Goal: Communication & Community: Answer question/provide support

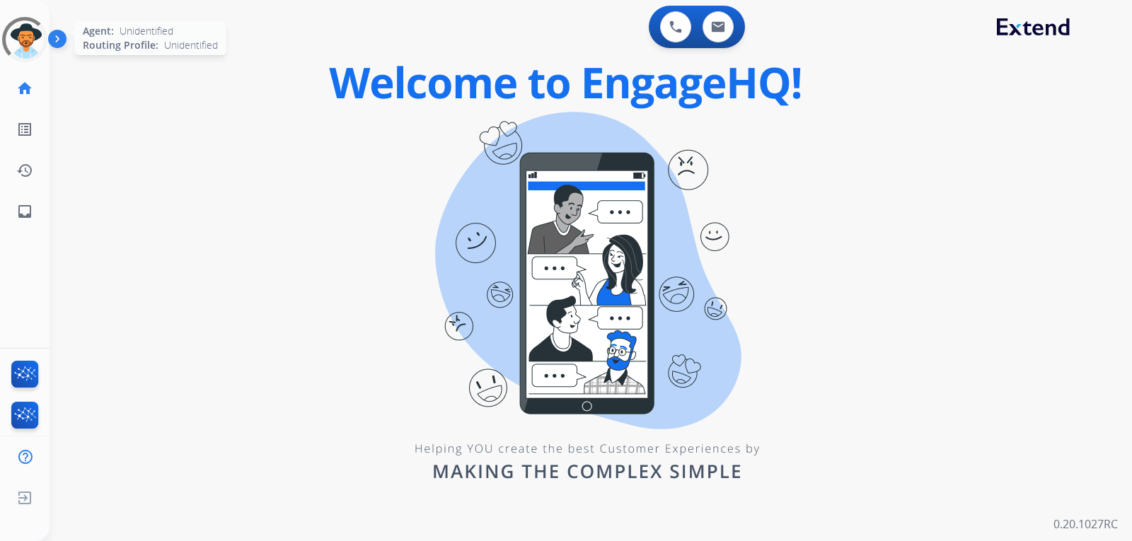
click at [39, 48] on div at bounding box center [24, 39] width 61 height 61
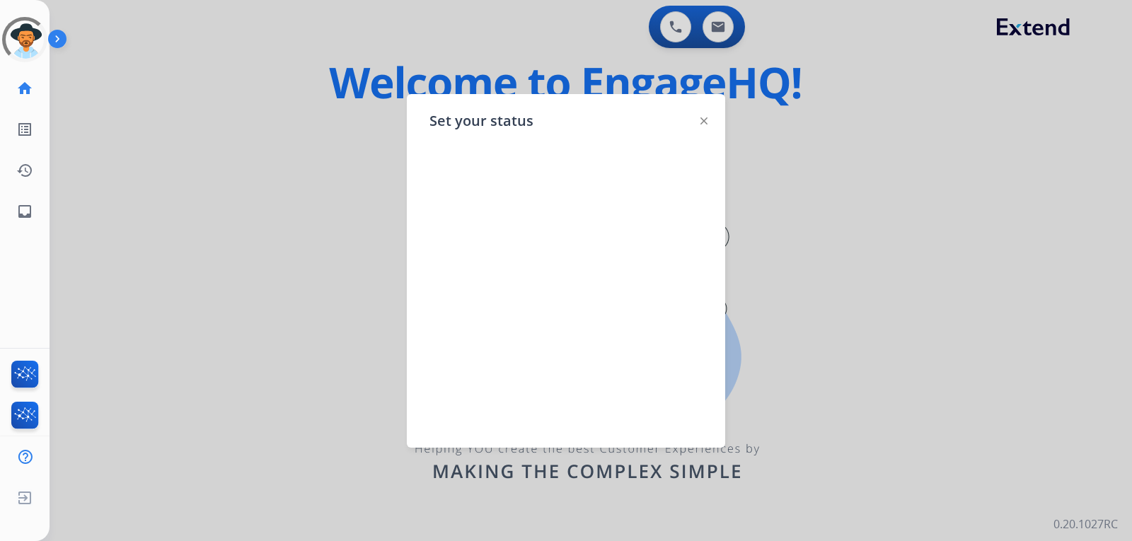
click at [702, 122] on img at bounding box center [703, 120] width 7 height 7
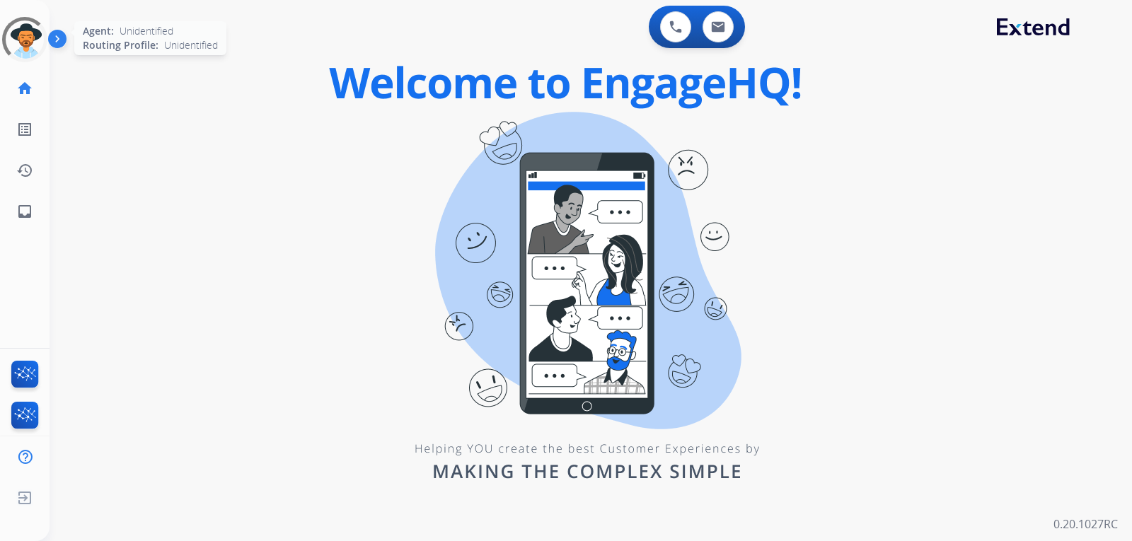
click at [19, 50] on div at bounding box center [25, 40] width 54 height 54
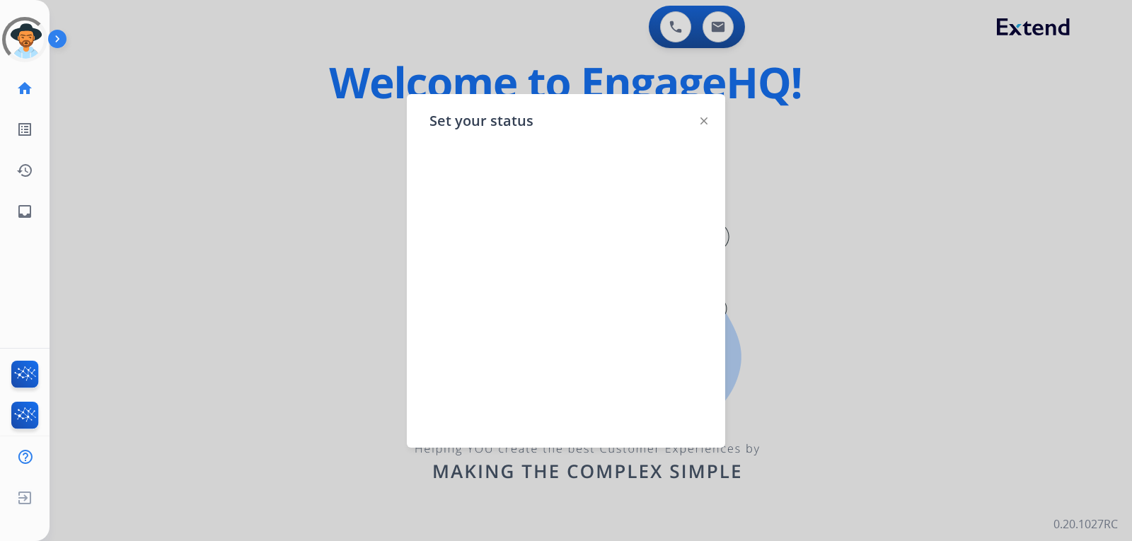
click at [701, 120] on img at bounding box center [703, 120] width 7 height 7
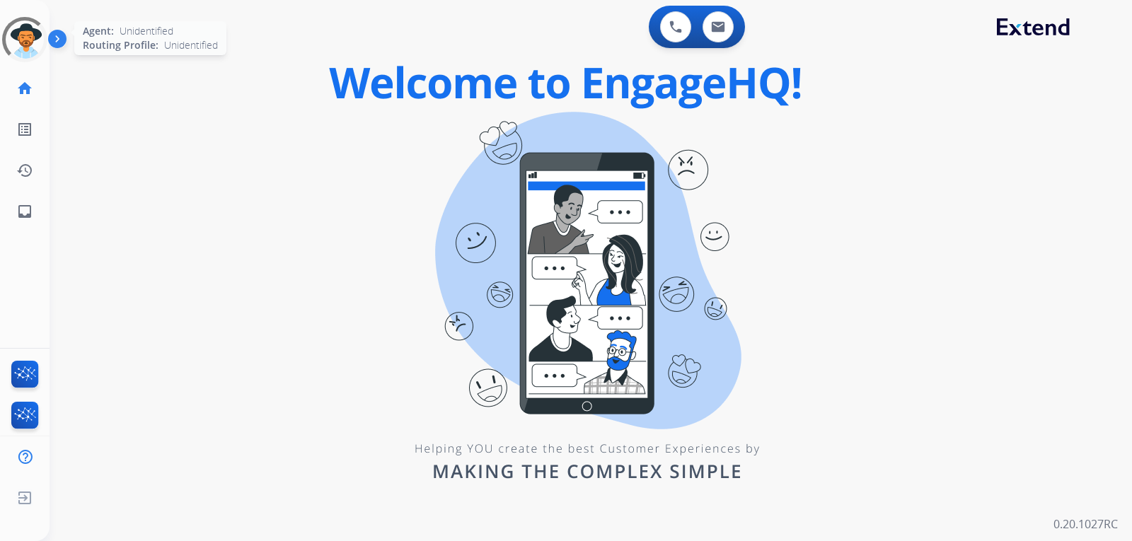
click at [37, 48] on div at bounding box center [24, 39] width 47 height 47
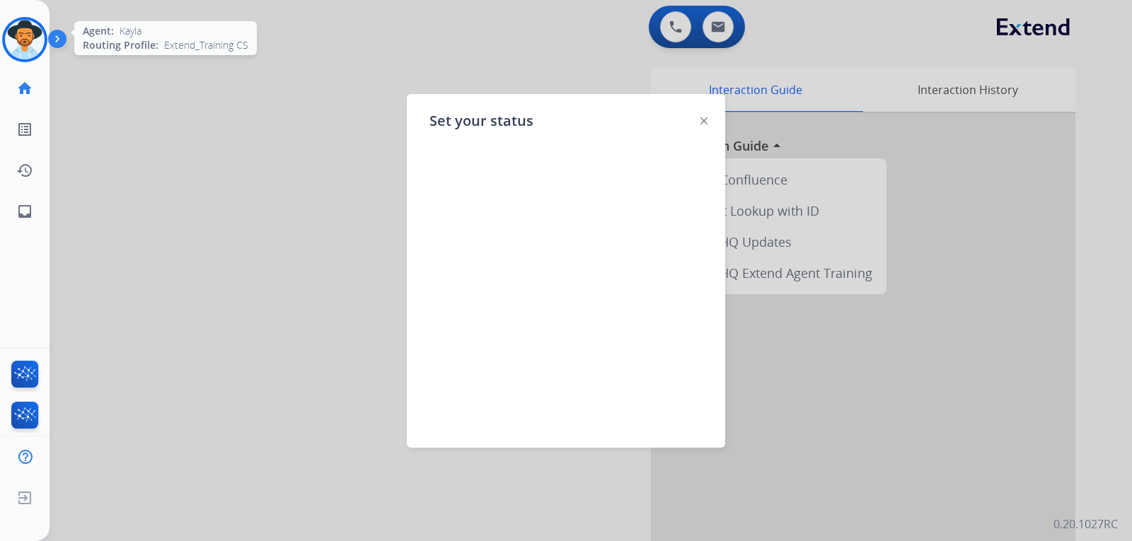
click at [33, 42] on img at bounding box center [25, 40] width 40 height 40
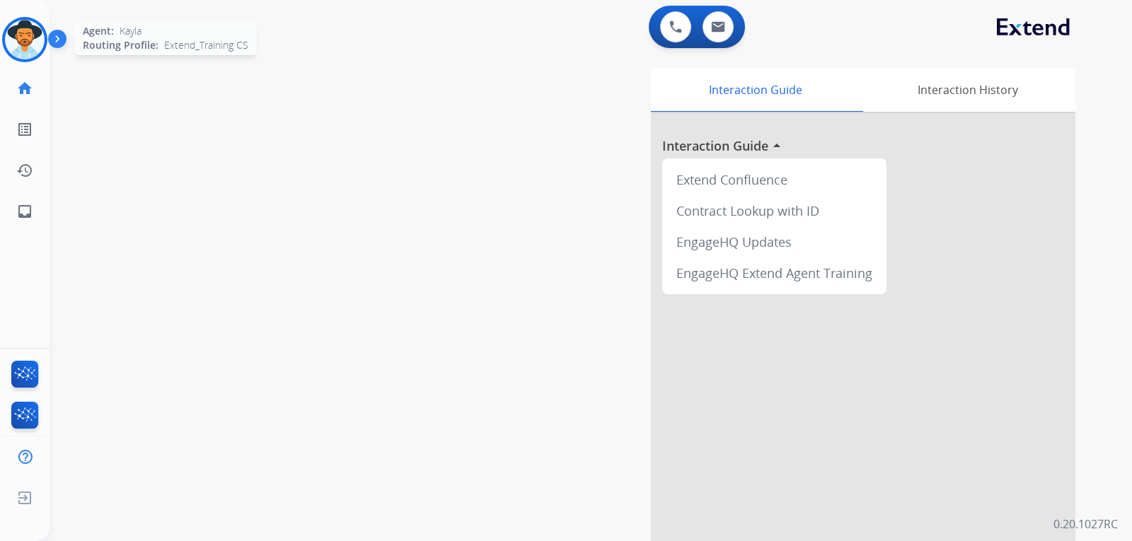
click at [33, 42] on img at bounding box center [25, 40] width 40 height 40
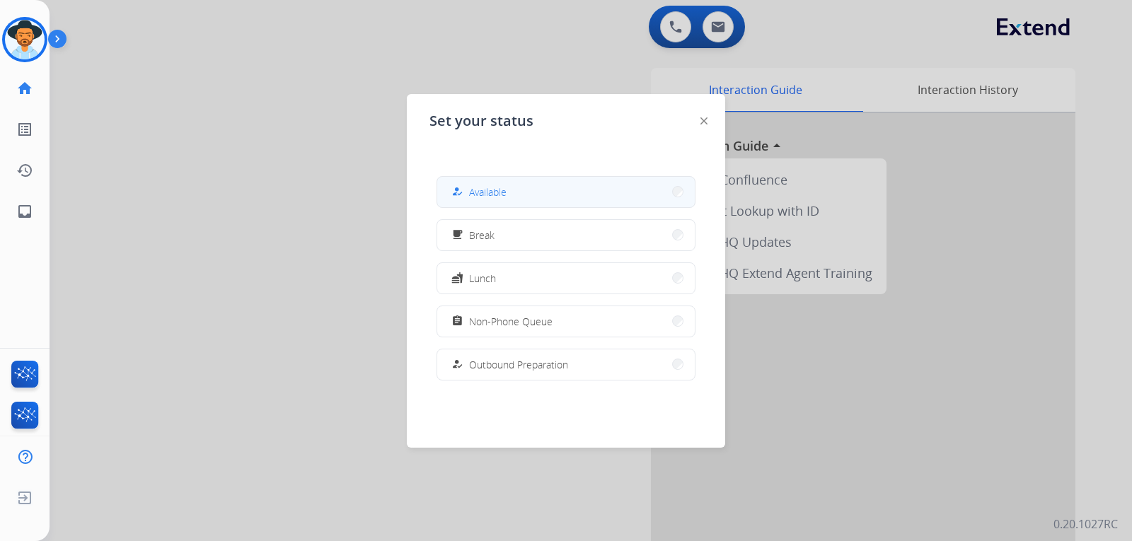
click at [467, 189] on div "how_to_reg" at bounding box center [458, 191] width 21 height 17
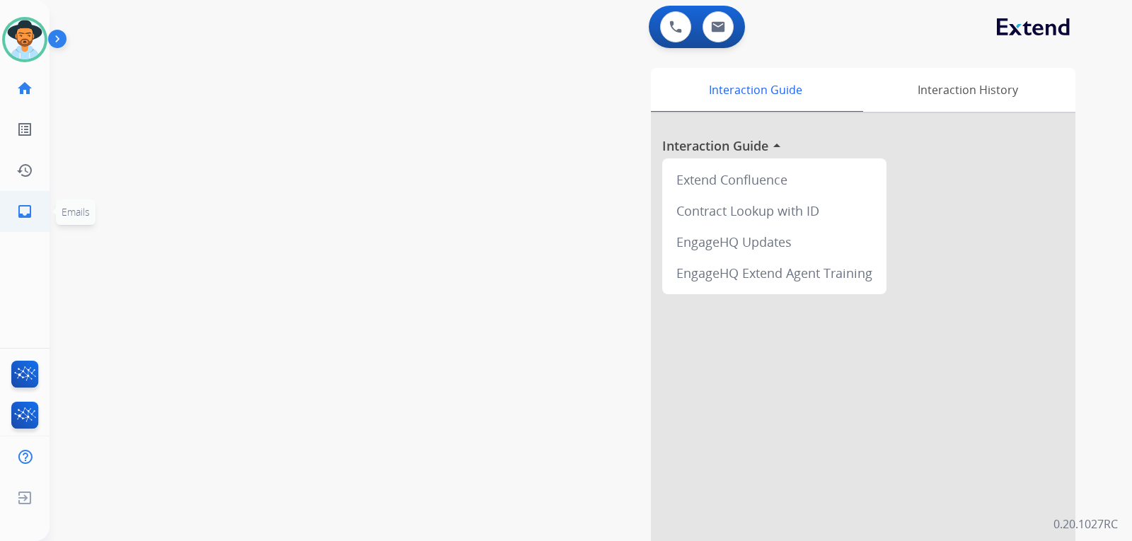
click at [41, 203] on link "inbox Emails" at bounding box center [25, 212] width 40 height 40
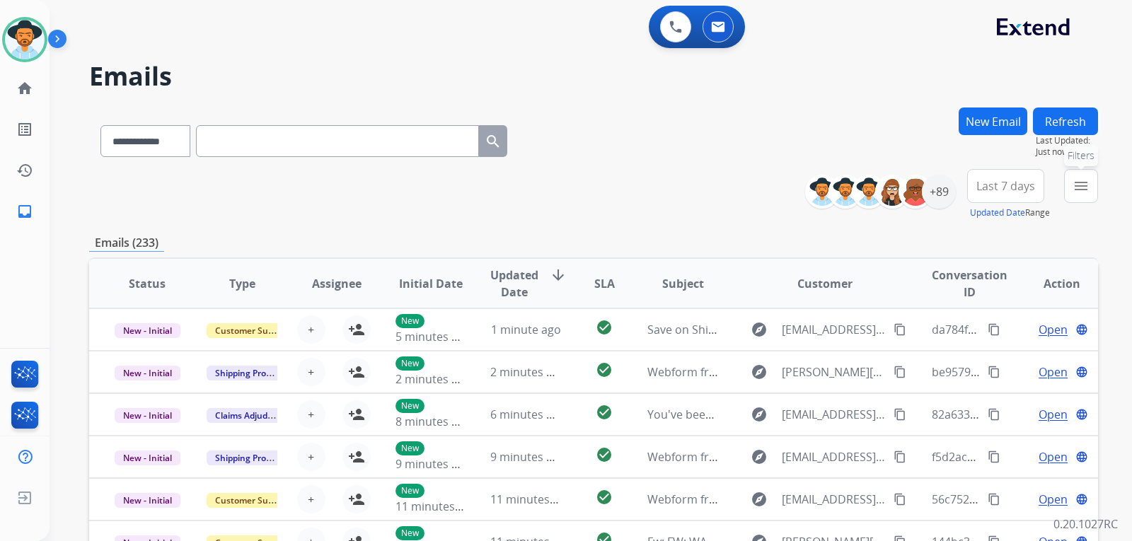
click at [767, 194] on mat-icon "menu" at bounding box center [1080, 186] width 17 height 17
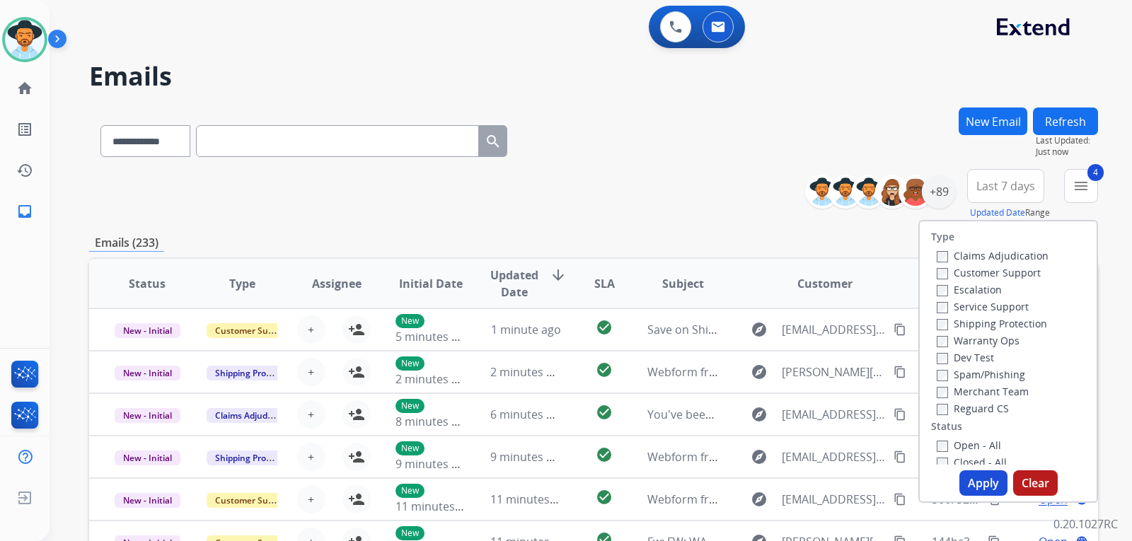
click at [767, 475] on button "Apply" at bounding box center [983, 482] width 48 height 25
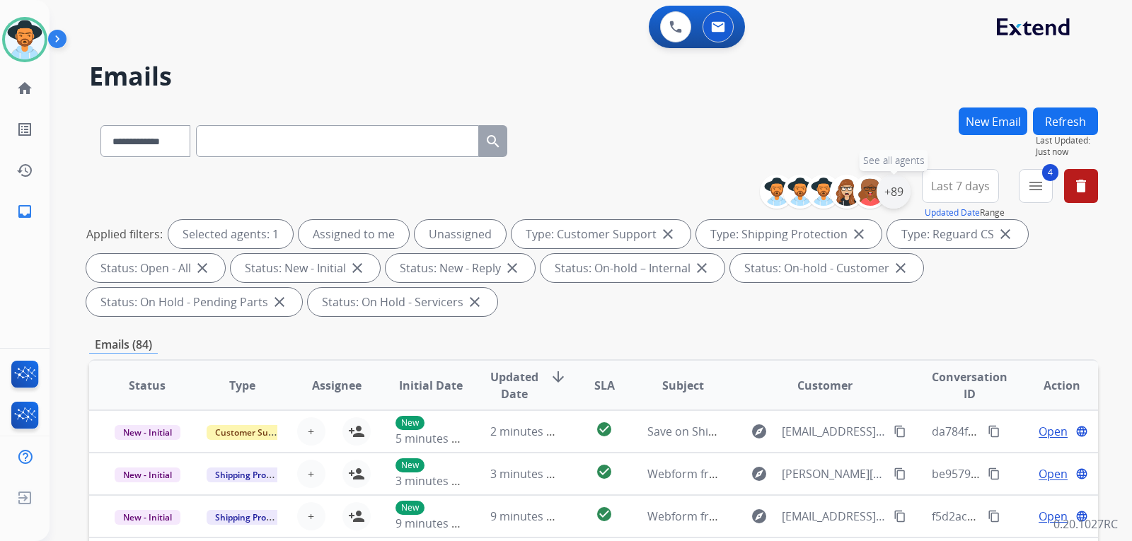
click at [767, 190] on div "+89" at bounding box center [893, 192] width 34 height 34
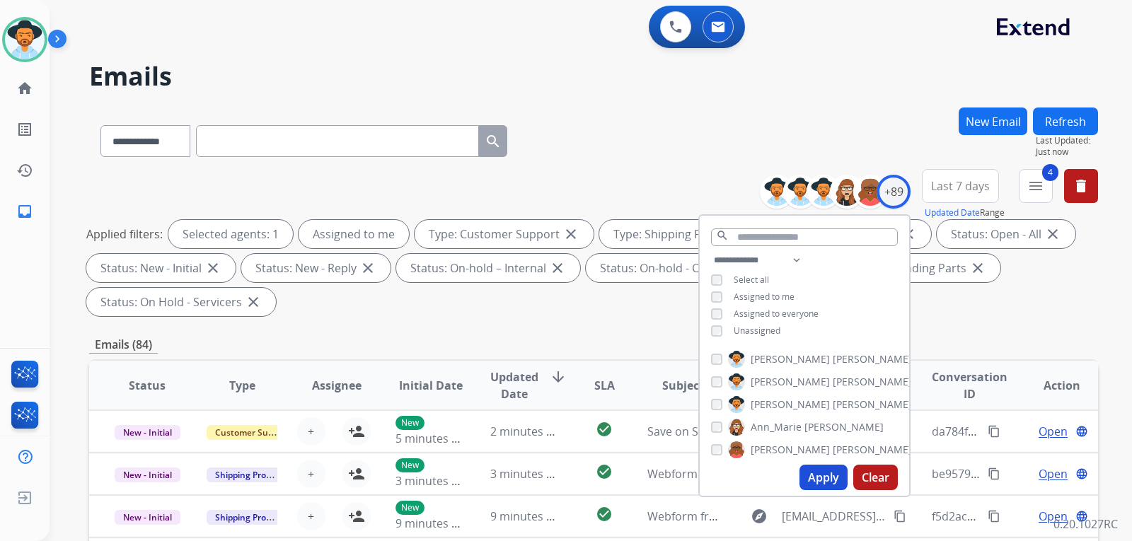
click at [767, 480] on button "Apply" at bounding box center [823, 477] width 48 height 25
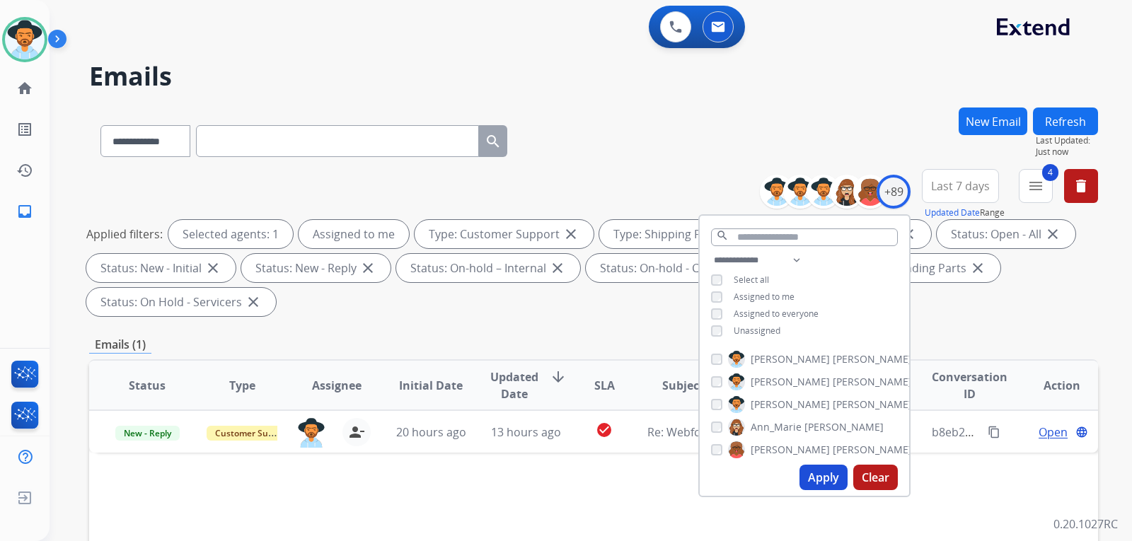
click at [767, 311] on div "Applied filters: Selected agents: 1 Assigned to me Type: Customer Support close…" at bounding box center [590, 268] width 1009 height 96
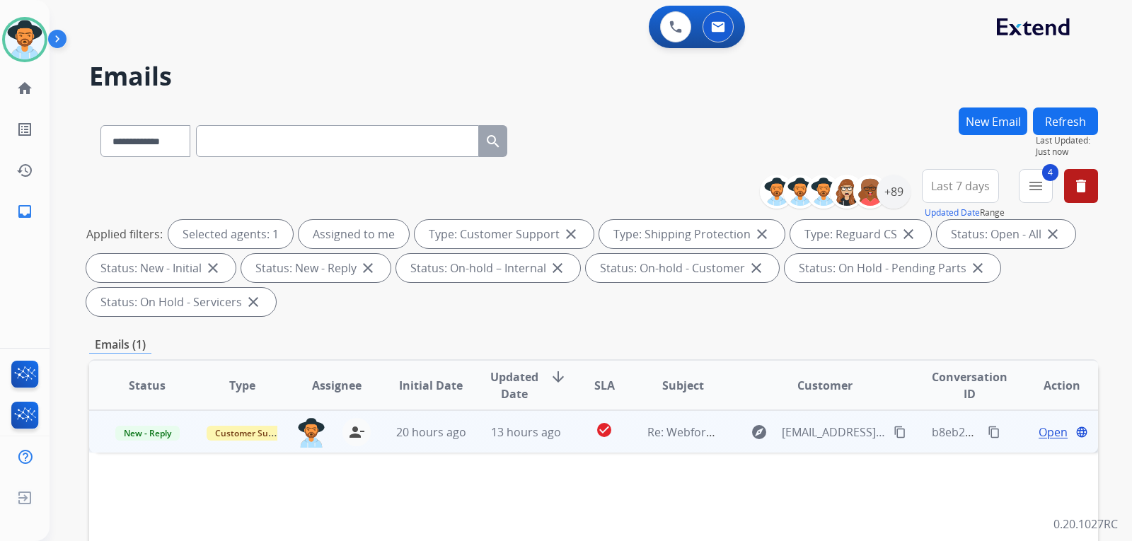
click at [767, 433] on span "Open" at bounding box center [1052, 432] width 29 height 17
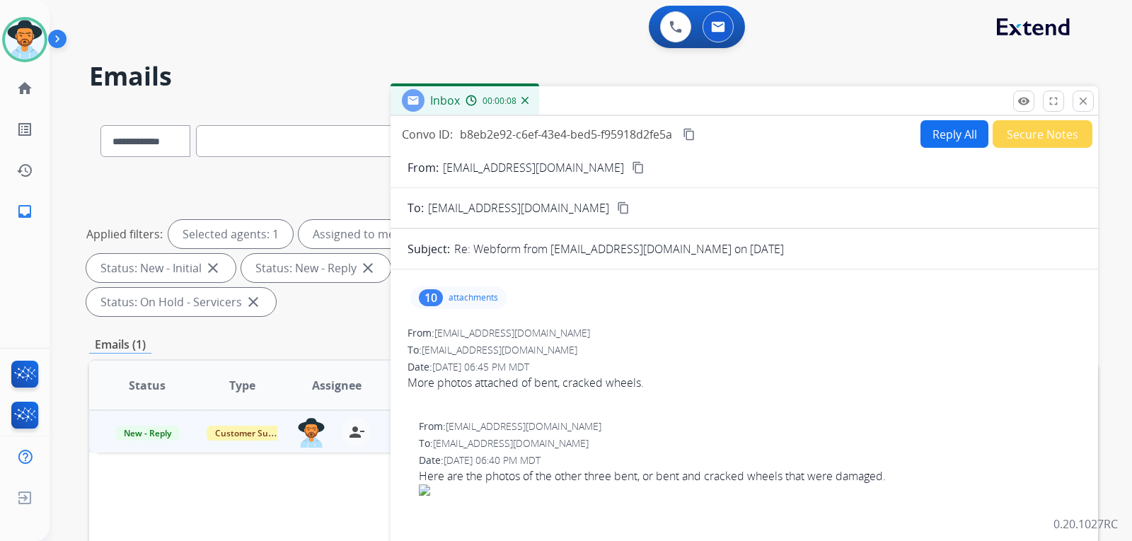
click at [632, 170] on mat-icon "content_copy" at bounding box center [638, 167] width 13 height 13
click at [767, 143] on button "Secure Notes" at bounding box center [1042, 134] width 100 height 28
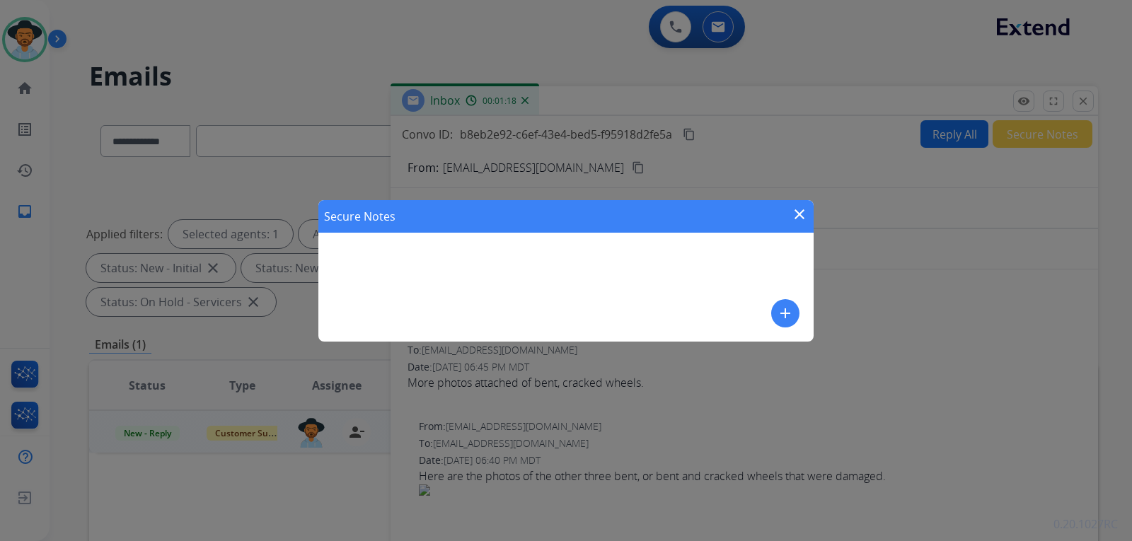
click at [767, 308] on button "add" at bounding box center [785, 313] width 28 height 28
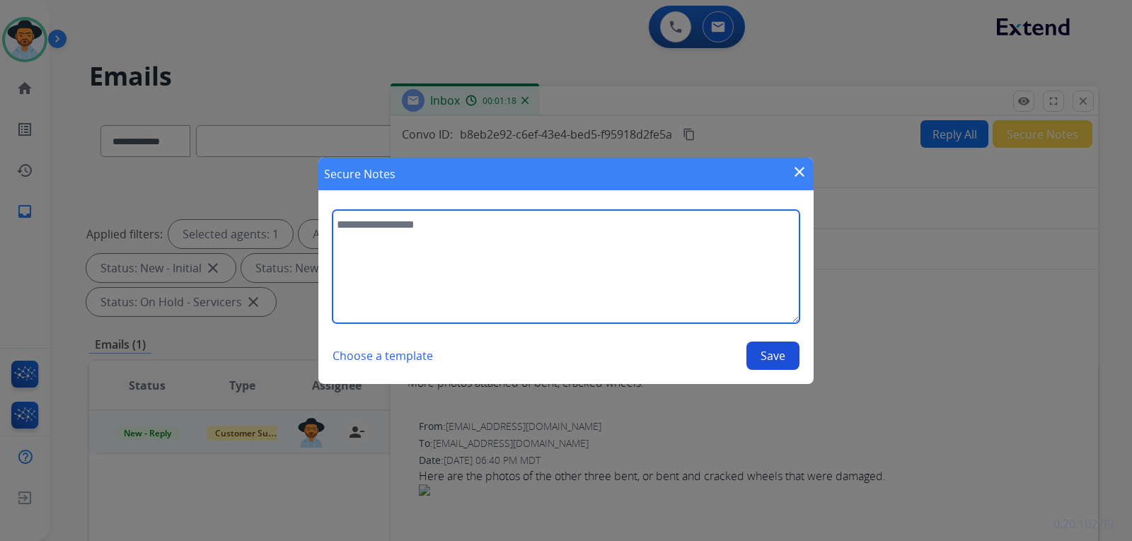
click at [634, 247] on textarea at bounding box center [565, 266] width 467 height 113
type textarea "**********"
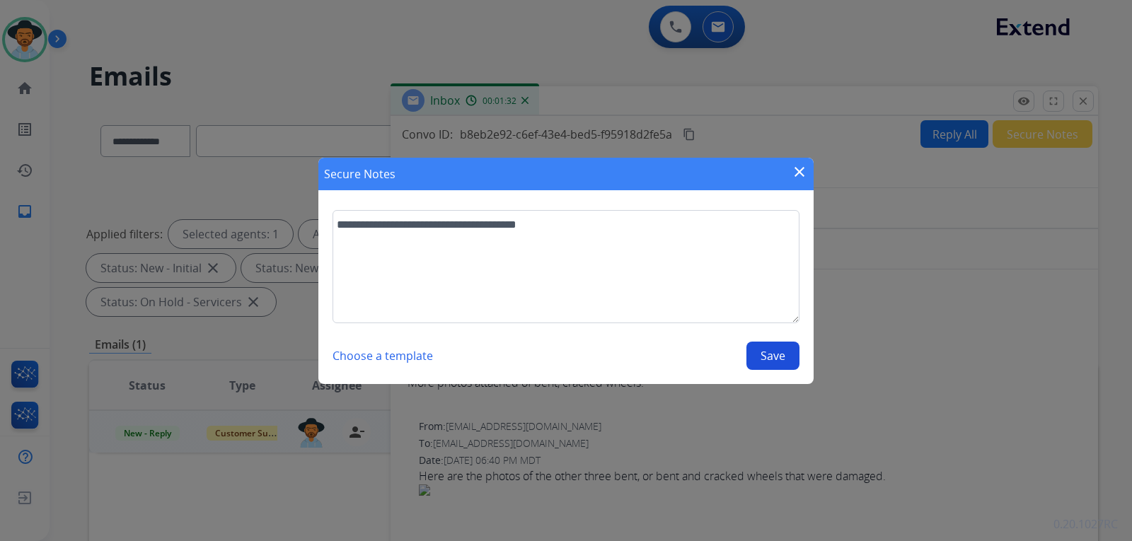
click at [767, 353] on button "Save" at bounding box center [772, 356] width 53 height 28
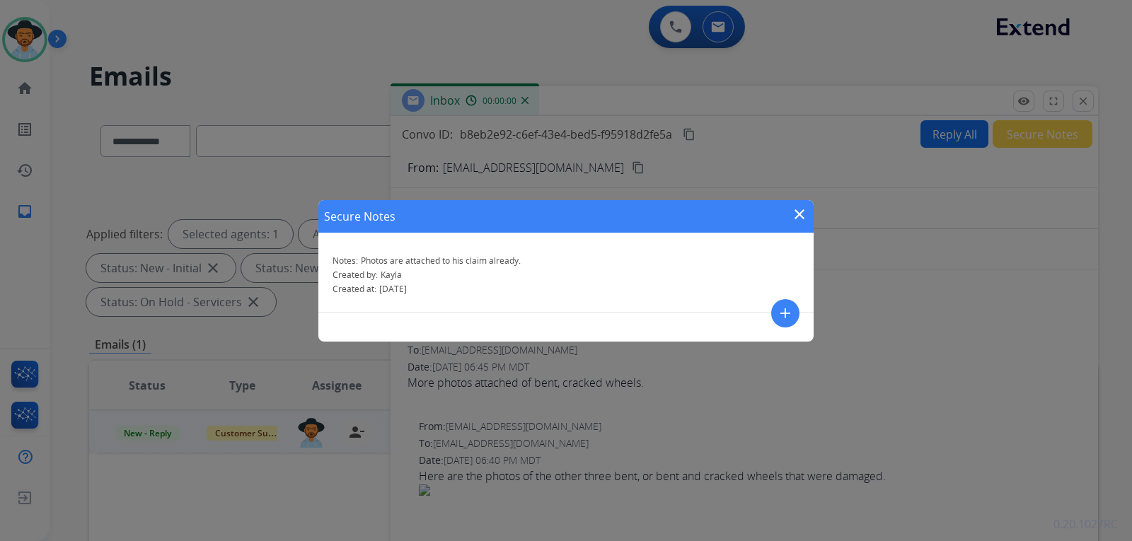
click at [767, 216] on mat-icon "close" at bounding box center [799, 214] width 17 height 17
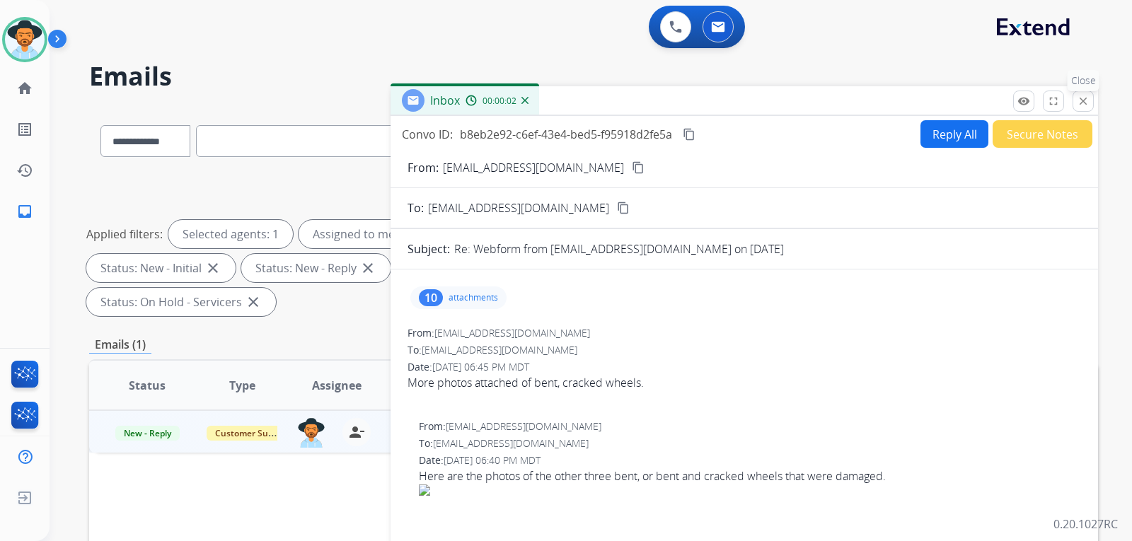
click at [767, 100] on mat-icon "close" at bounding box center [1083, 101] width 13 height 13
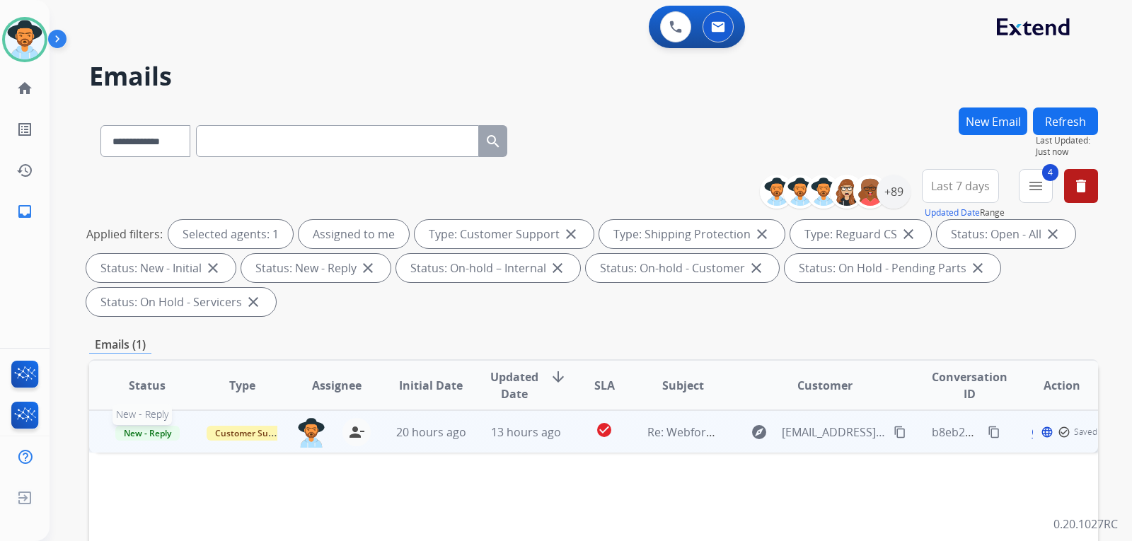
click at [170, 432] on span "New - Reply" at bounding box center [147, 433] width 64 height 15
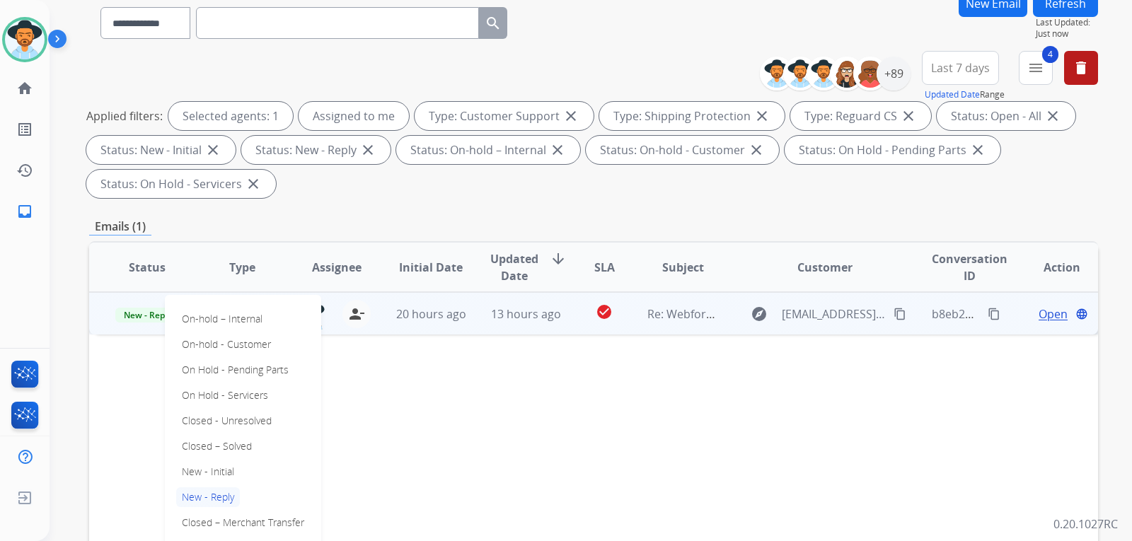
scroll to position [141, 0]
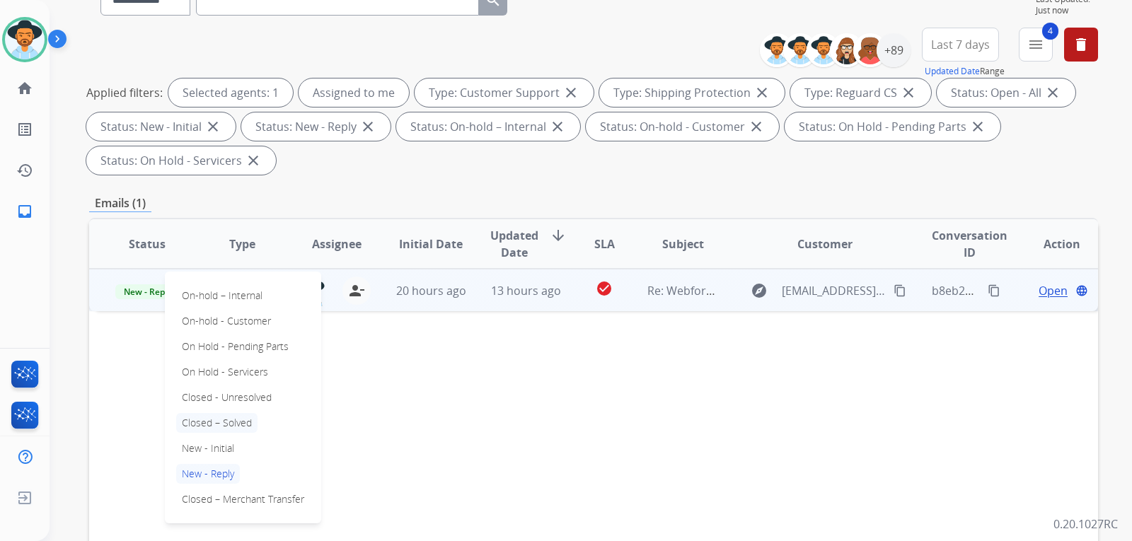
click at [229, 423] on p "Closed – Solved" at bounding box center [216, 423] width 81 height 20
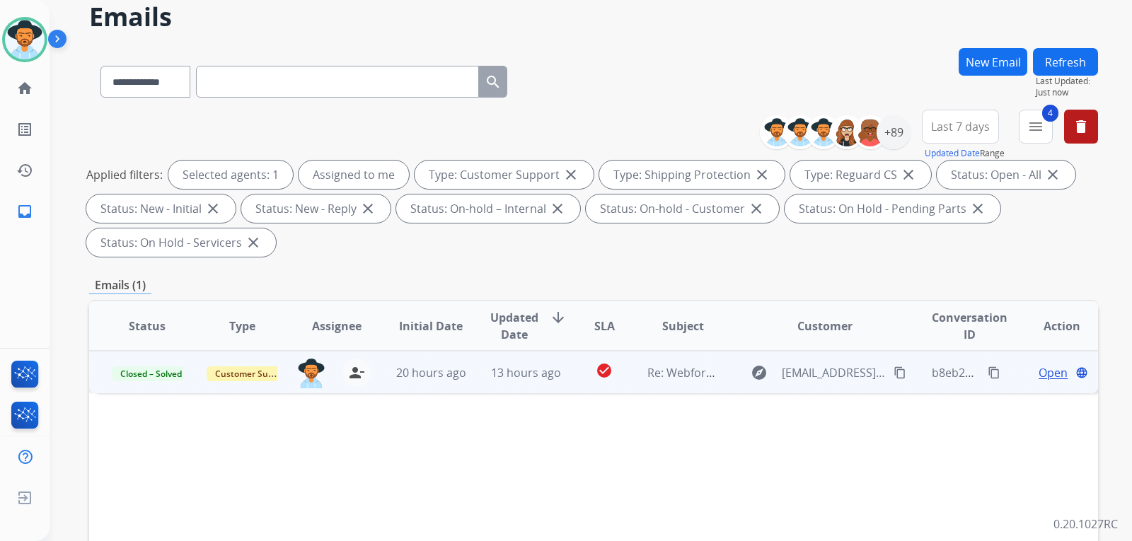
scroll to position [0, 0]
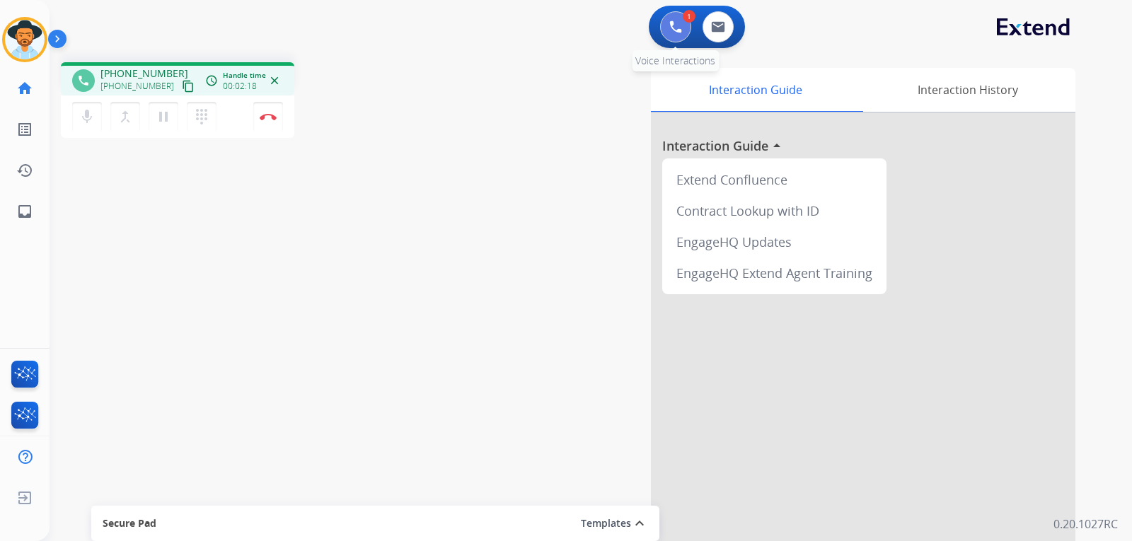
click at [670, 30] on img at bounding box center [675, 27] width 13 height 13
click at [681, 28] on img at bounding box center [675, 27] width 13 height 13
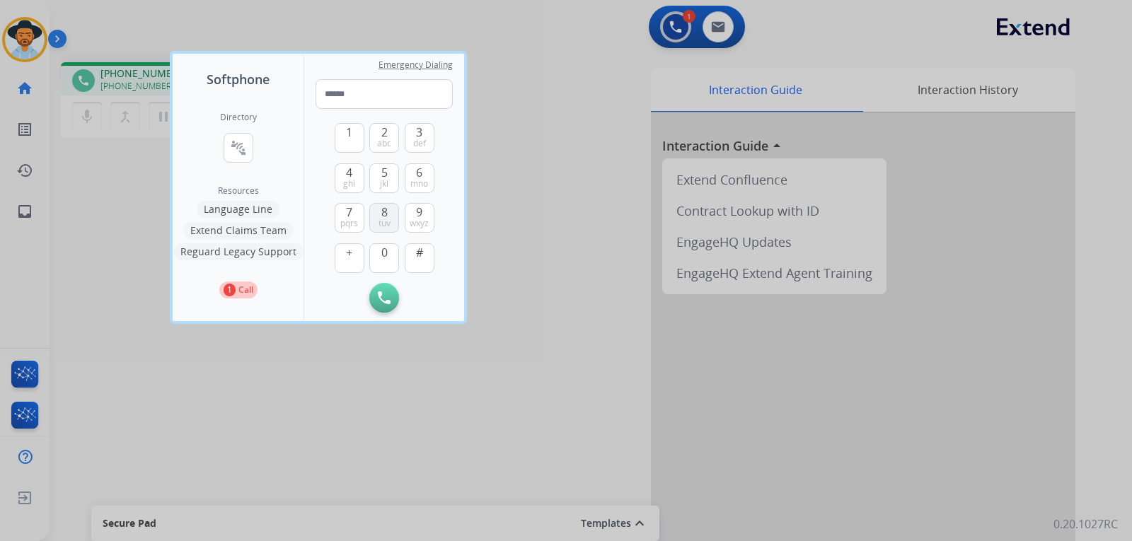
click at [389, 213] on button "8 tuv" at bounding box center [384, 218] width 30 height 30
click at [422, 187] on span "mno" at bounding box center [419, 183] width 18 height 11
click at [347, 171] on span "4" at bounding box center [349, 172] width 6 height 17
click at [414, 131] on button "3 def" at bounding box center [420, 138] width 30 height 30
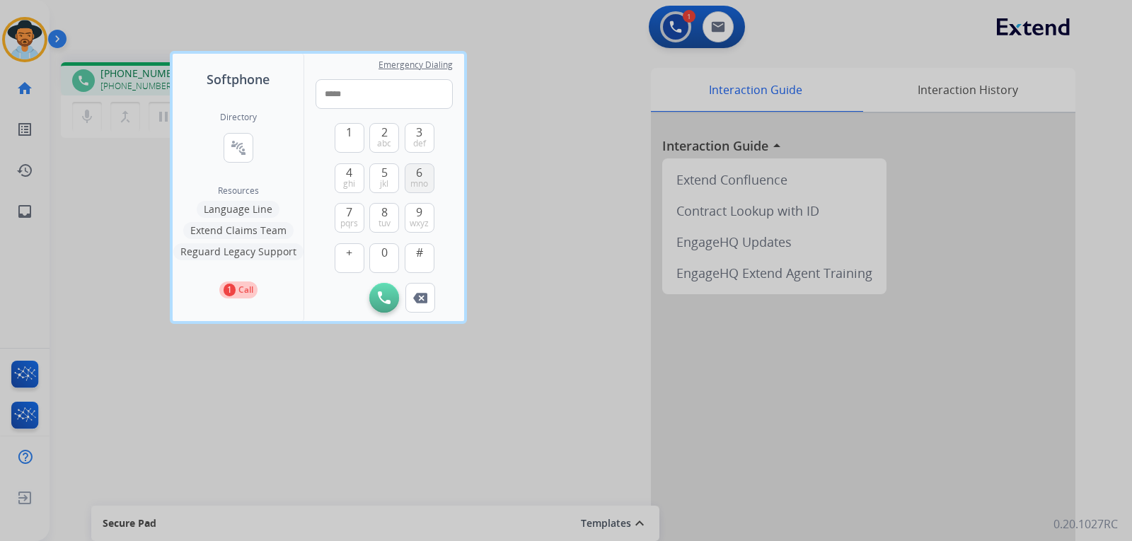
click at [422, 178] on span "mno" at bounding box center [419, 183] width 18 height 11
click at [423, 141] on span "def" at bounding box center [419, 143] width 13 height 11
click at [421, 225] on span "wxyz" at bounding box center [419, 223] width 19 height 11
click at [429, 139] on button "3 def" at bounding box center [420, 138] width 30 height 30
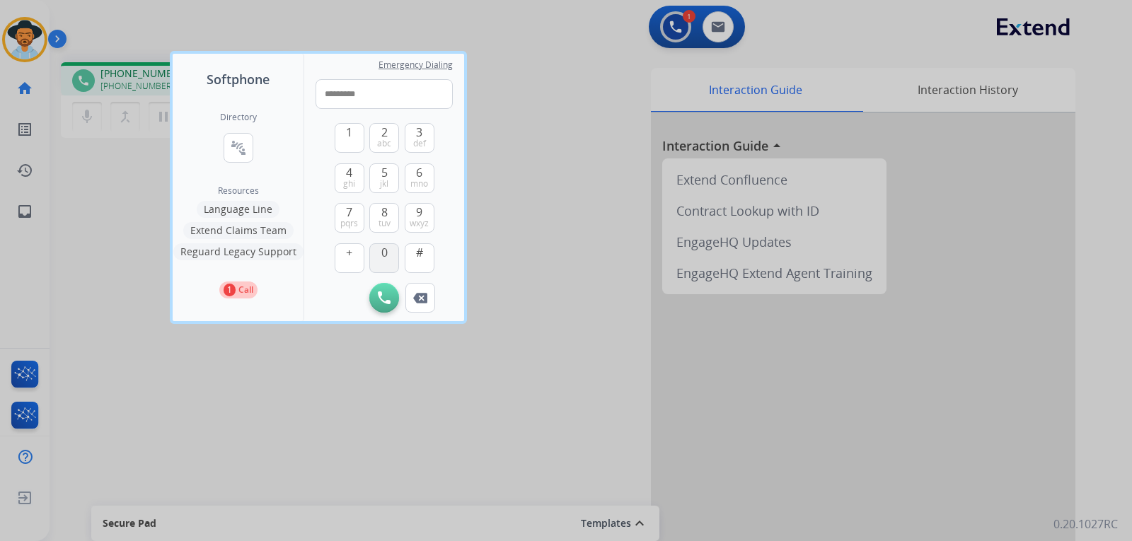
type input "**********"
click at [377, 298] on button "Initiate Call" at bounding box center [384, 298] width 30 height 30
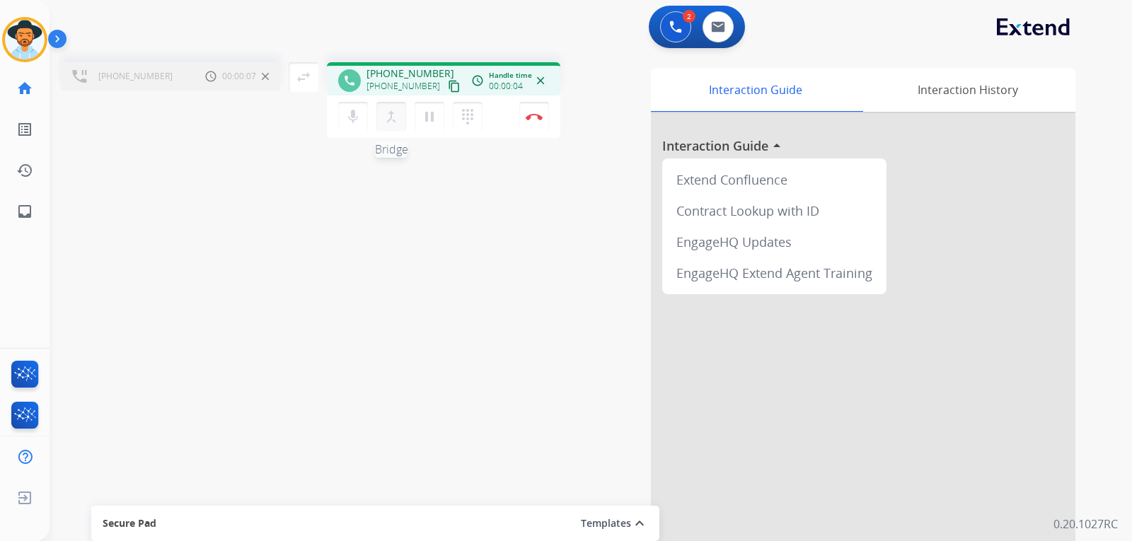
click at [389, 131] on div "merge_type Bridge" at bounding box center [395, 117] width 38 height 30
click at [381, 117] on button "merge_type Bridge" at bounding box center [391, 117] width 30 height 30
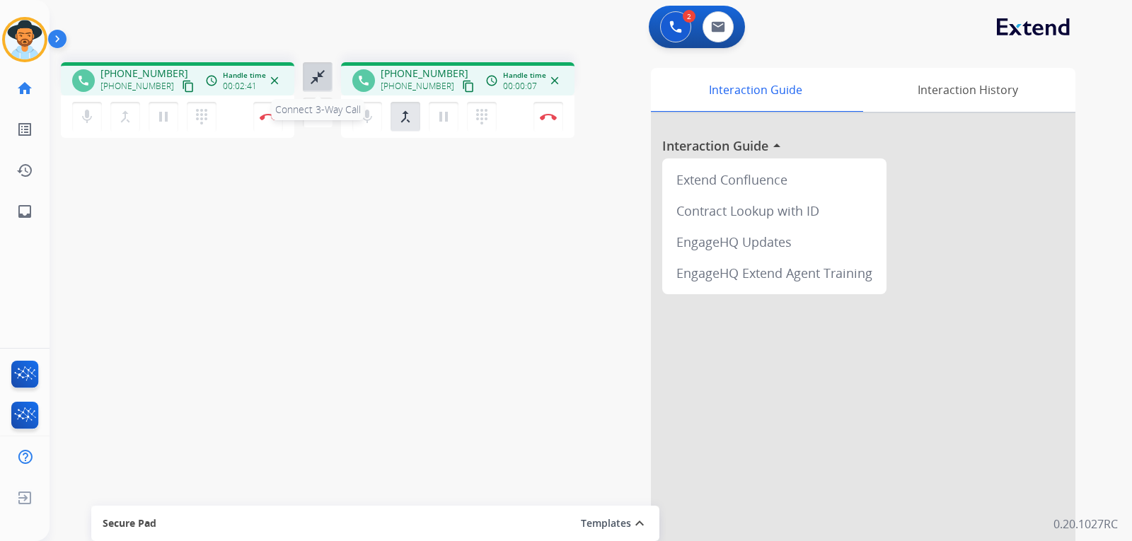
click at [328, 86] on button "close_fullscreen Connect 3-Way Call" at bounding box center [318, 77] width 30 height 30
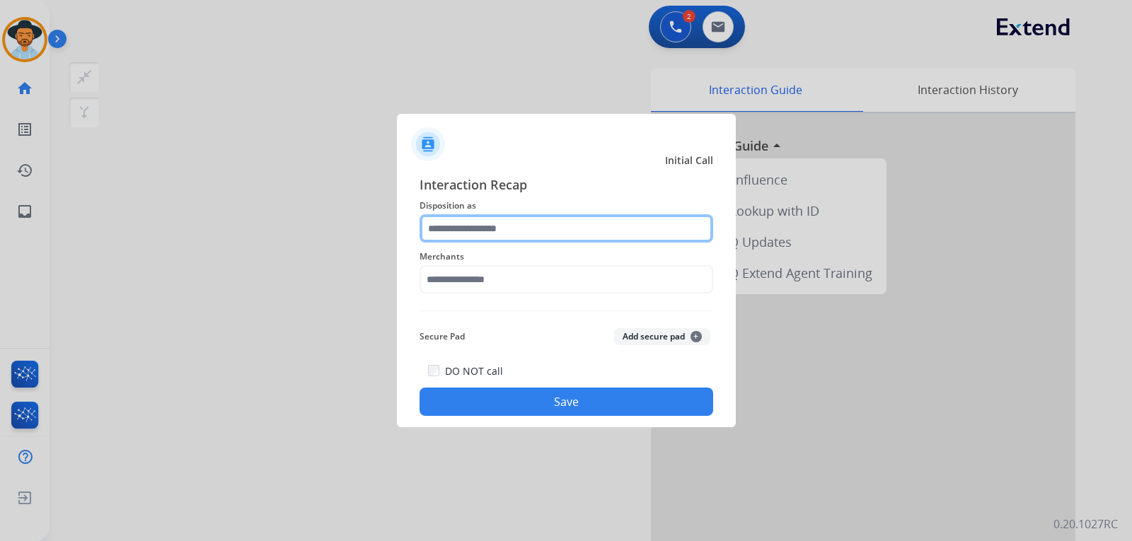
click at [552, 237] on input "text" at bounding box center [566, 228] width 294 height 28
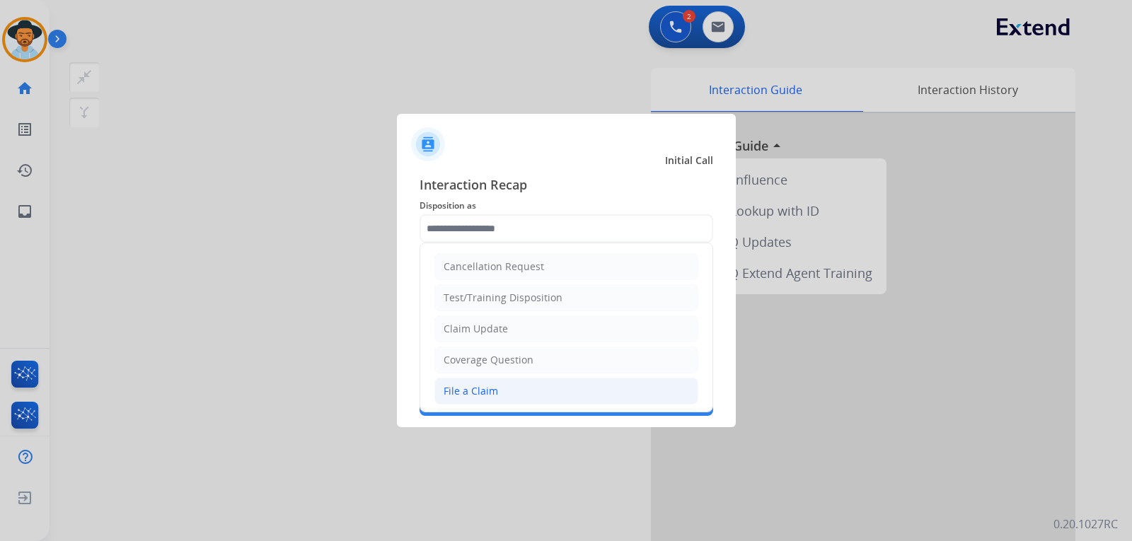
click at [486, 395] on div "File a Claim" at bounding box center [470, 391] width 54 height 14
type input "**********"
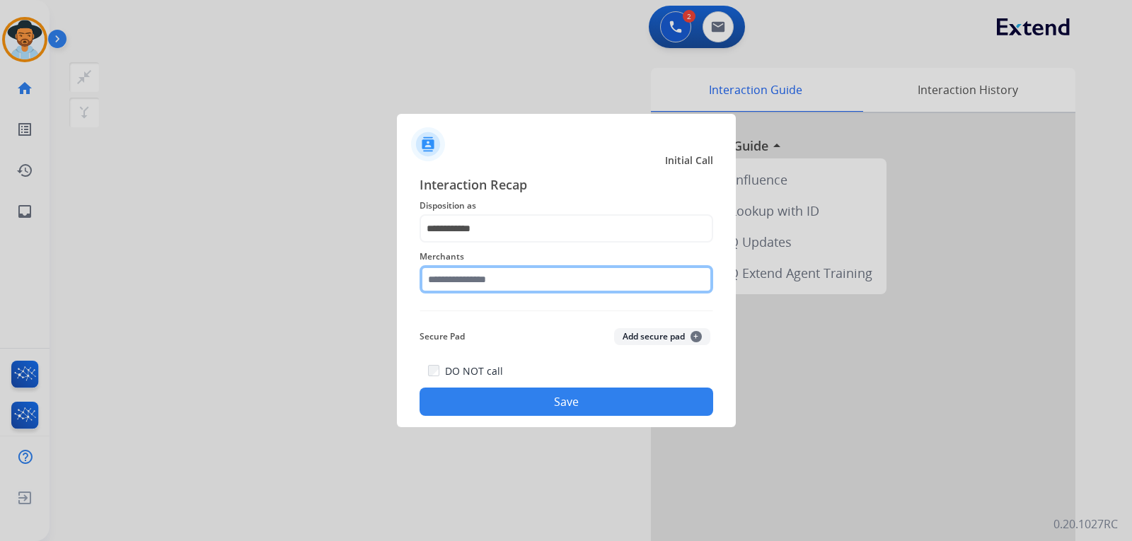
click at [487, 276] on input "text" at bounding box center [566, 279] width 294 height 28
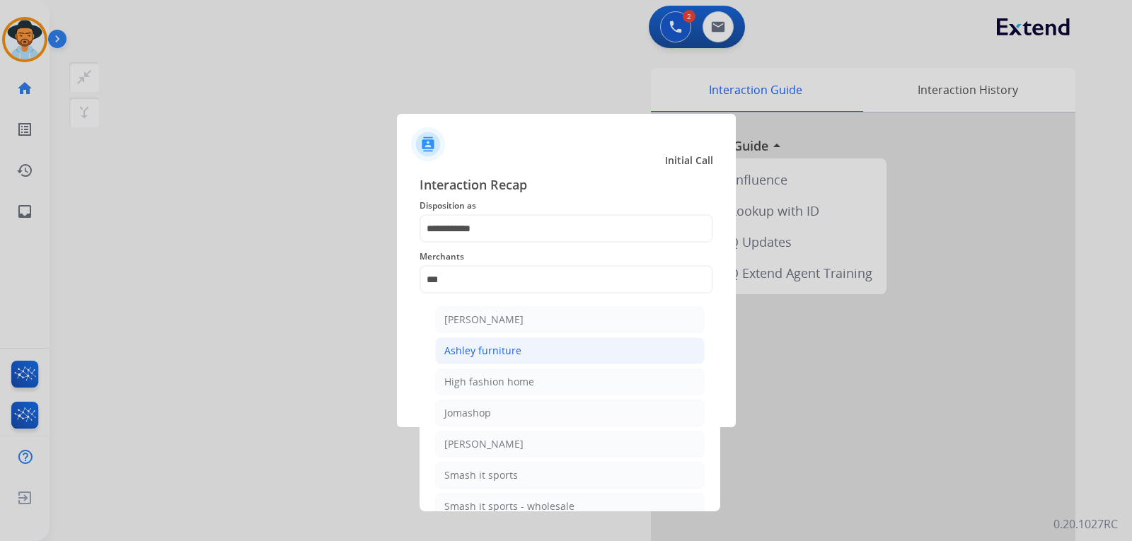
click at [502, 351] on div "Ashley furniture" at bounding box center [482, 351] width 77 height 14
type input "**********"
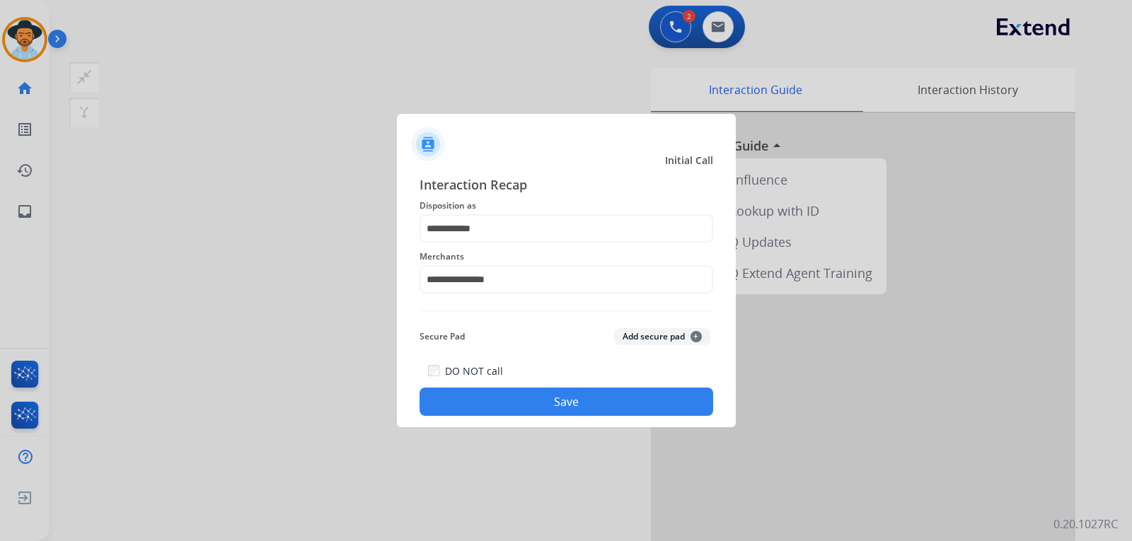
click at [511, 387] on div "DO NOT call Save" at bounding box center [566, 389] width 294 height 54
click at [581, 402] on button "Save" at bounding box center [566, 402] width 294 height 28
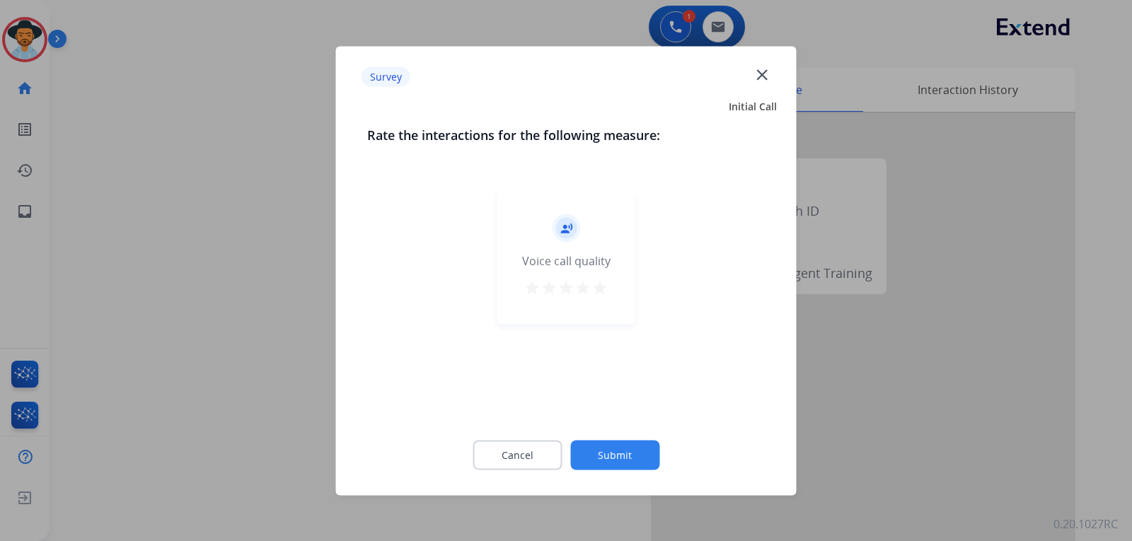
click at [759, 79] on mat-icon "close" at bounding box center [762, 74] width 18 height 18
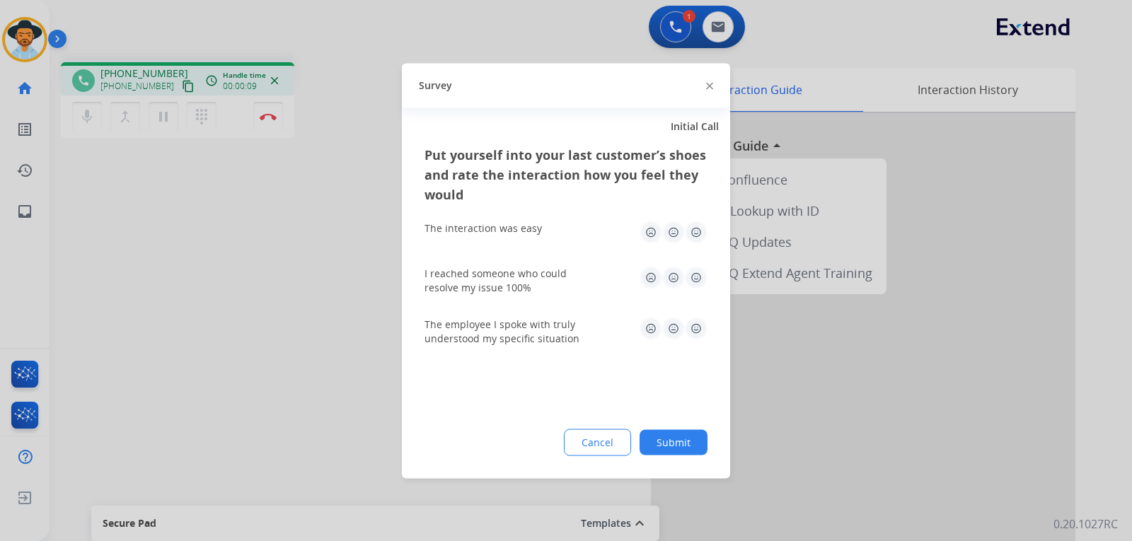
click at [708, 83] on img at bounding box center [709, 86] width 7 height 7
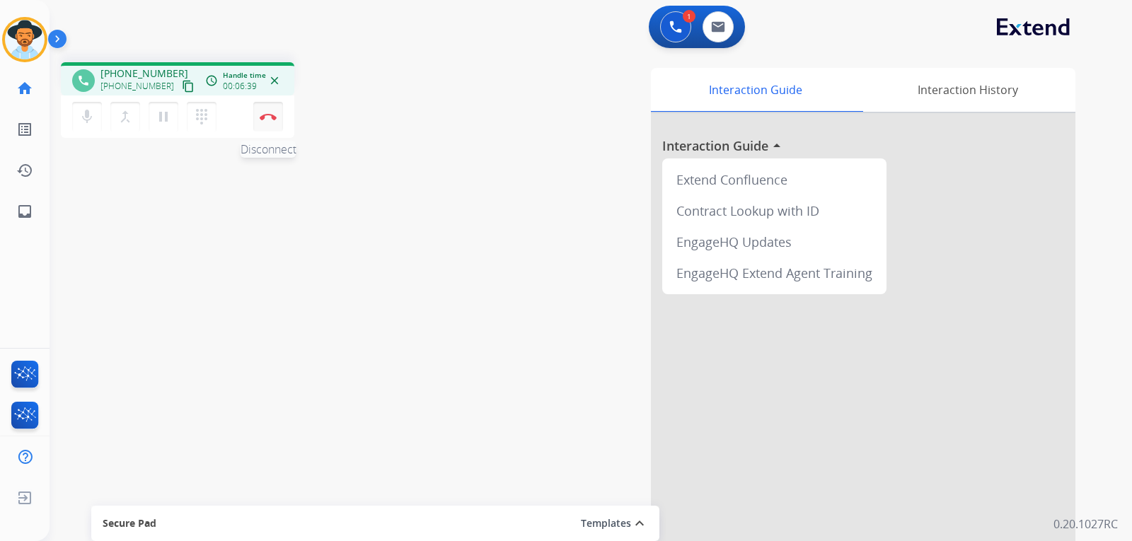
click at [266, 123] on button "Disconnect" at bounding box center [268, 117] width 30 height 30
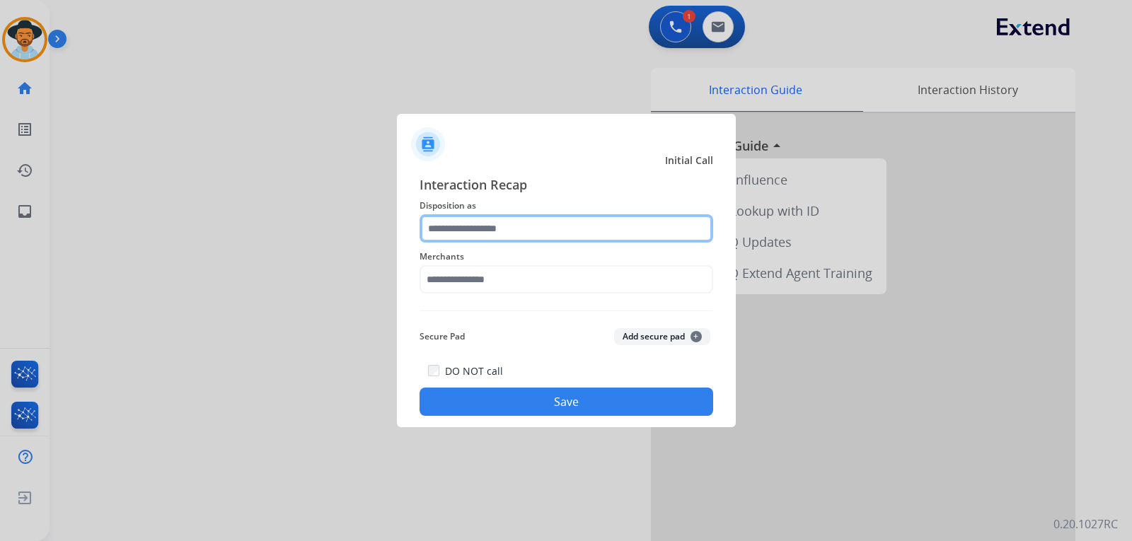
click at [497, 240] on input "text" at bounding box center [566, 228] width 294 height 28
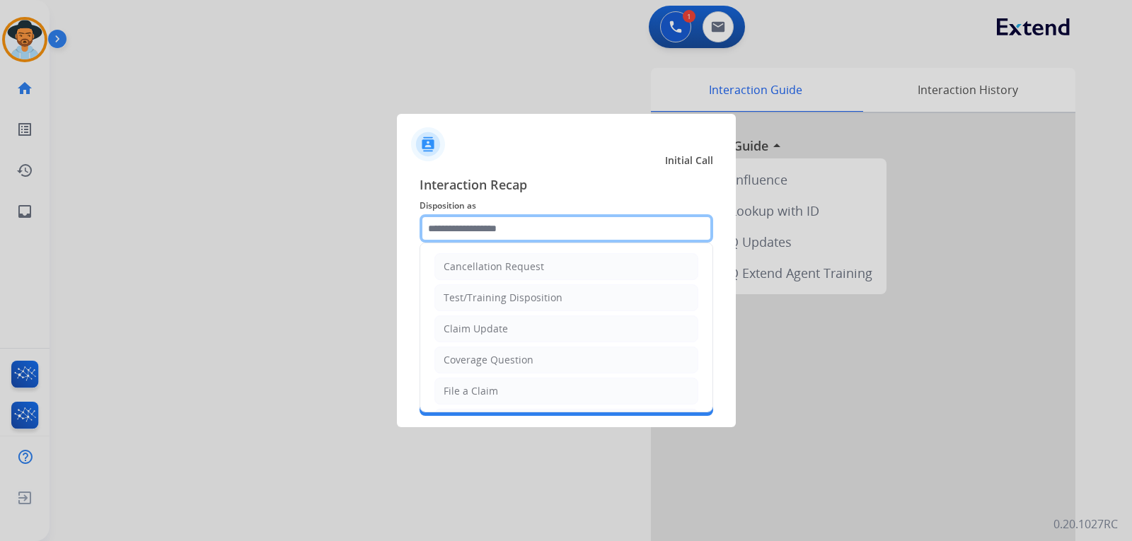
scroll to position [71, 0]
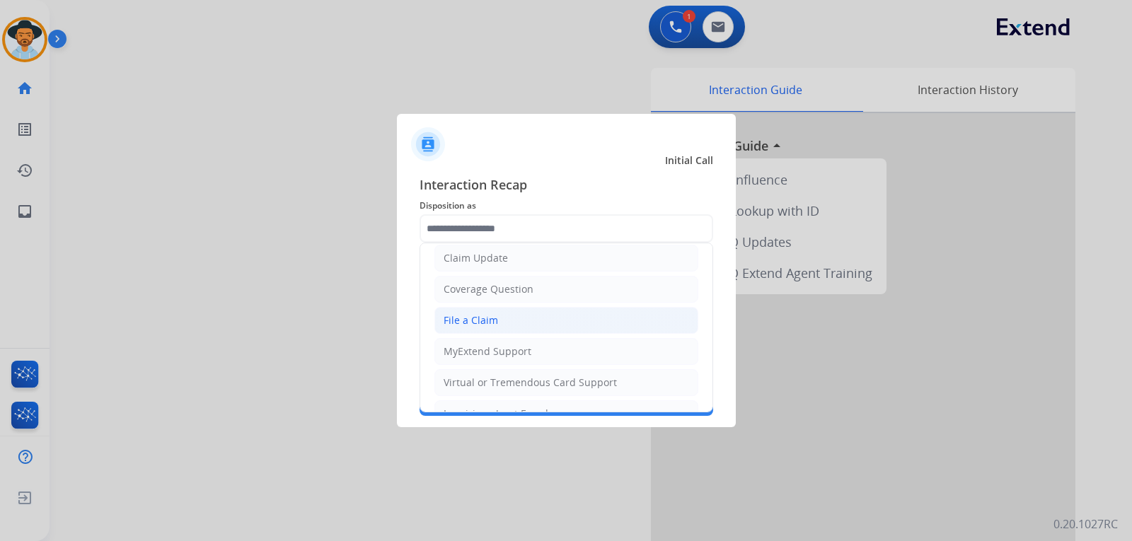
click at [484, 315] on div "File a Claim" at bounding box center [470, 320] width 54 height 14
type input "**********"
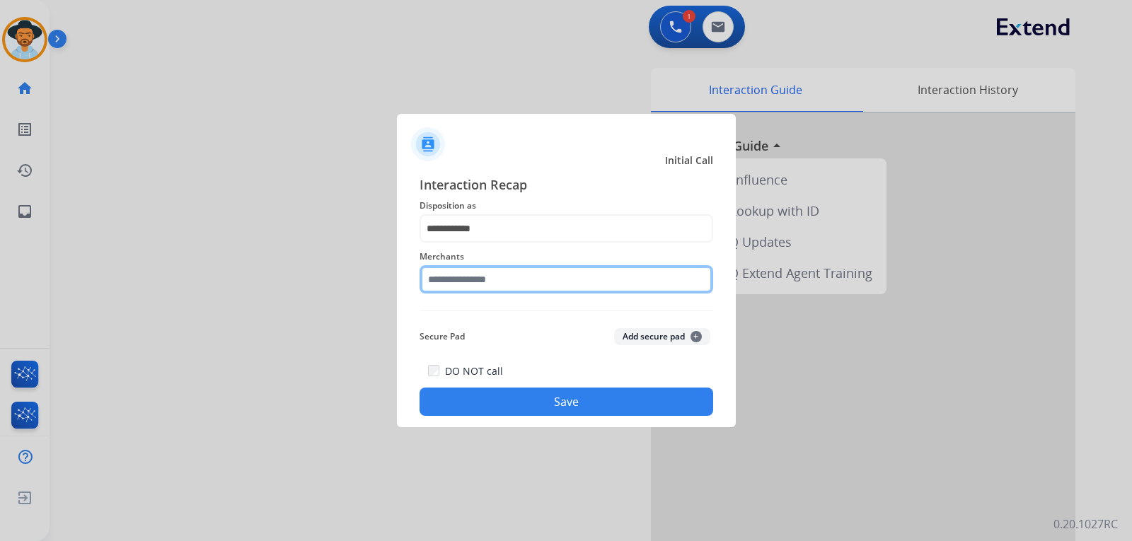
click at [491, 283] on input "text" at bounding box center [566, 279] width 294 height 28
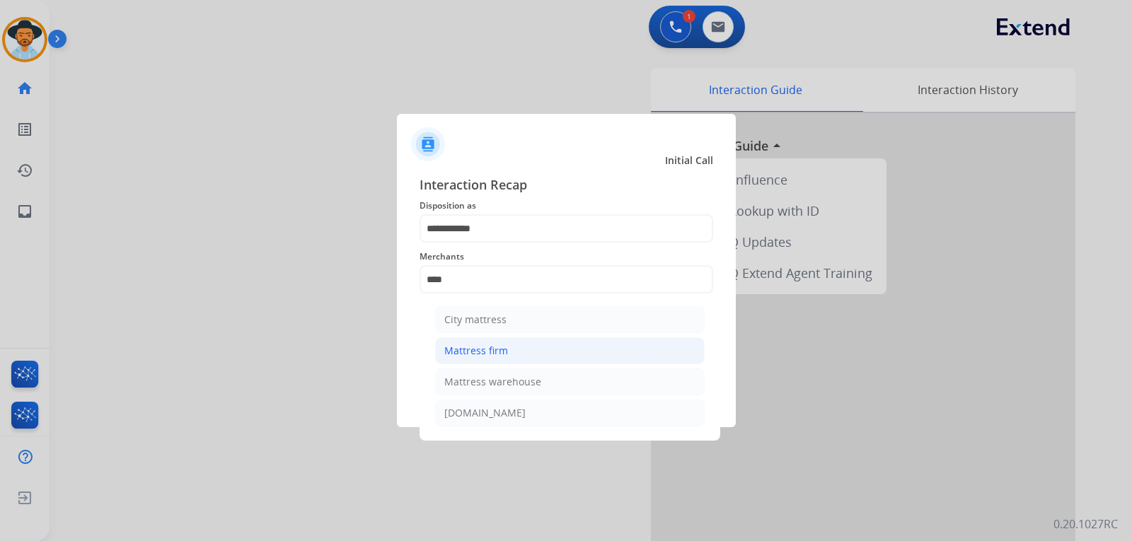
click at [510, 356] on li "Mattress firm" at bounding box center [569, 350] width 269 height 27
type input "**********"
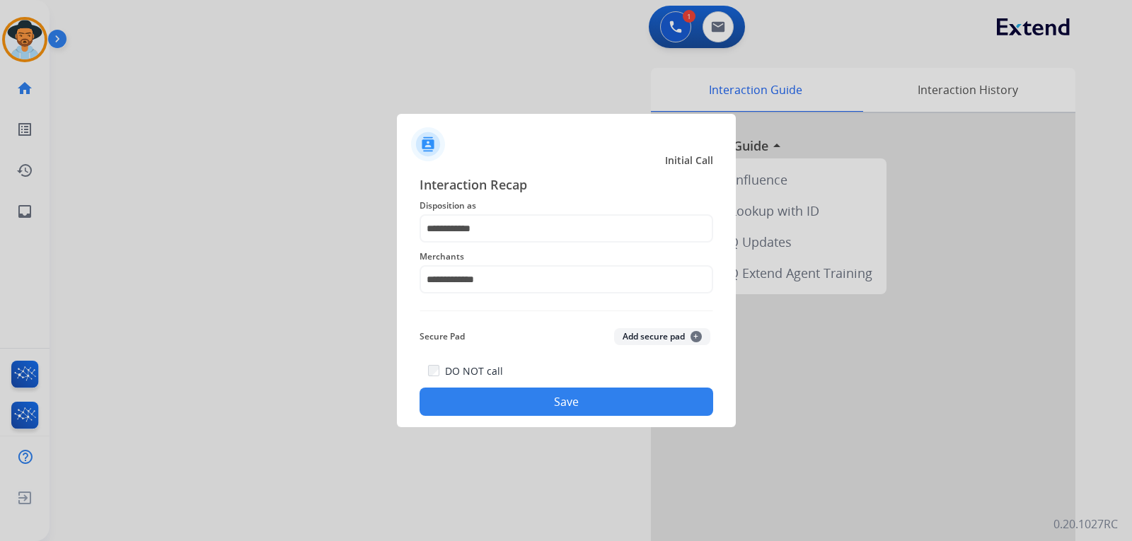
click at [536, 393] on button "Save" at bounding box center [566, 402] width 294 height 28
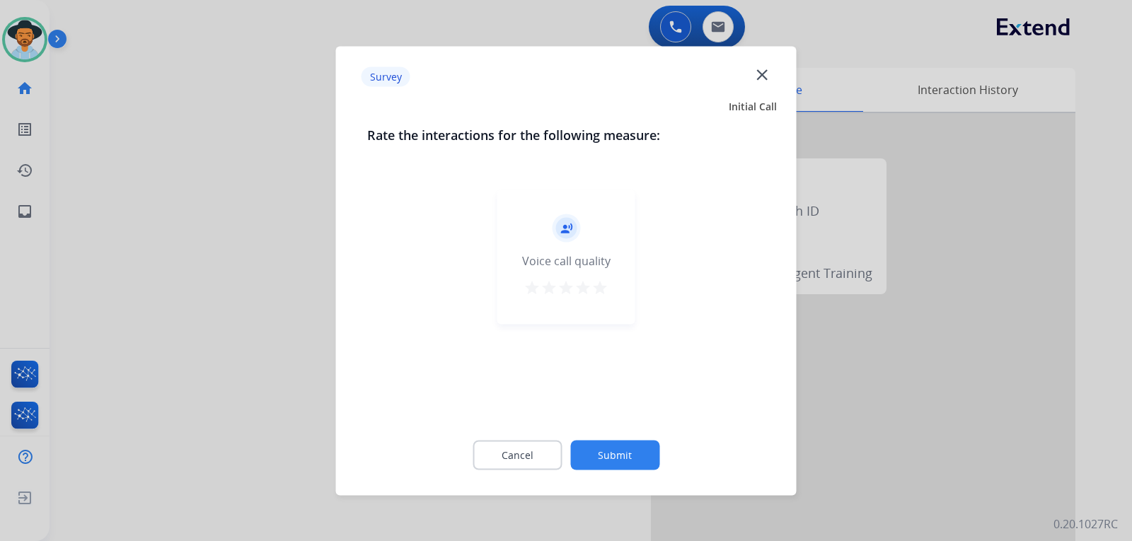
click at [173, 230] on div at bounding box center [566, 270] width 1132 height 541
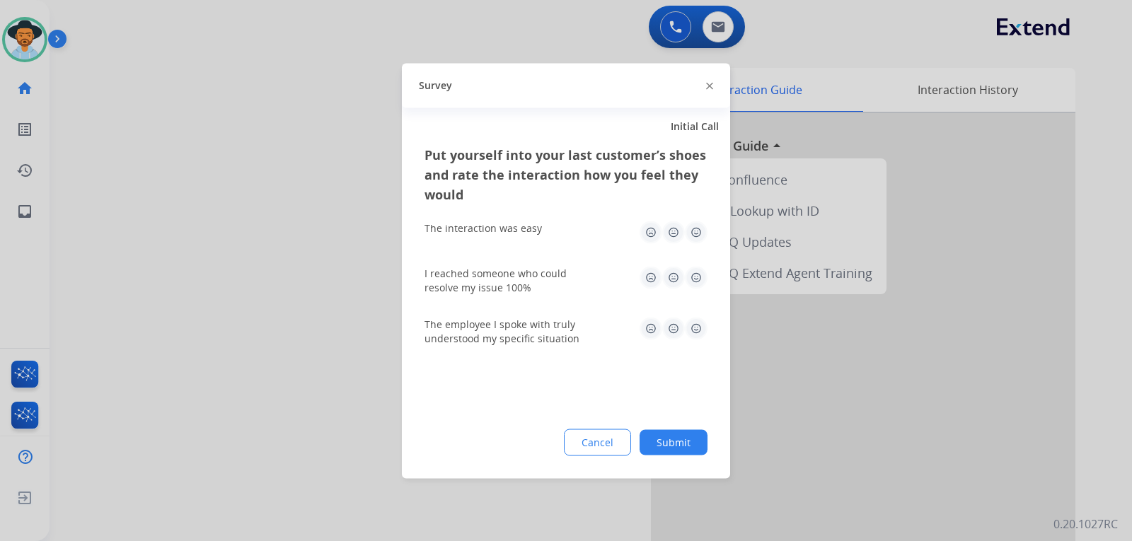
click at [13, 209] on div at bounding box center [566, 270] width 1132 height 541
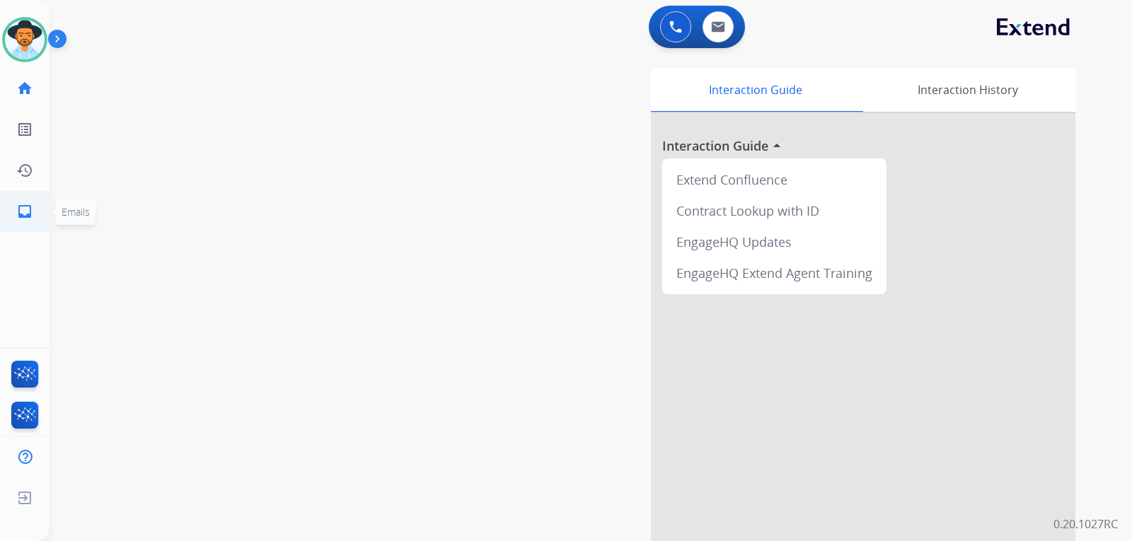
click at [18, 216] on mat-icon "inbox" at bounding box center [24, 211] width 17 height 17
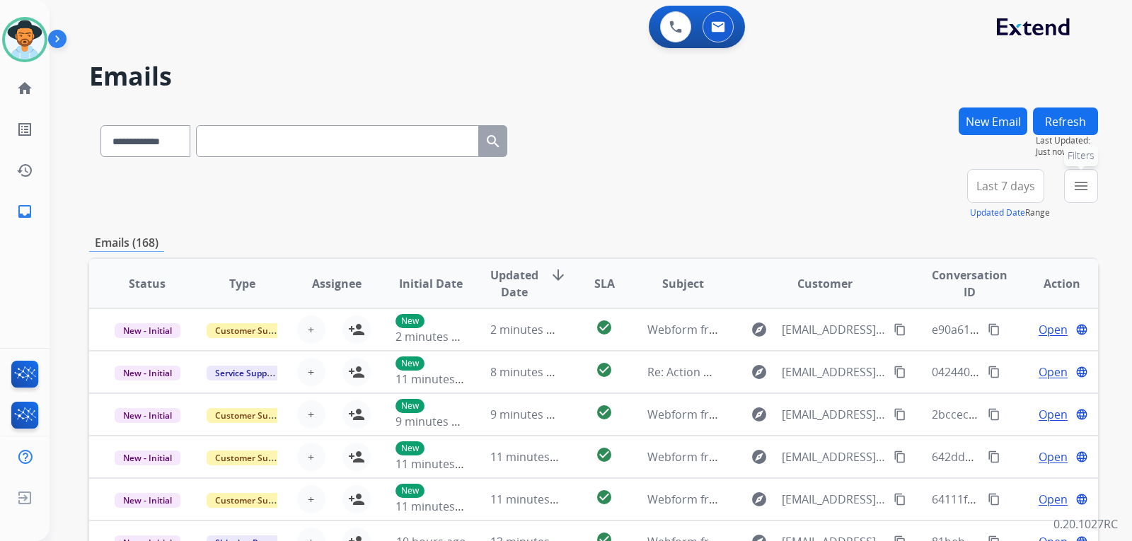
click at [767, 191] on mat-icon "menu" at bounding box center [1080, 186] width 17 height 17
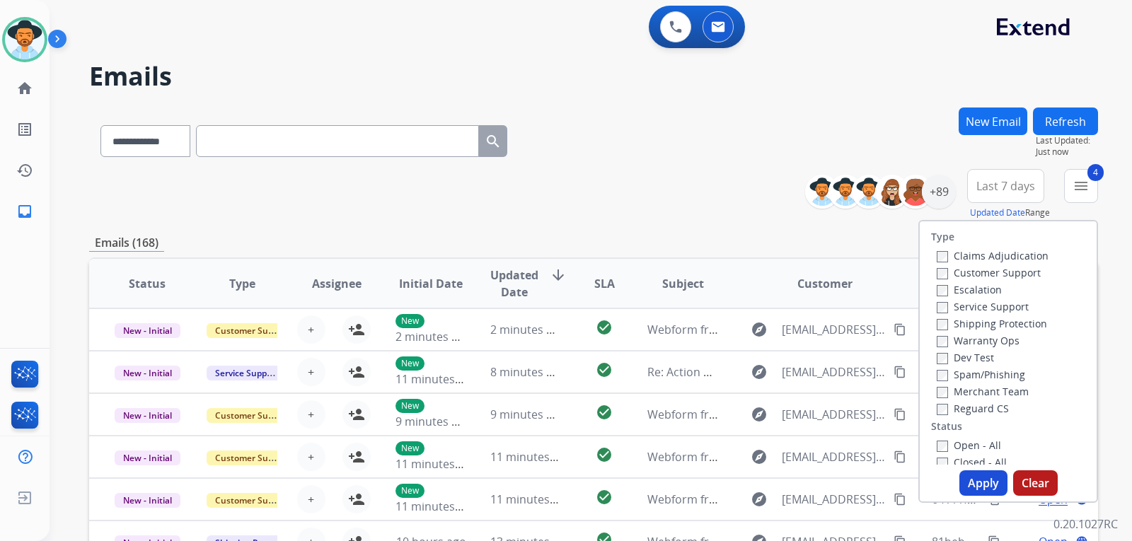
click at [767, 479] on button "Apply" at bounding box center [983, 482] width 48 height 25
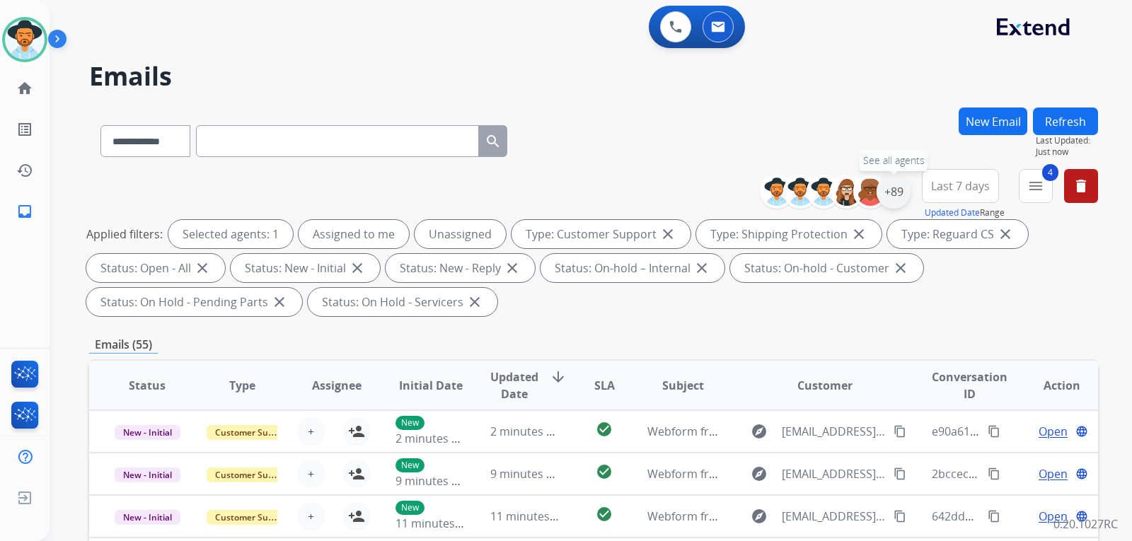
click at [767, 204] on div "+89" at bounding box center [893, 192] width 34 height 34
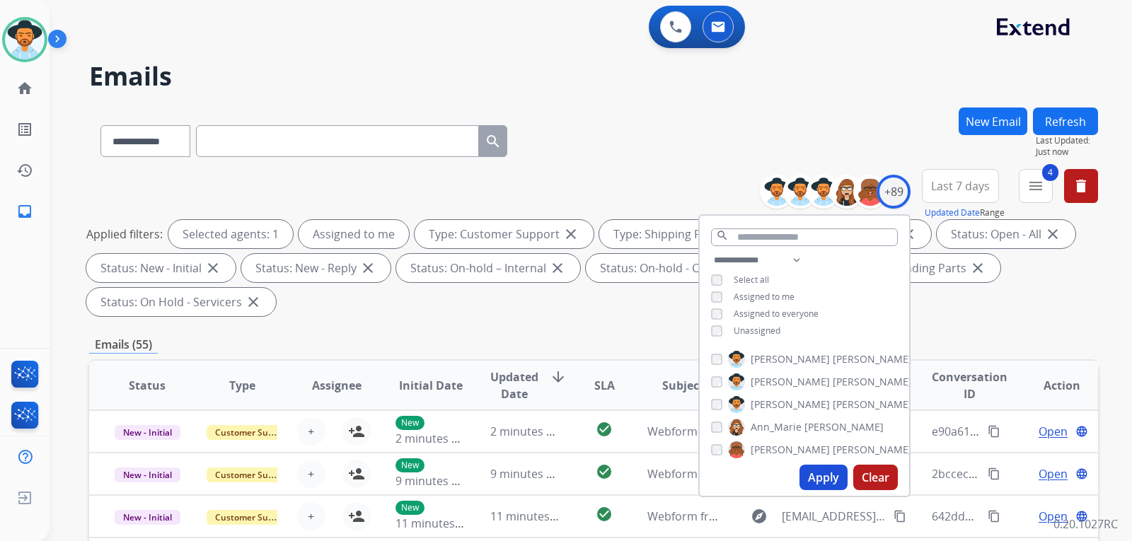
click at [767, 473] on button "Apply" at bounding box center [823, 477] width 48 height 25
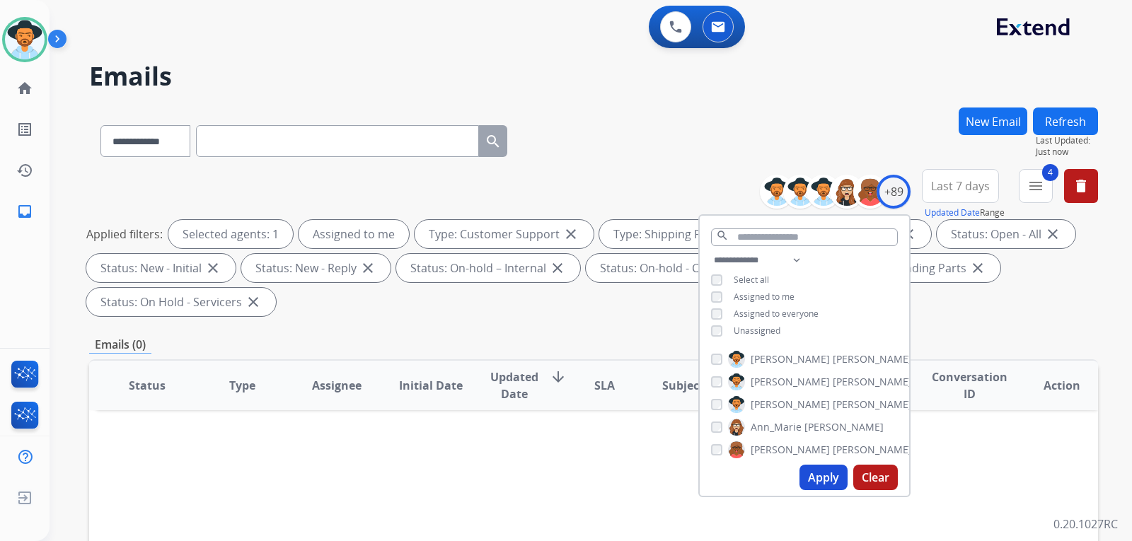
click at [767, 309] on div "Applied filters: Selected agents: 1 Assigned to me Type: Customer Support close…" at bounding box center [590, 268] width 1009 height 96
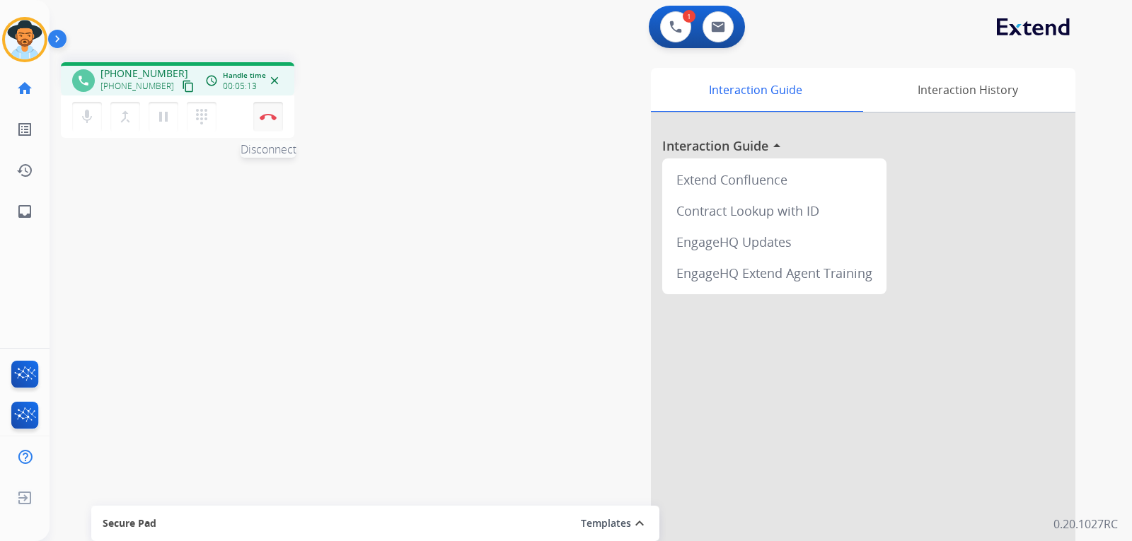
click at [274, 120] on button "Disconnect" at bounding box center [268, 117] width 30 height 30
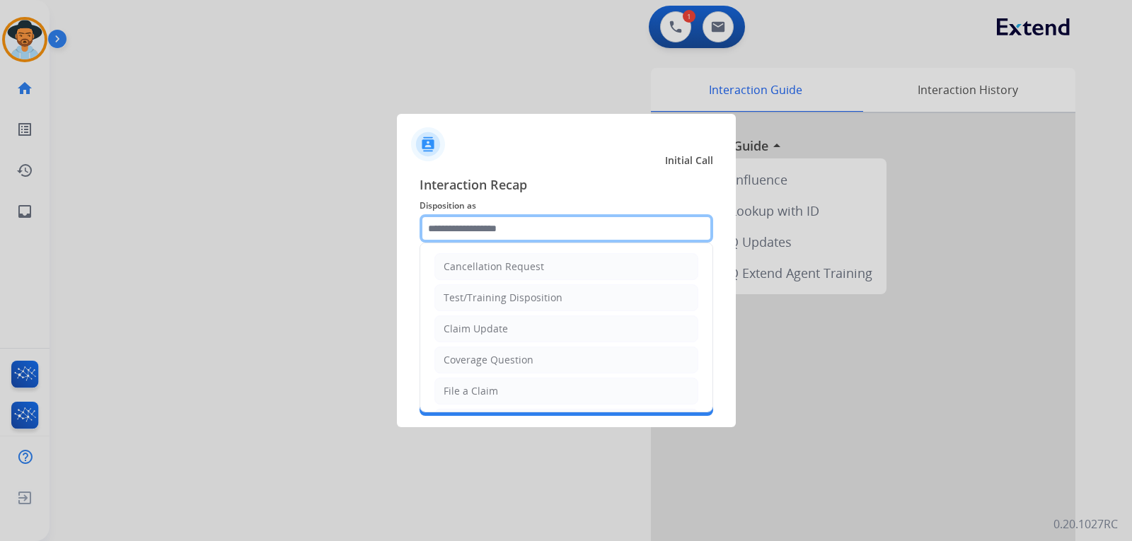
click at [495, 226] on input "text" at bounding box center [566, 228] width 294 height 28
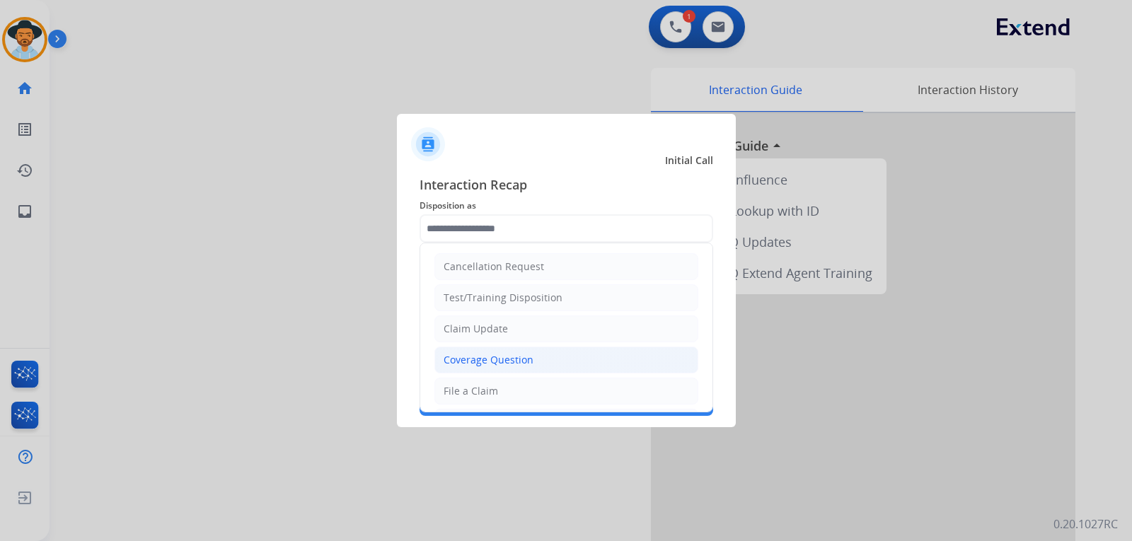
click at [470, 359] on div "Coverage Question" at bounding box center [488, 360] width 90 height 14
type input "**********"
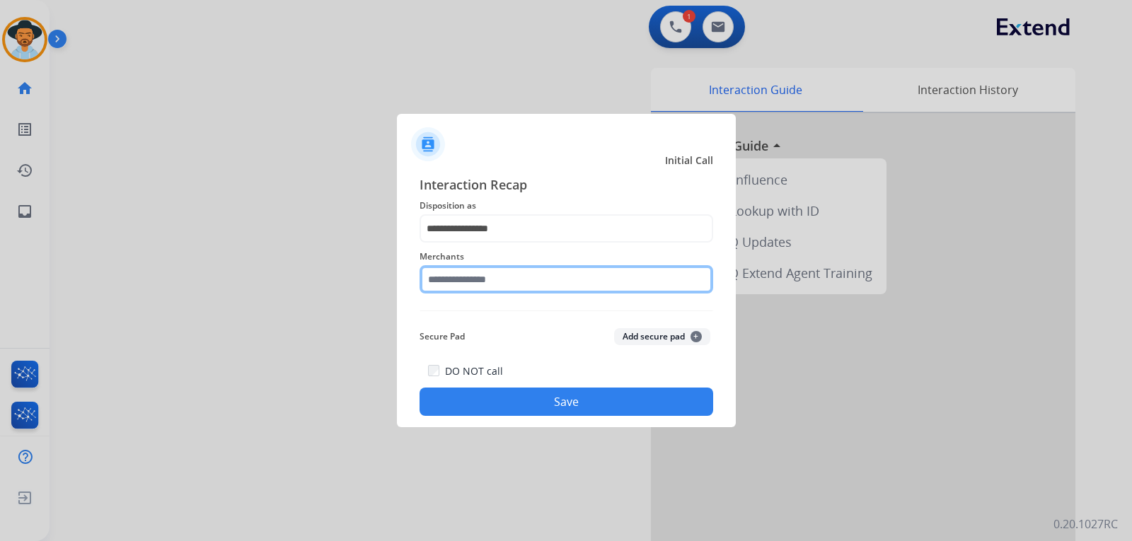
click at [508, 286] on input "text" at bounding box center [566, 279] width 294 height 28
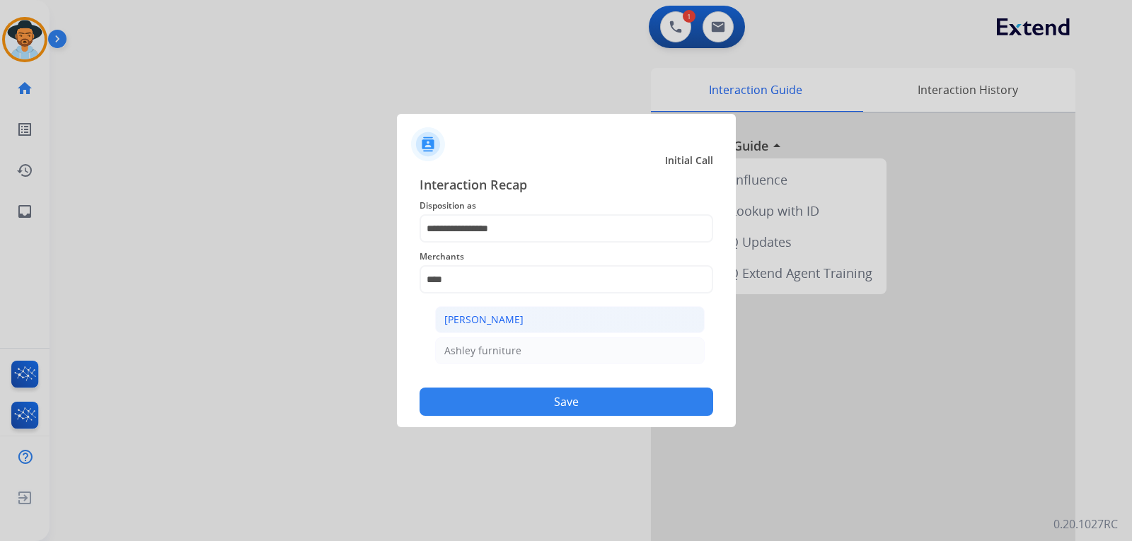
click at [515, 315] on div "[PERSON_NAME]" at bounding box center [483, 320] width 79 height 14
type input "**********"
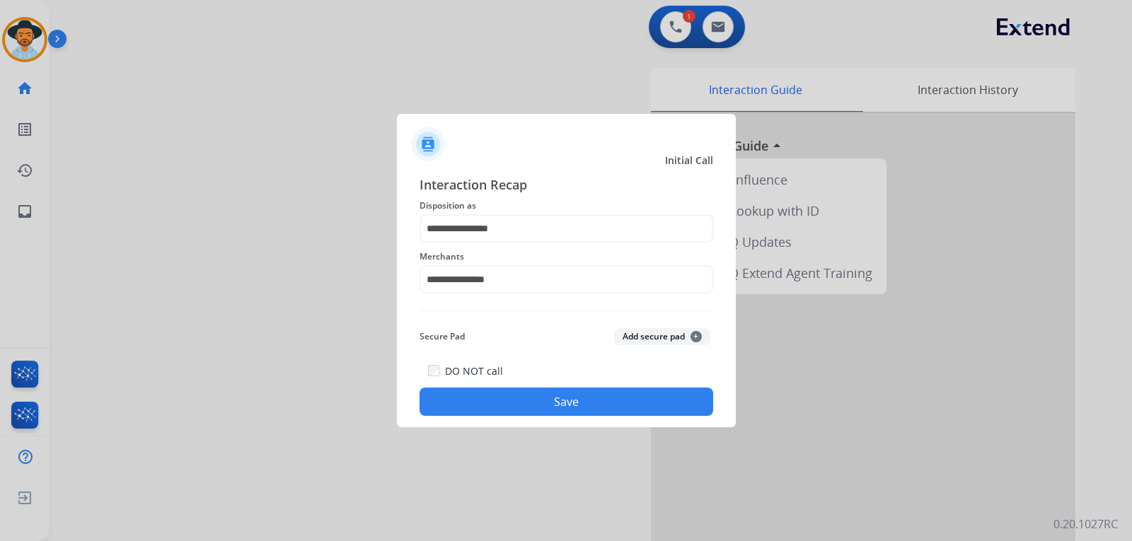
click at [579, 405] on button "Save" at bounding box center [566, 402] width 294 height 28
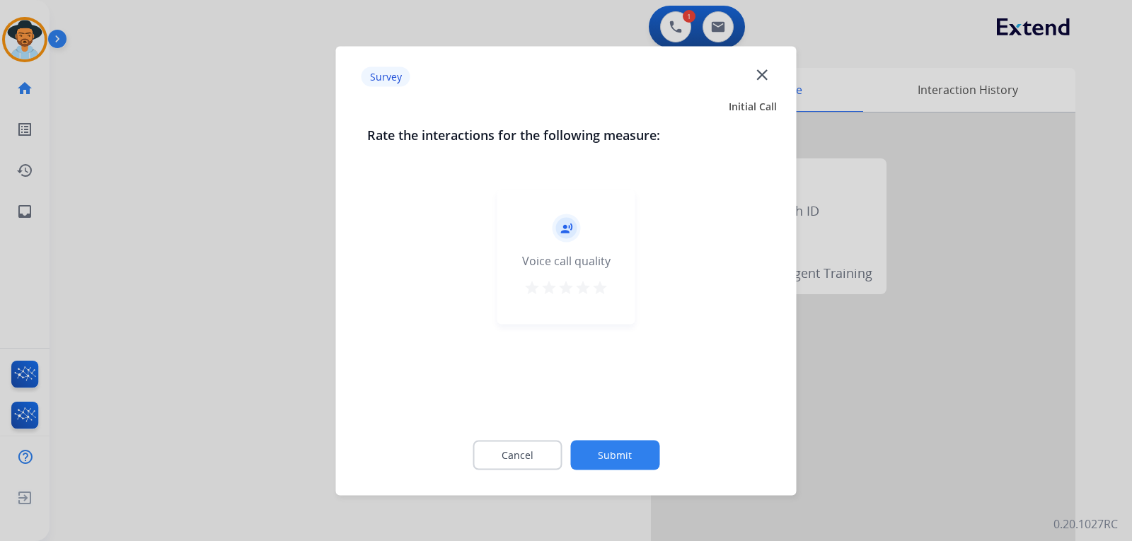
click at [767, 444] on div at bounding box center [566, 270] width 1132 height 541
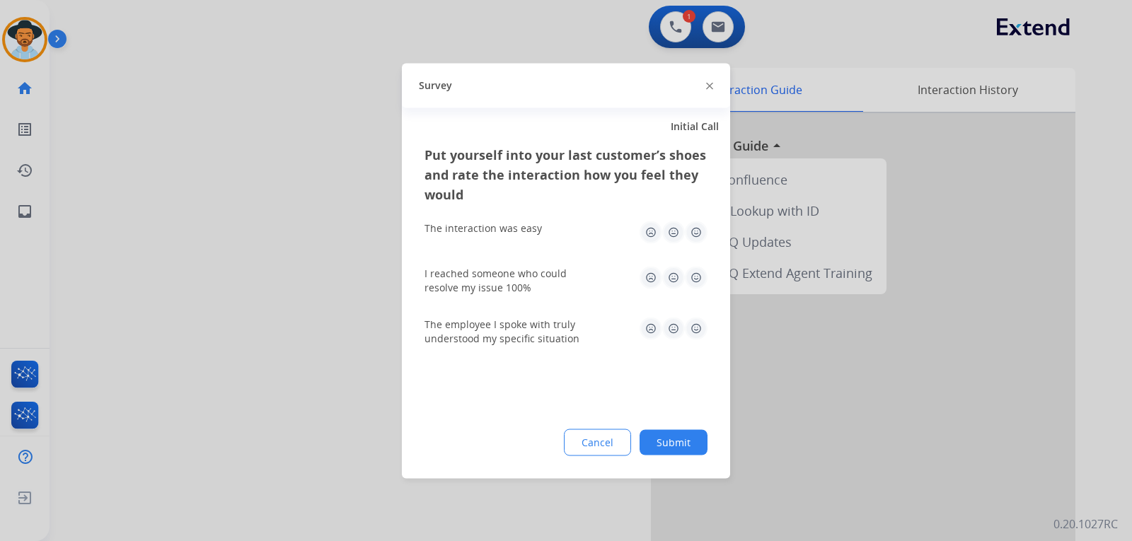
click at [767, 444] on div at bounding box center [566, 270] width 1132 height 541
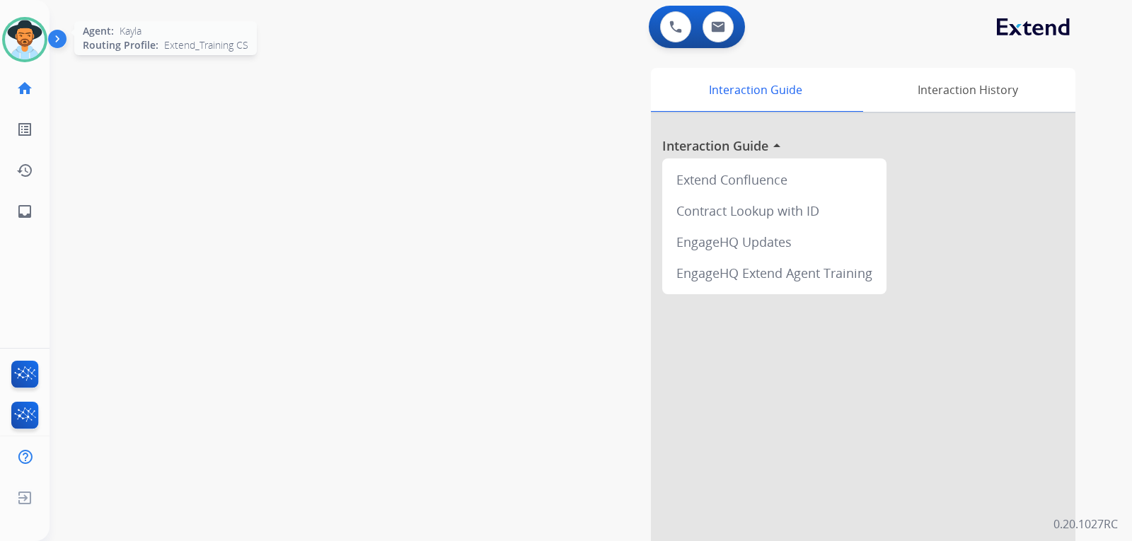
click at [23, 47] on img at bounding box center [25, 40] width 40 height 40
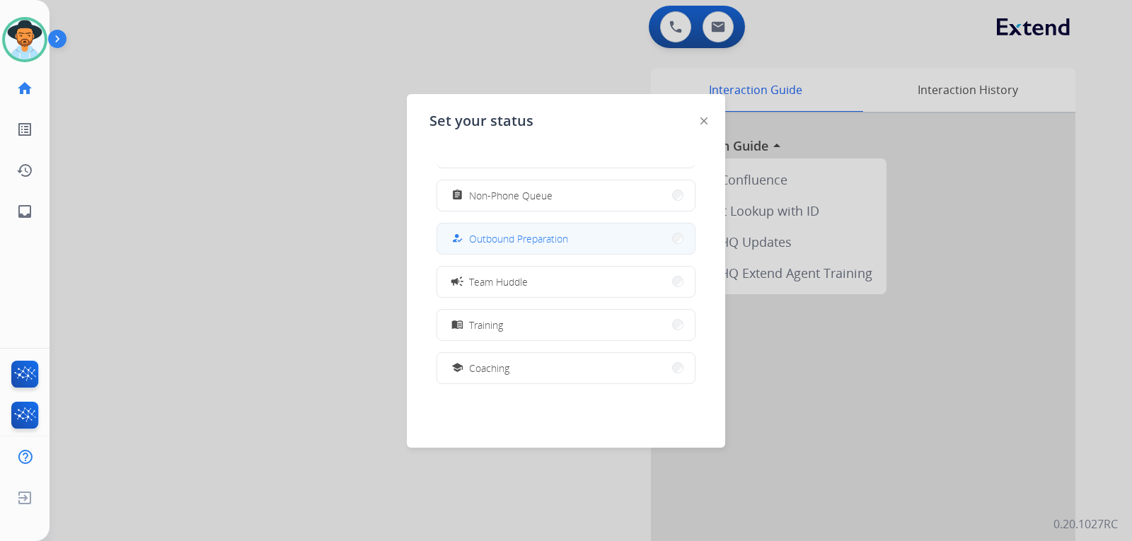
scroll to position [125, 0]
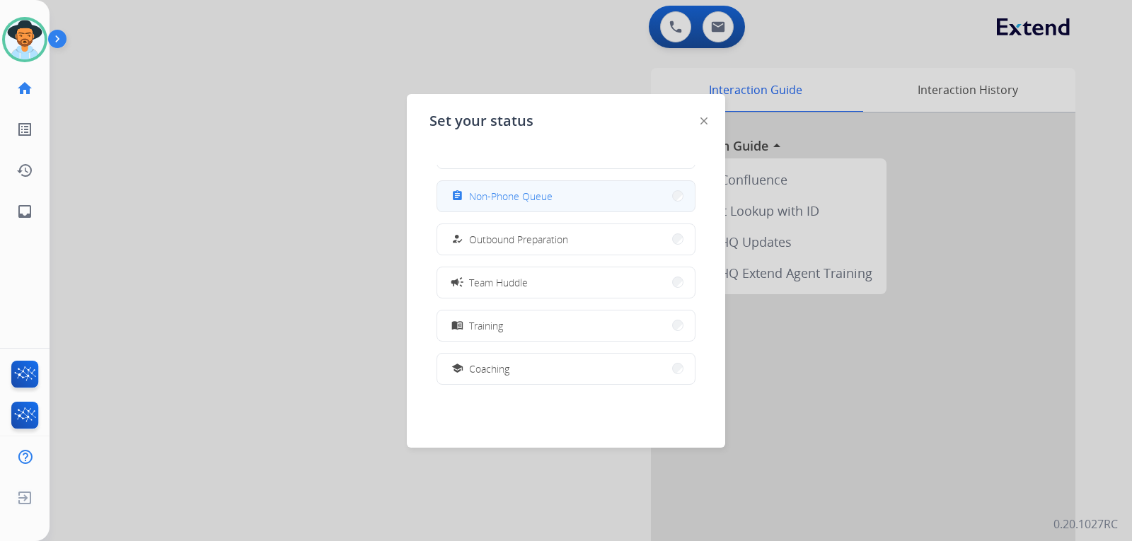
click at [510, 195] on span "Non-Phone Queue" at bounding box center [510, 196] width 83 height 15
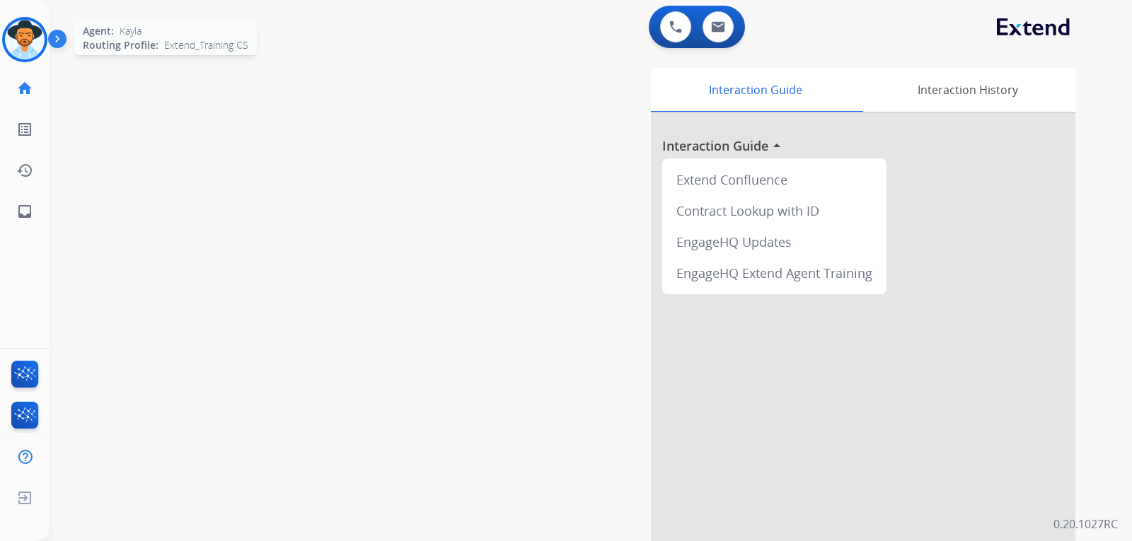
click at [28, 47] on img at bounding box center [25, 40] width 40 height 40
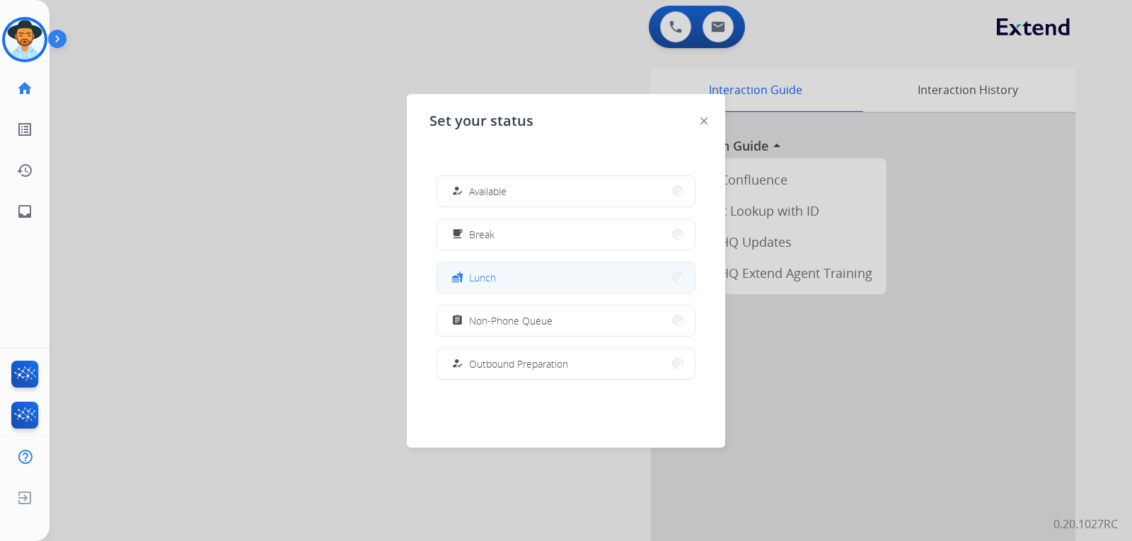
scroll to position [0, 0]
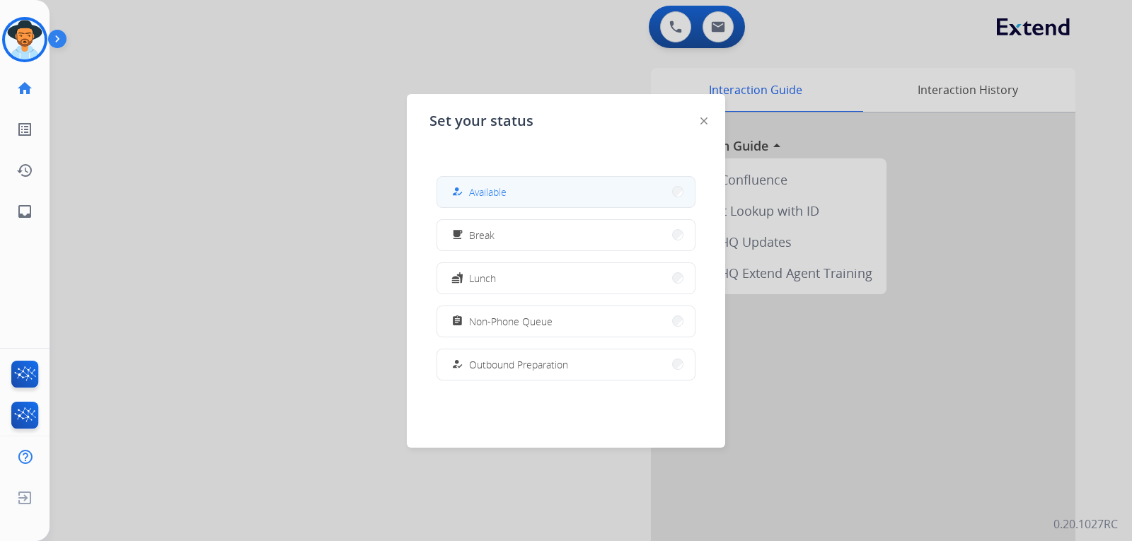
click at [531, 195] on button "how_to_reg Available" at bounding box center [565, 192] width 257 height 30
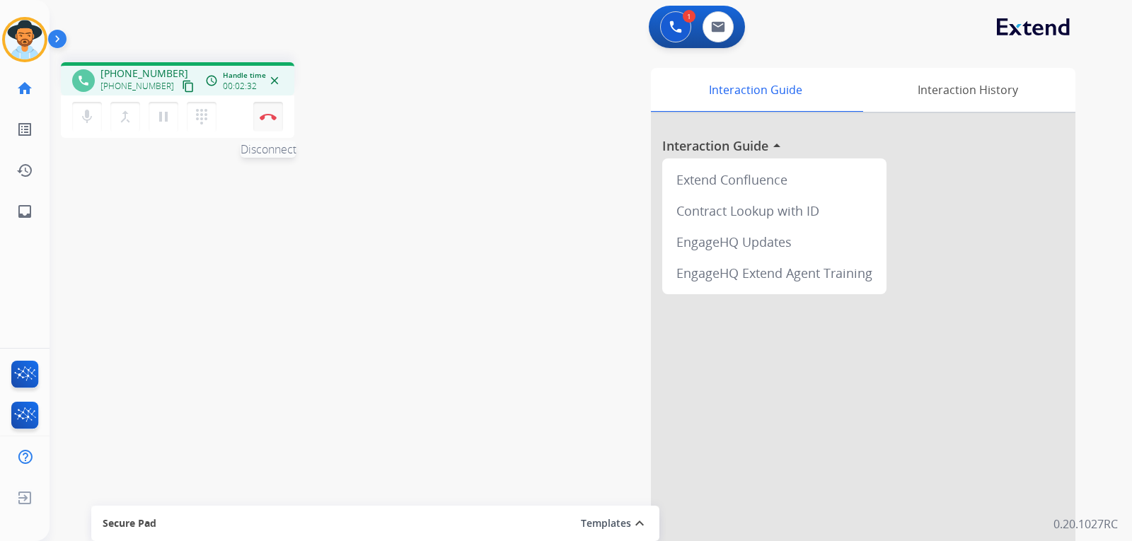
click at [272, 126] on button "Disconnect" at bounding box center [268, 117] width 30 height 30
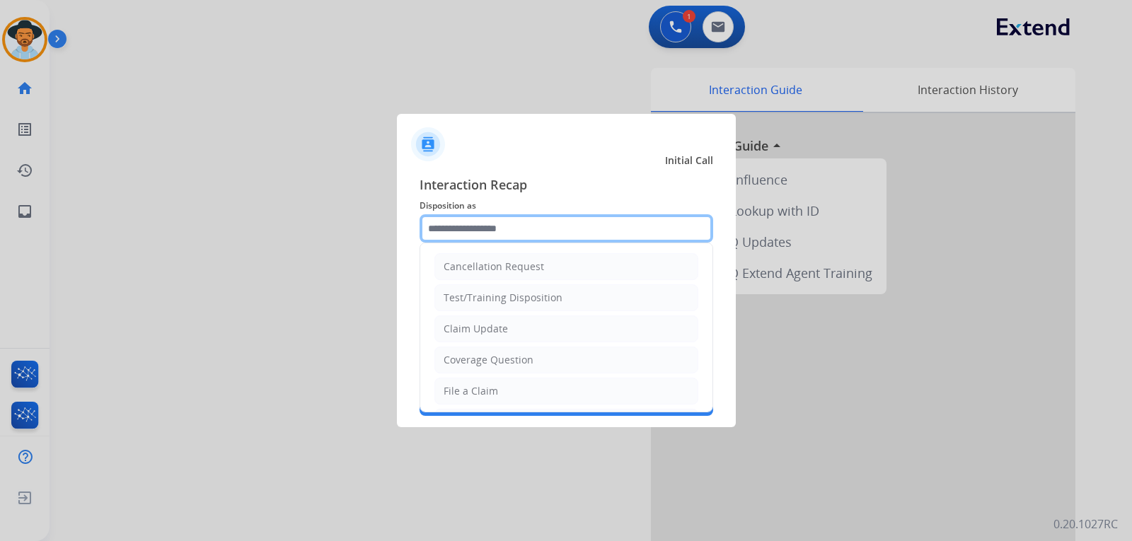
click at [561, 226] on input "text" at bounding box center [566, 228] width 294 height 28
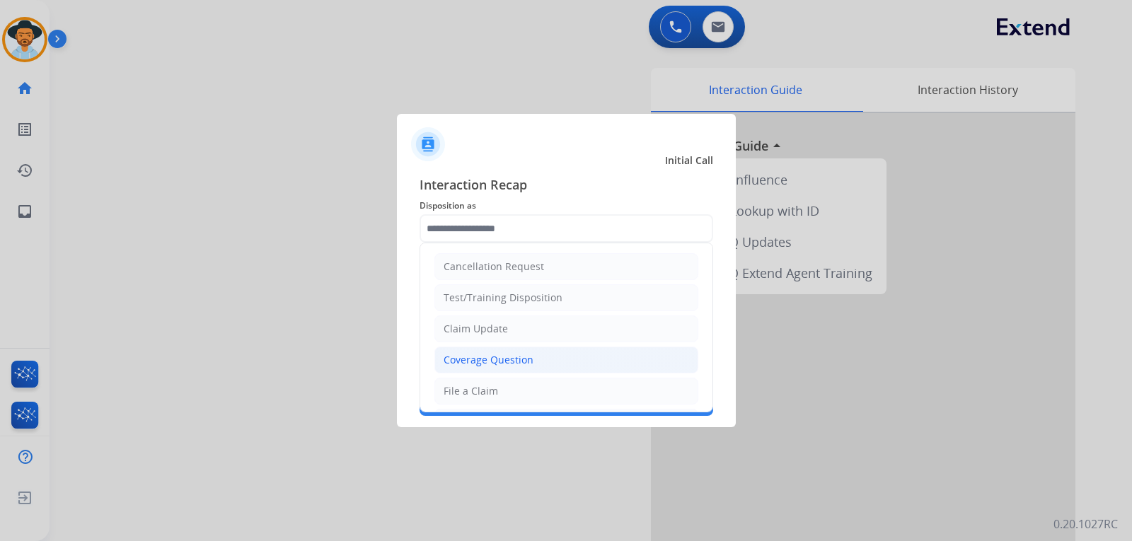
click at [487, 359] on div "Coverage Question" at bounding box center [488, 360] width 90 height 14
type input "**********"
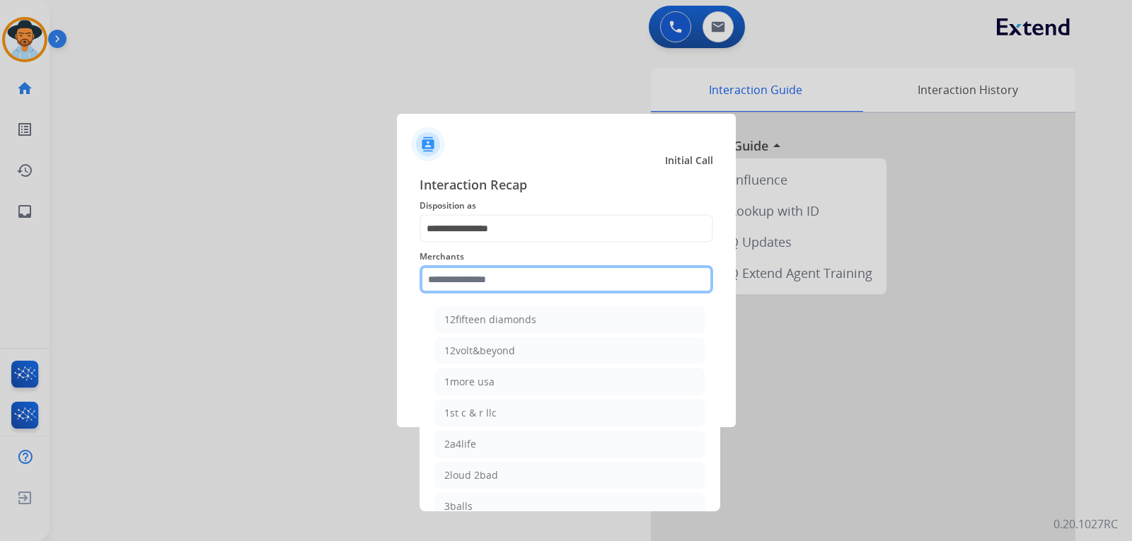
click at [517, 275] on input "text" at bounding box center [566, 279] width 294 height 28
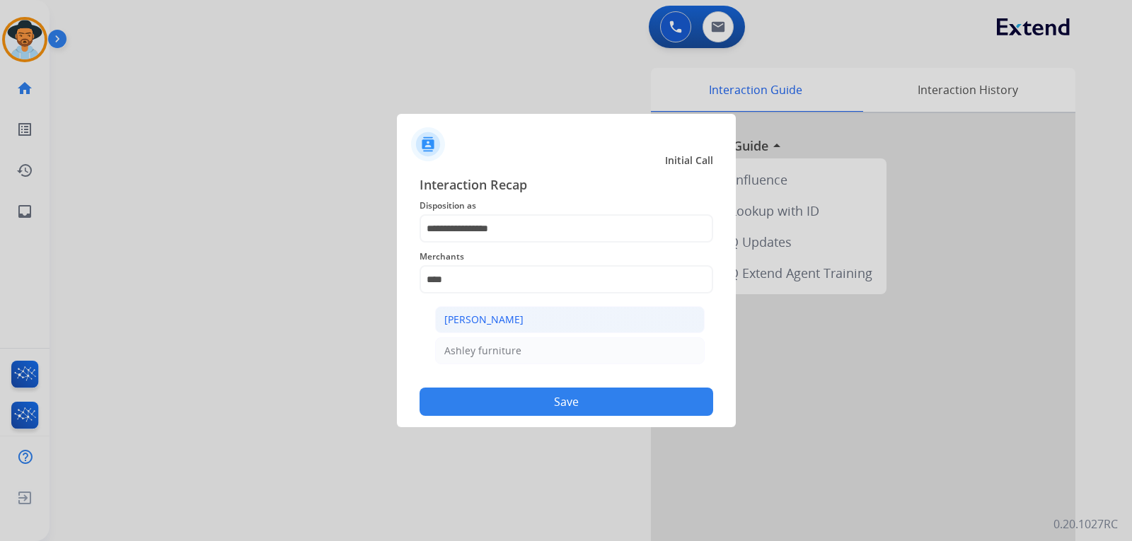
click at [487, 319] on div "[PERSON_NAME]" at bounding box center [483, 320] width 79 height 14
type input "**********"
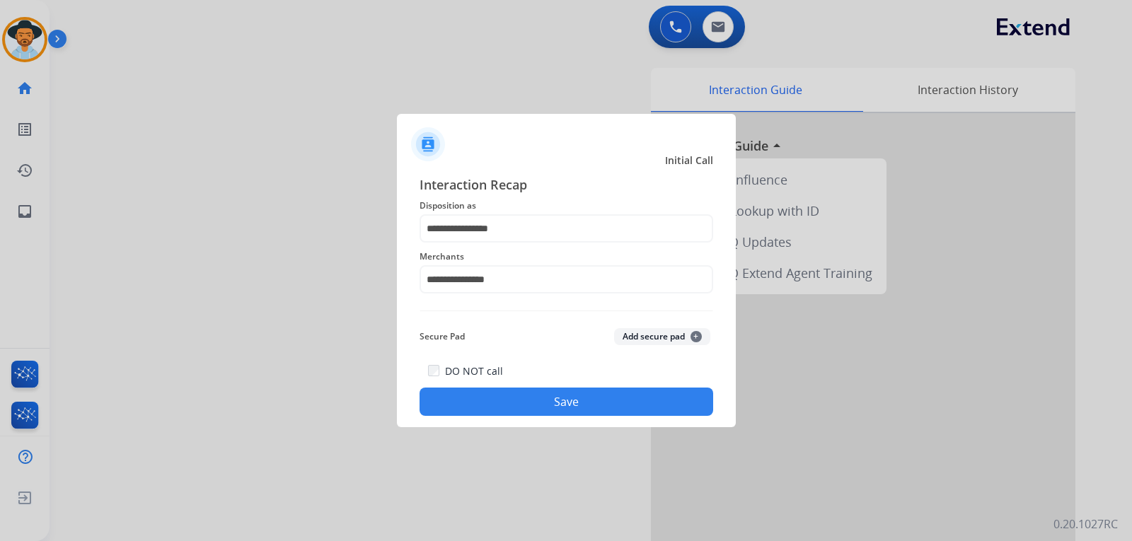
click at [521, 401] on button "Save" at bounding box center [566, 402] width 294 height 28
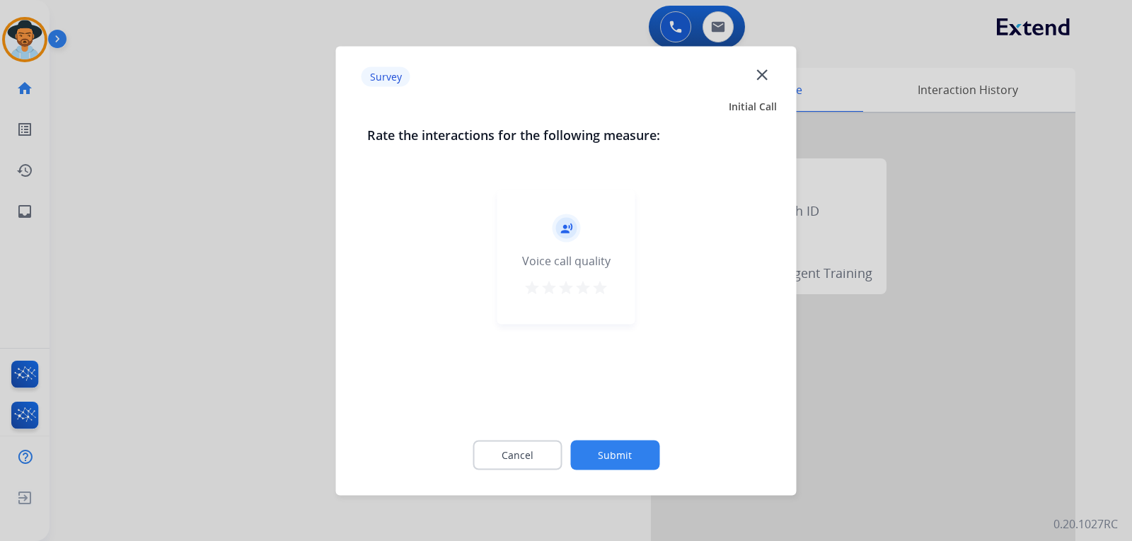
click at [767, 315] on div at bounding box center [566, 270] width 1132 height 541
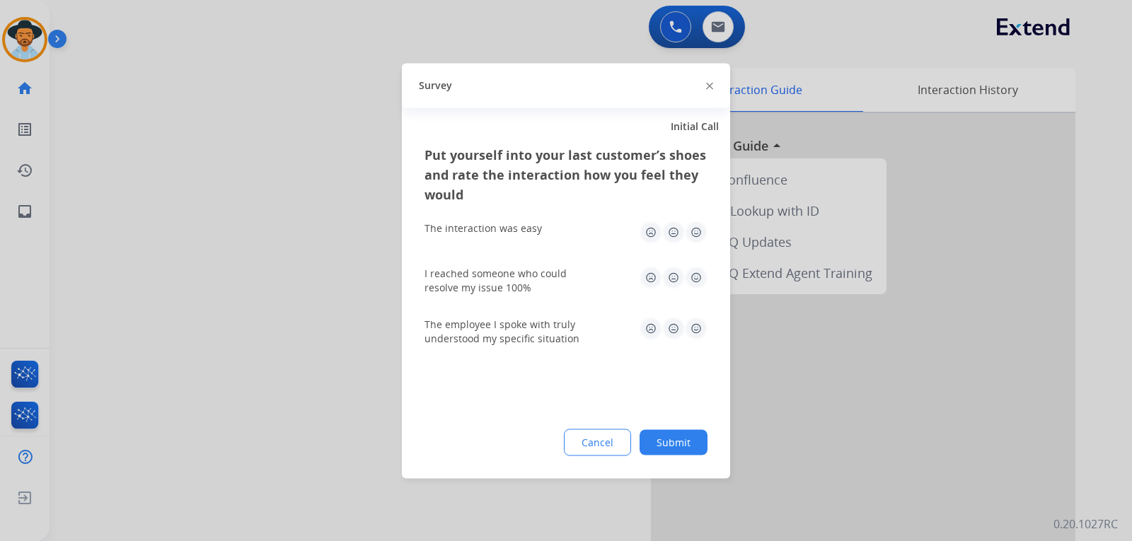
click at [767, 316] on div at bounding box center [566, 270] width 1132 height 541
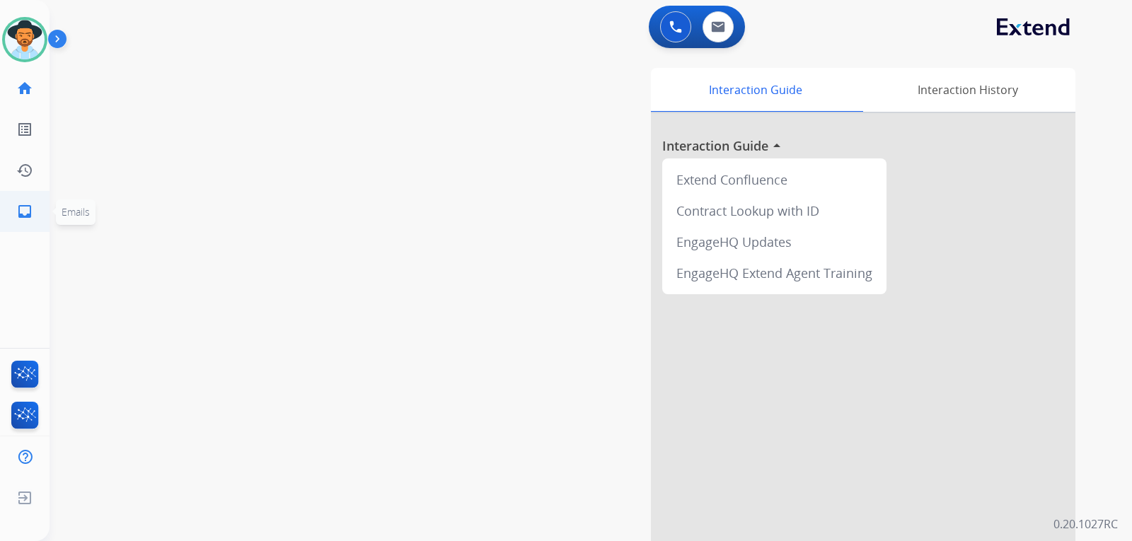
click at [27, 221] on link "inbox Emails" at bounding box center [25, 212] width 40 height 40
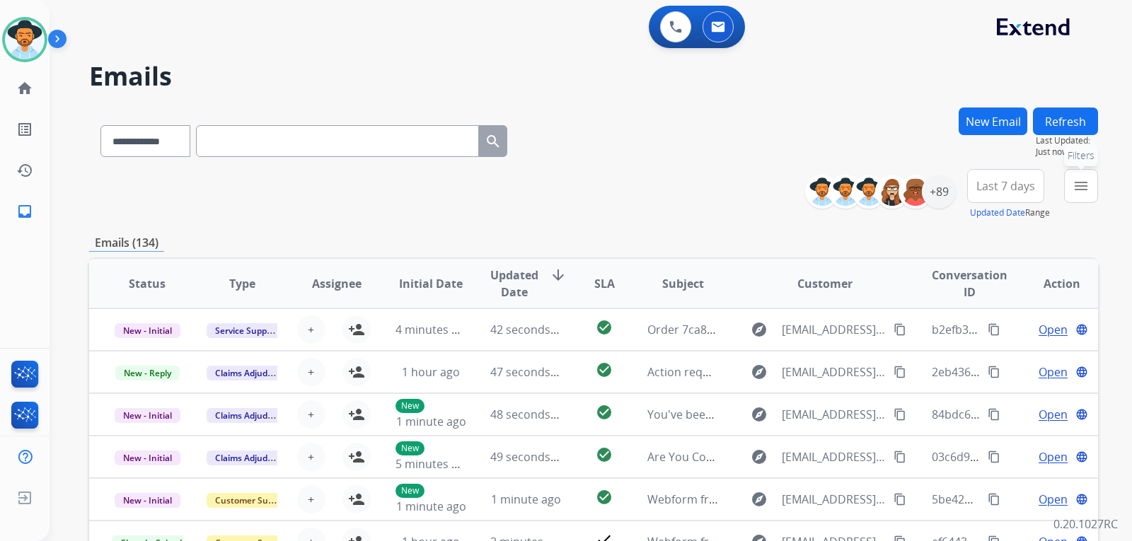
click at [767, 187] on button "menu Filters" at bounding box center [1081, 186] width 34 height 34
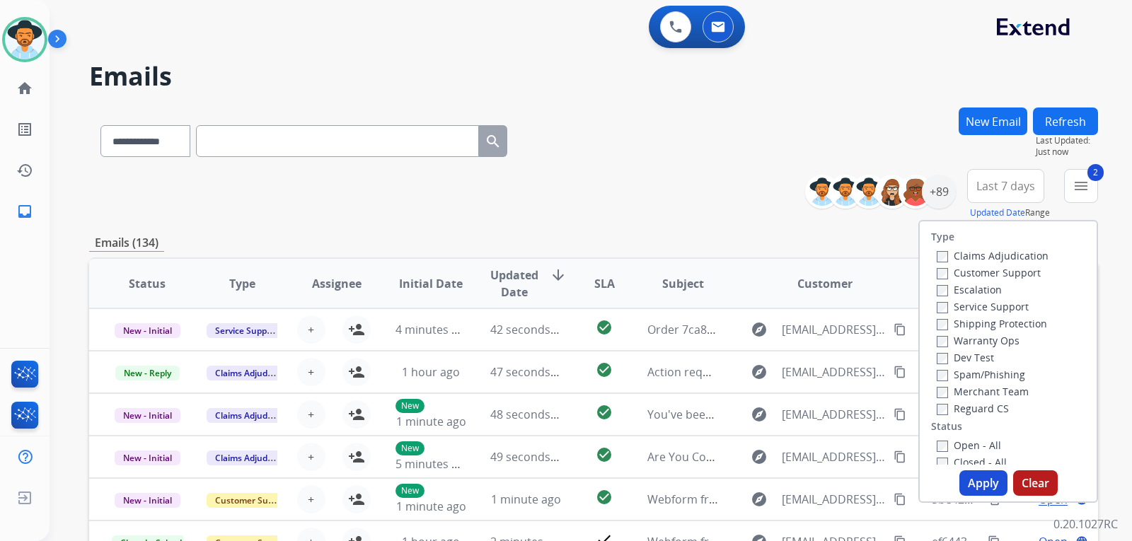
click at [767, 405] on label "Reguard CS" at bounding box center [972, 408] width 72 height 13
drag, startPoint x: 934, startPoint y: 416, endPoint x: 980, endPoint y: 426, distance: 47.0
click at [767, 424] on div "Type Claims Adjudication Customer Support Escalation Service Support Shipping P…" at bounding box center [1008, 342] width 177 height 243
click at [767, 481] on button "Apply" at bounding box center [983, 482] width 48 height 25
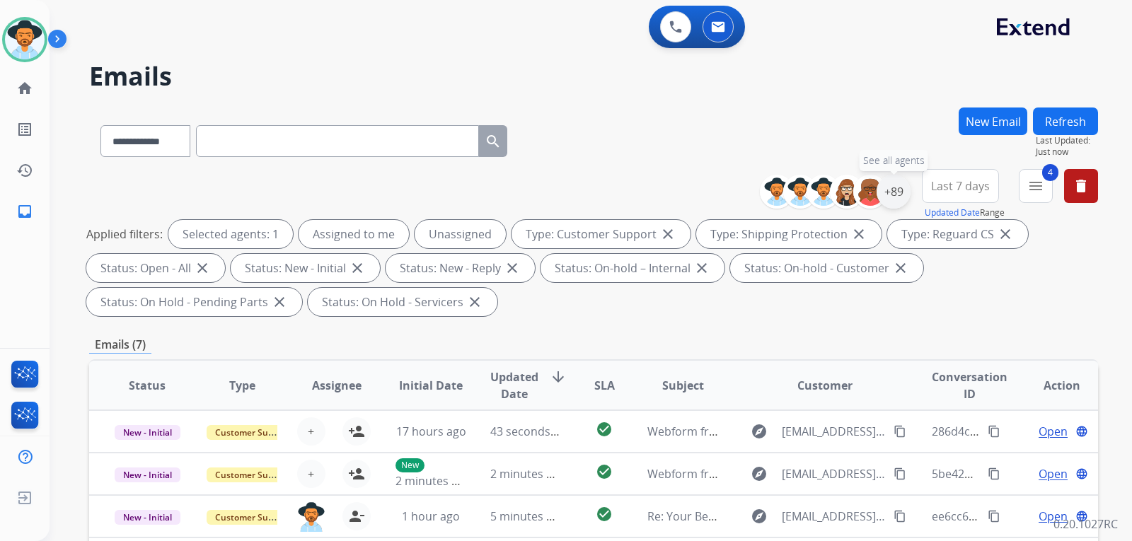
click at [767, 197] on div "+89" at bounding box center [893, 192] width 34 height 34
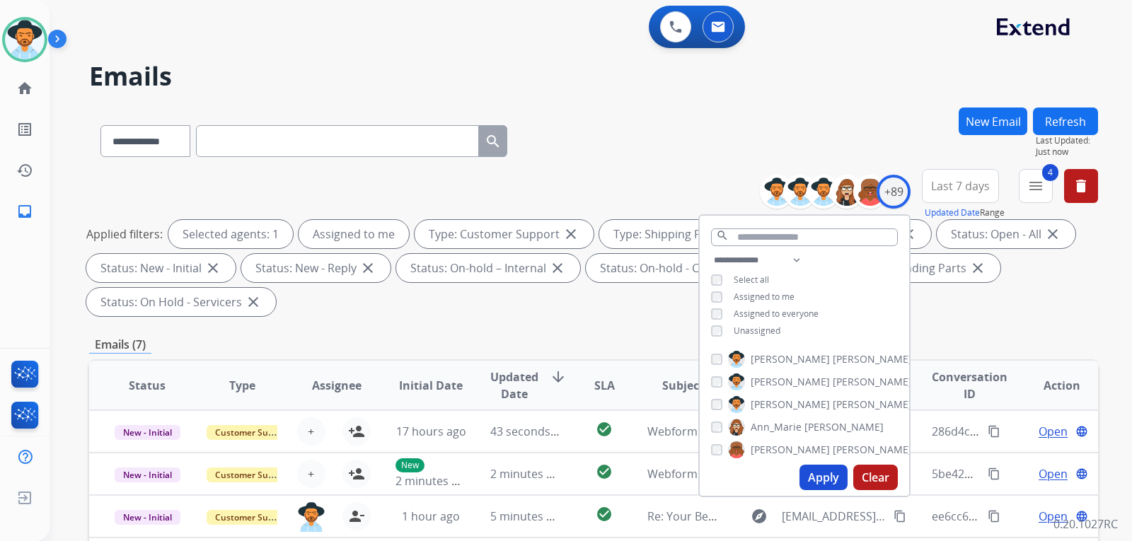
click at [767, 475] on button "Apply" at bounding box center [823, 477] width 48 height 25
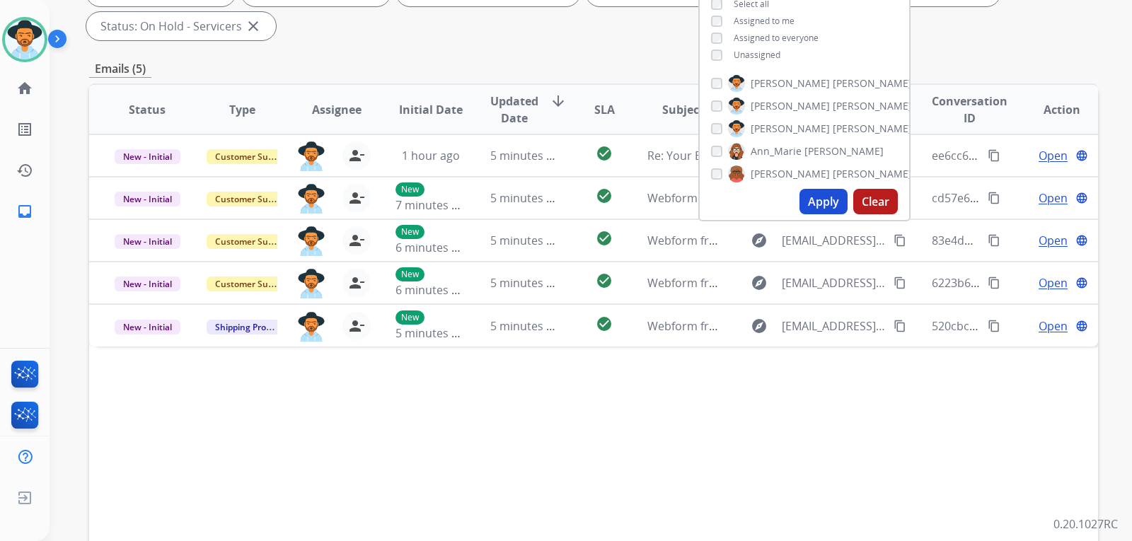
scroll to position [283, 0]
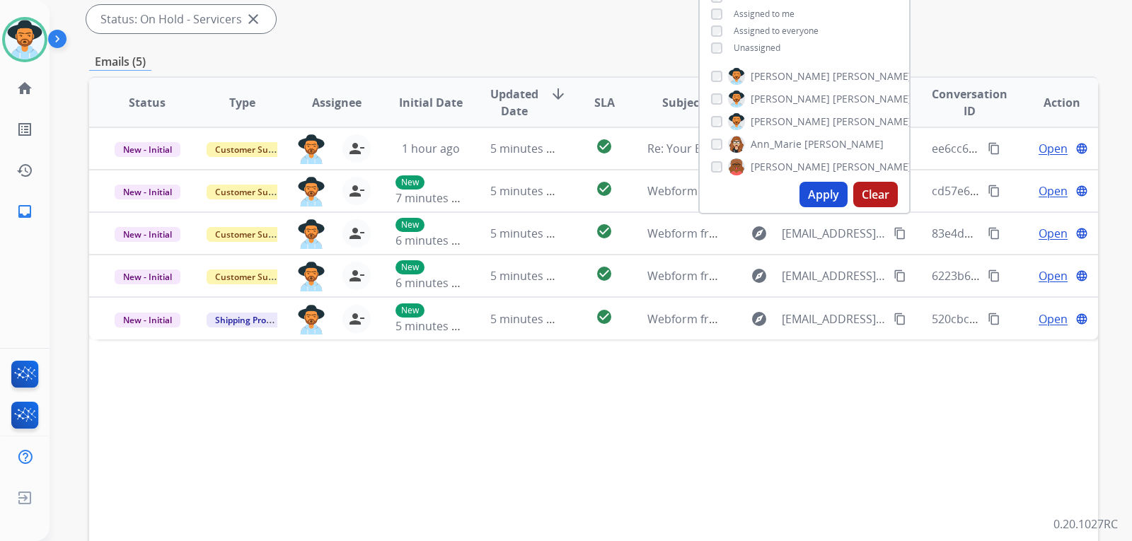
click at [767, 395] on div "Status Type Assignee Initial Date Updated Date arrow_downward SLA Subject Custo…" at bounding box center [593, 313] width 1009 height 474
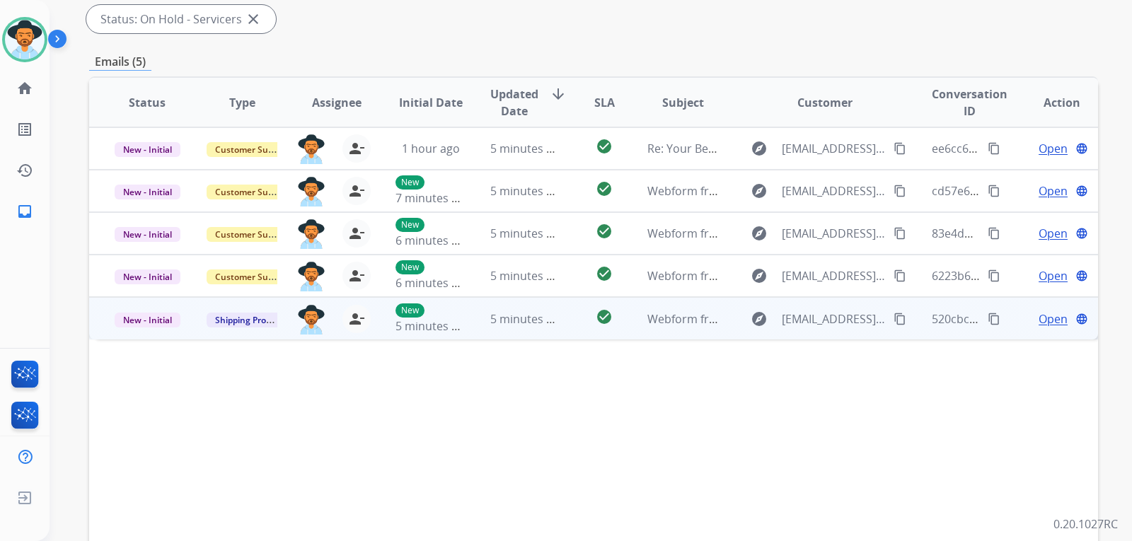
click at [767, 315] on span "Open" at bounding box center [1052, 319] width 29 height 17
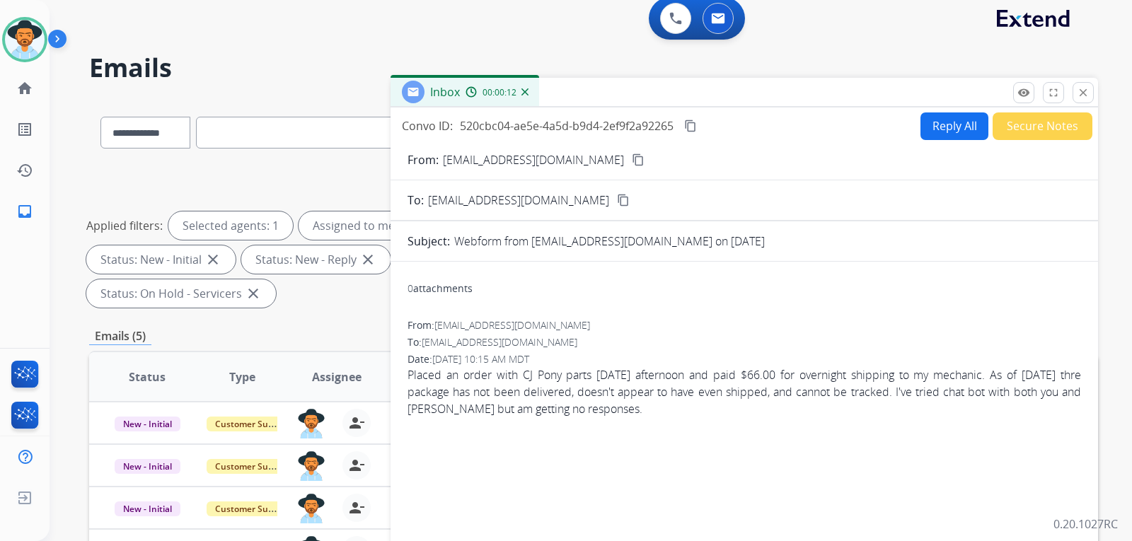
scroll to position [0, 0]
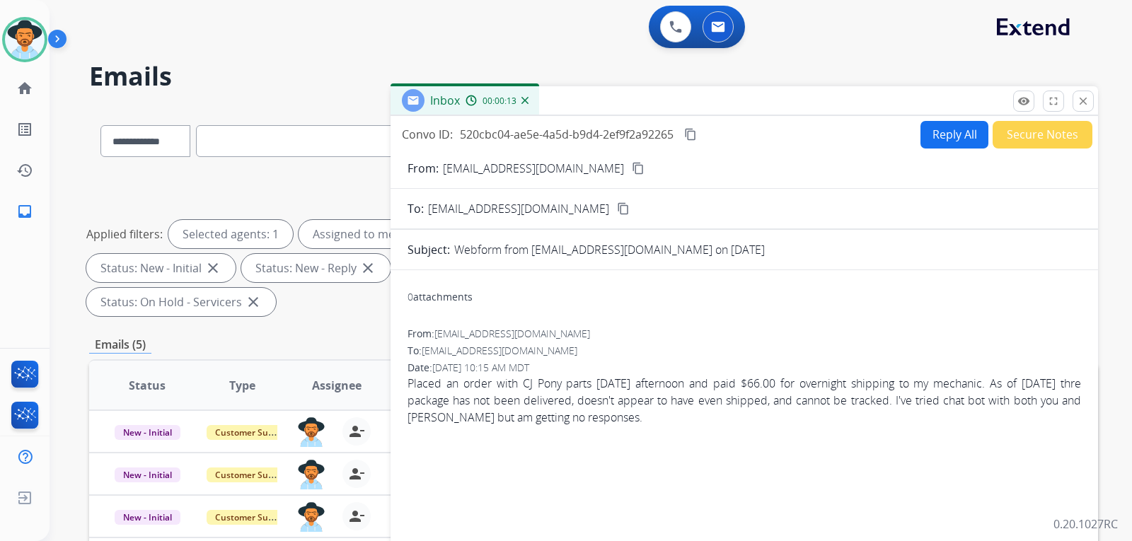
click at [632, 166] on mat-icon "content_copy" at bounding box center [638, 168] width 13 height 13
click at [632, 170] on mat-icon "content_copy" at bounding box center [638, 168] width 13 height 13
click at [767, 134] on button "Reply All" at bounding box center [954, 135] width 68 height 28
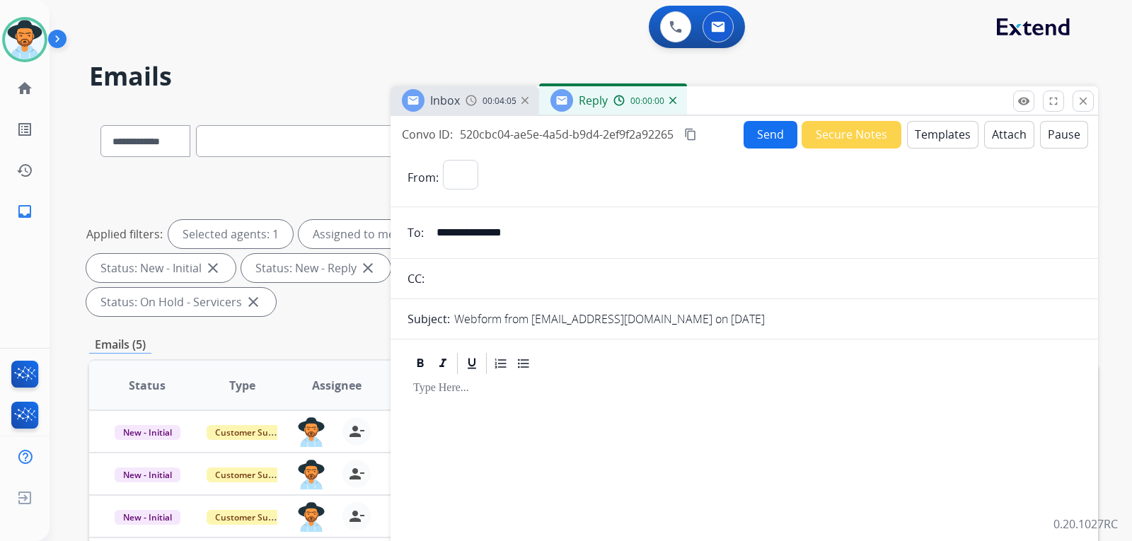
select select "**********"
click at [767, 129] on button "Templates" at bounding box center [942, 135] width 71 height 28
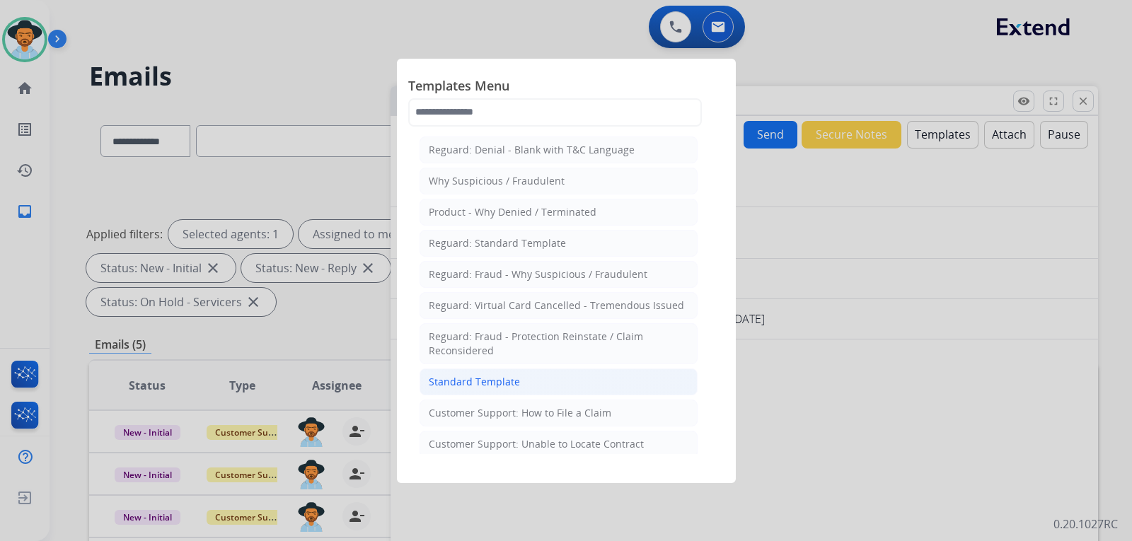
click at [534, 377] on li "Standard Template" at bounding box center [558, 382] width 278 height 27
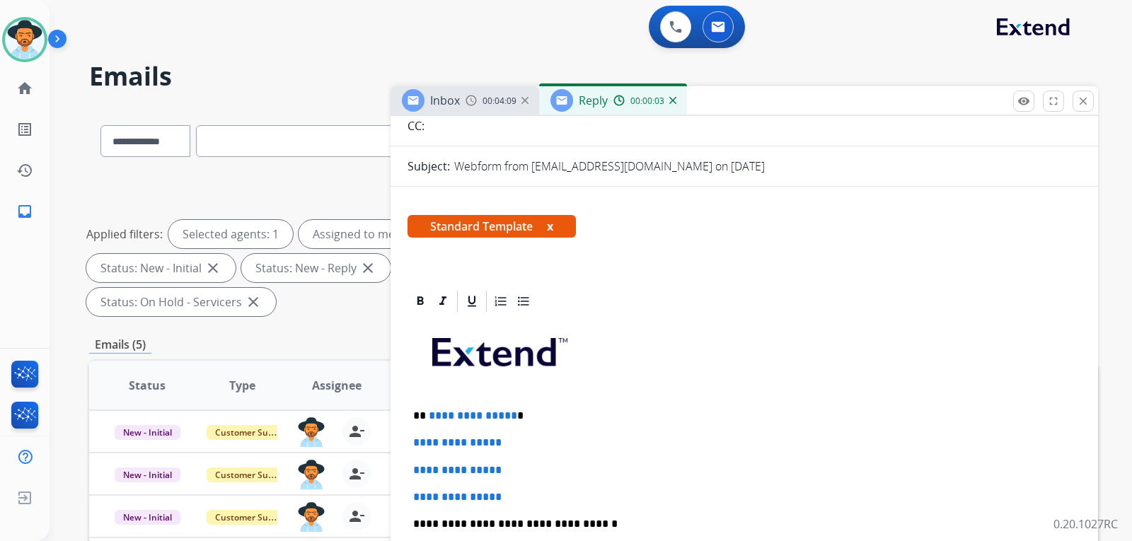
scroll to position [283, 0]
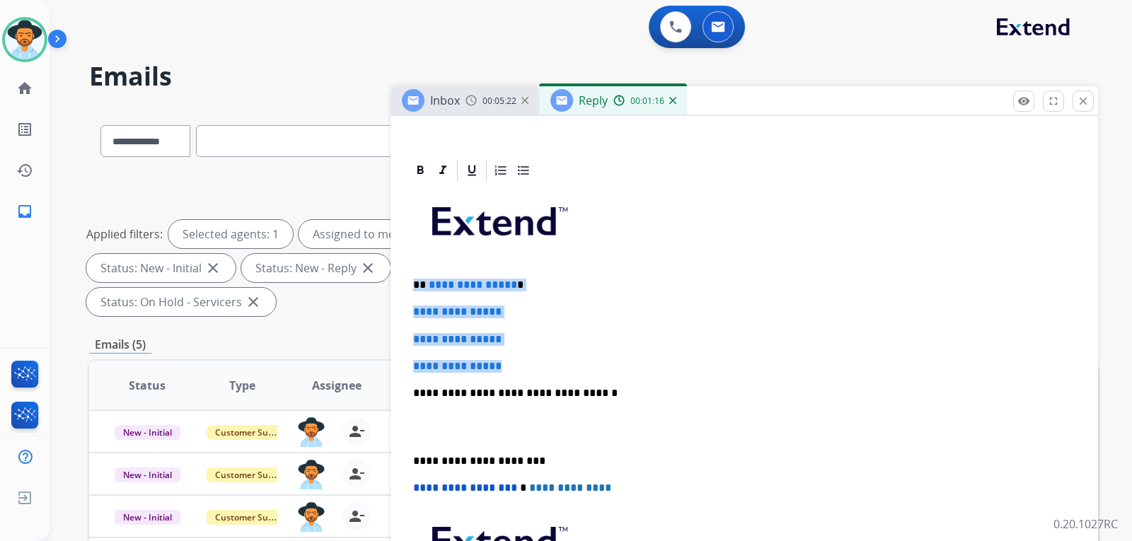
drag, startPoint x: 539, startPoint y: 364, endPoint x: 415, endPoint y: 284, distance: 147.3
click at [415, 284] on div "**********" at bounding box center [743, 426] width 673 height 487
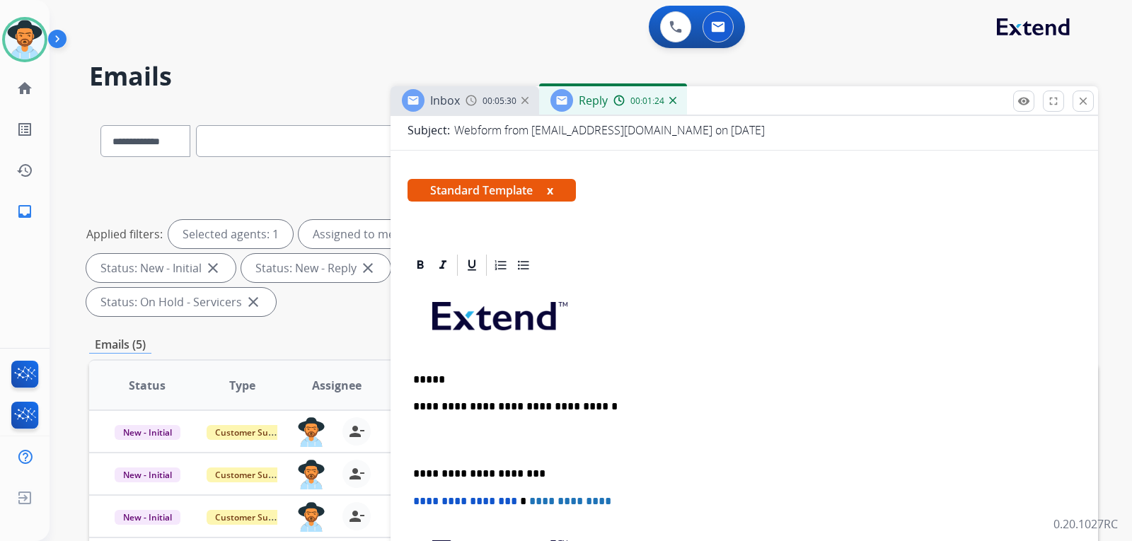
scroll to position [212, 0]
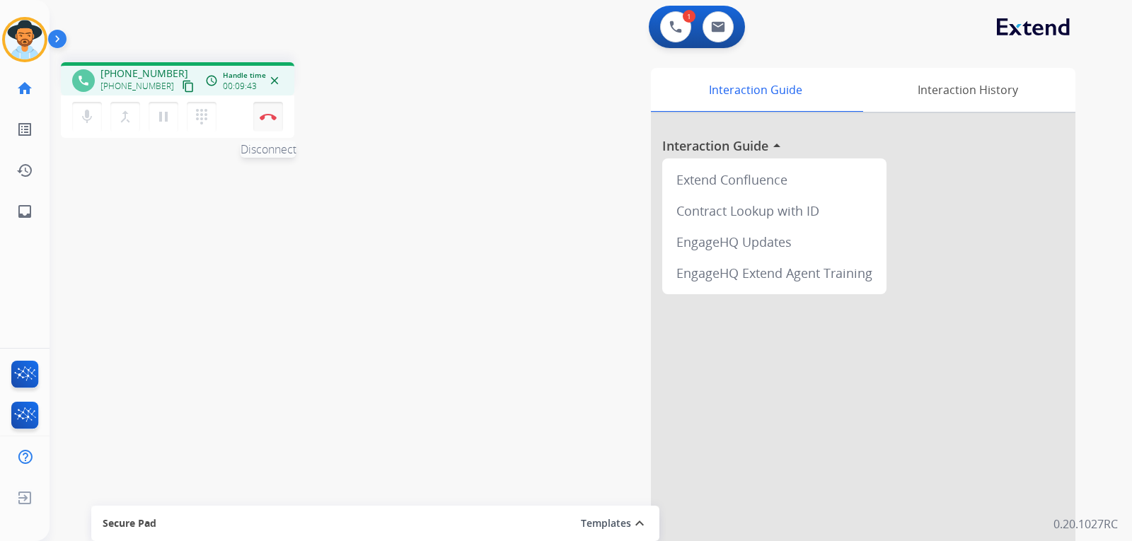
click at [274, 117] on img at bounding box center [268, 116] width 17 height 7
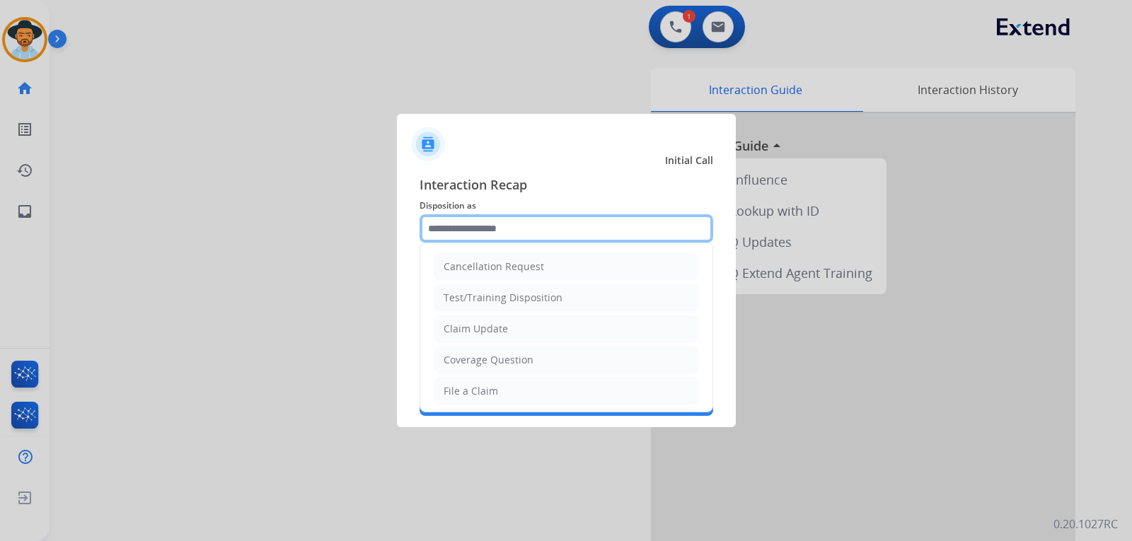
click at [523, 222] on input "text" at bounding box center [566, 228] width 294 height 28
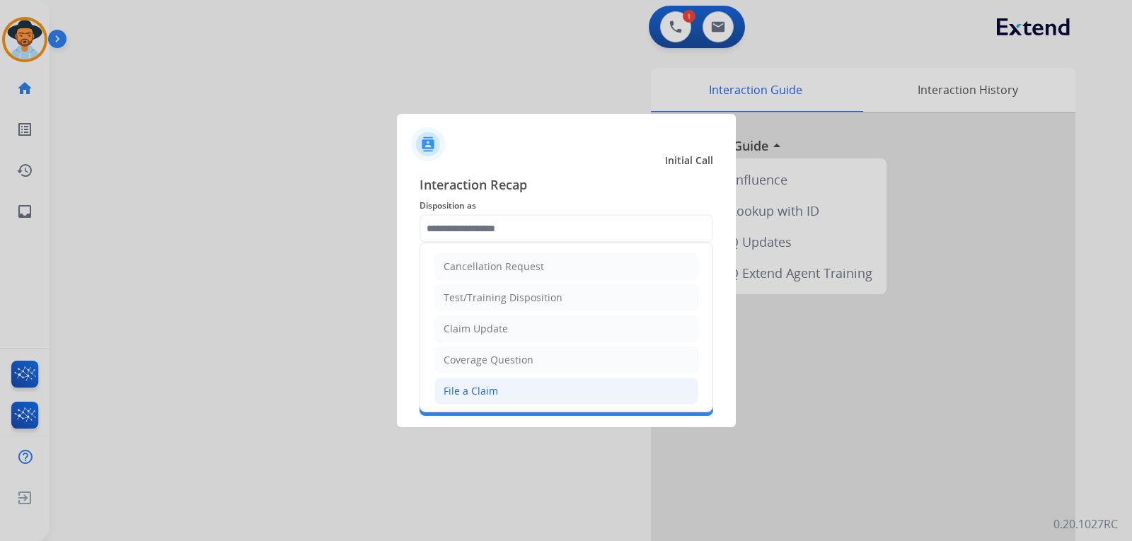
click at [499, 395] on li "File a Claim" at bounding box center [566, 391] width 264 height 27
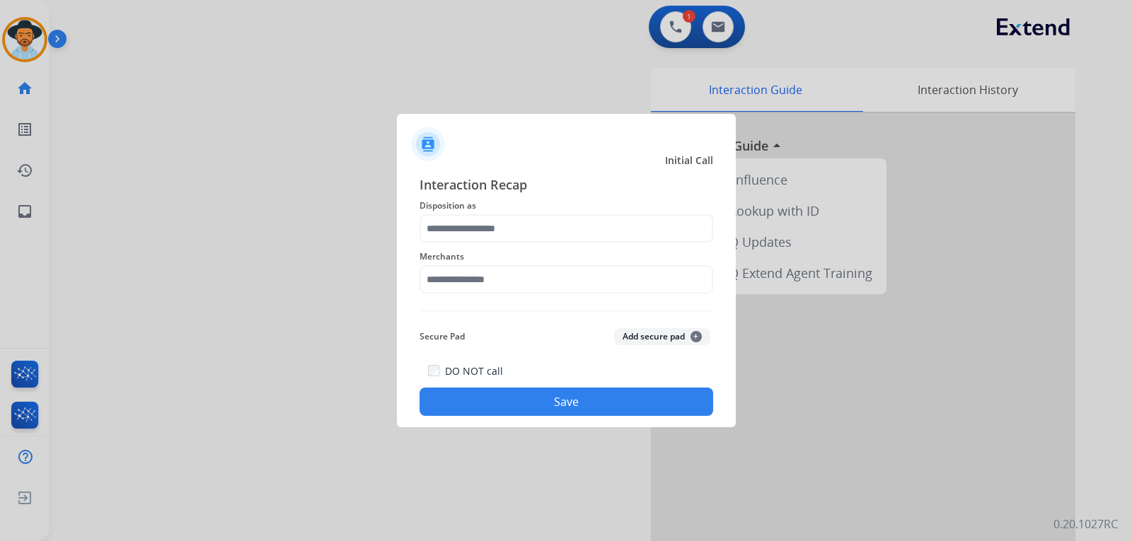
type input "**********"
click at [581, 275] on input "text" at bounding box center [566, 279] width 294 height 28
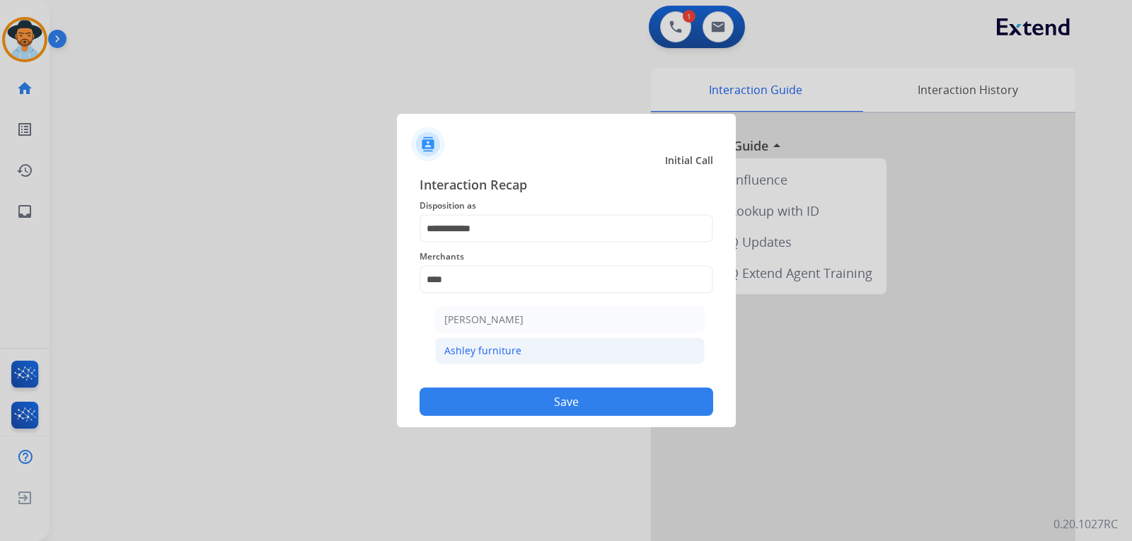
click at [507, 351] on div "Ashley furniture" at bounding box center [482, 351] width 77 height 14
type input "**********"
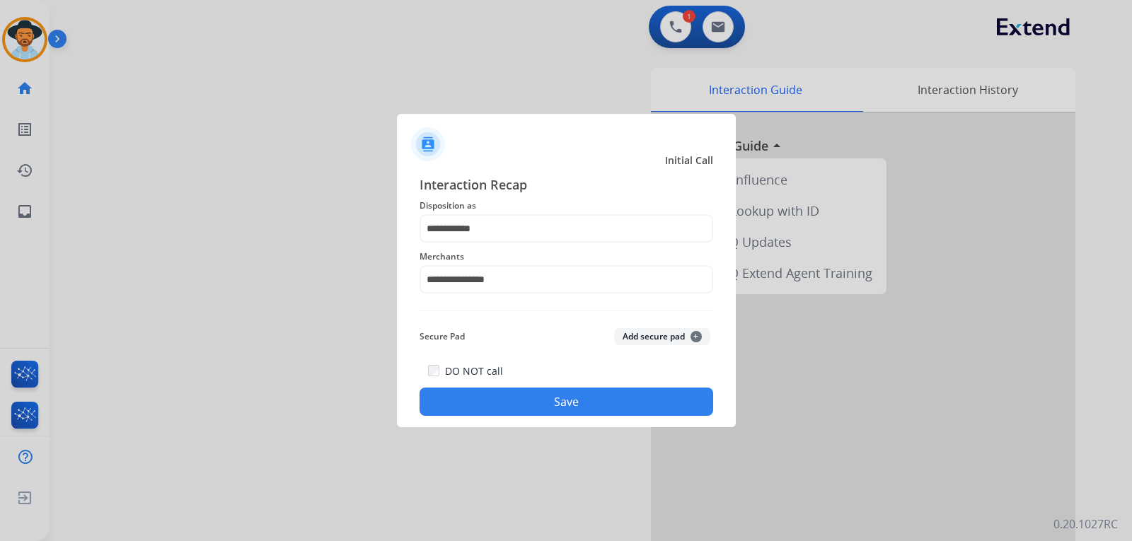
click at [543, 401] on button "Save" at bounding box center [566, 402] width 294 height 28
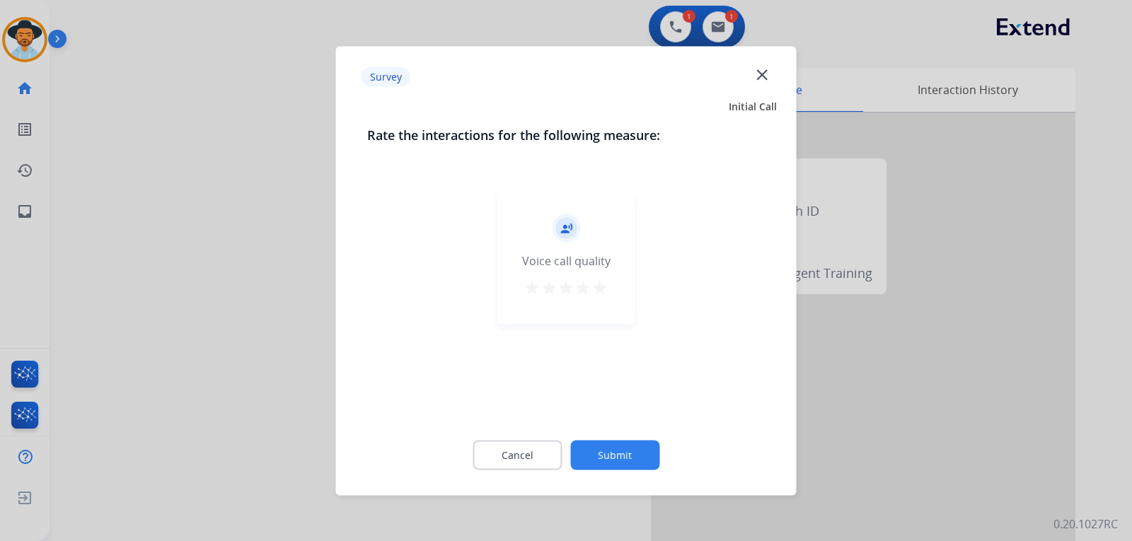
click at [767, 385] on div at bounding box center [566, 270] width 1132 height 541
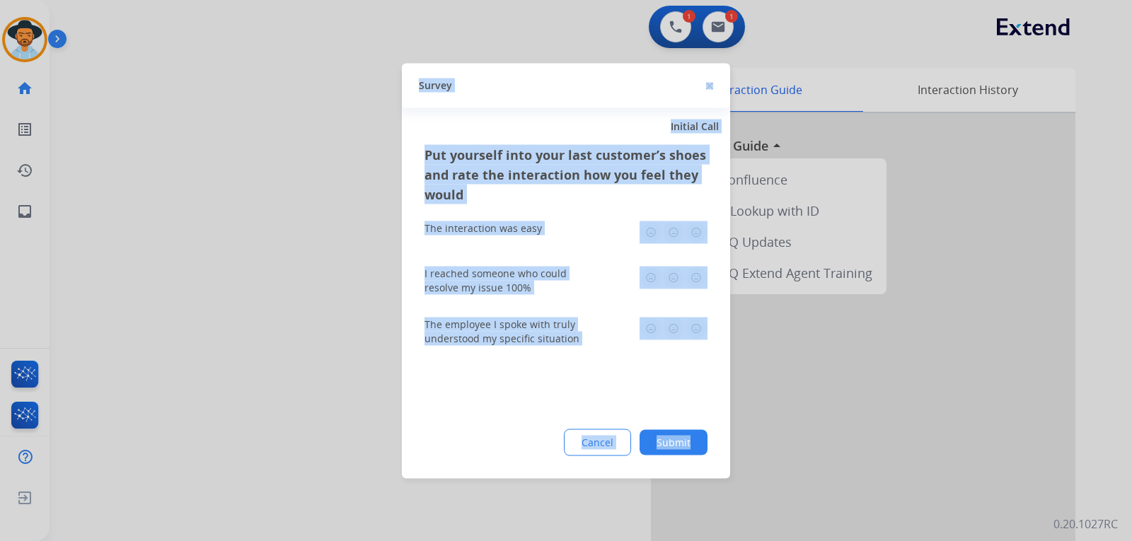
click at [767, 385] on div at bounding box center [566, 270] width 1132 height 541
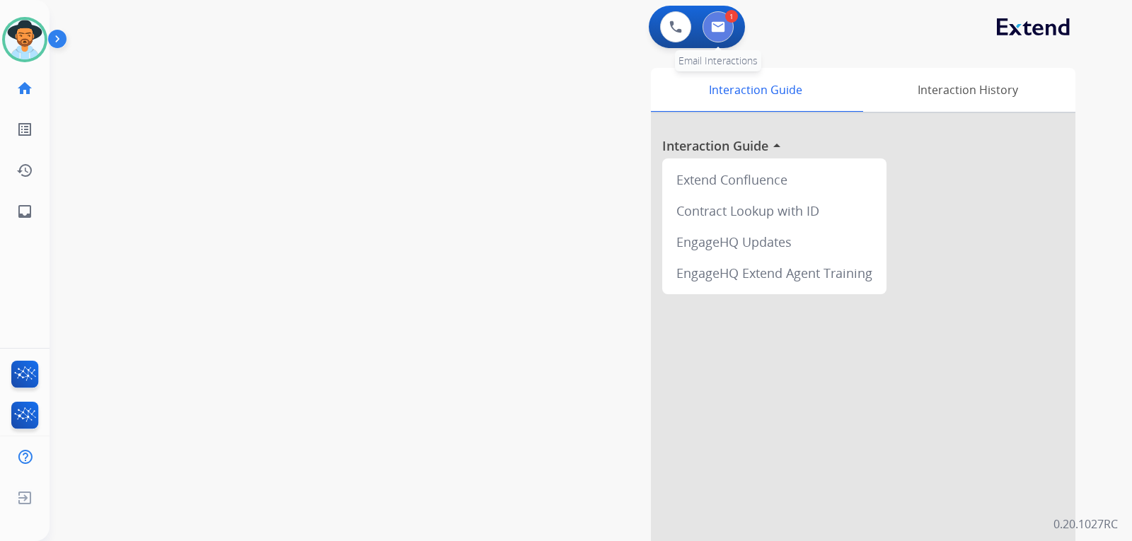
click at [716, 37] on button at bounding box center [717, 26] width 31 height 31
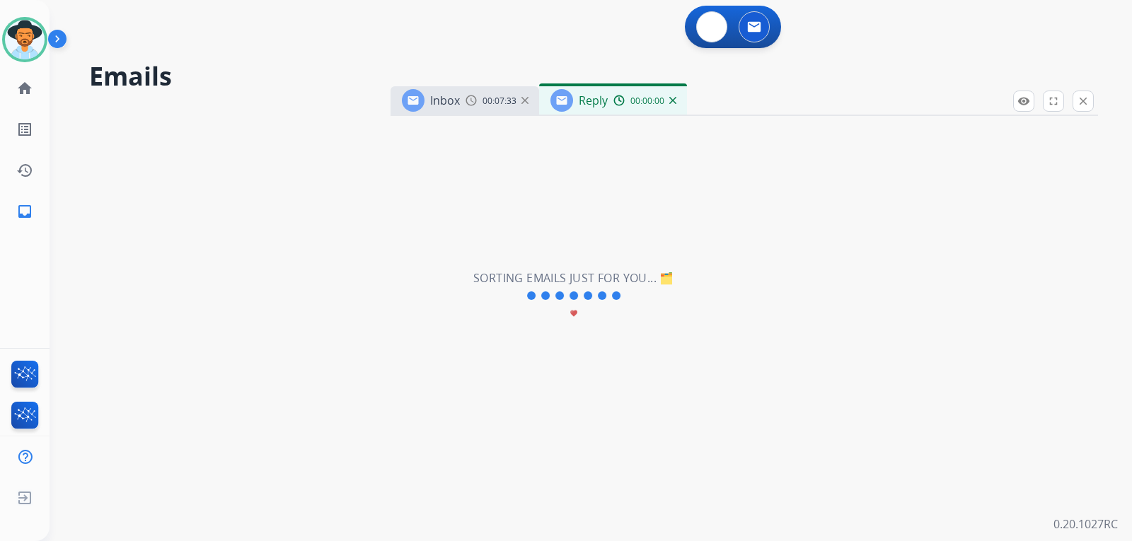
select select "**********"
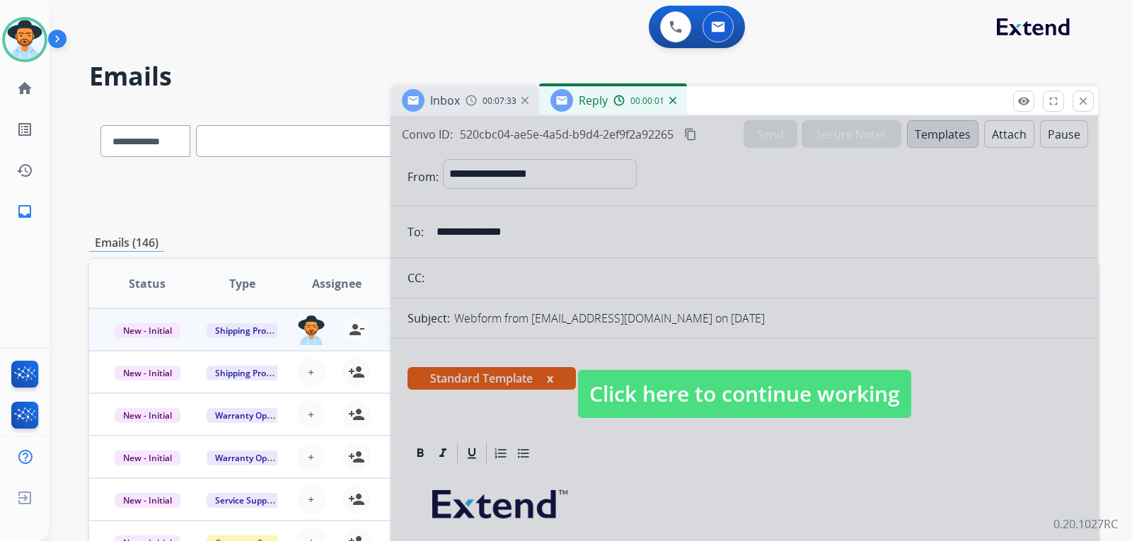
click at [687, 417] on span "Click here to continue working" at bounding box center [744, 394] width 333 height 48
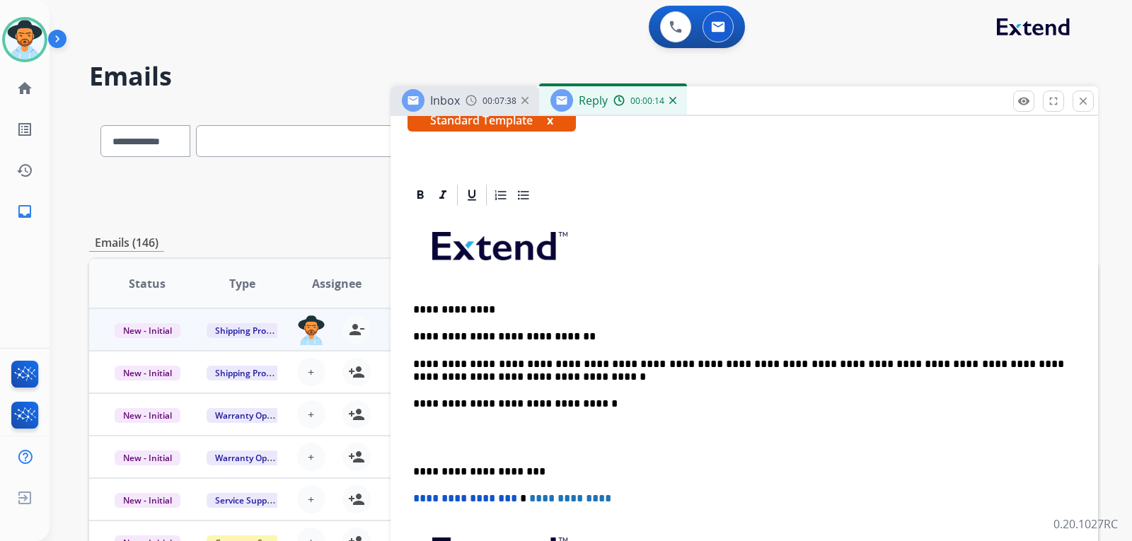
scroll to position [283, 0]
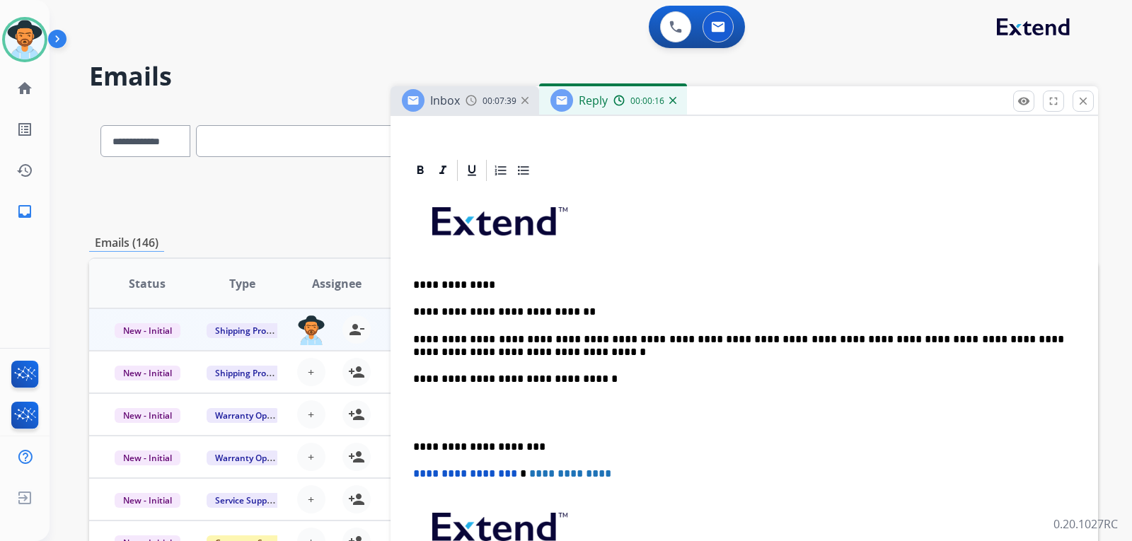
click at [520, 349] on p "**********" at bounding box center [738, 346] width 651 height 26
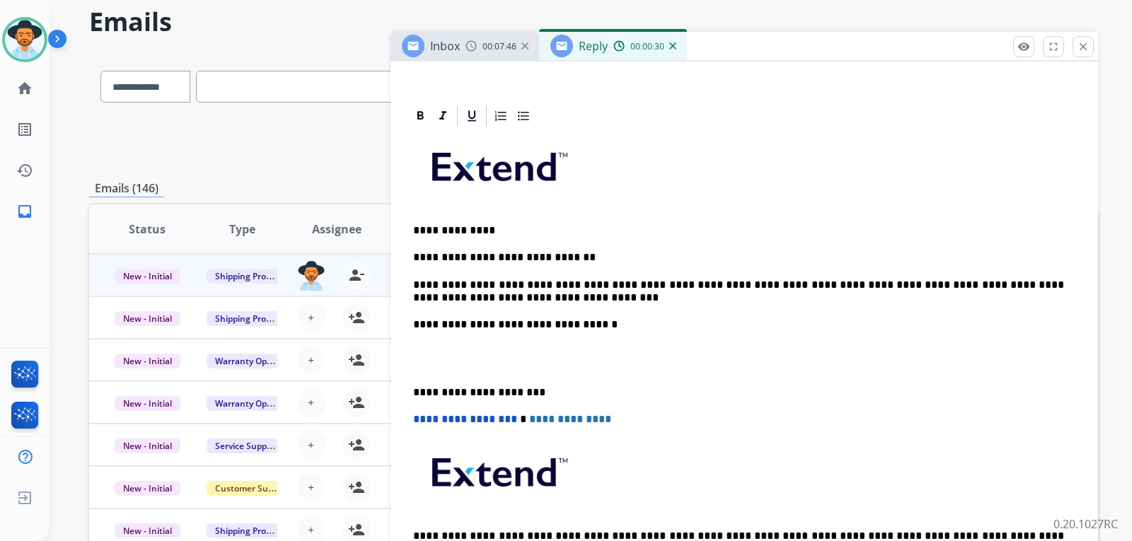
scroll to position [67, 0]
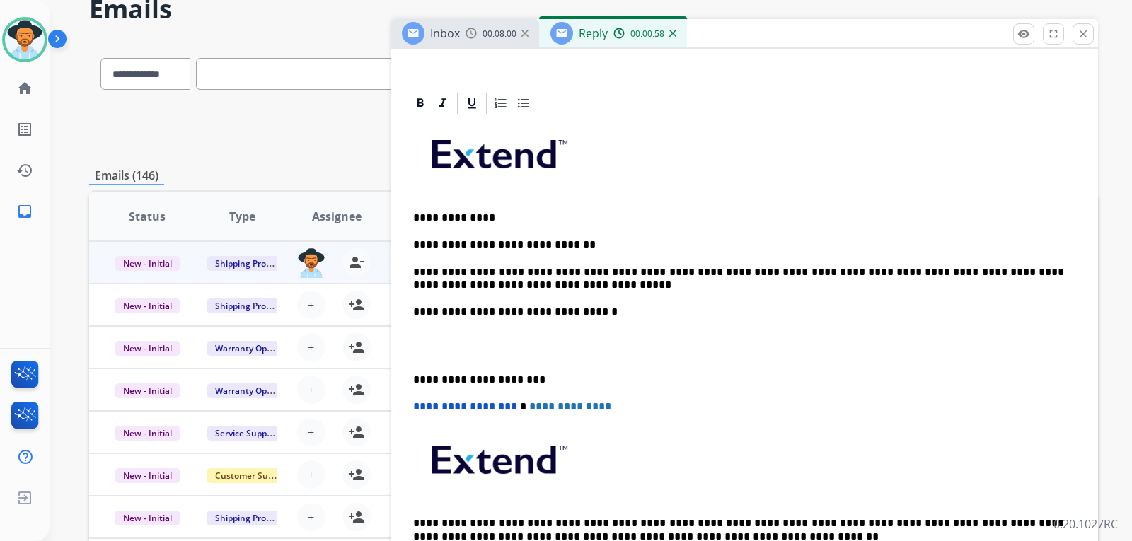
click at [743, 272] on p "**********" at bounding box center [738, 279] width 651 height 26
click at [552, 288] on p "**********" at bounding box center [738, 279] width 651 height 26
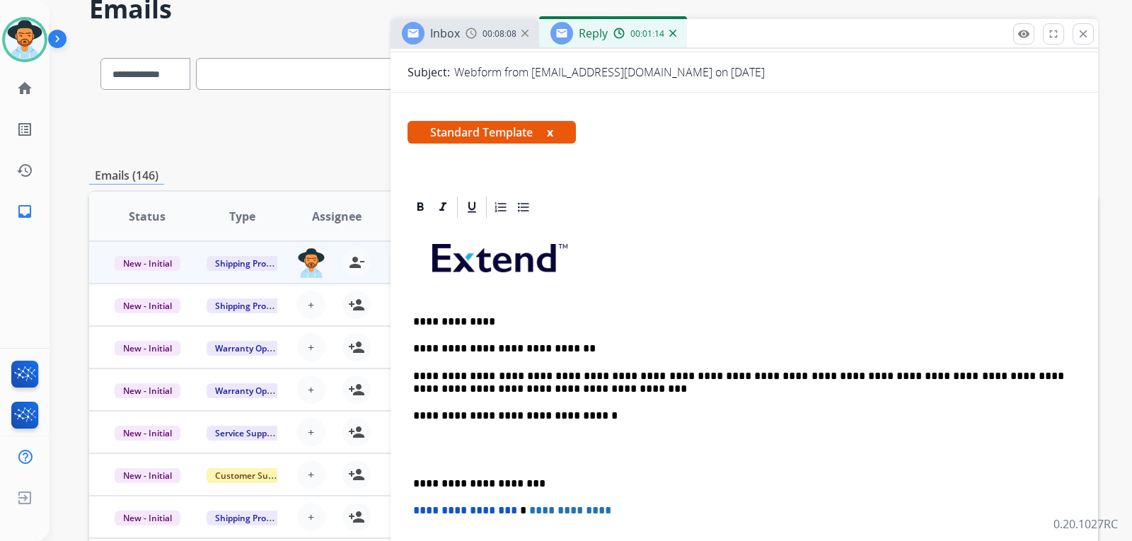
scroll to position [212, 0]
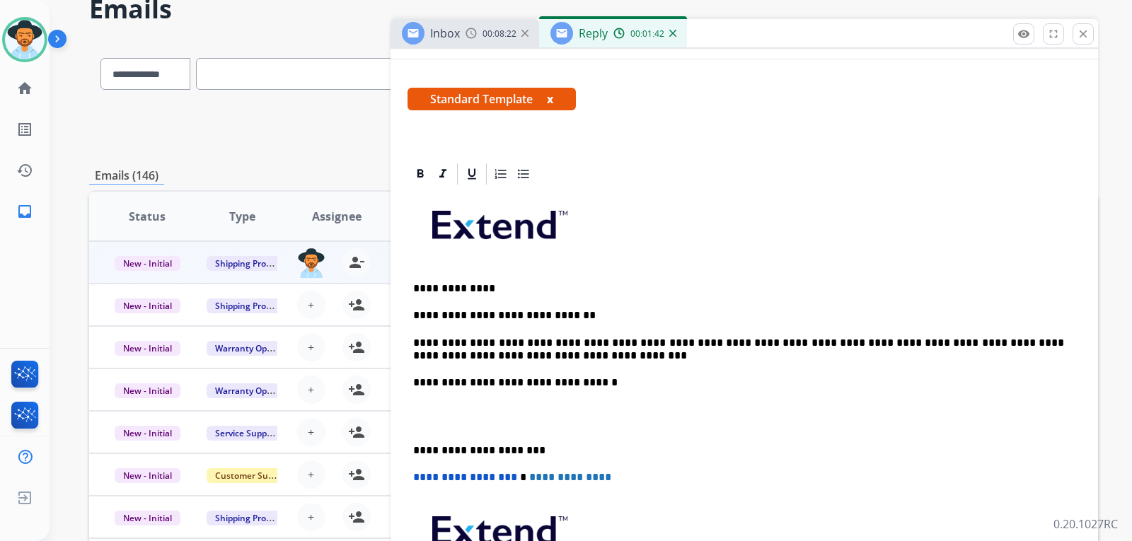
click at [524, 350] on p "**********" at bounding box center [738, 350] width 651 height 26
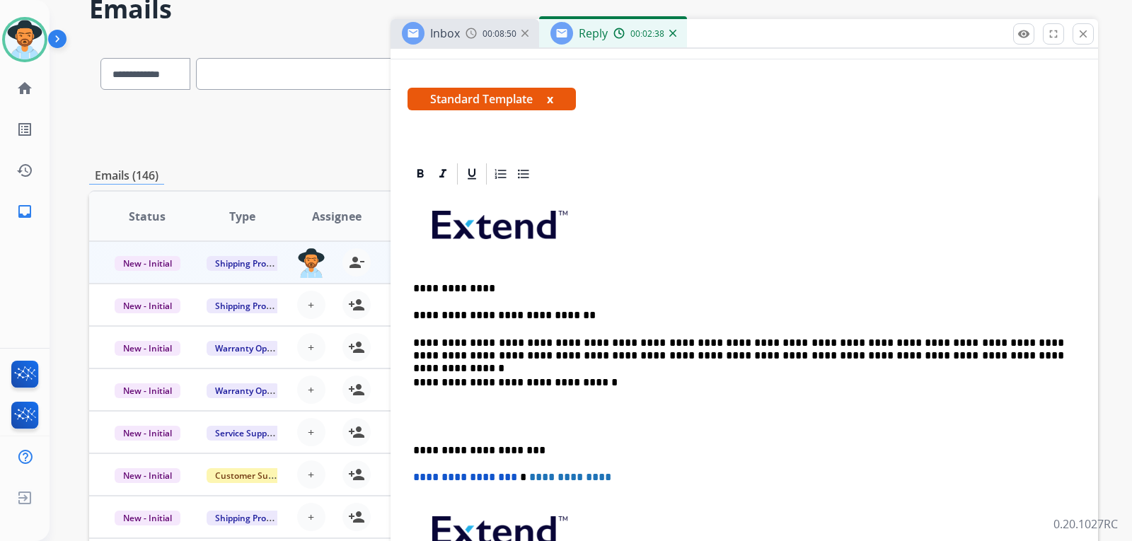
click at [417, 378] on p "**********" at bounding box center [738, 382] width 651 height 13
click at [414, 380] on p "**********" at bounding box center [738, 382] width 651 height 13
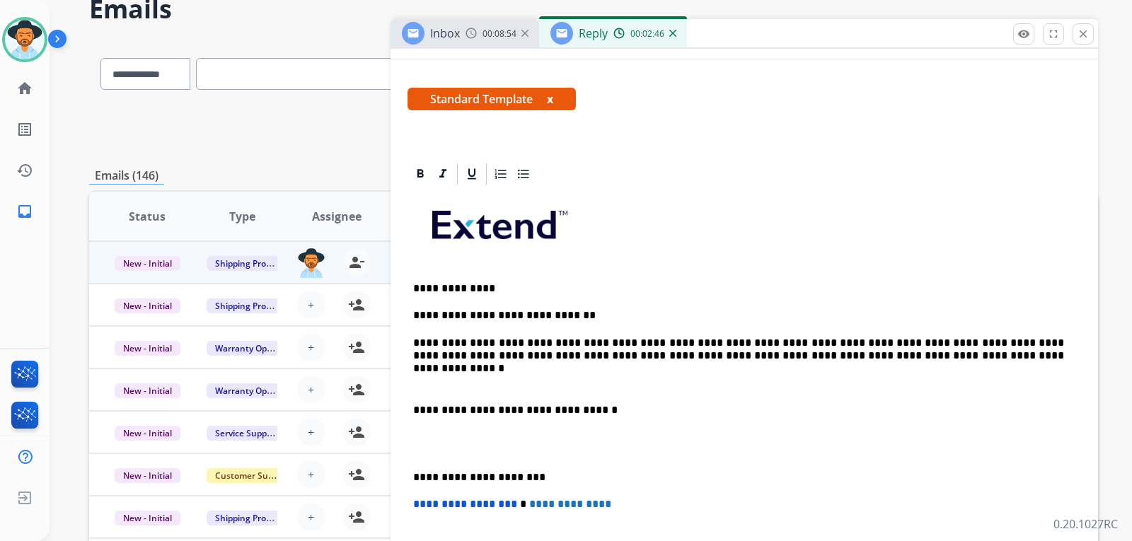
click at [419, 342] on p "**********" at bounding box center [738, 350] width 651 height 26
click at [414, 342] on p "**********" at bounding box center [738, 350] width 651 height 26
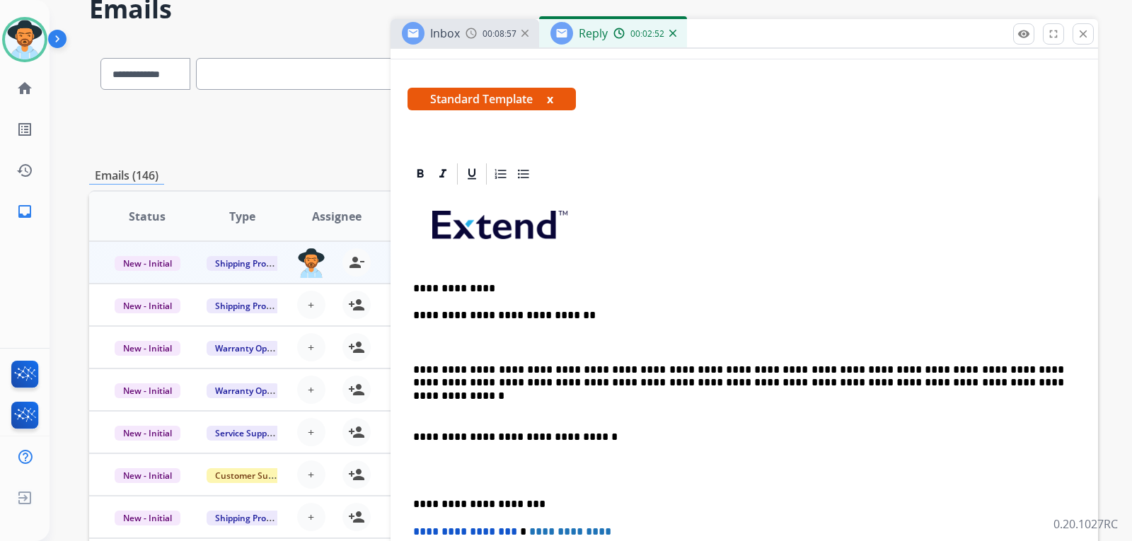
click at [414, 313] on p "**********" at bounding box center [738, 315] width 651 height 13
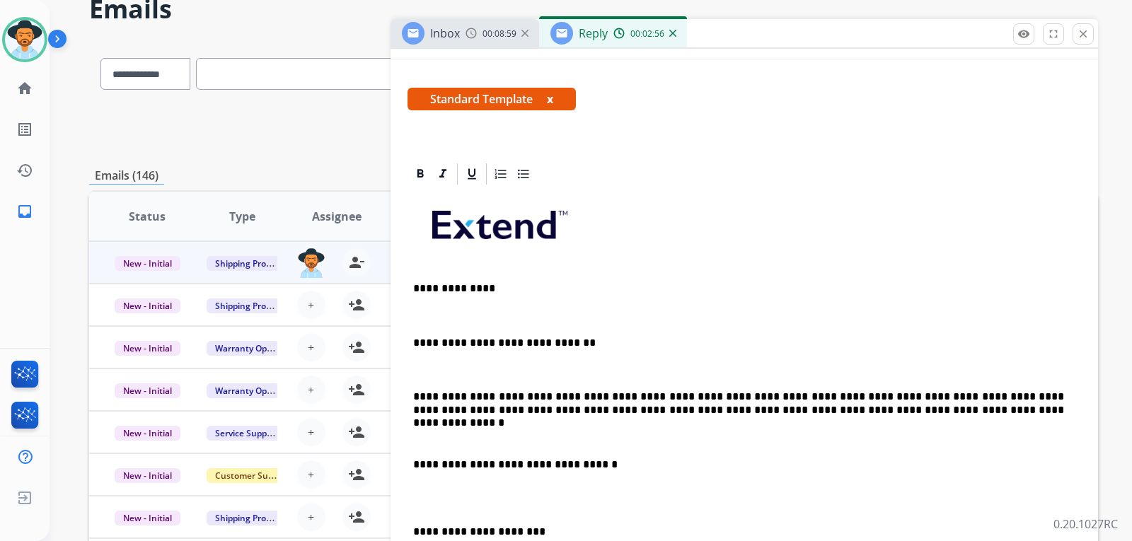
scroll to position [0, 0]
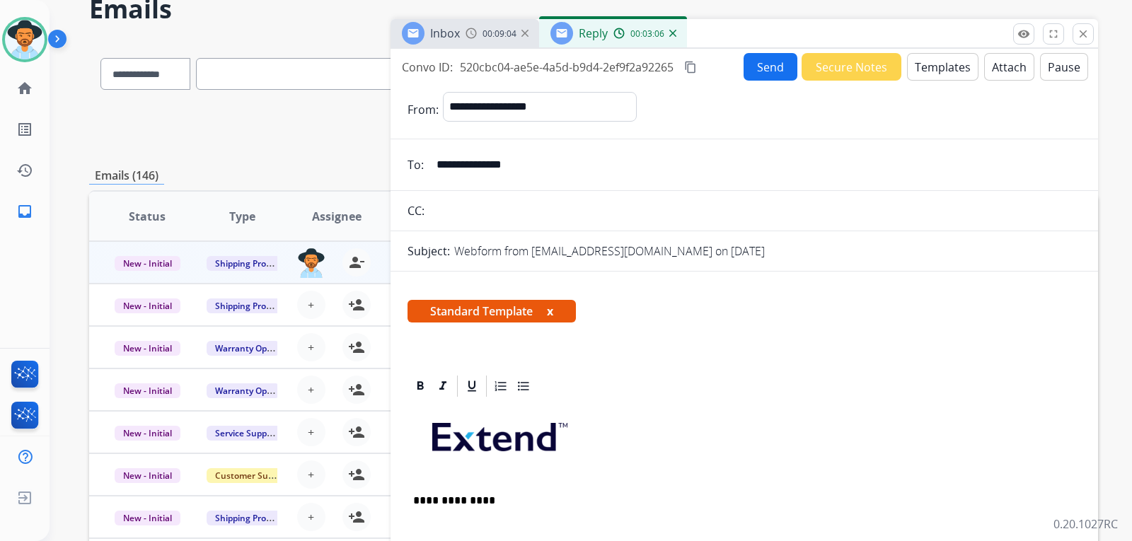
drag, startPoint x: 547, startPoint y: 166, endPoint x: 430, endPoint y: 163, distance: 117.5
click at [401, 161] on div "**********" at bounding box center [743, 165] width 707 height 28
click at [767, 295] on div "Standard Template x" at bounding box center [743, 317] width 707 height 68
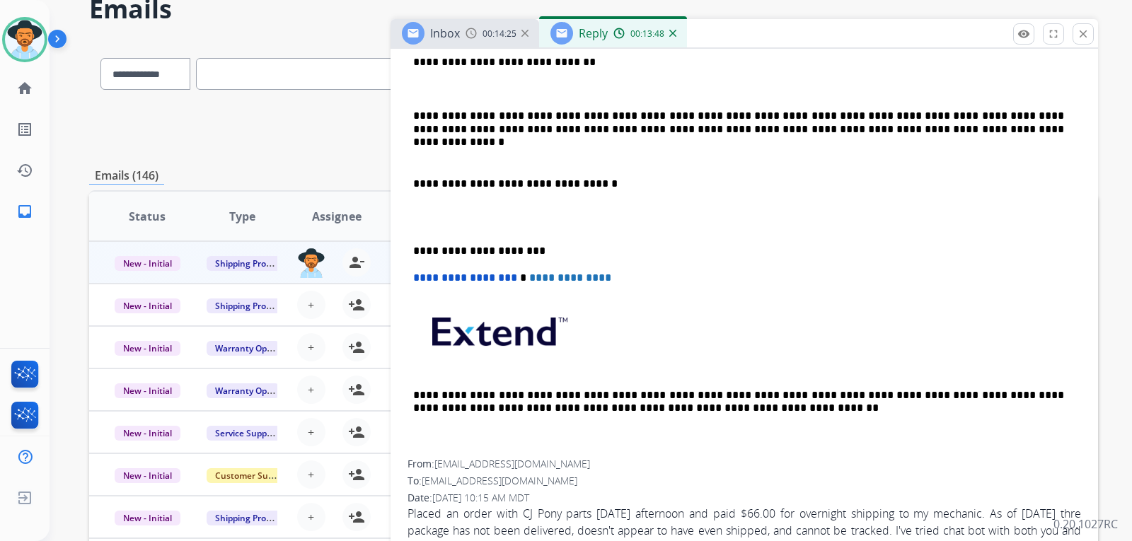
scroll to position [264, 0]
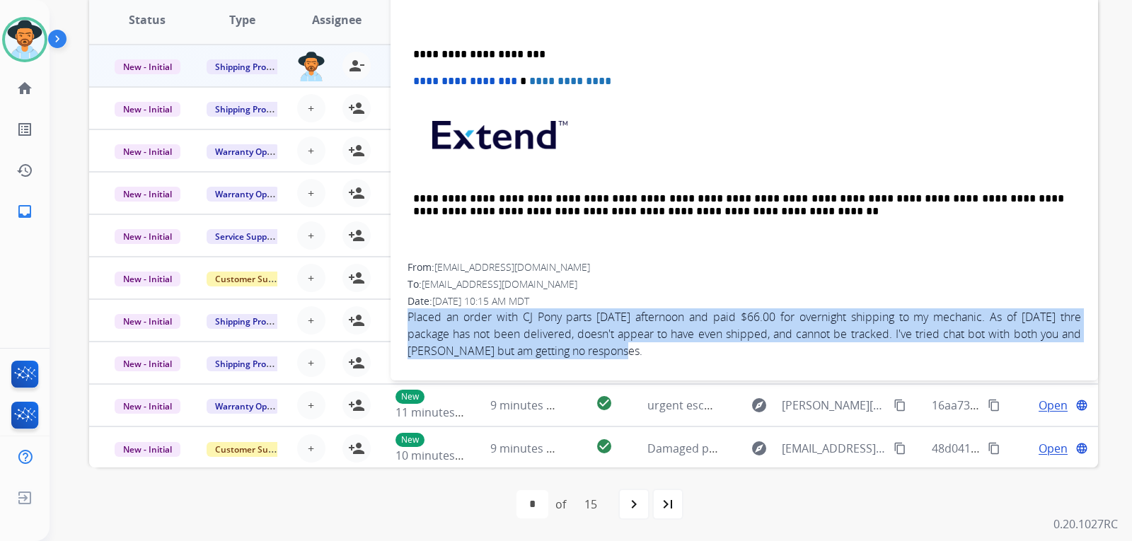
drag, startPoint x: 406, startPoint y: 311, endPoint x: 1013, endPoint y: 343, distance: 607.8
click at [767, 351] on div "**********" at bounding box center [743, 27] width 707 height 687
copy span "Placed an order with CJ Pony parts [DATE] afternoon and paid $66.00 for overnig…"
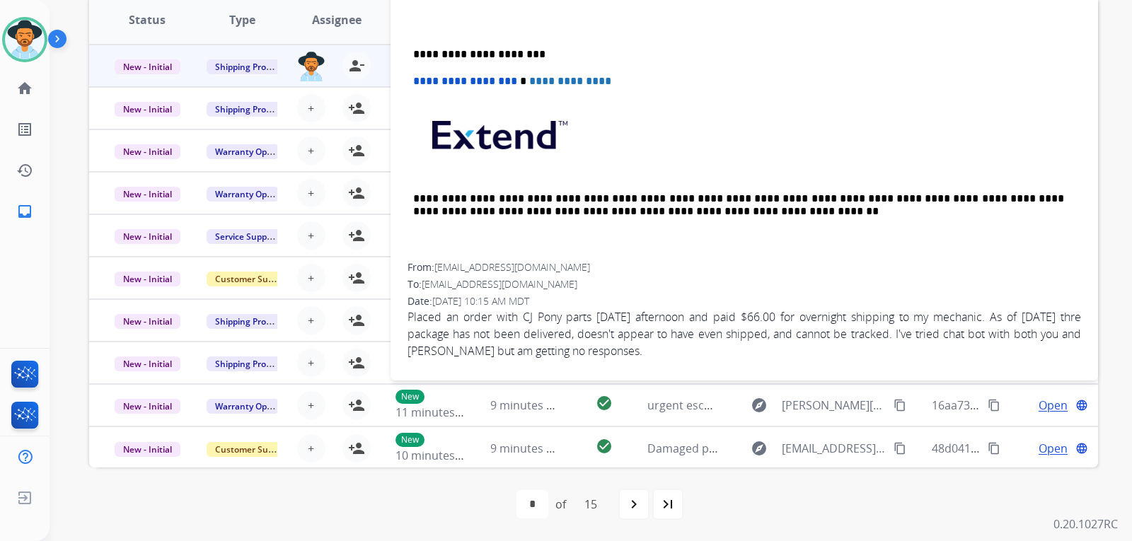
click at [767, 155] on p at bounding box center [744, 141] width 662 height 76
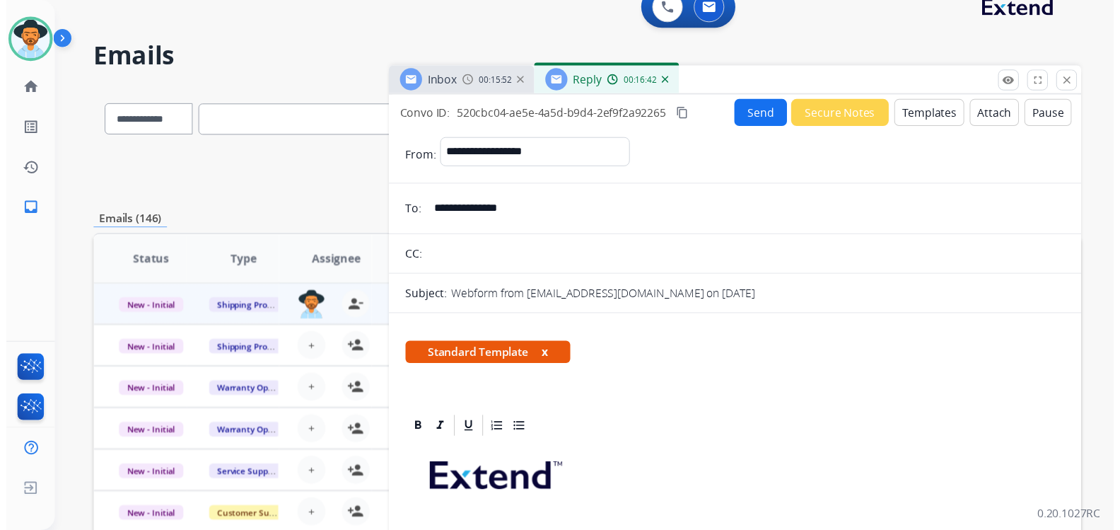
scroll to position [0, 0]
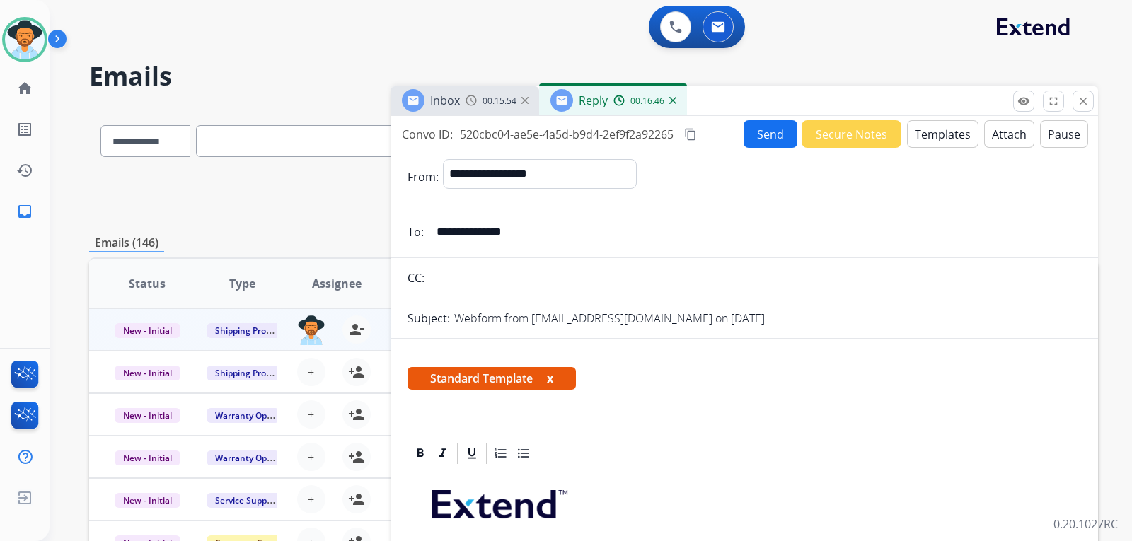
click at [691, 132] on mat-icon "content_copy" at bounding box center [690, 134] width 13 height 13
click at [766, 139] on button "Send" at bounding box center [770, 134] width 54 height 28
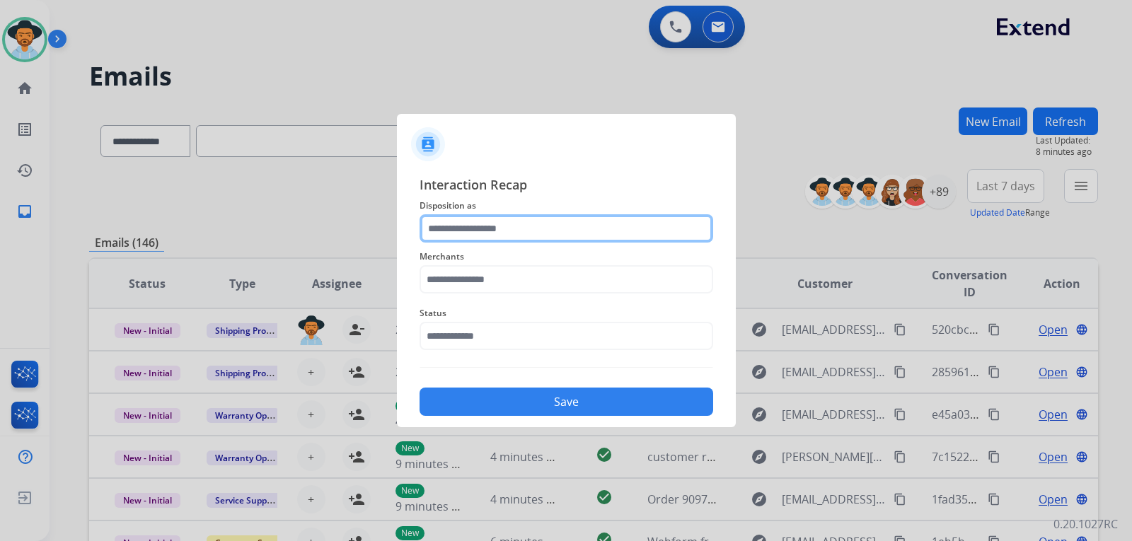
click at [621, 228] on input "text" at bounding box center [566, 228] width 294 height 28
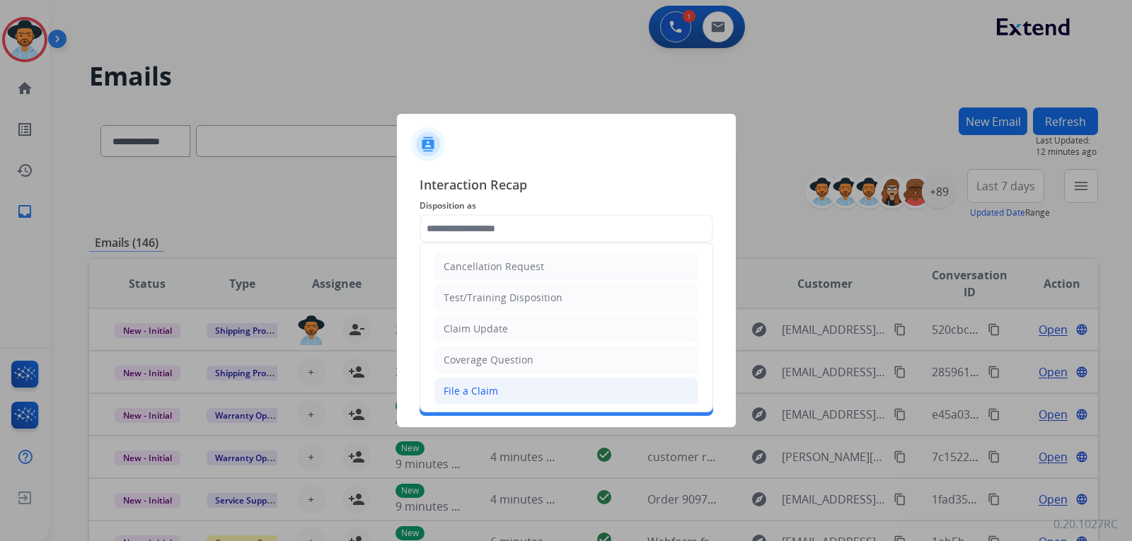
click at [501, 383] on li "File a Claim" at bounding box center [566, 391] width 264 height 27
type input "**********"
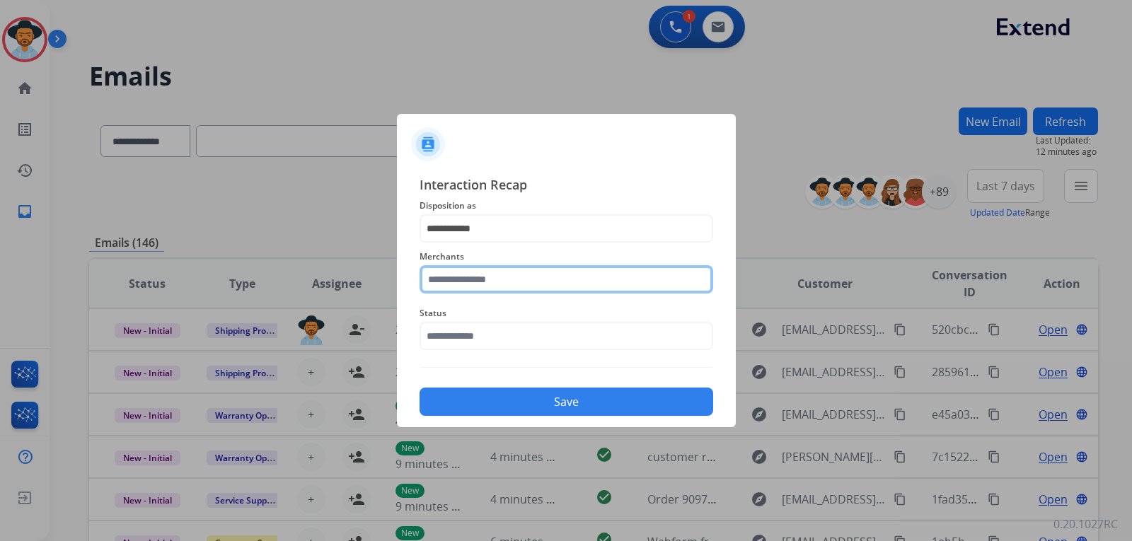
click at [521, 276] on input "text" at bounding box center [566, 279] width 294 height 28
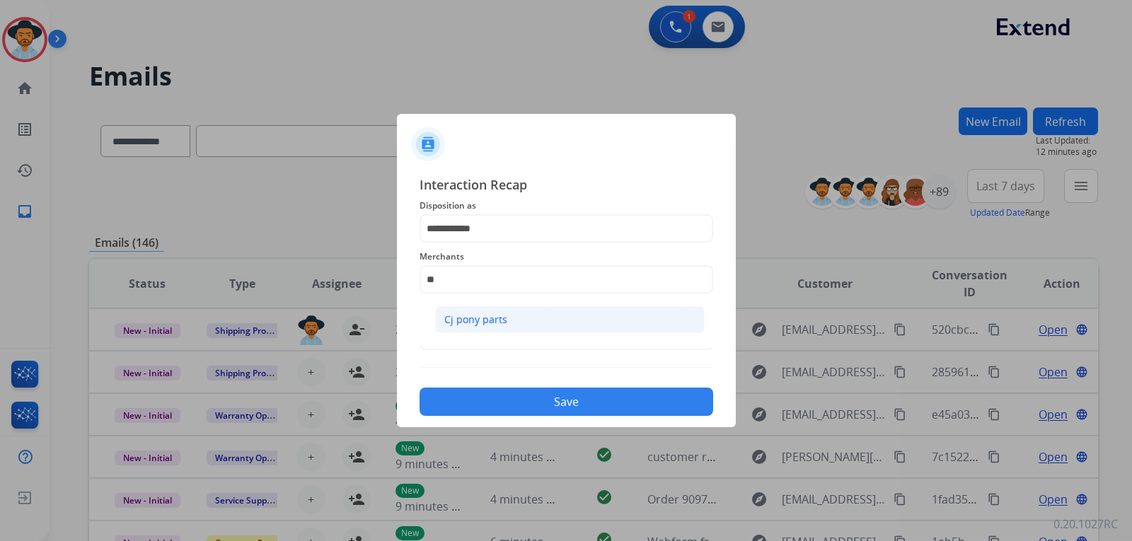
click at [509, 318] on li "Cj pony parts" at bounding box center [569, 319] width 269 height 27
type input "**********"
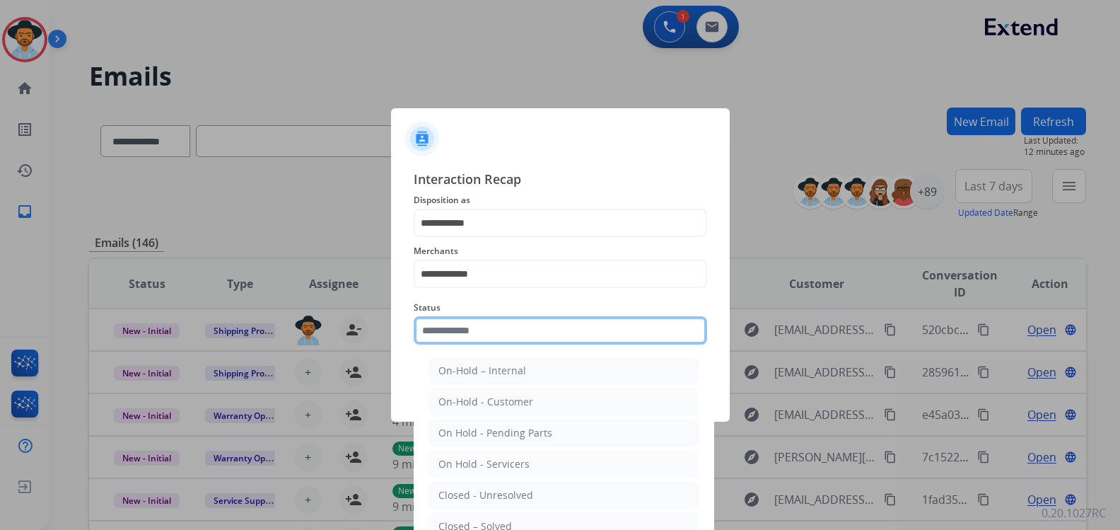
click at [506, 330] on input "text" at bounding box center [561, 330] width 294 height 28
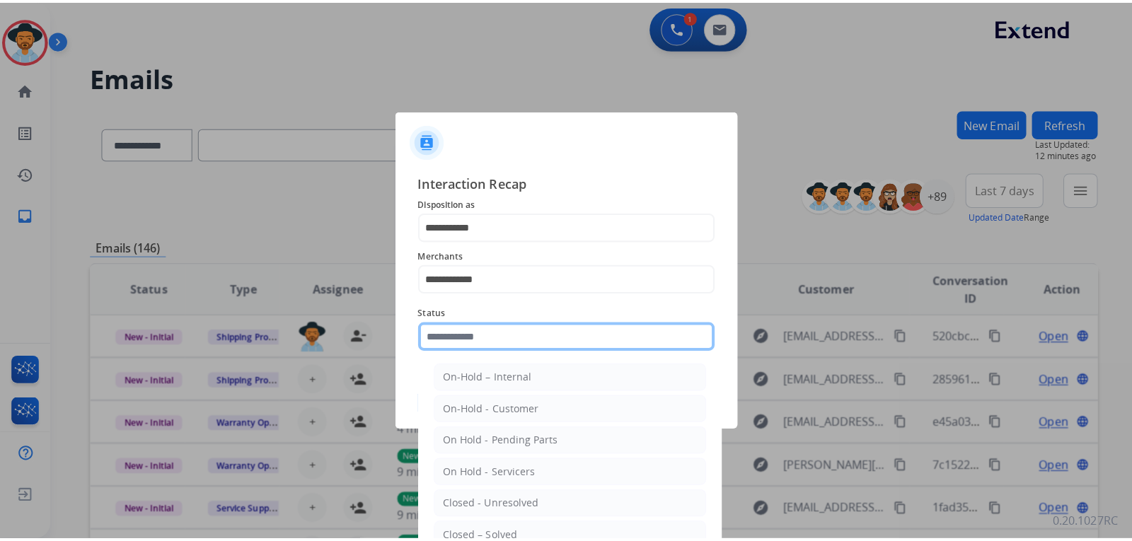
scroll to position [85, 0]
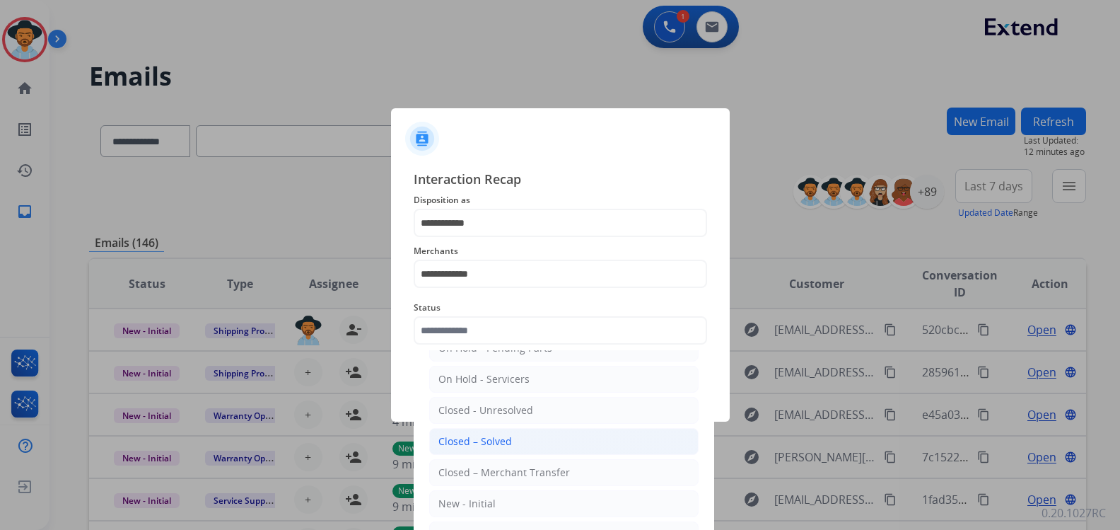
click at [511, 439] on li "Closed – Solved" at bounding box center [563, 441] width 269 height 27
type input "**********"
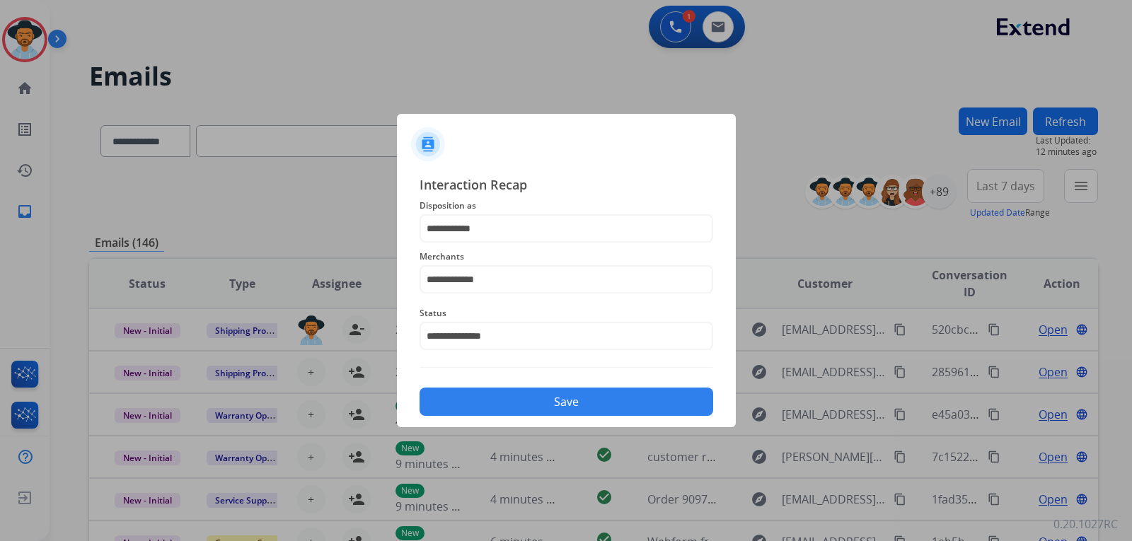
click at [542, 406] on button "Save" at bounding box center [566, 402] width 294 height 28
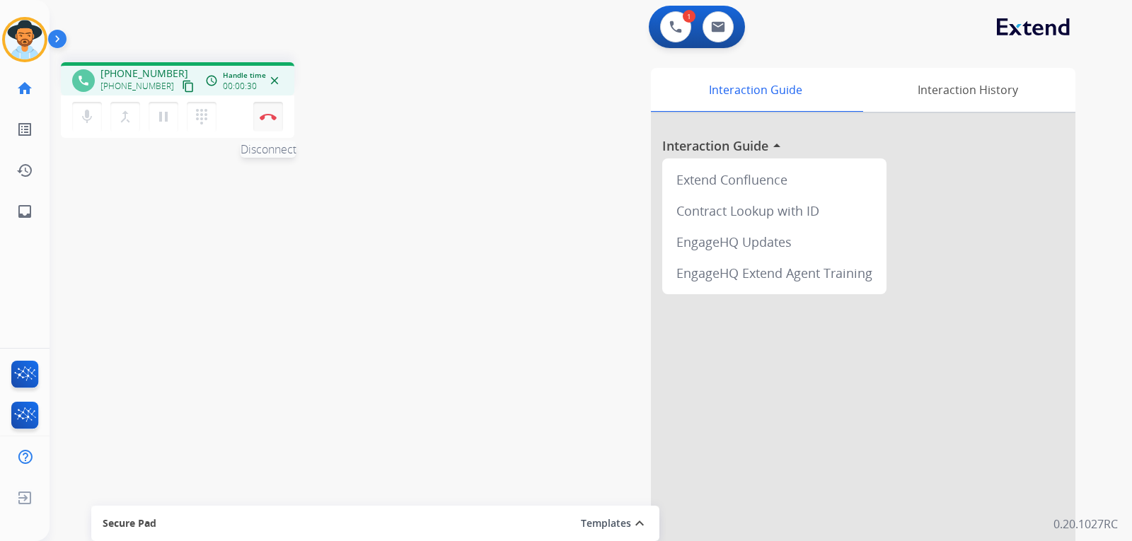
click at [270, 123] on button "Disconnect" at bounding box center [268, 117] width 30 height 30
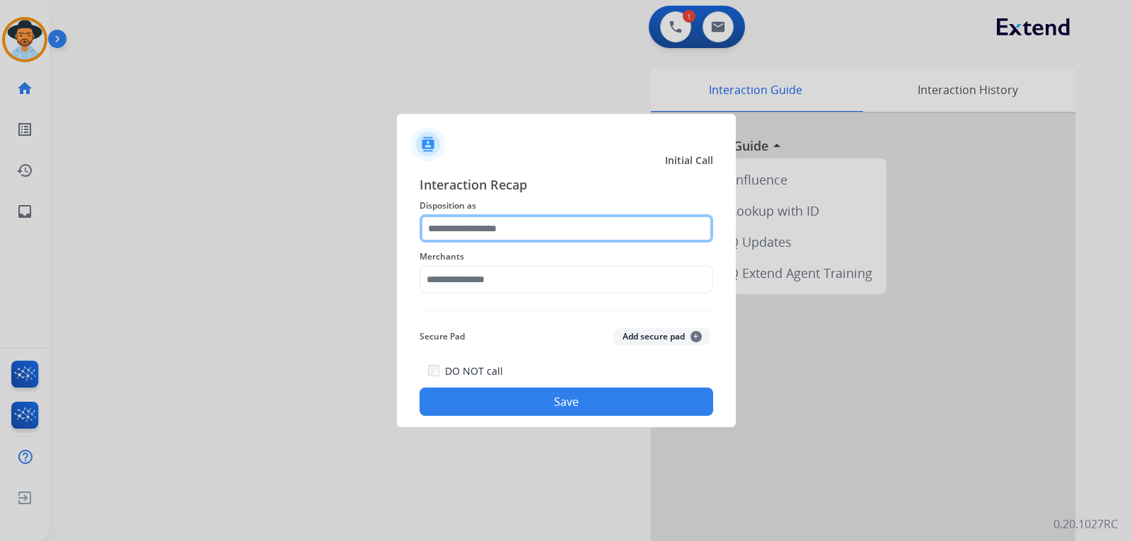
click at [524, 234] on input "text" at bounding box center [566, 228] width 294 height 28
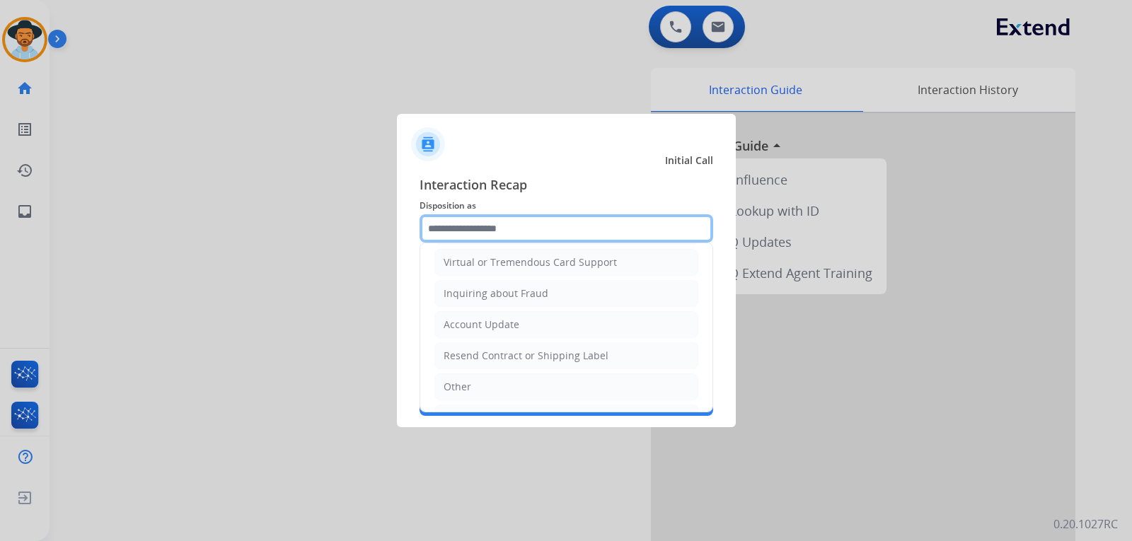
scroll to position [221, 0]
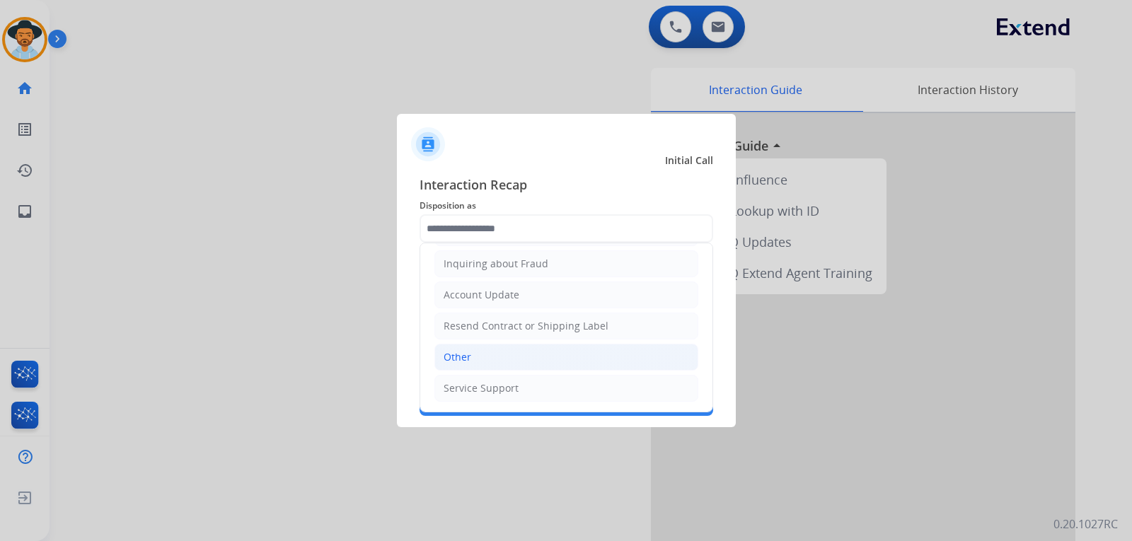
click at [497, 357] on li "Other" at bounding box center [566, 357] width 264 height 27
type input "*****"
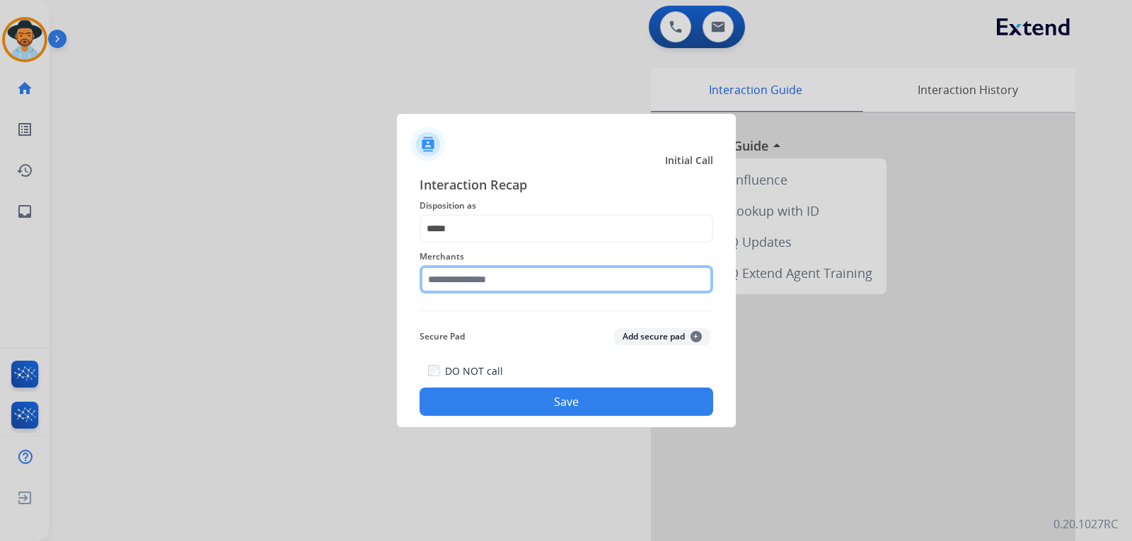
click at [506, 287] on input "text" at bounding box center [566, 279] width 294 height 28
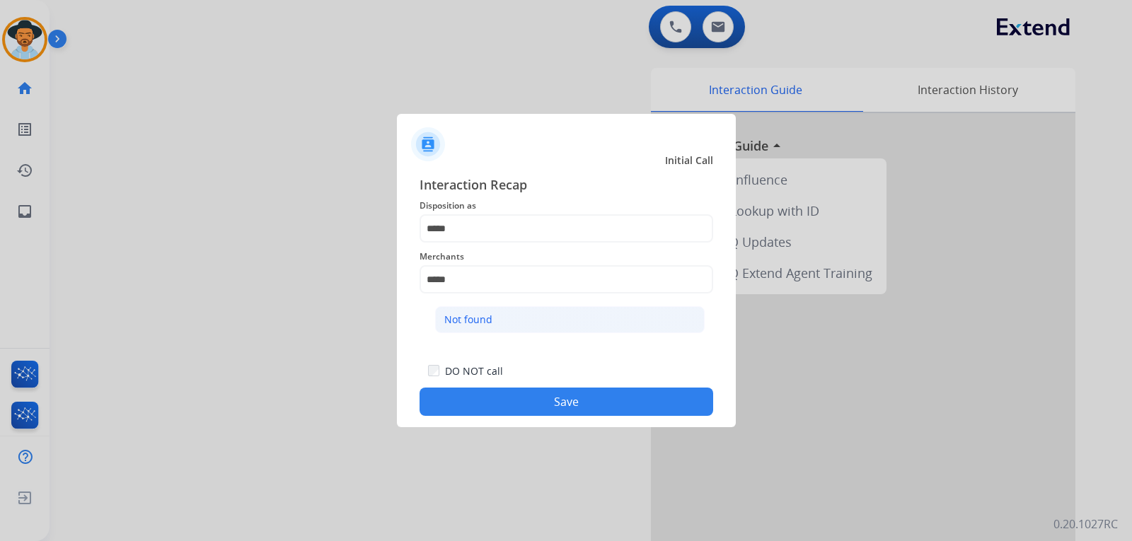
click at [510, 315] on li "Not found" at bounding box center [569, 319] width 269 height 27
type input "*********"
click at [537, 399] on button "Save" at bounding box center [566, 402] width 294 height 28
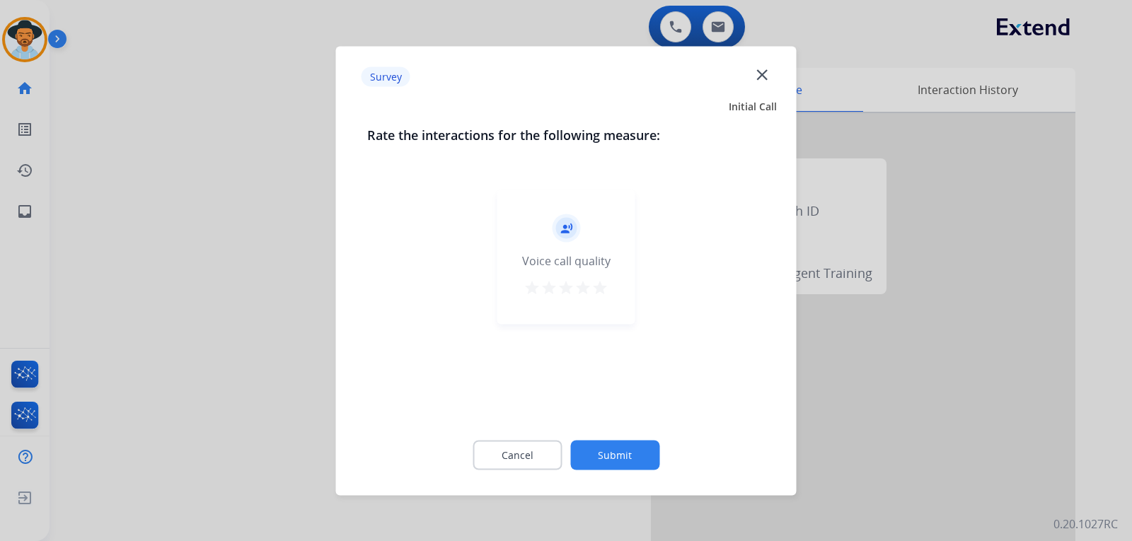
click at [767, 399] on div at bounding box center [566, 270] width 1132 height 541
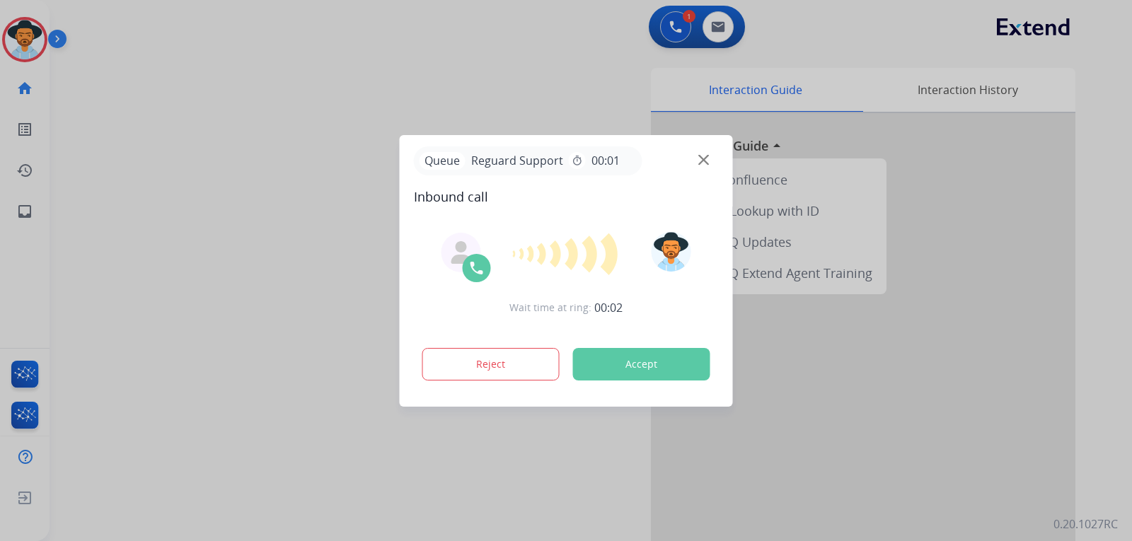
click at [162, 134] on div at bounding box center [566, 270] width 1132 height 541
click at [708, 156] on img at bounding box center [703, 159] width 11 height 11
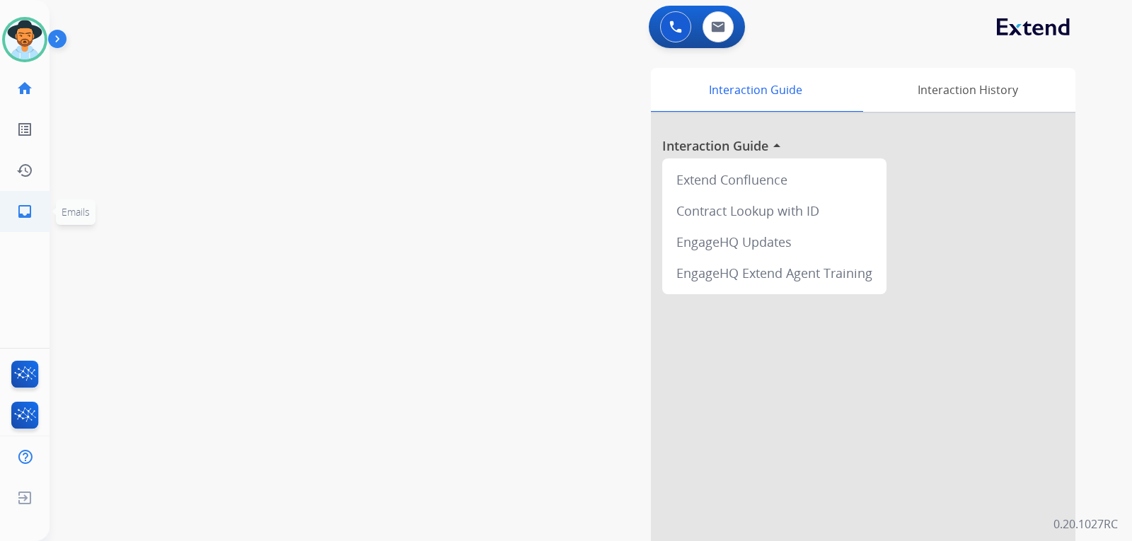
click at [29, 213] on mat-icon "inbox" at bounding box center [24, 211] width 17 height 17
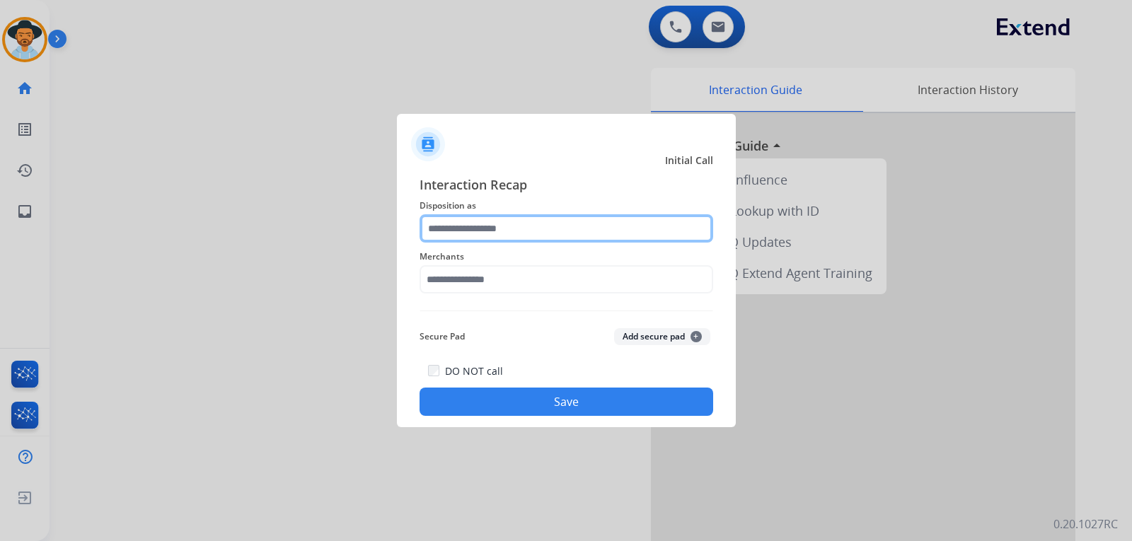
click at [477, 233] on input "text" at bounding box center [566, 228] width 294 height 28
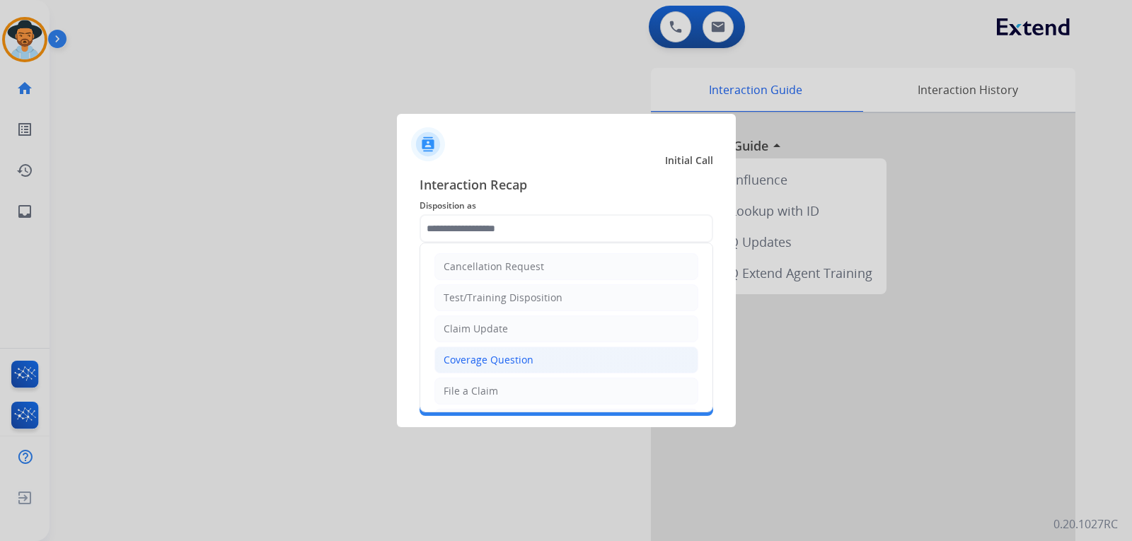
click at [515, 366] on div "Coverage Question" at bounding box center [488, 360] width 90 height 14
type input "**********"
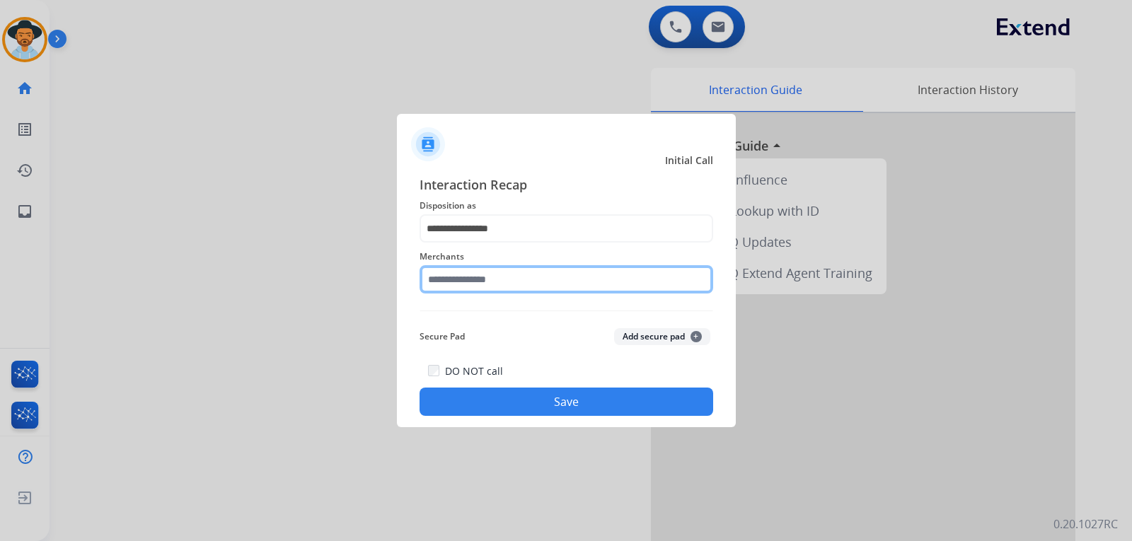
click at [498, 283] on input "text" at bounding box center [566, 279] width 294 height 28
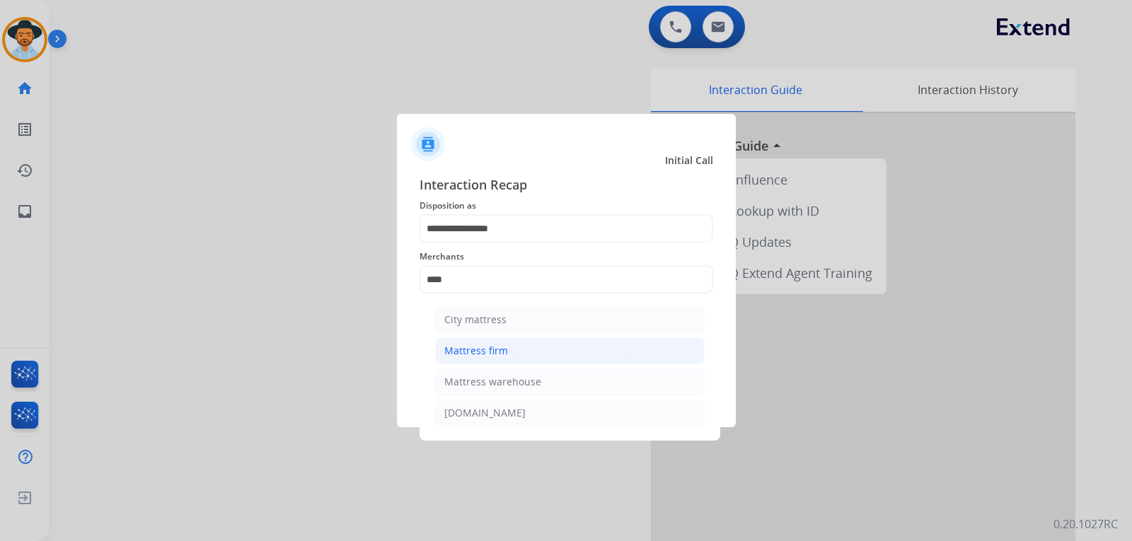
click at [517, 352] on li "Mattress firm" at bounding box center [569, 350] width 269 height 27
type input "**********"
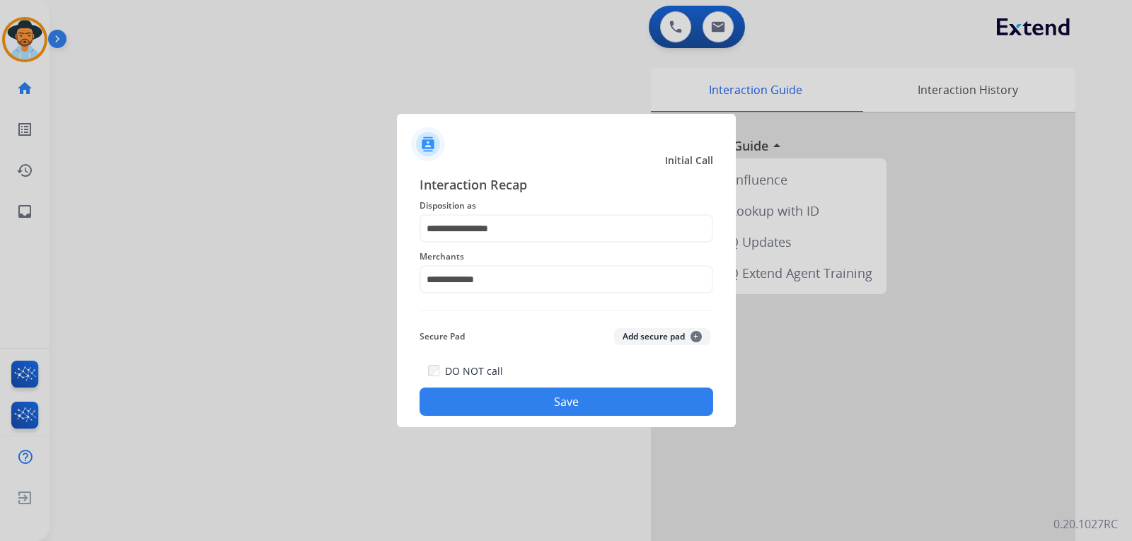
click at [530, 401] on button "Save" at bounding box center [566, 402] width 294 height 28
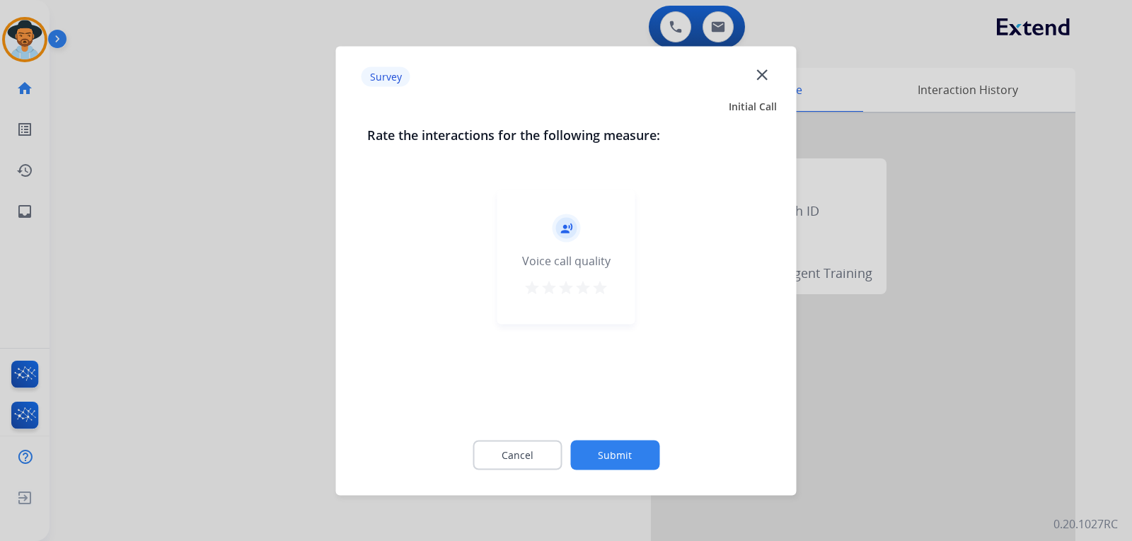
click at [767, 421] on div at bounding box center [566, 270] width 1132 height 541
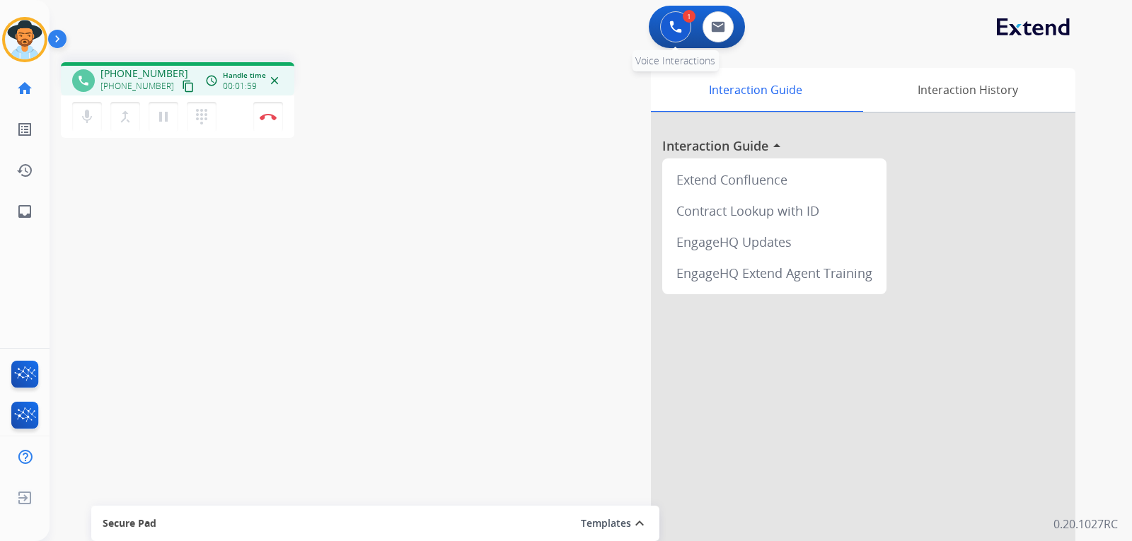
click at [668, 25] on button at bounding box center [675, 26] width 31 height 31
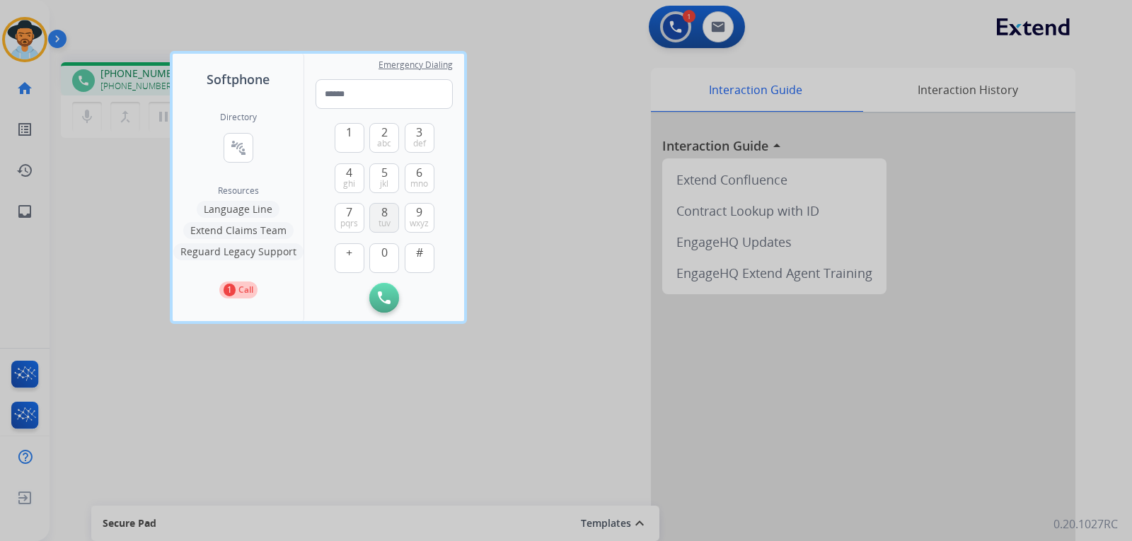
click at [385, 211] on span "8" at bounding box center [384, 212] width 6 height 17
click at [421, 181] on span "mno" at bounding box center [419, 183] width 18 height 11
click at [349, 181] on span "ghi" at bounding box center [349, 183] width 12 height 11
click at [413, 139] on span "def" at bounding box center [419, 143] width 13 height 11
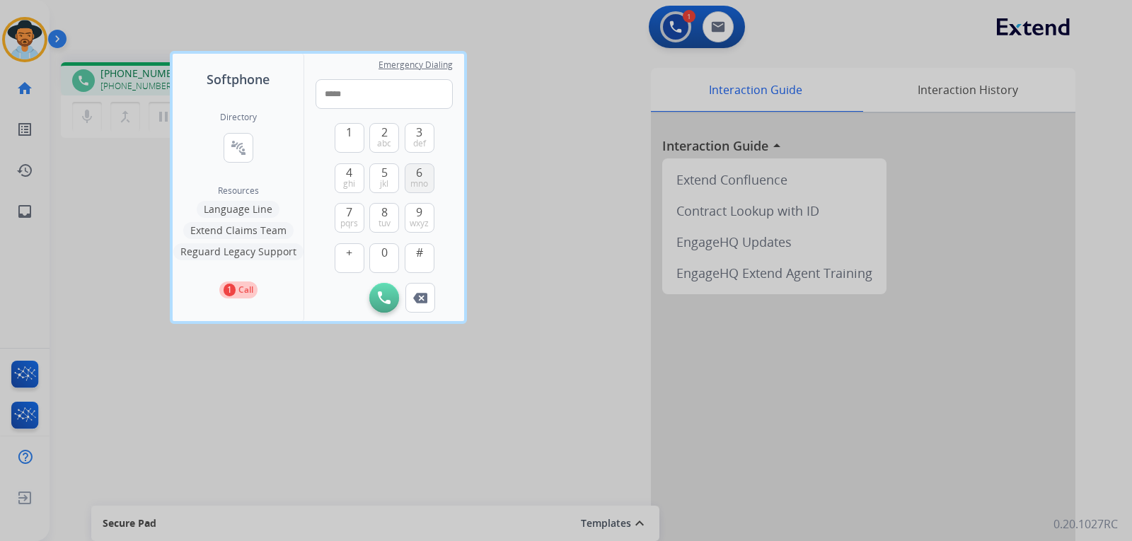
click at [429, 173] on button "6 mno" at bounding box center [420, 178] width 30 height 30
click at [423, 141] on span "def" at bounding box center [419, 143] width 13 height 11
click at [425, 212] on button "9 wxyz" at bounding box center [420, 218] width 30 height 30
click at [422, 137] on span "3" at bounding box center [419, 132] width 6 height 17
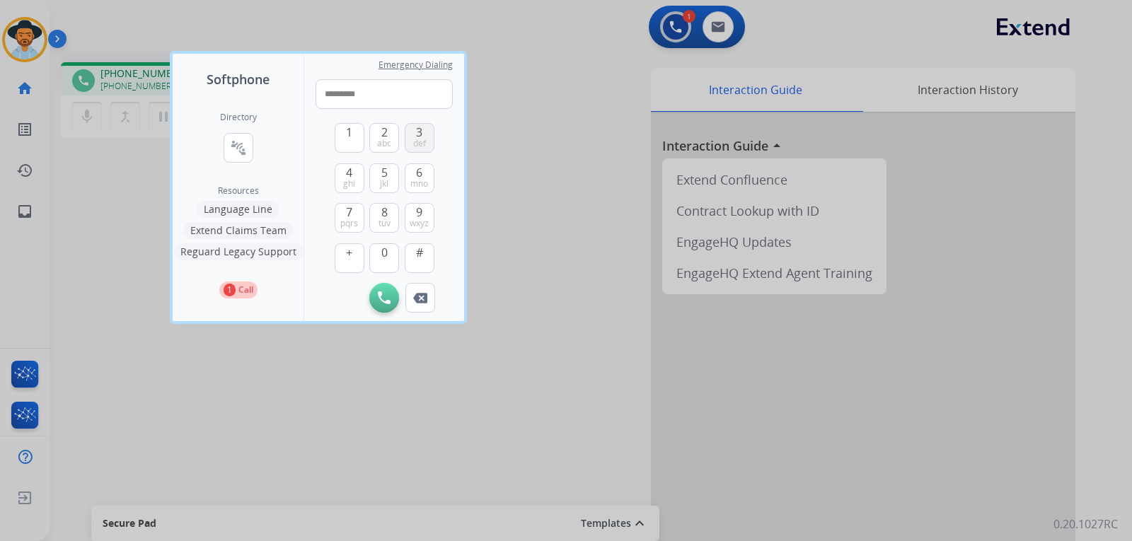
type input "**********"
click at [386, 294] on img at bounding box center [384, 297] width 13 height 13
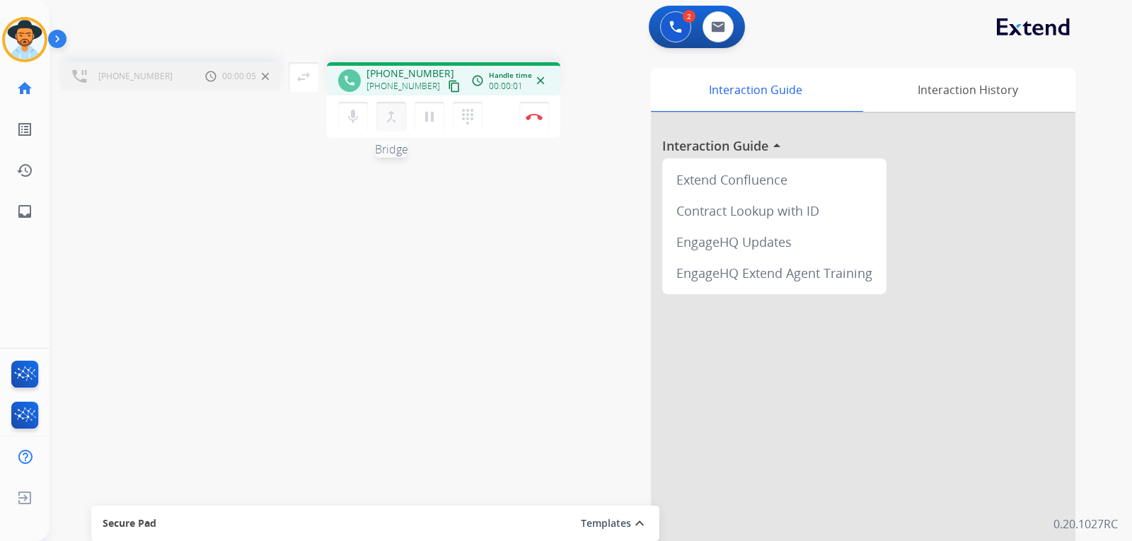
click at [395, 120] on mat-icon "merge_type" at bounding box center [391, 116] width 17 height 17
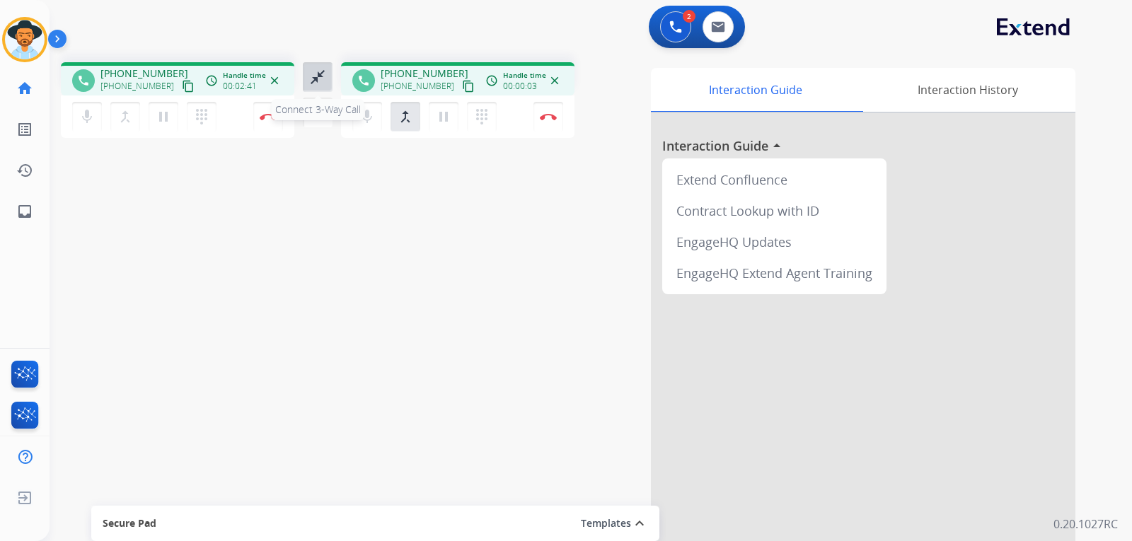
click at [319, 83] on mat-icon "close_fullscreen" at bounding box center [317, 77] width 17 height 17
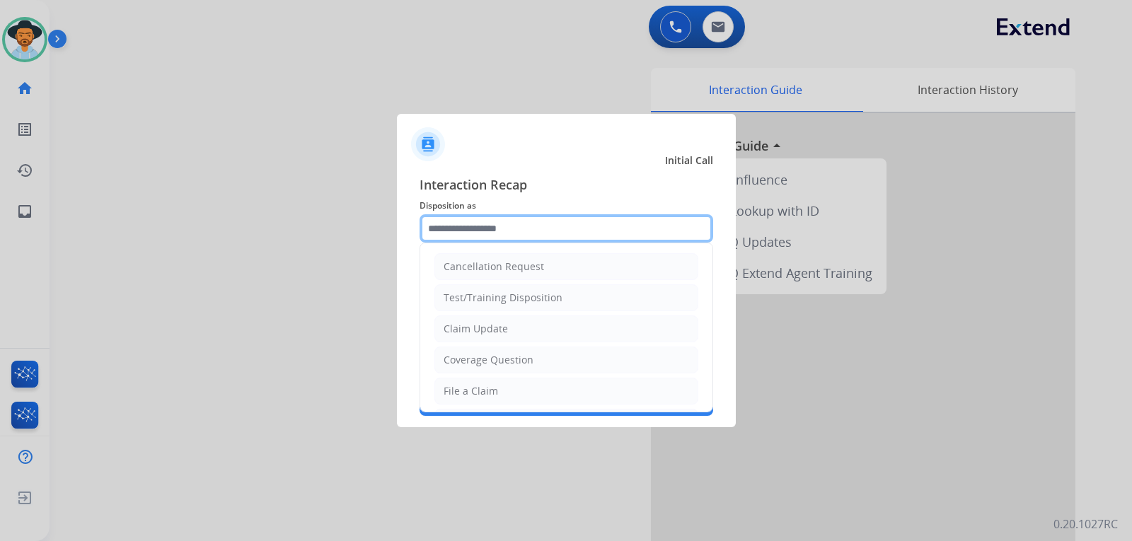
click at [463, 233] on input "text" at bounding box center [566, 228] width 294 height 28
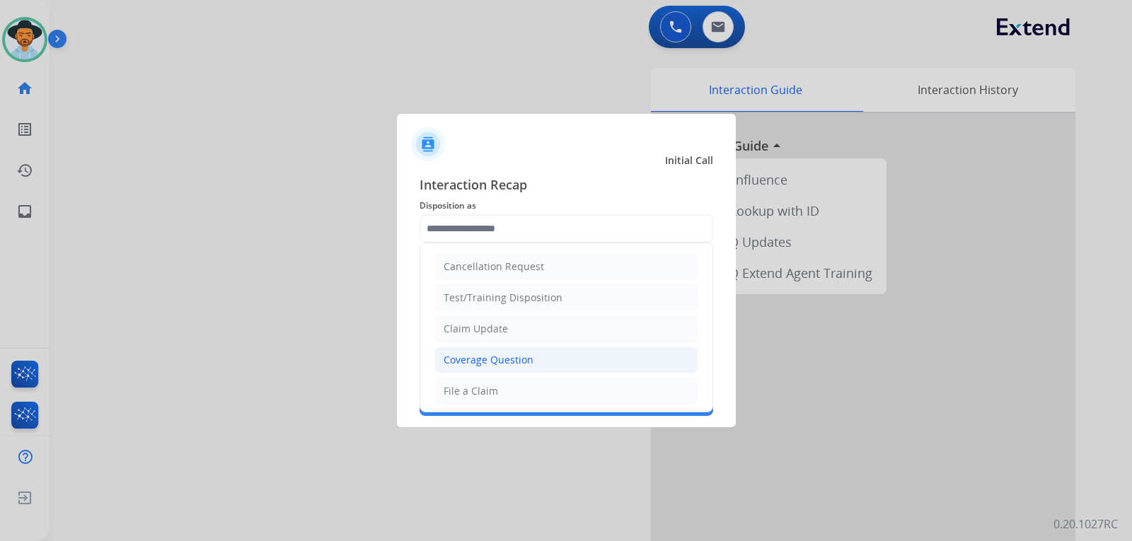
click at [506, 364] on div "Coverage Question" at bounding box center [488, 360] width 90 height 14
type input "**********"
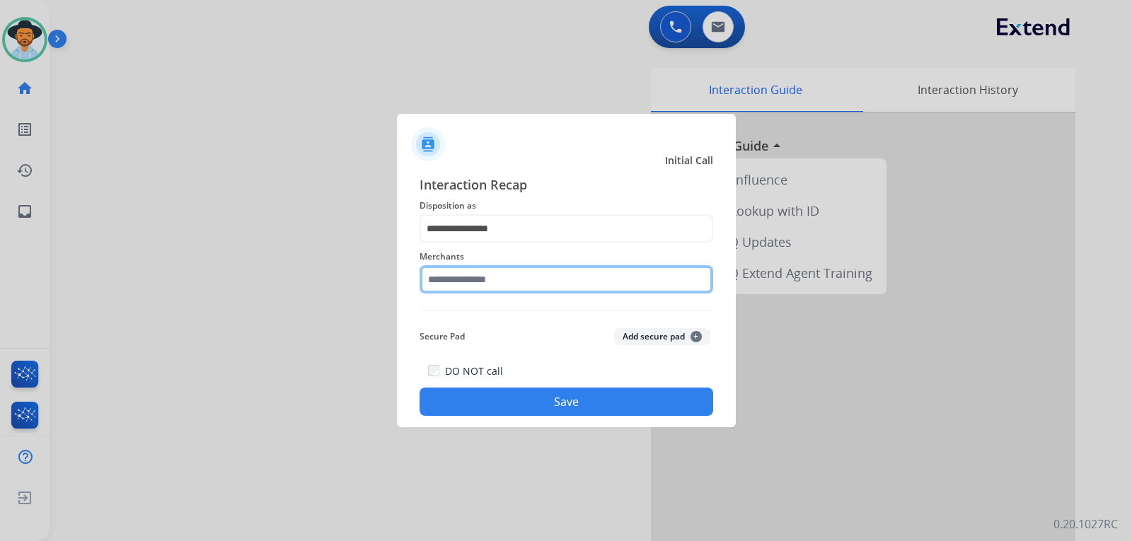
click at [513, 275] on input "text" at bounding box center [566, 279] width 294 height 28
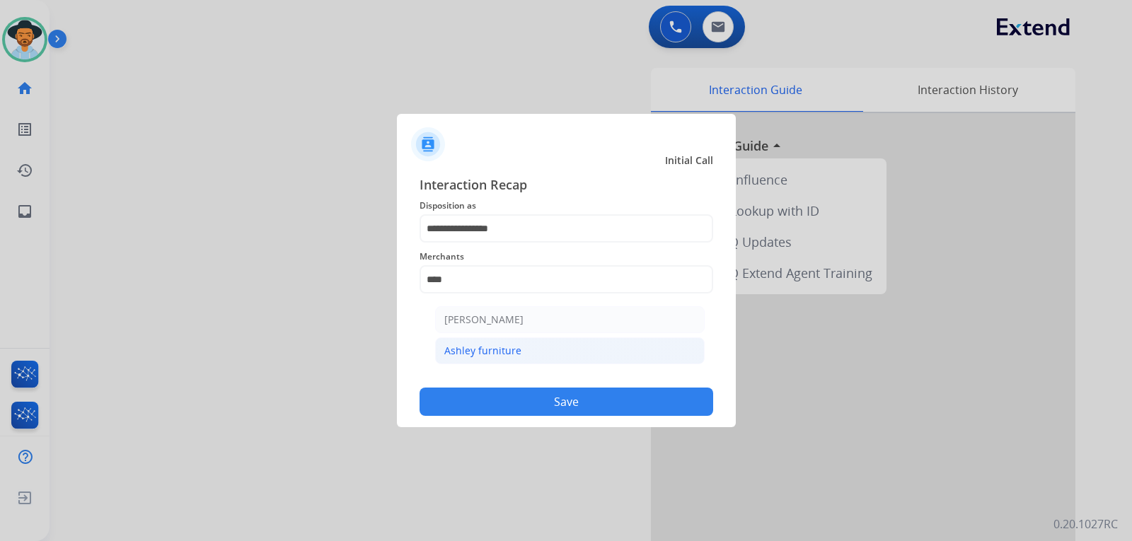
click at [536, 348] on li "Ashley furniture" at bounding box center [569, 350] width 269 height 27
type input "**********"
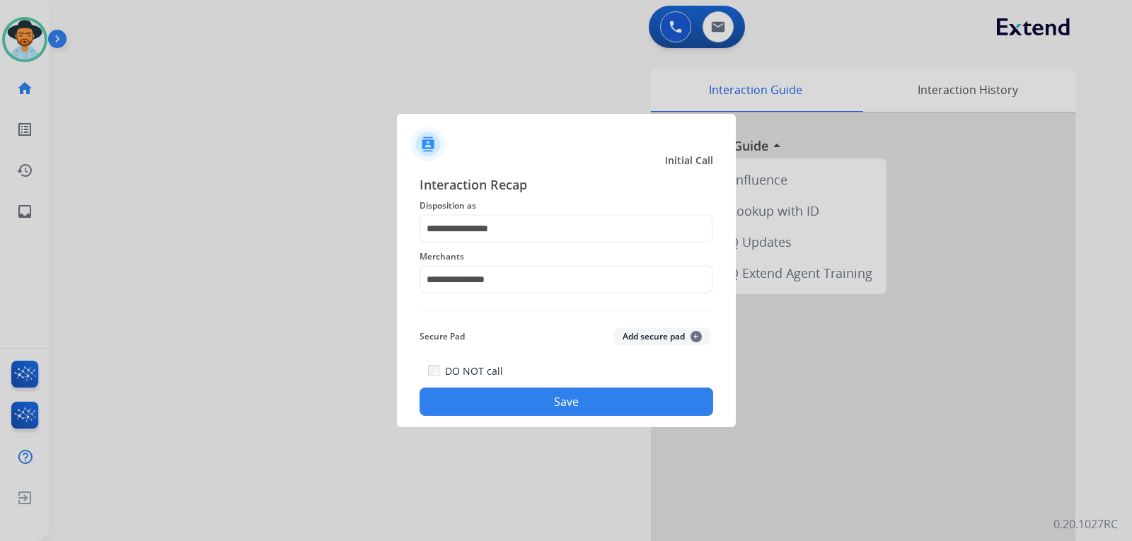
click at [546, 397] on button "Save" at bounding box center [566, 402] width 294 height 28
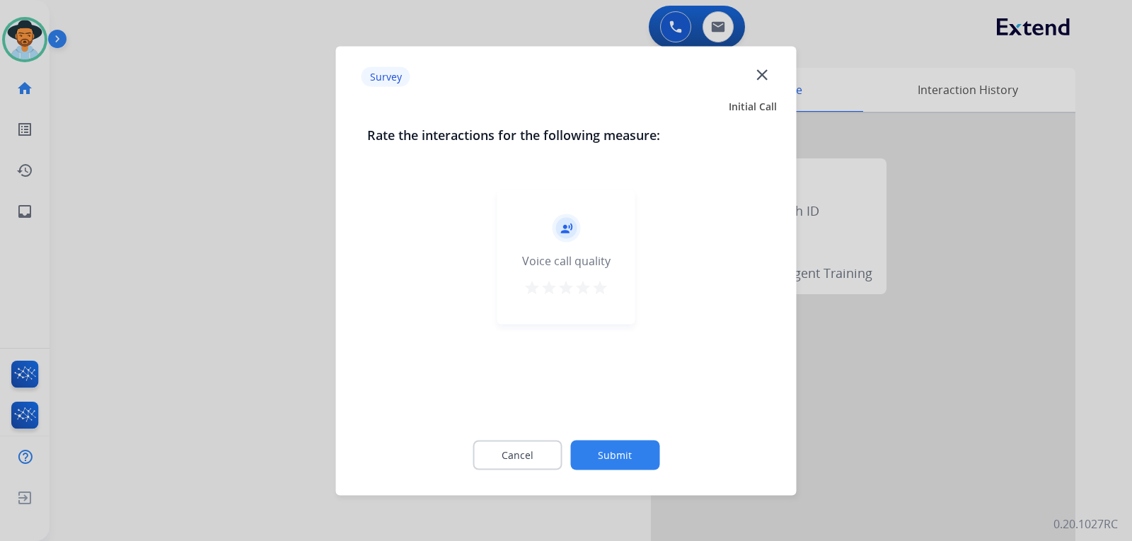
click at [767, 391] on div at bounding box center [566, 270] width 1132 height 541
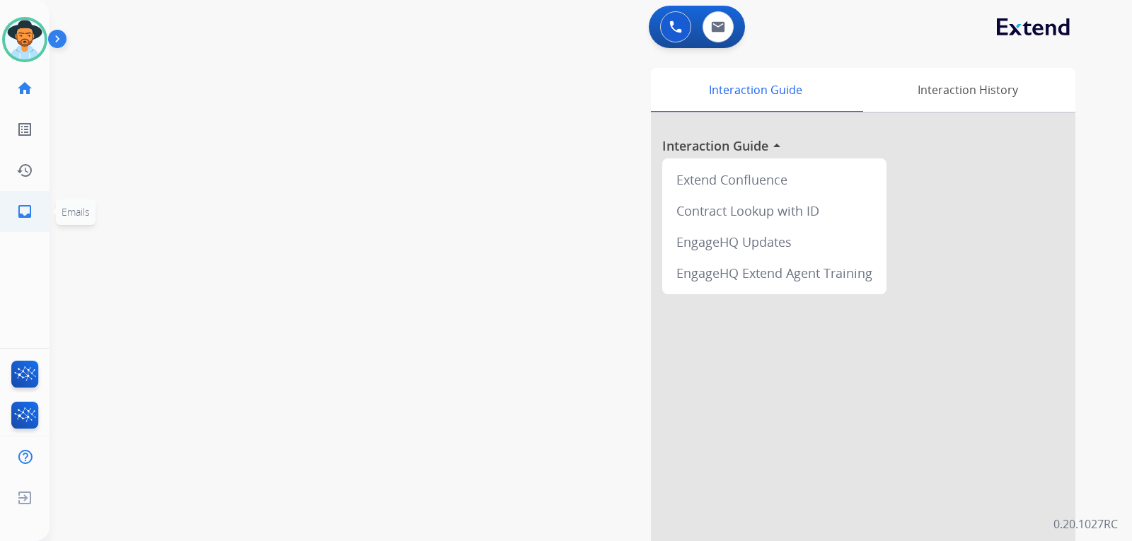
click at [15, 217] on link "inbox Emails" at bounding box center [25, 212] width 40 height 40
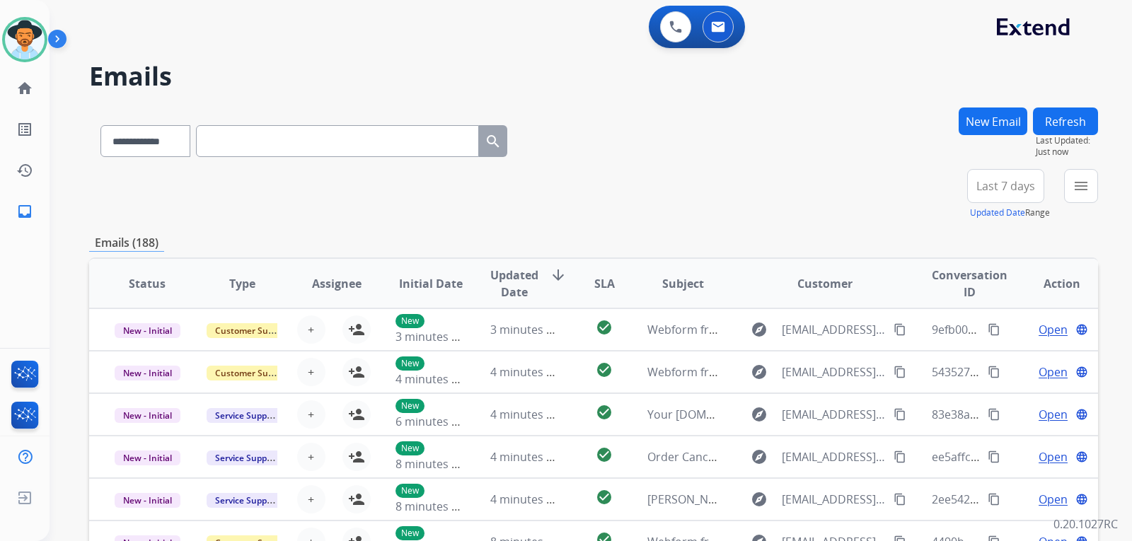
click at [767, 181] on button "menu" at bounding box center [1081, 186] width 34 height 34
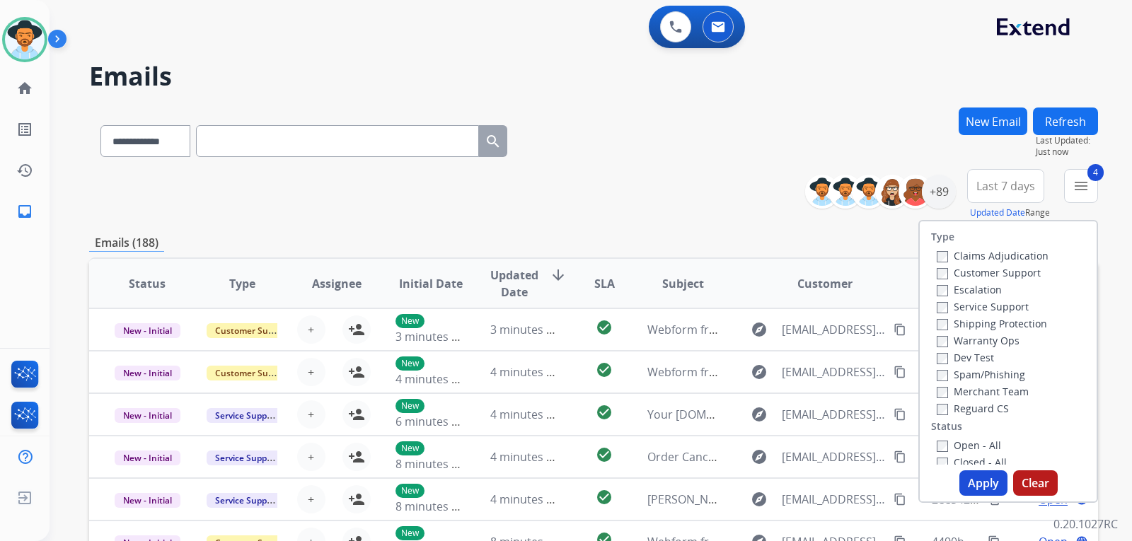
click at [767, 485] on button "Apply" at bounding box center [983, 482] width 48 height 25
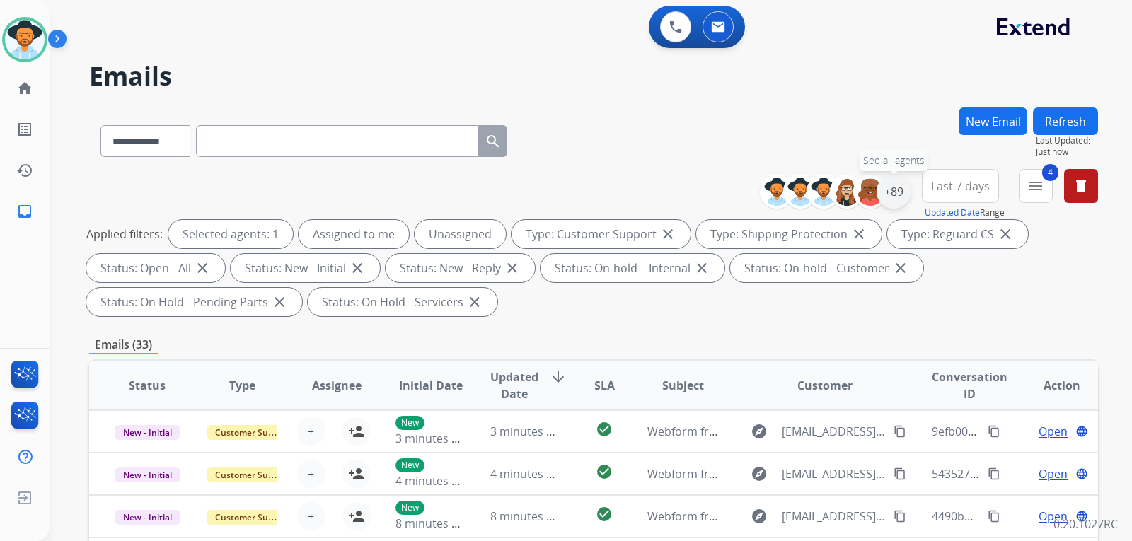
click at [767, 197] on div "+89" at bounding box center [893, 192] width 34 height 34
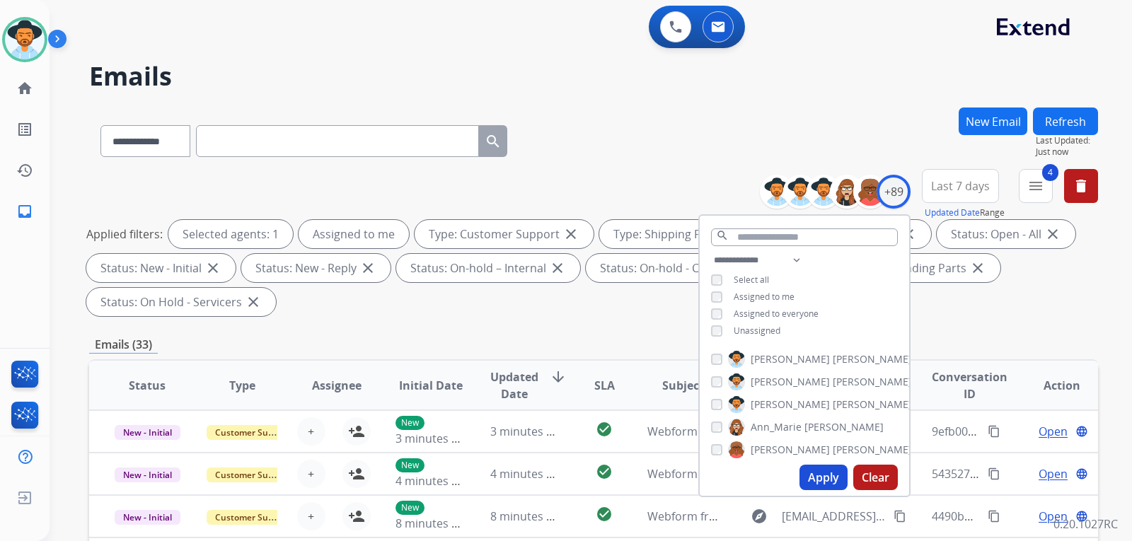
click at [767, 472] on button "Apply" at bounding box center [823, 477] width 48 height 25
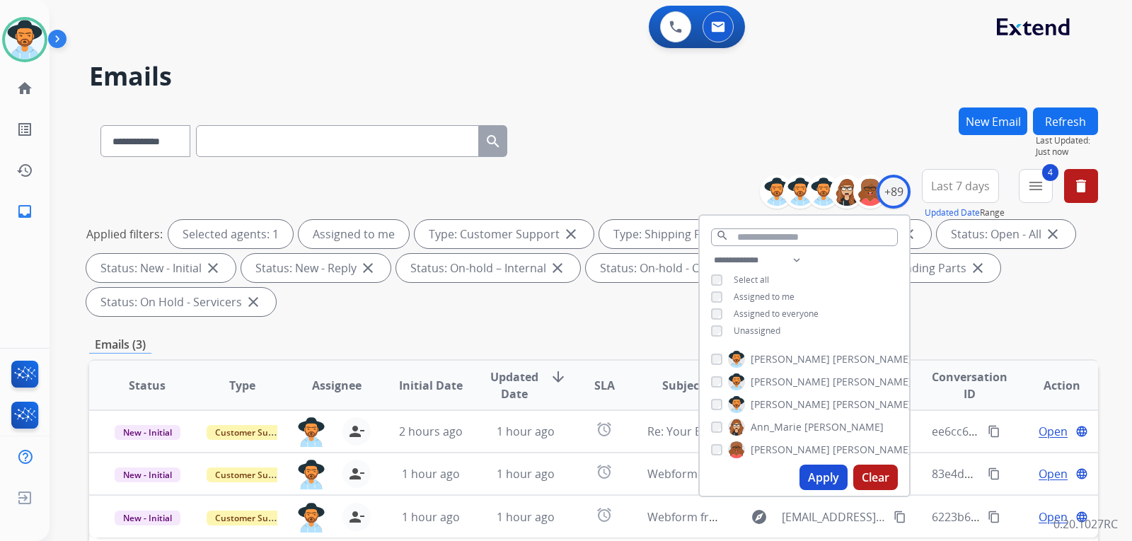
click at [767, 311] on div "Applied filters: Selected agents: 1 Assigned to me Type: Customer Support close…" at bounding box center [590, 268] width 1009 height 96
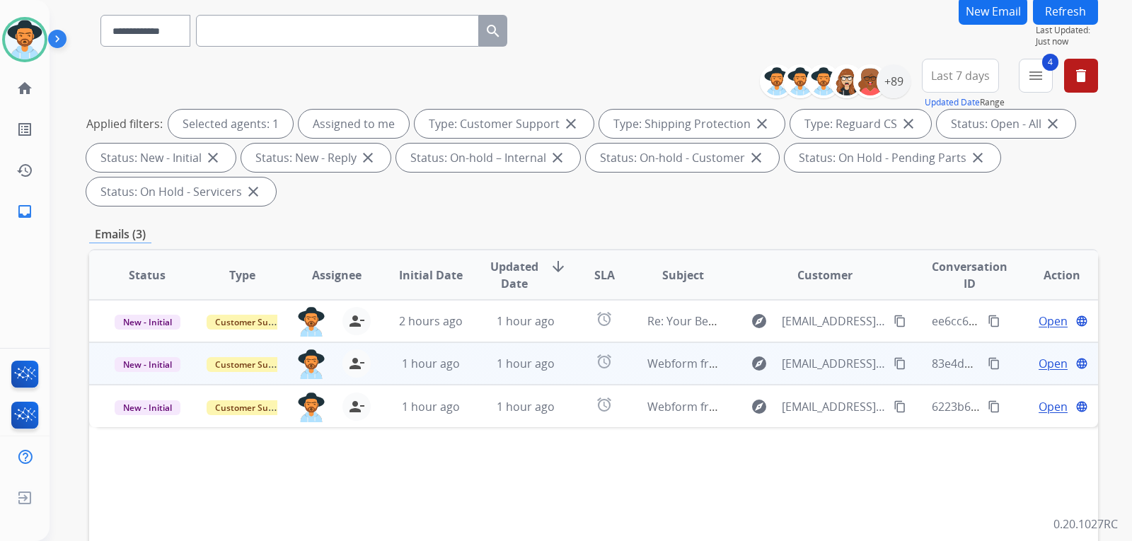
scroll to position [141, 0]
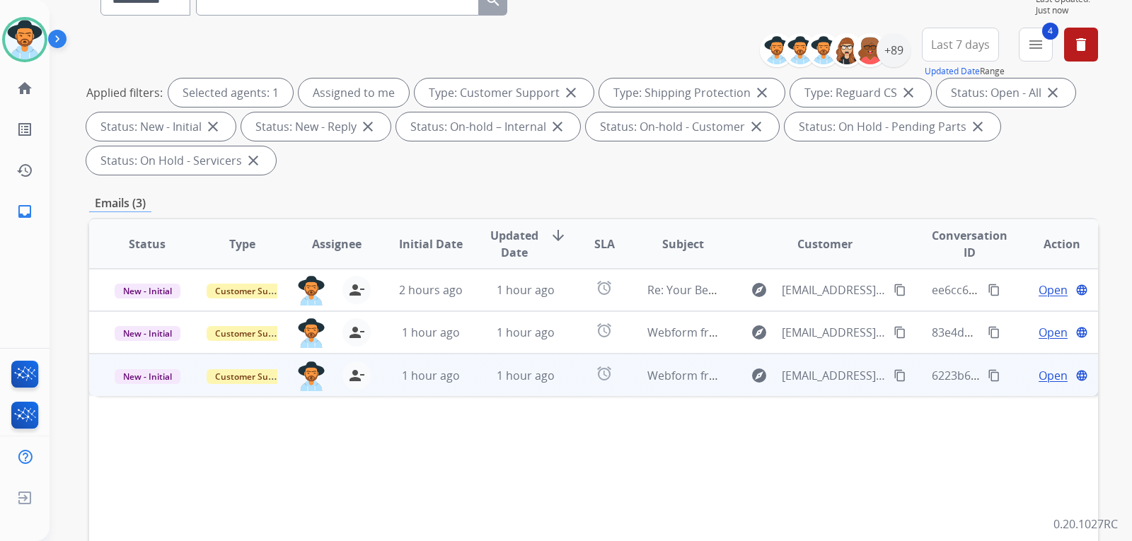
click at [767, 373] on span "Open" at bounding box center [1052, 375] width 29 height 17
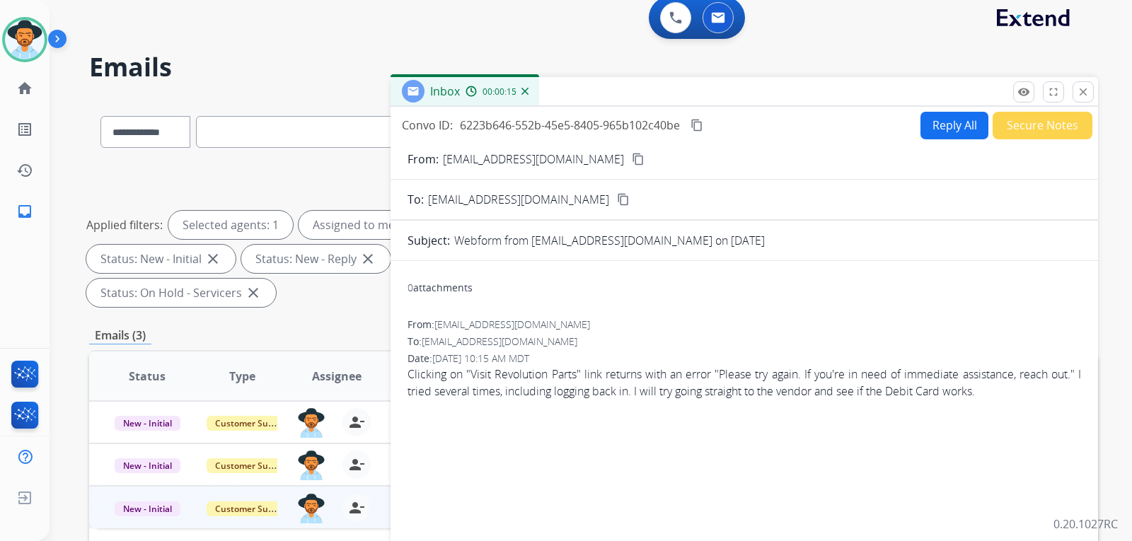
scroll to position [0, 0]
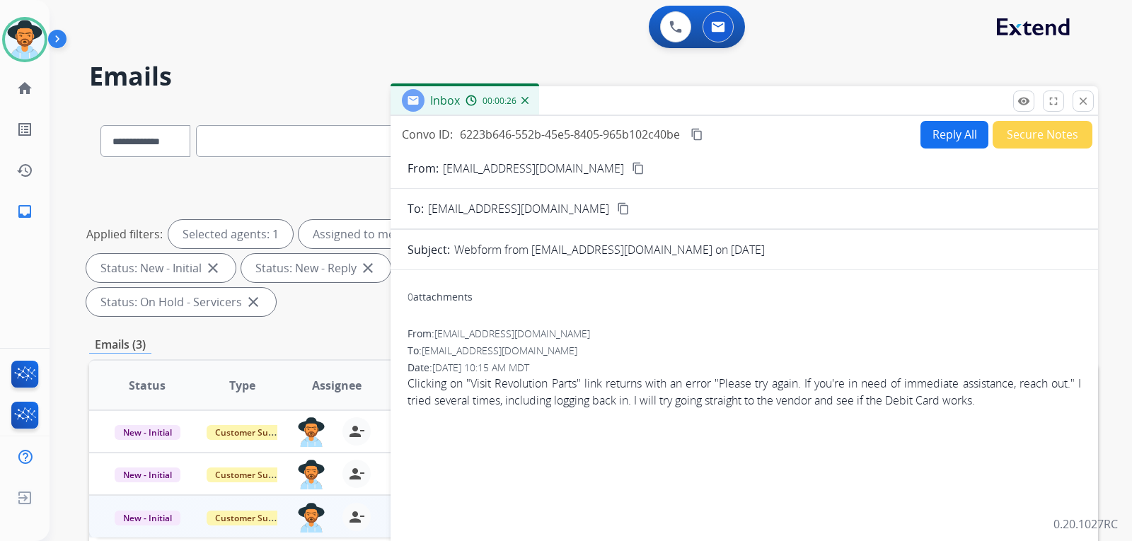
click at [767, 137] on button "Reply All" at bounding box center [954, 135] width 68 height 28
select select "**********"
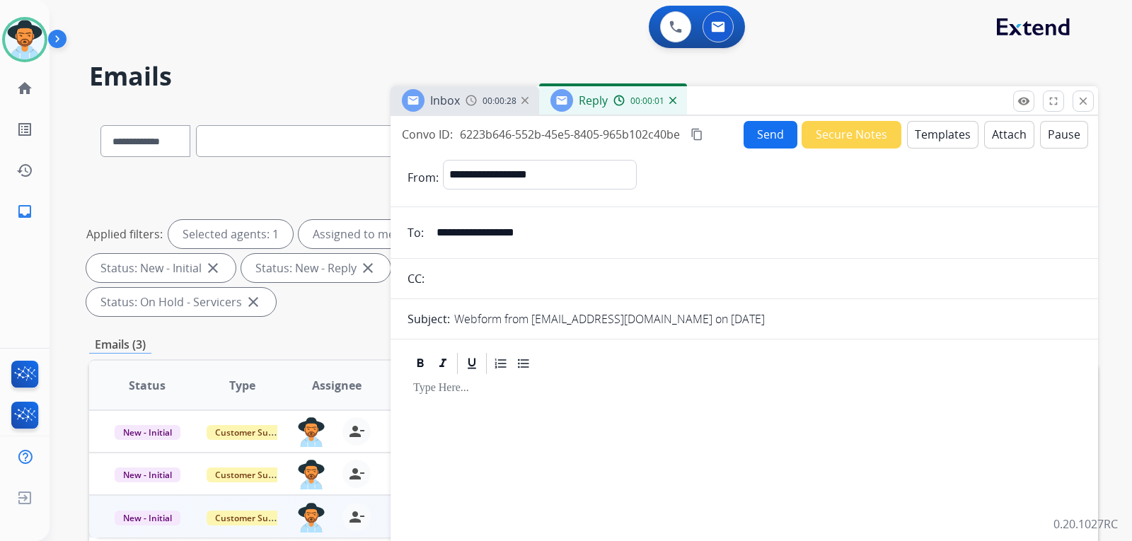
click at [767, 137] on button "Templates" at bounding box center [942, 135] width 71 height 28
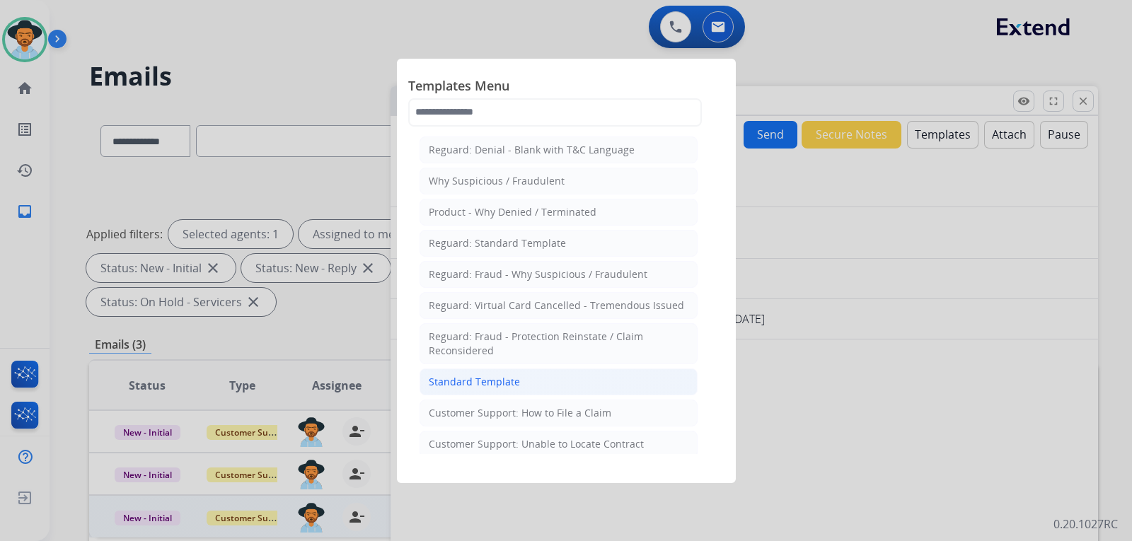
click at [555, 373] on li "Standard Template" at bounding box center [558, 382] width 278 height 27
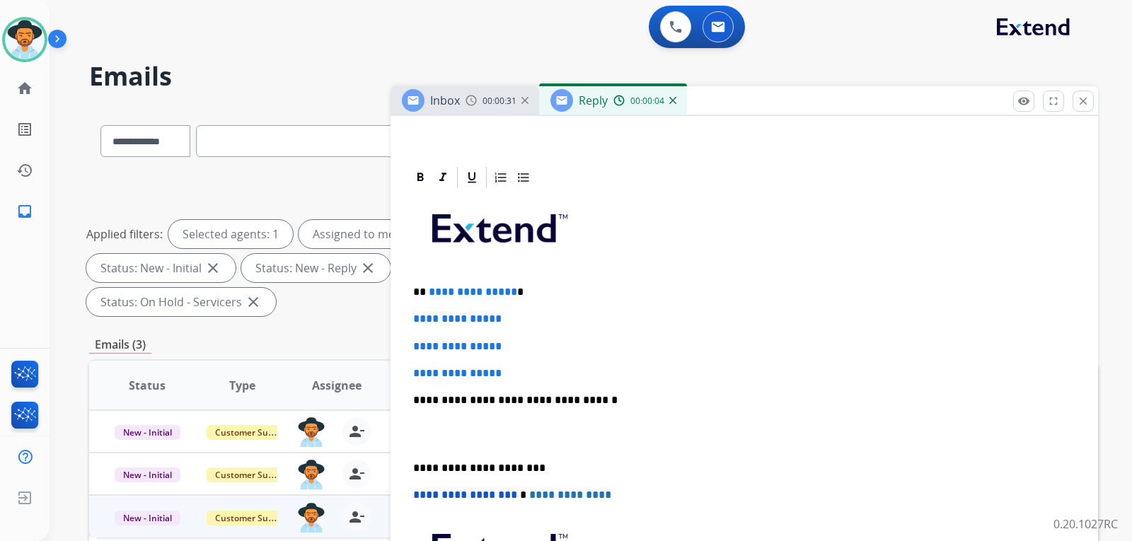
scroll to position [283, 0]
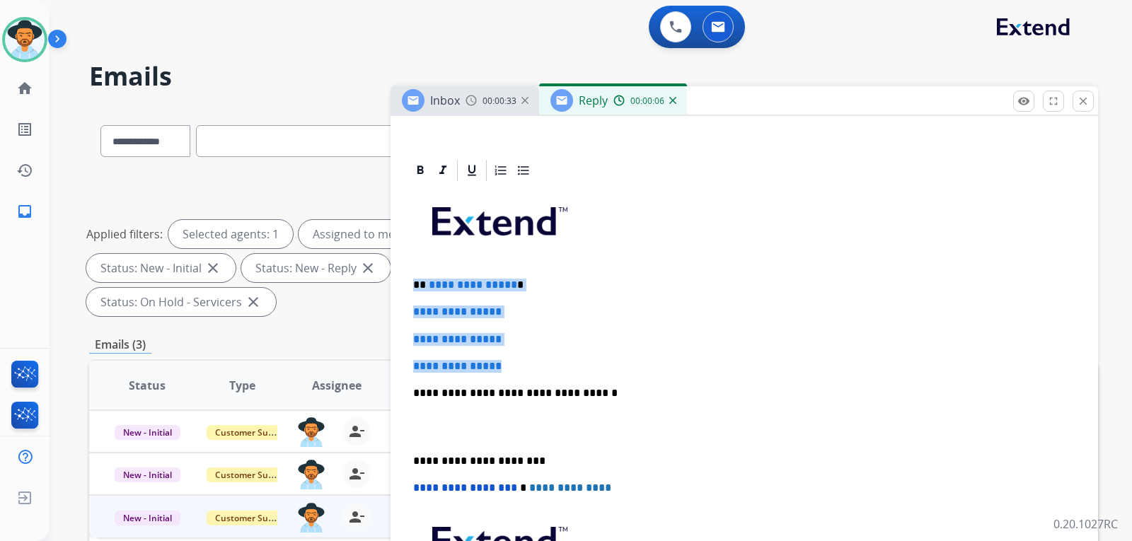
drag, startPoint x: 517, startPoint y: 368, endPoint x: 415, endPoint y: 282, distance: 133.5
click at [415, 282] on div "**********" at bounding box center [743, 426] width 673 height 487
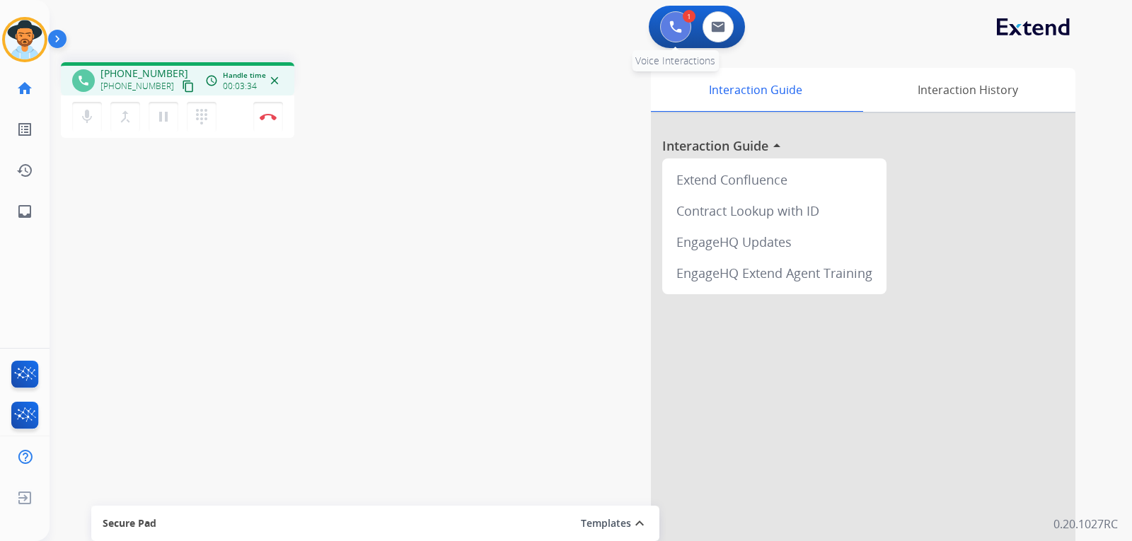
click at [673, 28] on img at bounding box center [675, 27] width 13 height 13
click at [680, 26] on img at bounding box center [675, 27] width 13 height 13
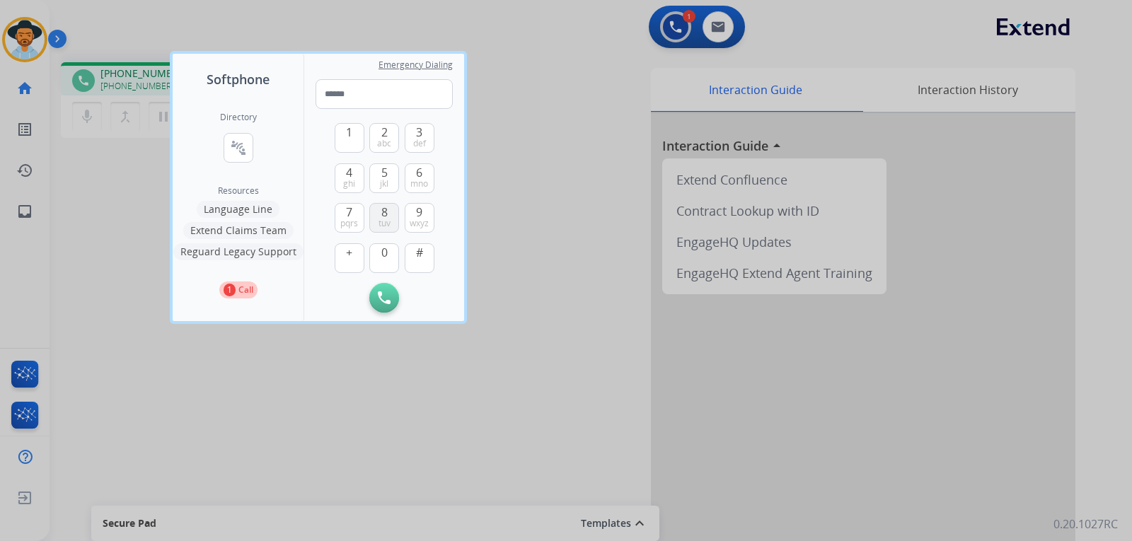
click at [380, 216] on button "8 tuv" at bounding box center [384, 218] width 30 height 30
click at [427, 172] on button "6 mno" at bounding box center [420, 178] width 30 height 30
click at [387, 218] on span "tuv" at bounding box center [384, 223] width 12 height 11
click at [665, 23] on div at bounding box center [566, 270] width 1132 height 541
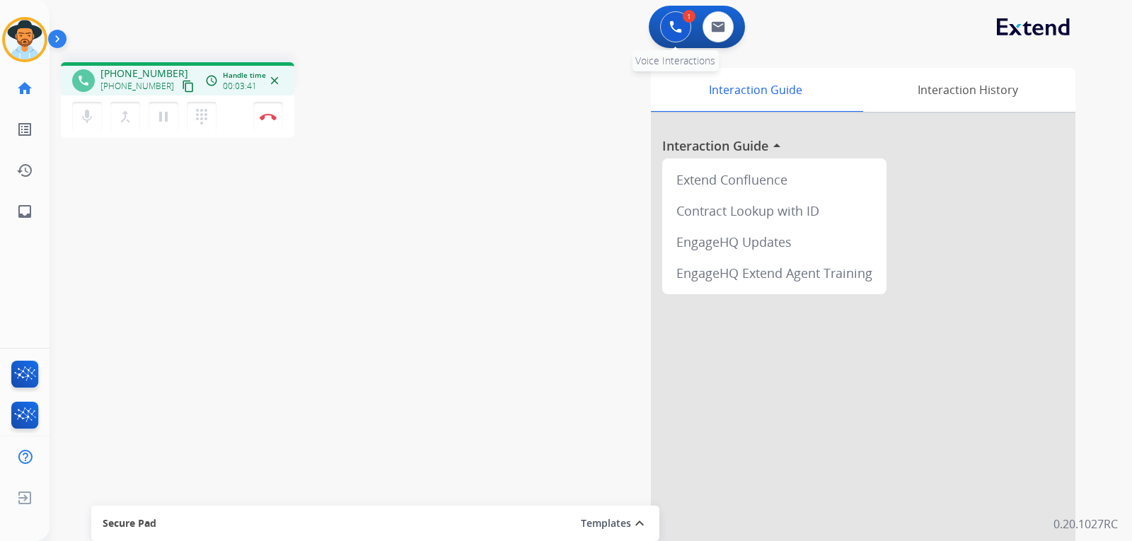
click at [669, 33] on img at bounding box center [675, 27] width 13 height 13
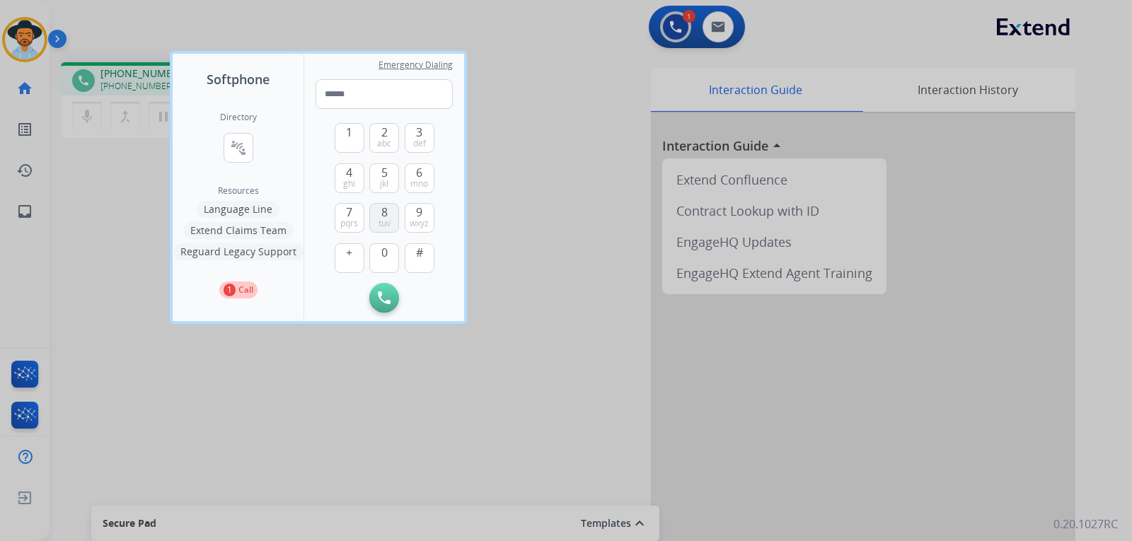
click at [375, 227] on button "8 tuv" at bounding box center [384, 218] width 30 height 30
click at [427, 177] on button "6 mno" at bounding box center [420, 178] width 30 height 30
click at [354, 183] on span "ghi" at bounding box center [349, 183] width 12 height 11
click at [416, 142] on span "def" at bounding box center [419, 143] width 13 height 11
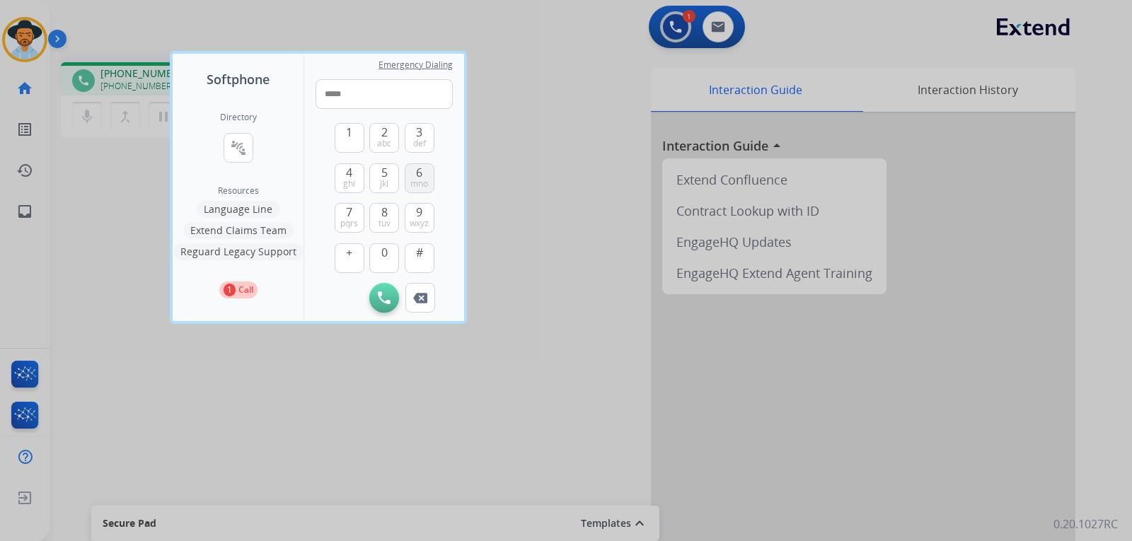
click at [423, 177] on button "6 mno" at bounding box center [420, 178] width 30 height 30
click at [419, 137] on span "3" at bounding box center [419, 132] width 6 height 17
click at [420, 223] on span "wxyz" at bounding box center [419, 223] width 19 height 11
click at [417, 138] on span "def" at bounding box center [419, 143] width 13 height 11
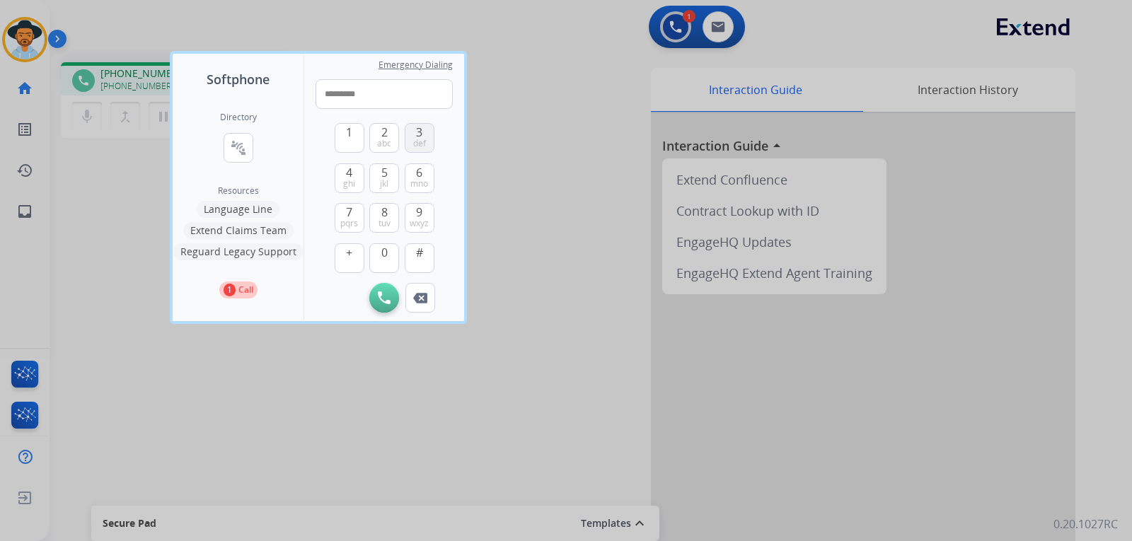
type input "**********"
click at [386, 301] on img at bounding box center [384, 297] width 13 height 13
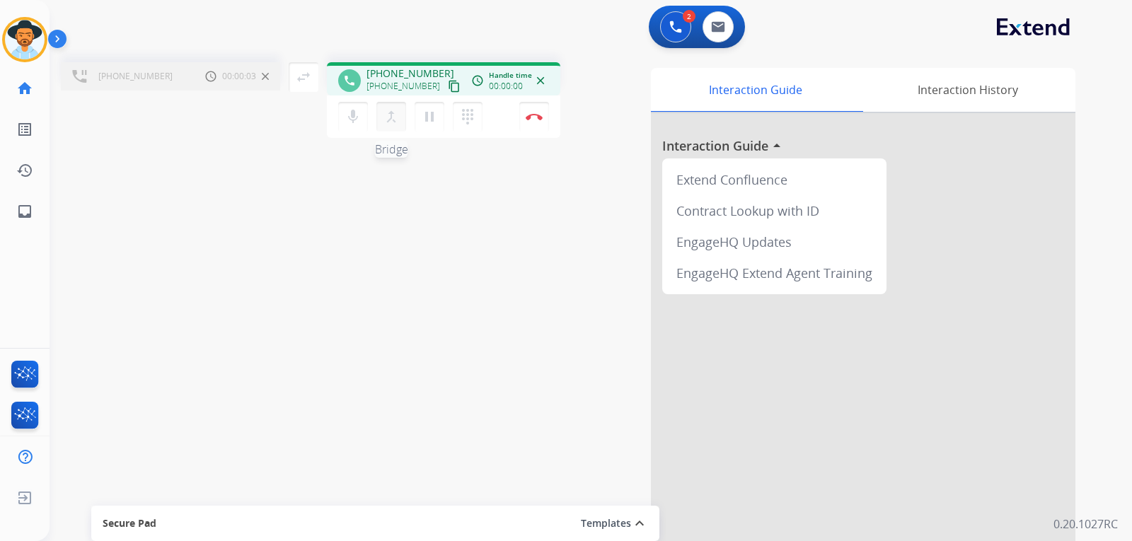
click at [393, 120] on mat-icon "merge_type" at bounding box center [391, 116] width 17 height 17
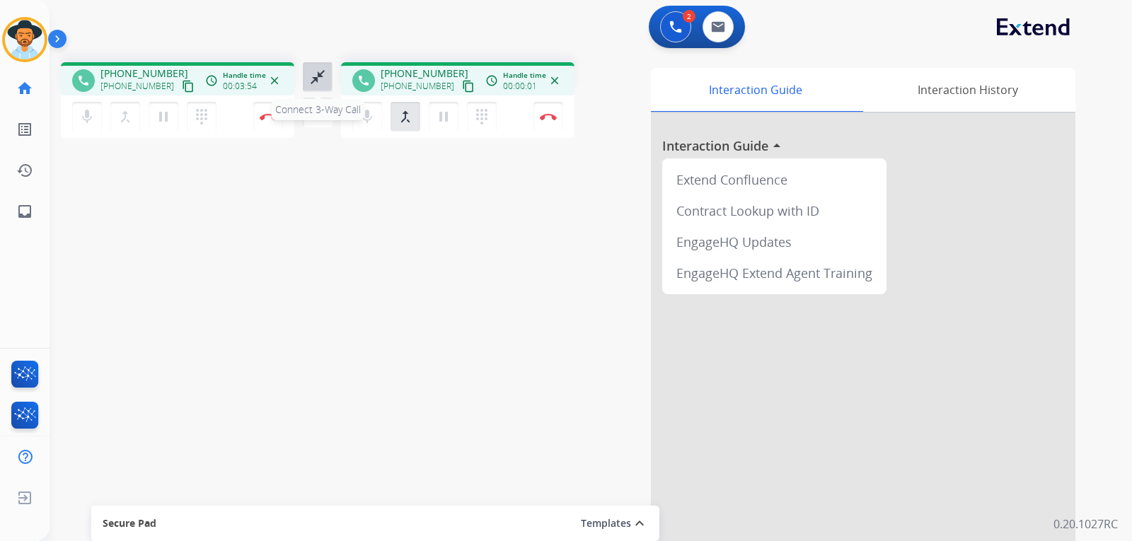
click at [316, 76] on mat-icon "close_fullscreen" at bounding box center [317, 77] width 17 height 17
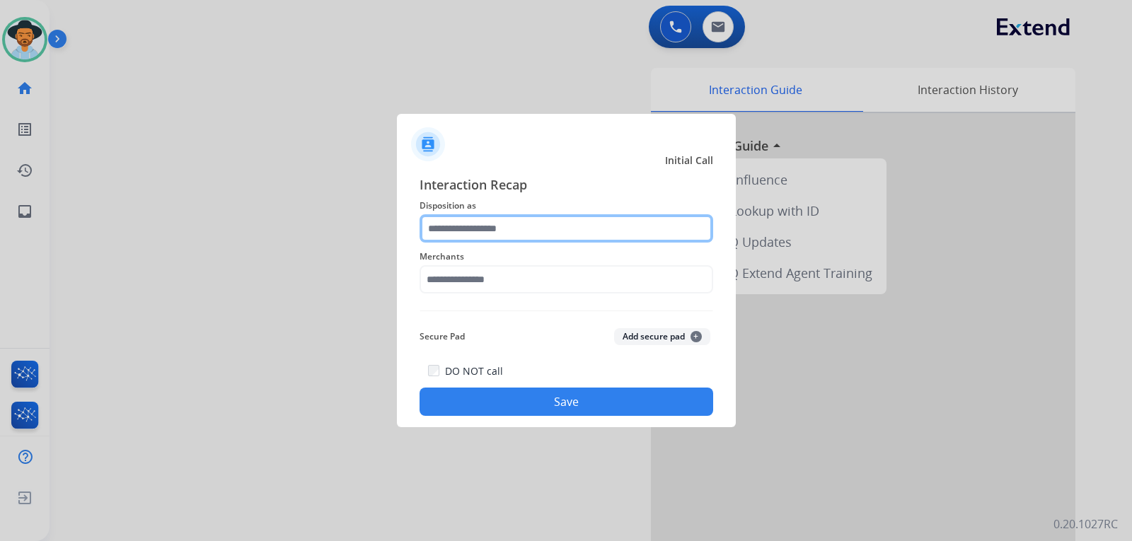
click at [535, 239] on input "text" at bounding box center [566, 228] width 294 height 28
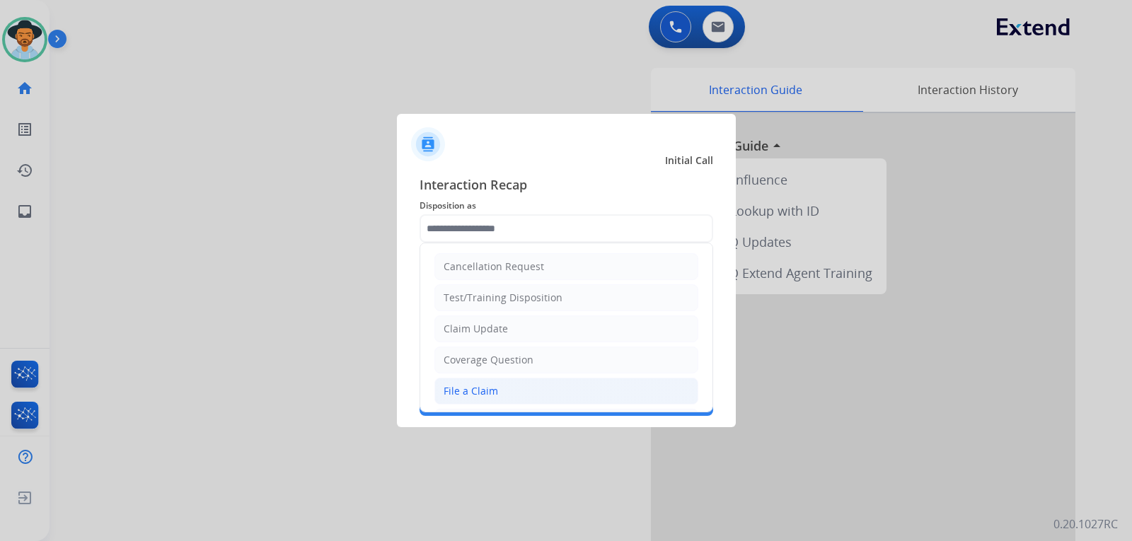
click at [468, 390] on div "File a Claim" at bounding box center [470, 391] width 54 height 14
type input "**********"
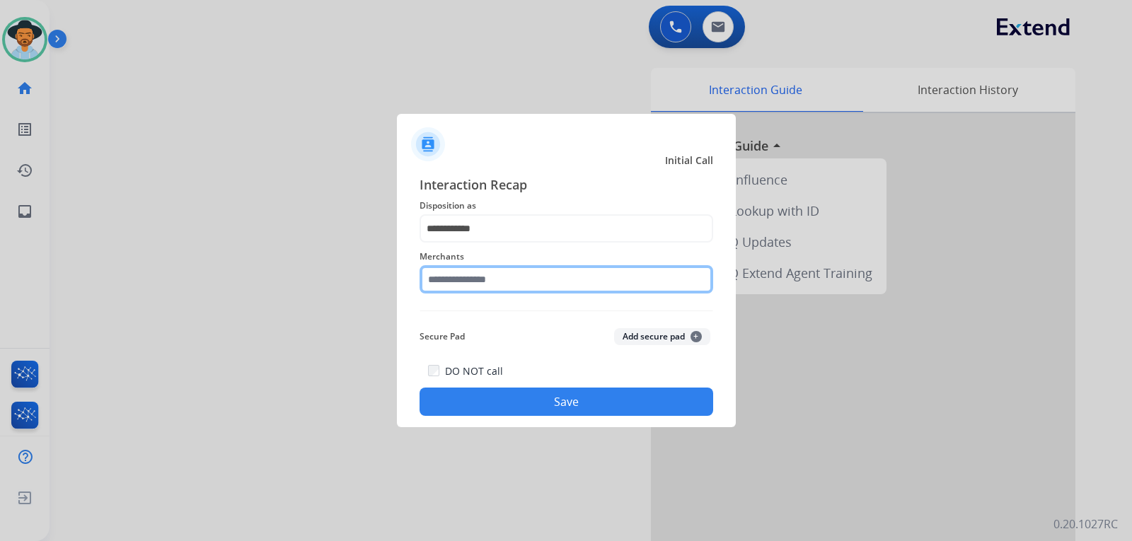
click at [492, 282] on input "text" at bounding box center [566, 279] width 294 height 28
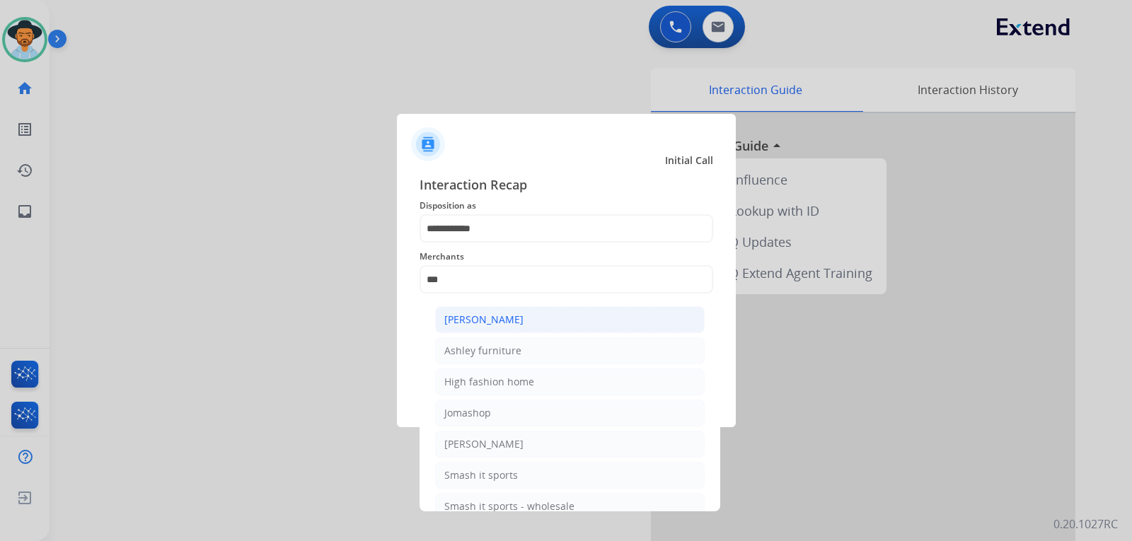
click at [508, 320] on div "[PERSON_NAME]" at bounding box center [483, 320] width 79 height 14
type input "**********"
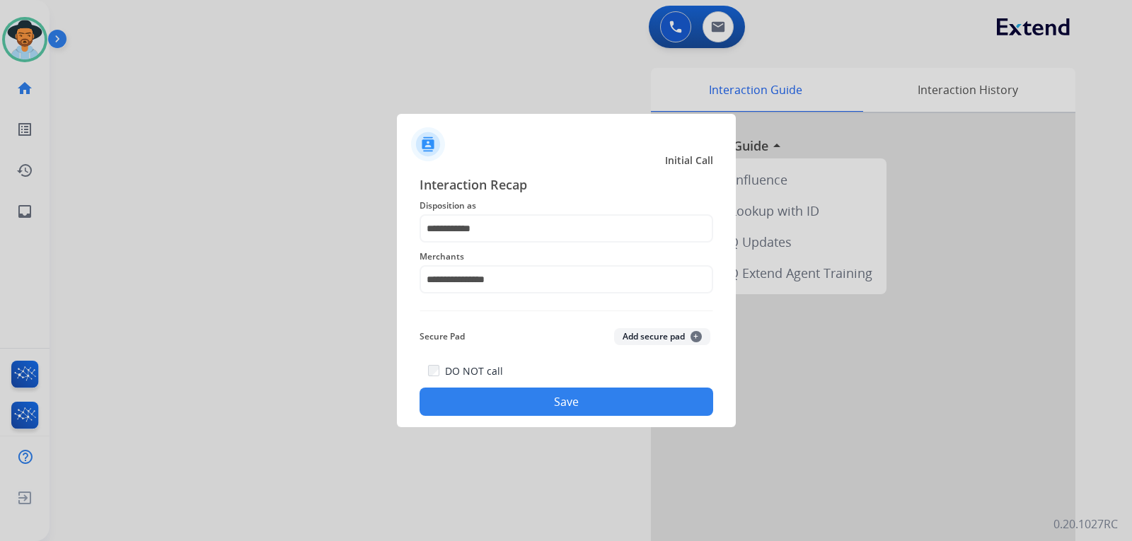
click at [529, 396] on button "Save" at bounding box center [566, 402] width 294 height 28
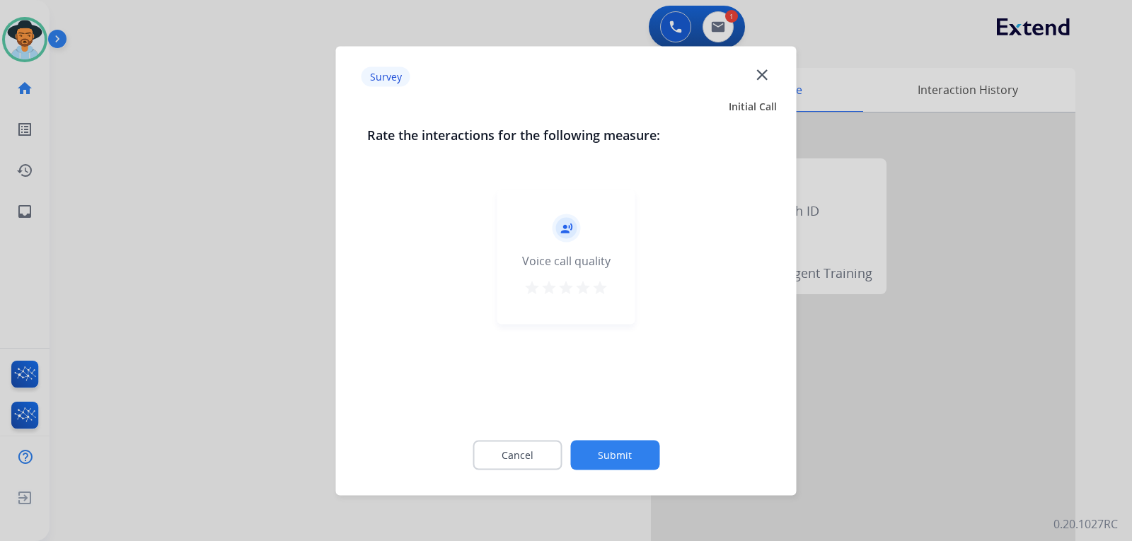
click at [767, 398] on div at bounding box center [566, 270] width 1132 height 541
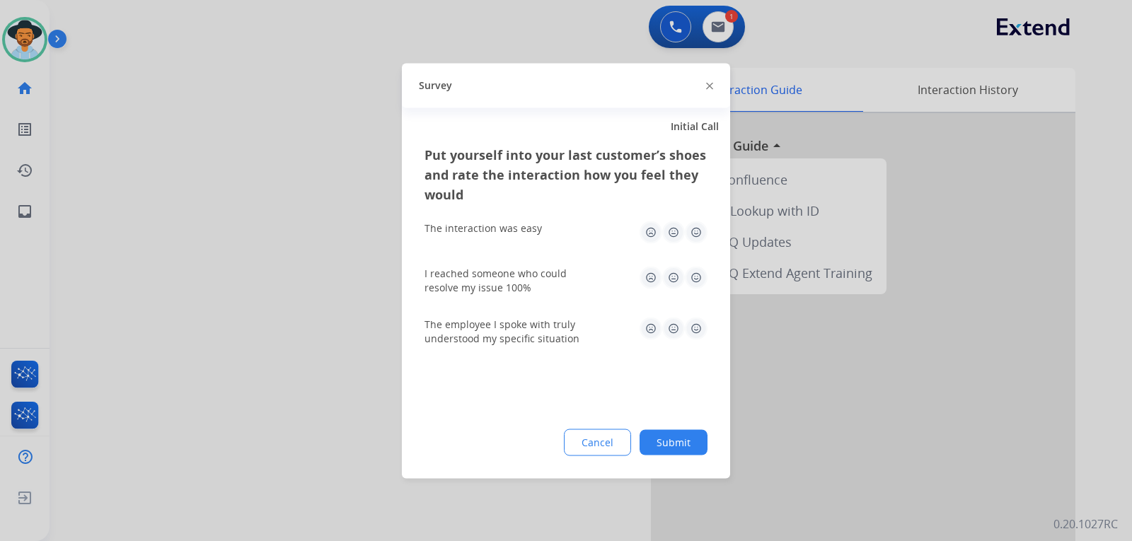
click at [767, 398] on div at bounding box center [566, 270] width 1132 height 541
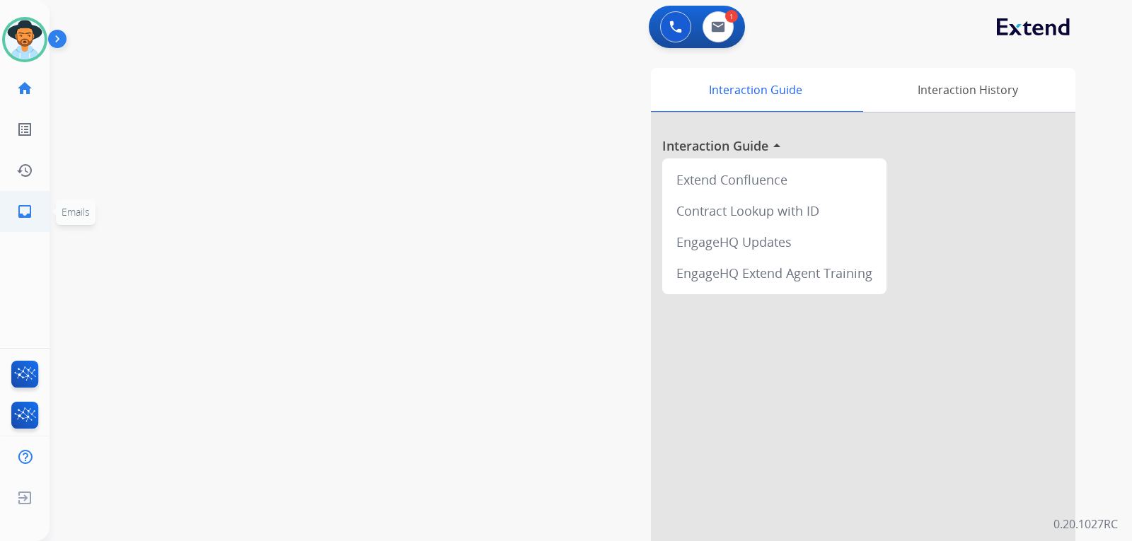
click at [33, 216] on mat-icon "inbox" at bounding box center [24, 211] width 17 height 17
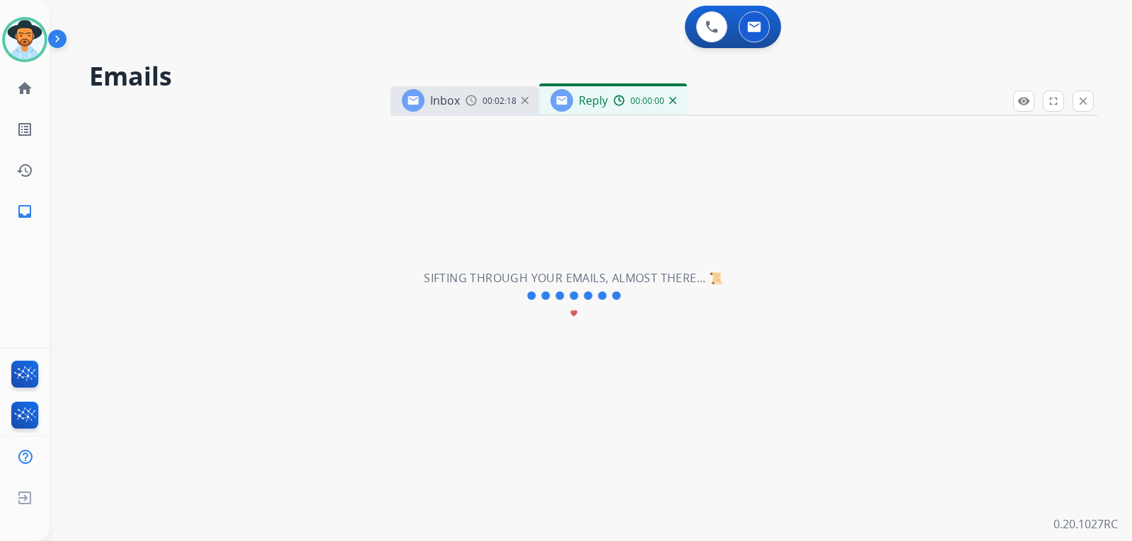
select select "**********"
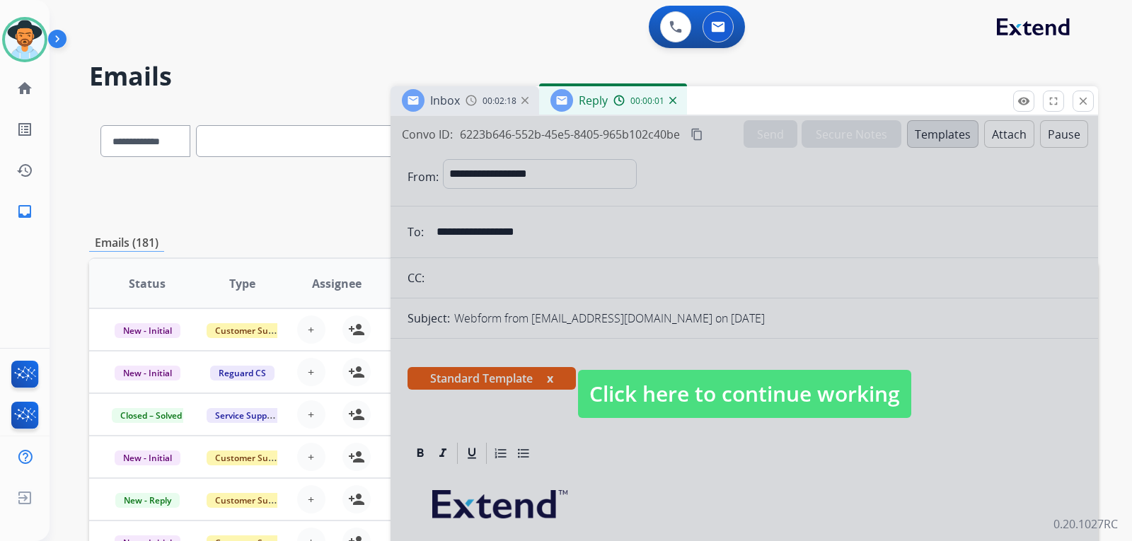
click at [678, 407] on span "Click here to continue working" at bounding box center [744, 394] width 333 height 48
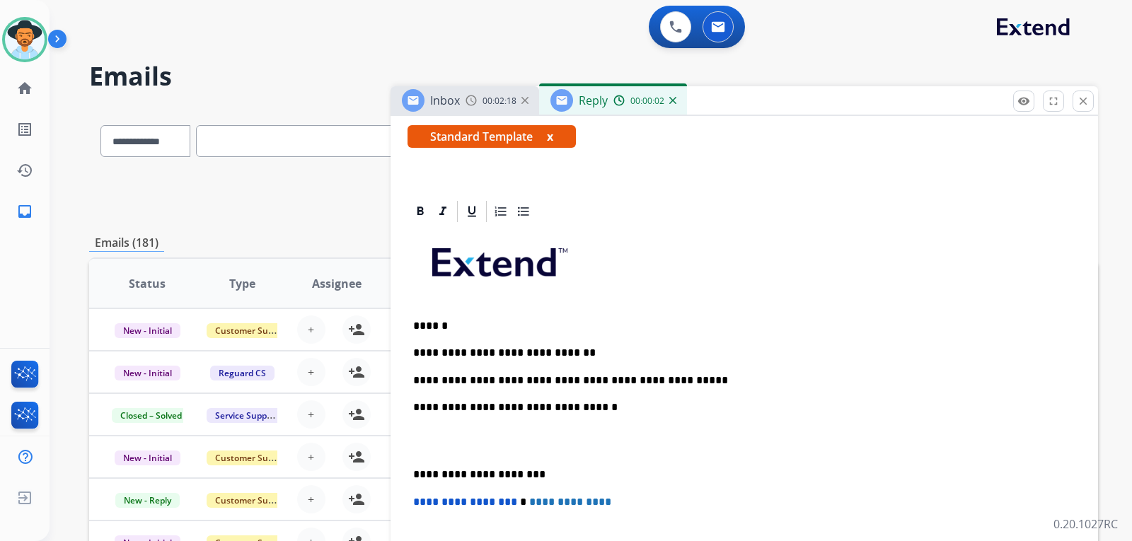
scroll to position [283, 0]
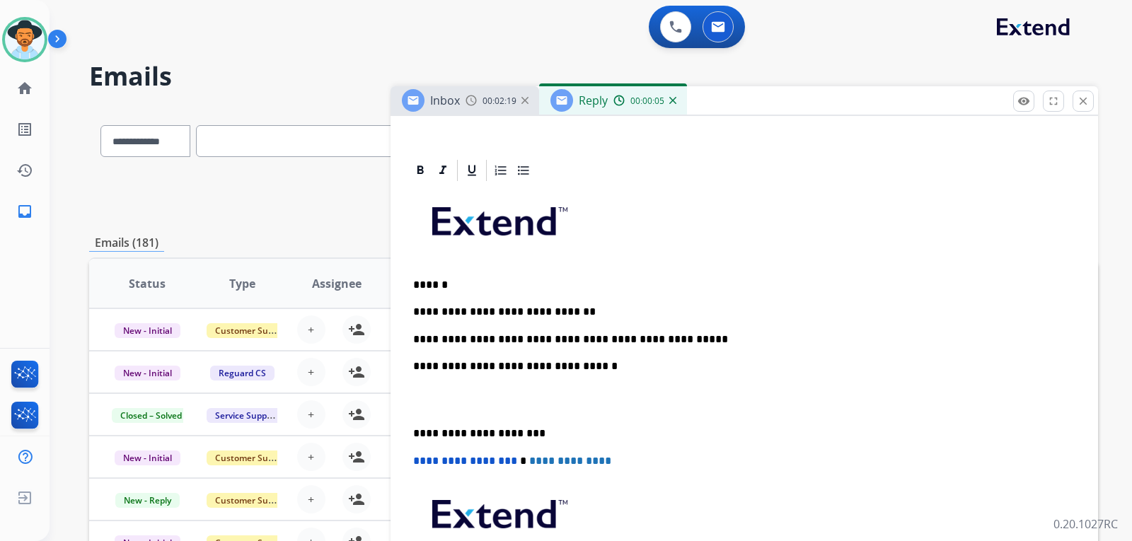
click at [682, 341] on p "**********" at bounding box center [738, 339] width 651 height 13
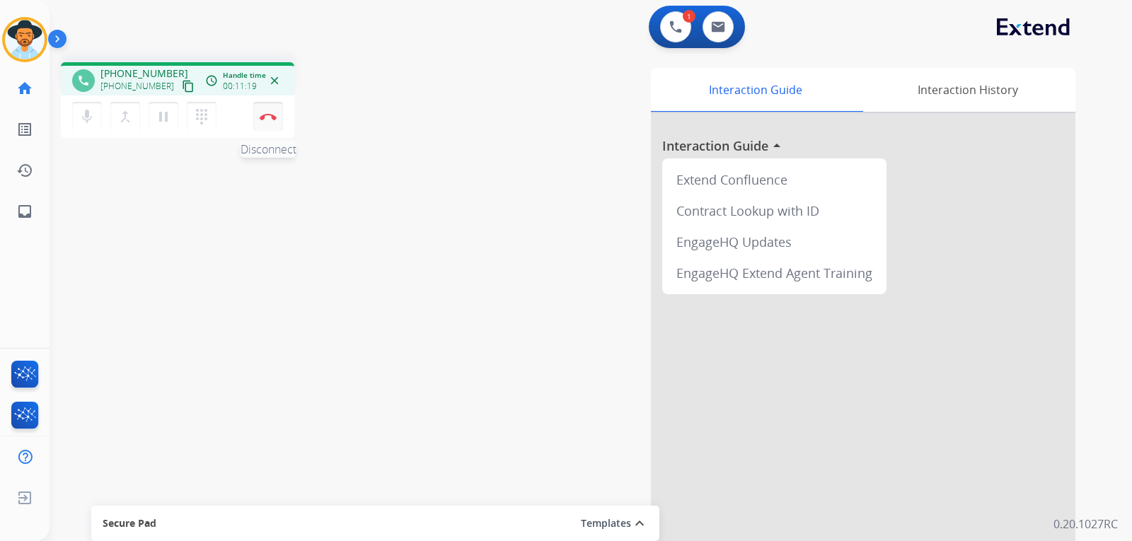
click at [269, 119] on img at bounding box center [268, 116] width 17 height 7
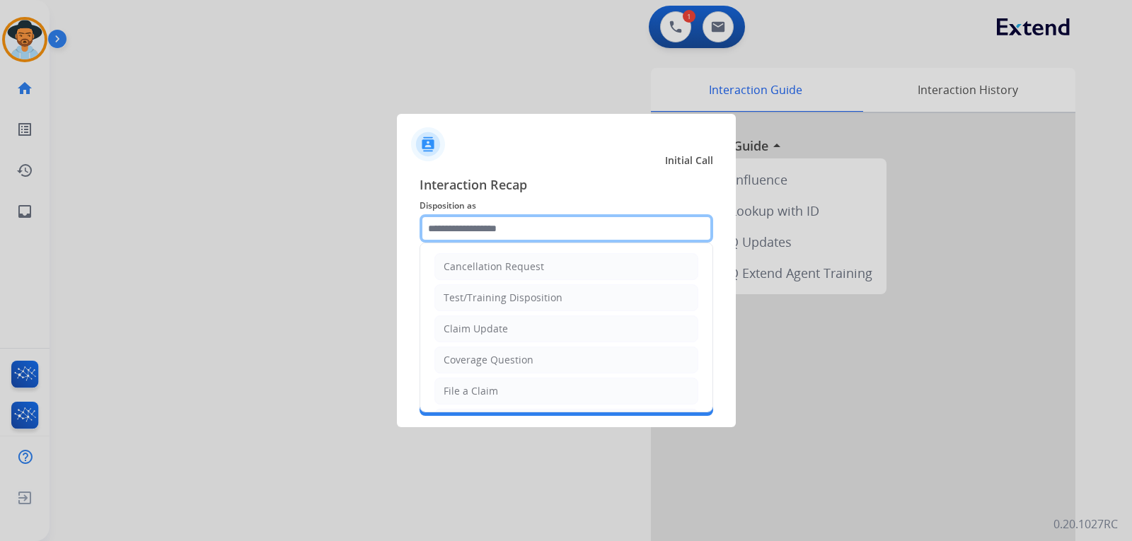
click at [480, 231] on input "text" at bounding box center [566, 228] width 294 height 28
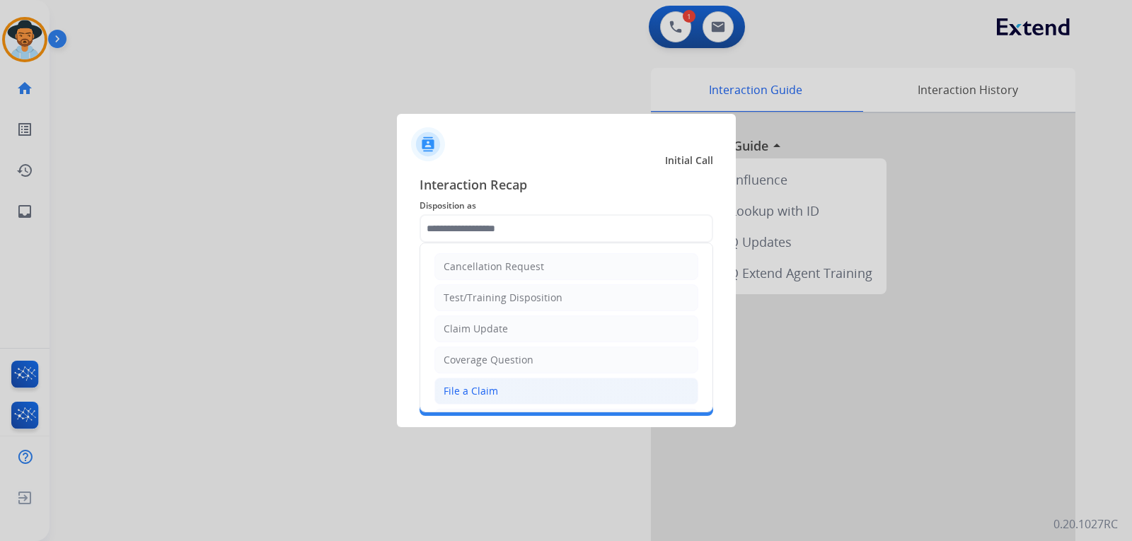
drag, startPoint x: 494, startPoint y: 392, endPoint x: 494, endPoint y: 378, distance: 14.1
click at [494, 390] on div "File a Claim" at bounding box center [470, 391] width 54 height 14
type input "**********"
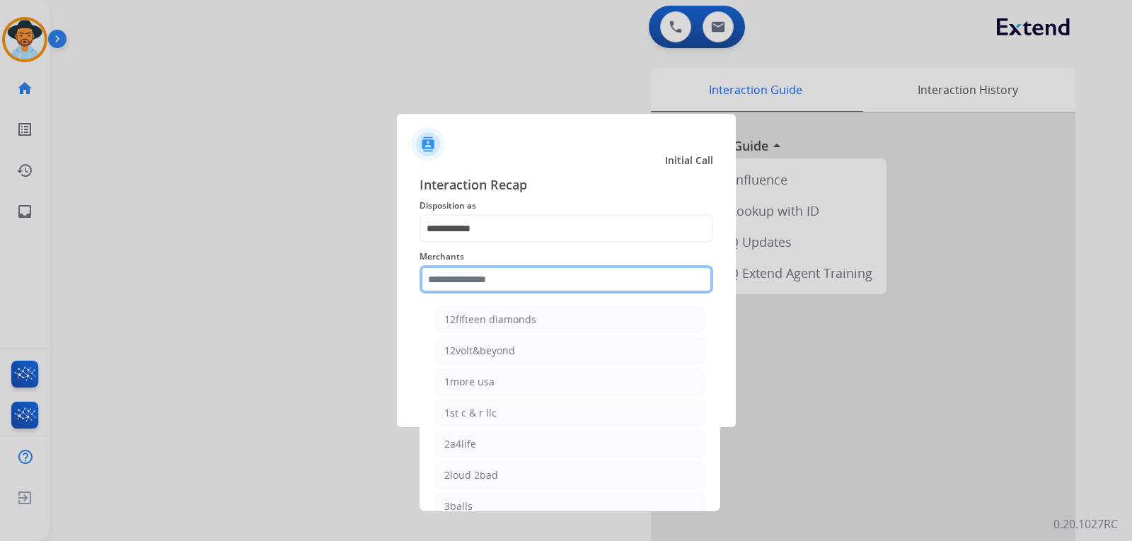
click at [492, 277] on input "text" at bounding box center [566, 279] width 294 height 28
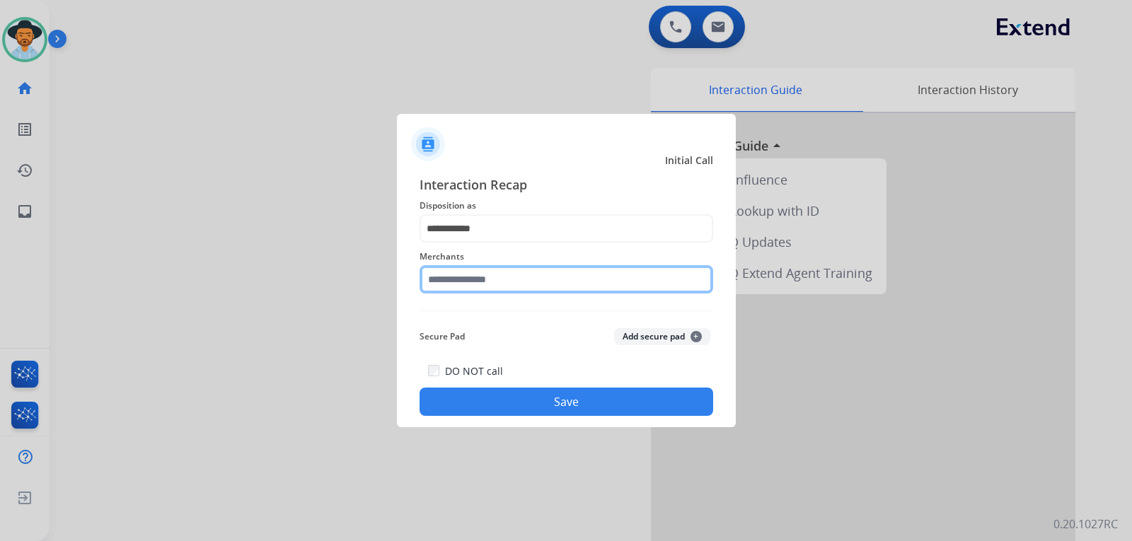
click at [510, 281] on input "text" at bounding box center [566, 279] width 294 height 28
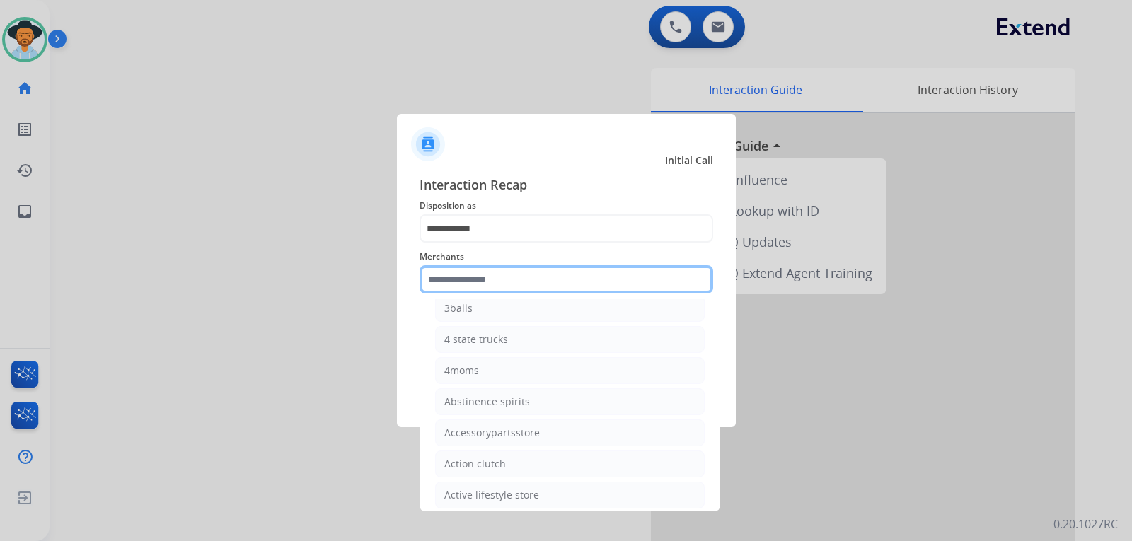
scroll to position [212, 0]
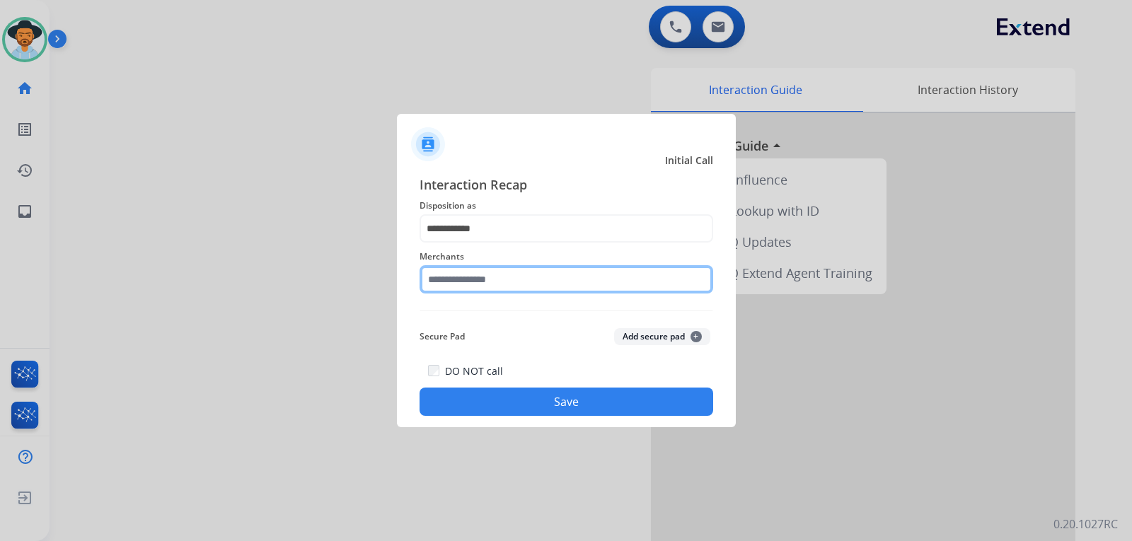
click at [574, 273] on input "text" at bounding box center [566, 279] width 294 height 28
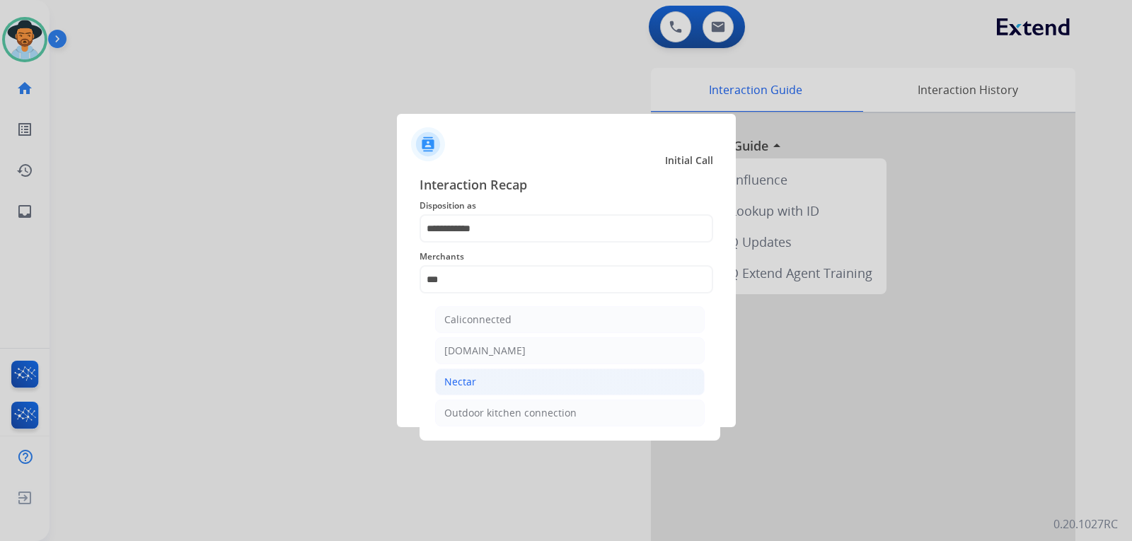
click at [445, 376] on div "Nectar" at bounding box center [460, 382] width 32 height 14
type input "******"
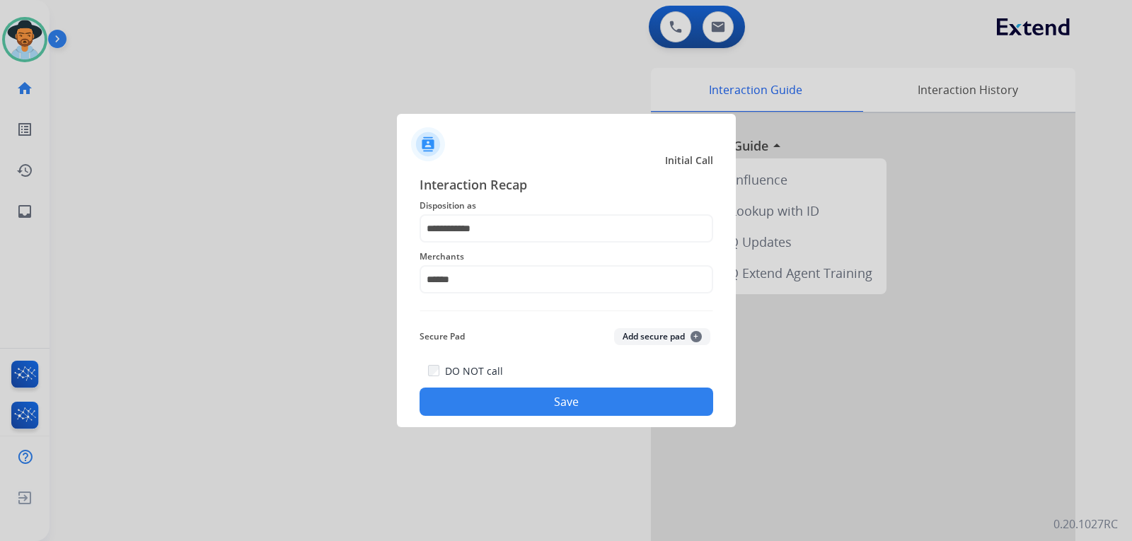
click at [468, 392] on button "Save" at bounding box center [566, 402] width 294 height 28
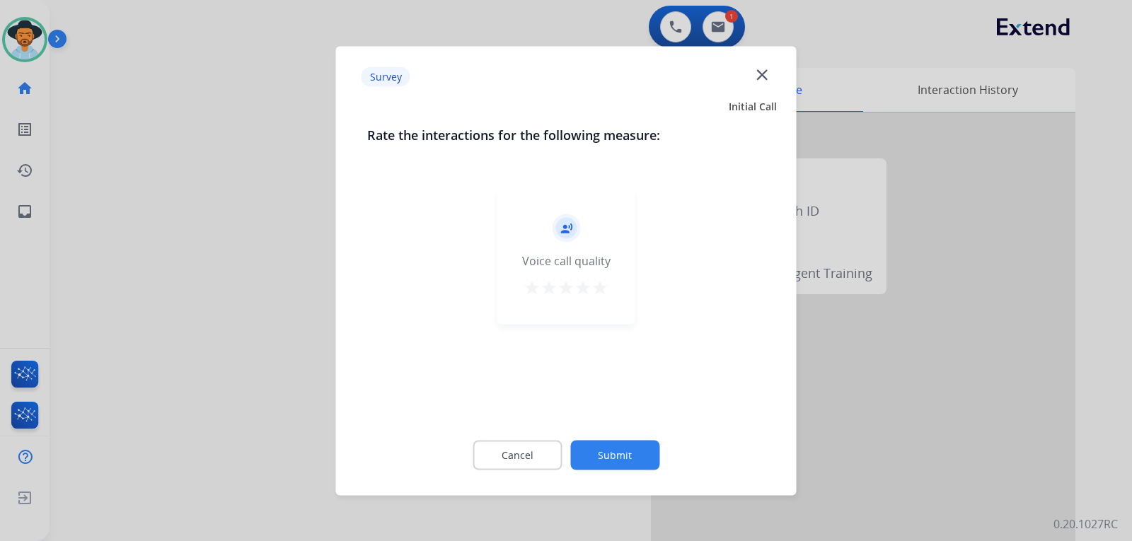
click at [767, 416] on div at bounding box center [566, 270] width 1132 height 541
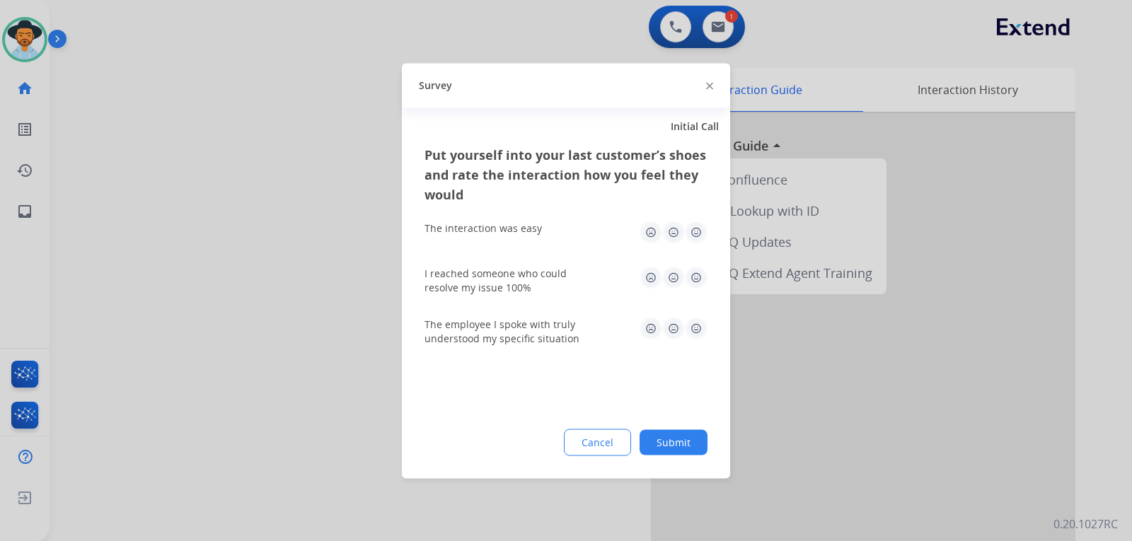
click at [767, 415] on div at bounding box center [566, 270] width 1132 height 541
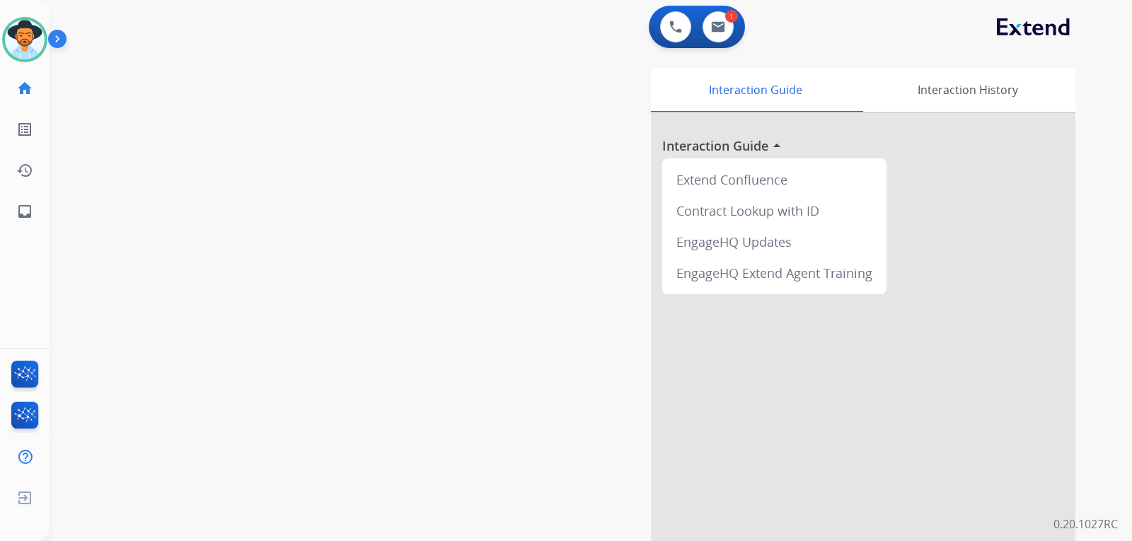
drag, startPoint x: 147, startPoint y: 274, endPoint x: 130, endPoint y: 267, distance: 18.4
click at [144, 273] on div "swap_horiz Break voice bridge close_fullscreen Connect 3-Way Call merge_type Se…" at bounding box center [574, 346] width 1048 height 590
click at [25, 214] on mat-icon "inbox" at bounding box center [24, 211] width 17 height 17
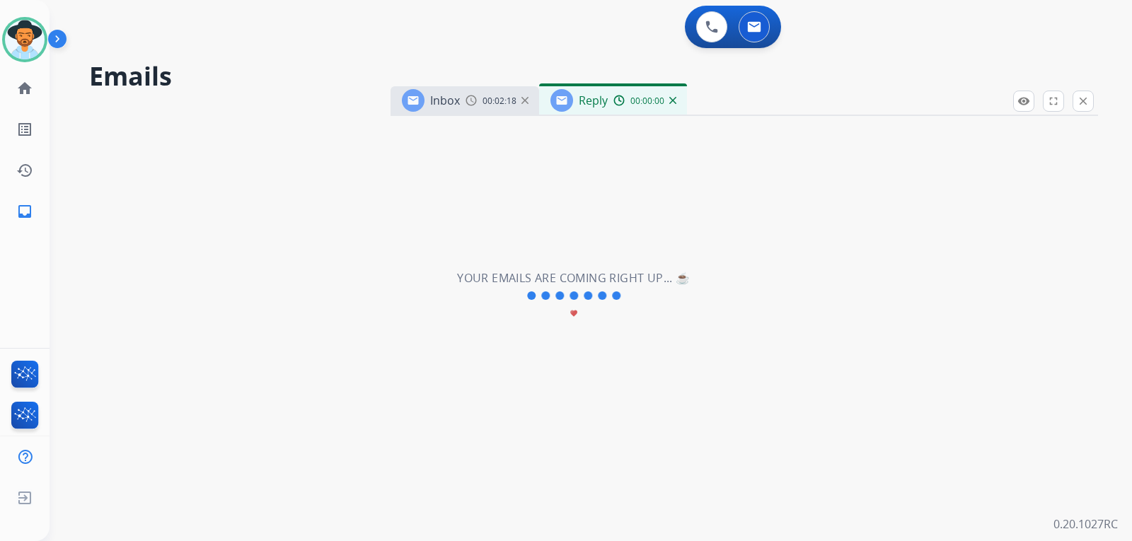
select select "**********"
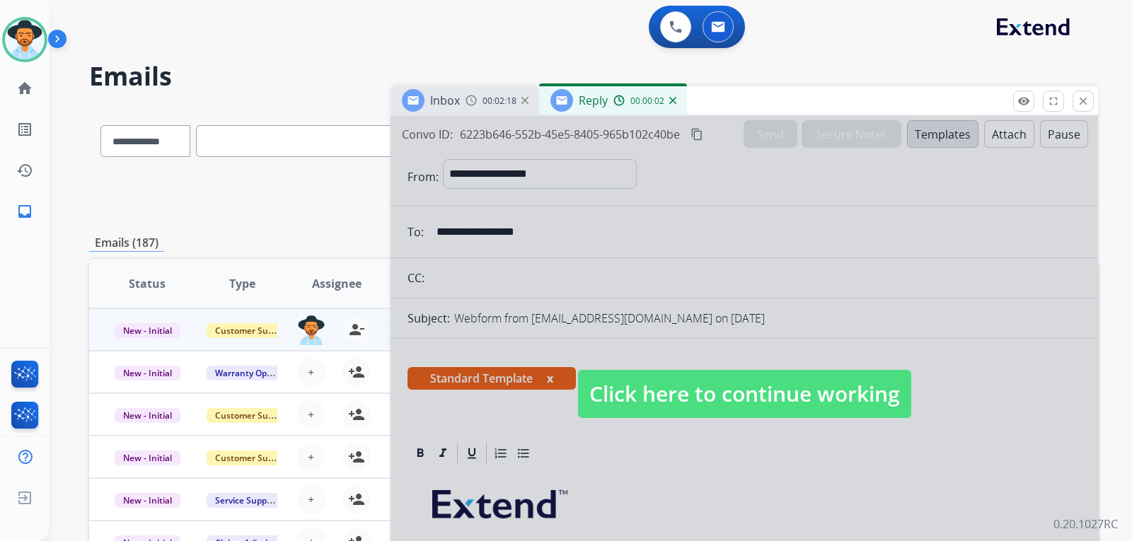
click at [767, 415] on span "Click here to continue working" at bounding box center [744, 394] width 333 height 48
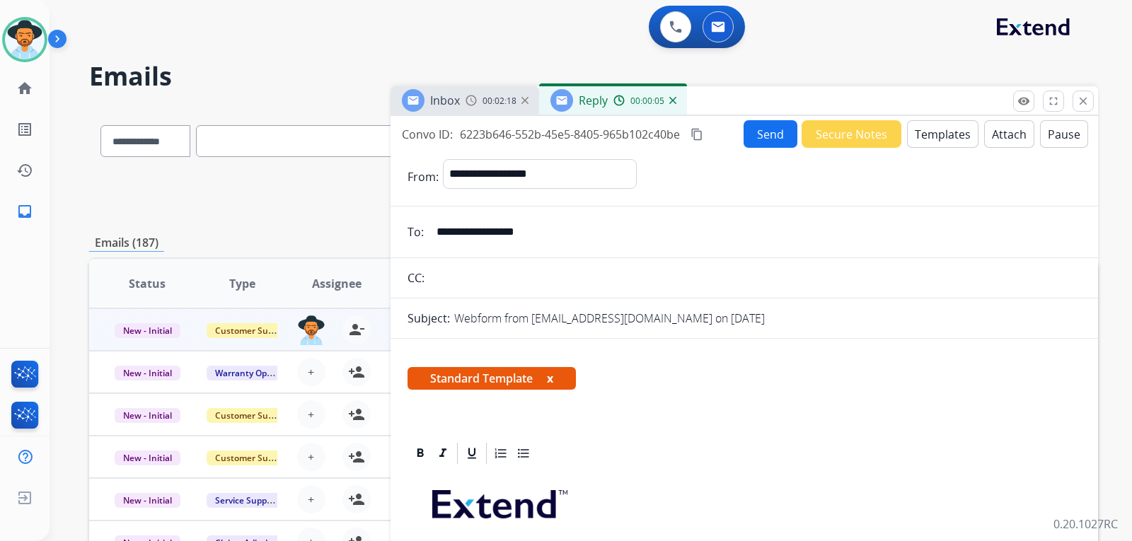
drag, startPoint x: 557, startPoint y: 235, endPoint x: 431, endPoint y: 231, distance: 126.0
click at [431, 231] on input "**********" at bounding box center [754, 232] width 653 height 28
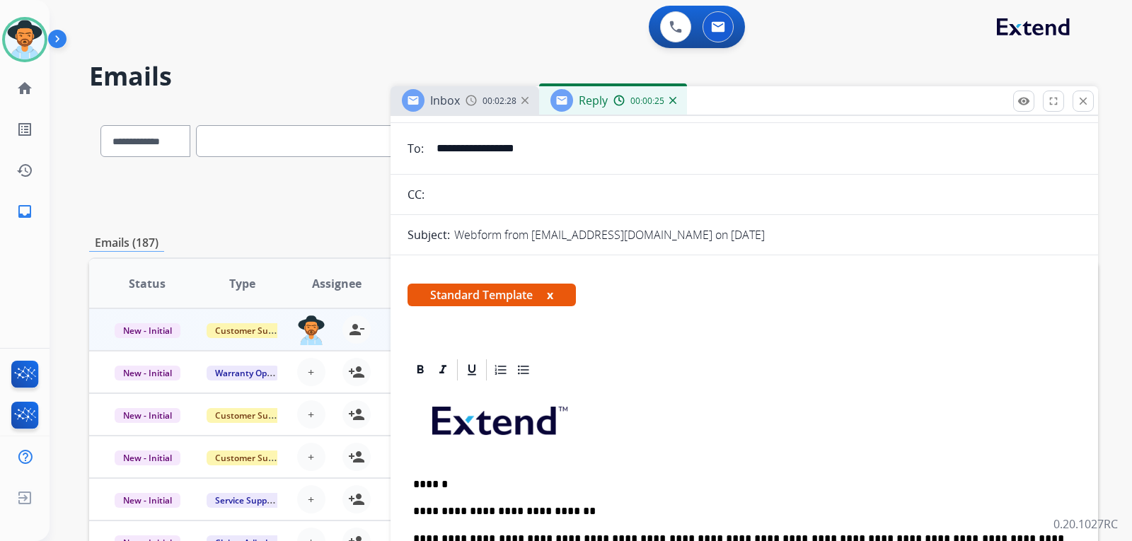
scroll to position [283, 0]
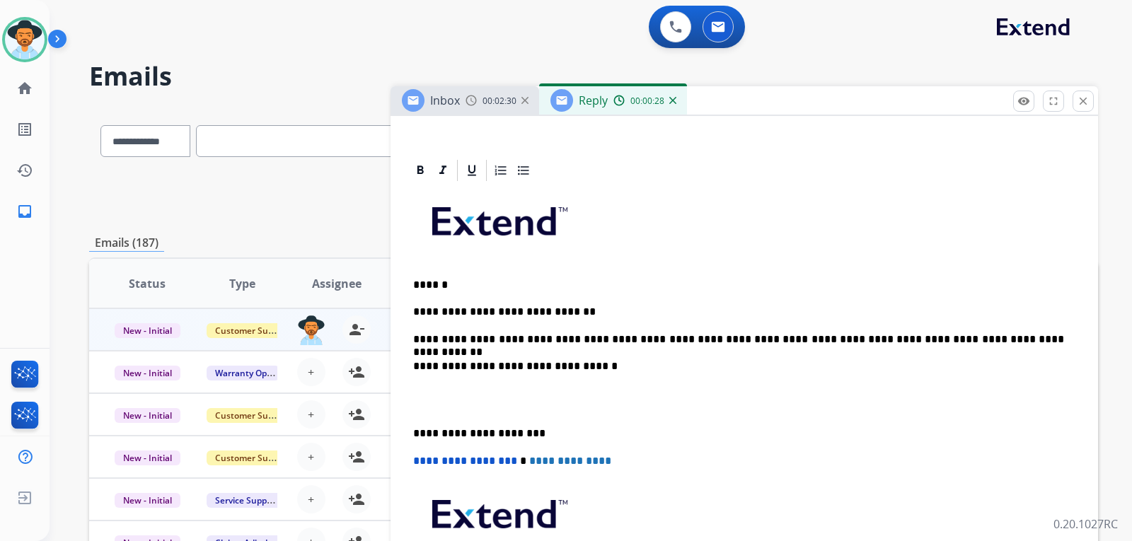
click at [767, 339] on p "**********" at bounding box center [738, 339] width 651 height 13
click at [638, 304] on div "**********" at bounding box center [743, 413] width 673 height 460
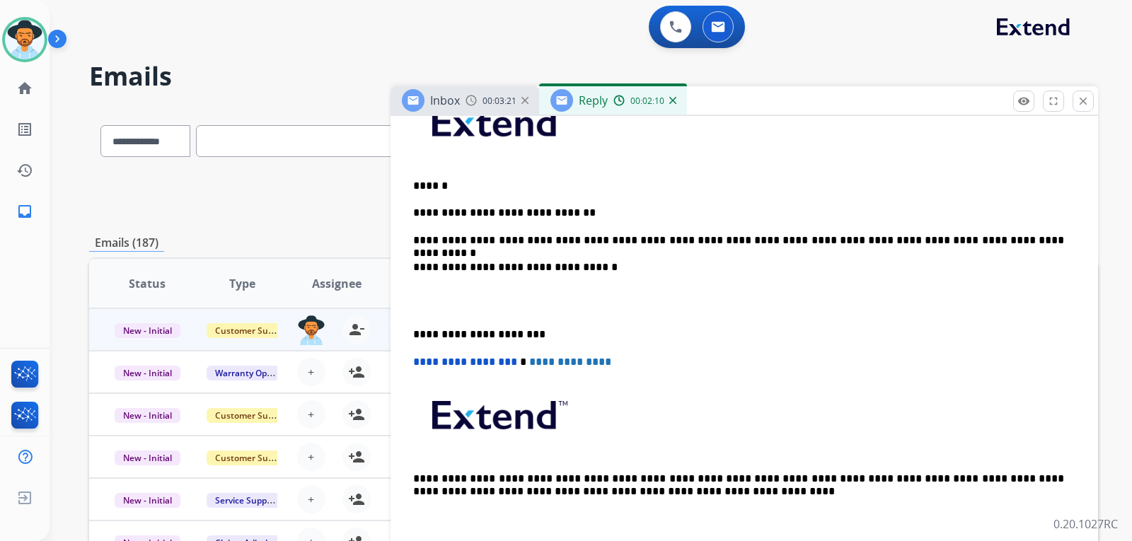
scroll to position [0, 0]
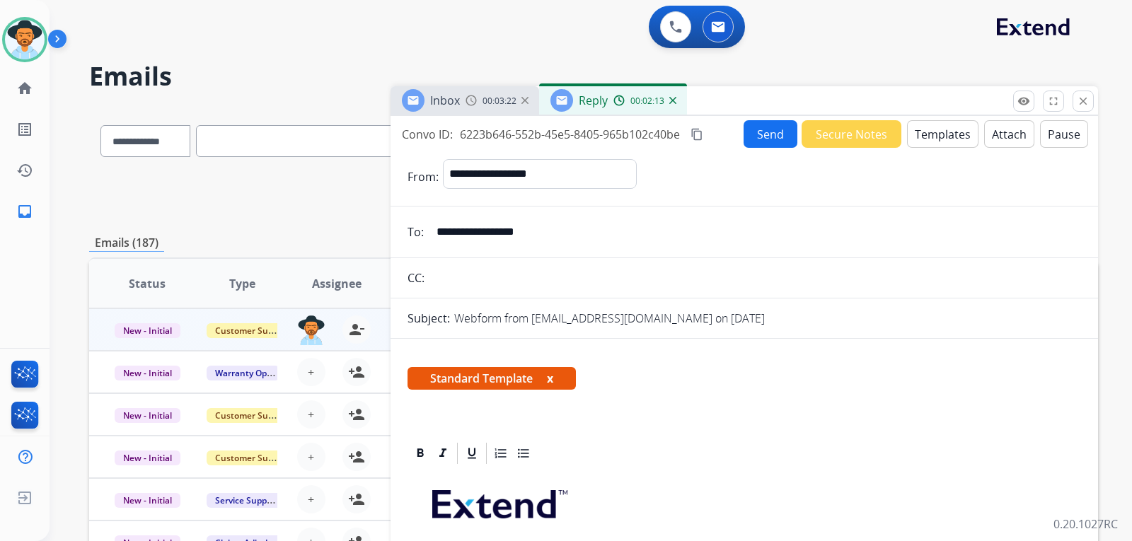
click at [473, 107] on div "Inbox 00:03:22" at bounding box center [464, 100] width 149 height 28
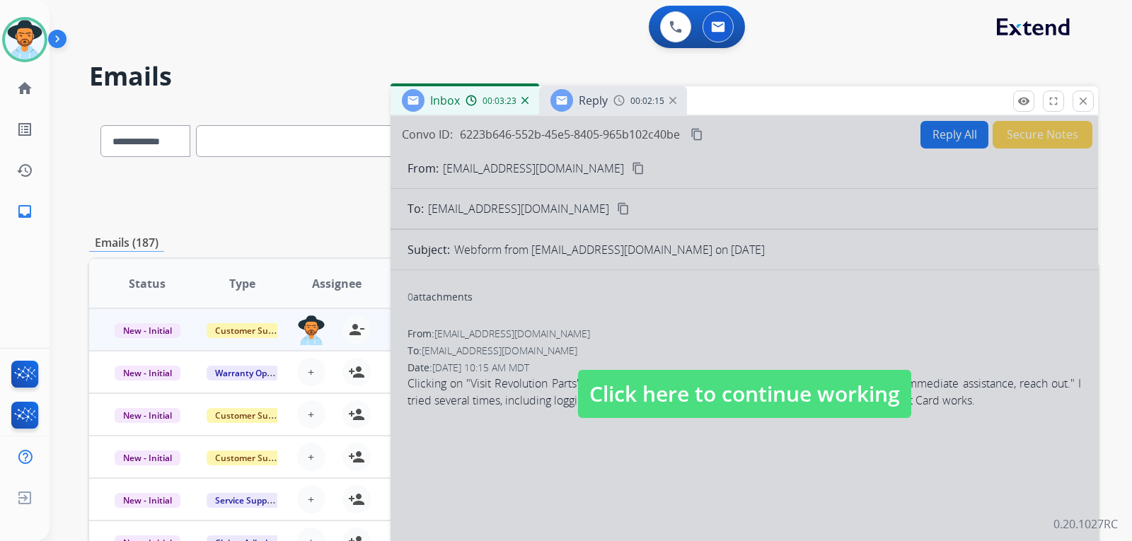
click at [639, 406] on span "Click here to continue working" at bounding box center [744, 394] width 333 height 48
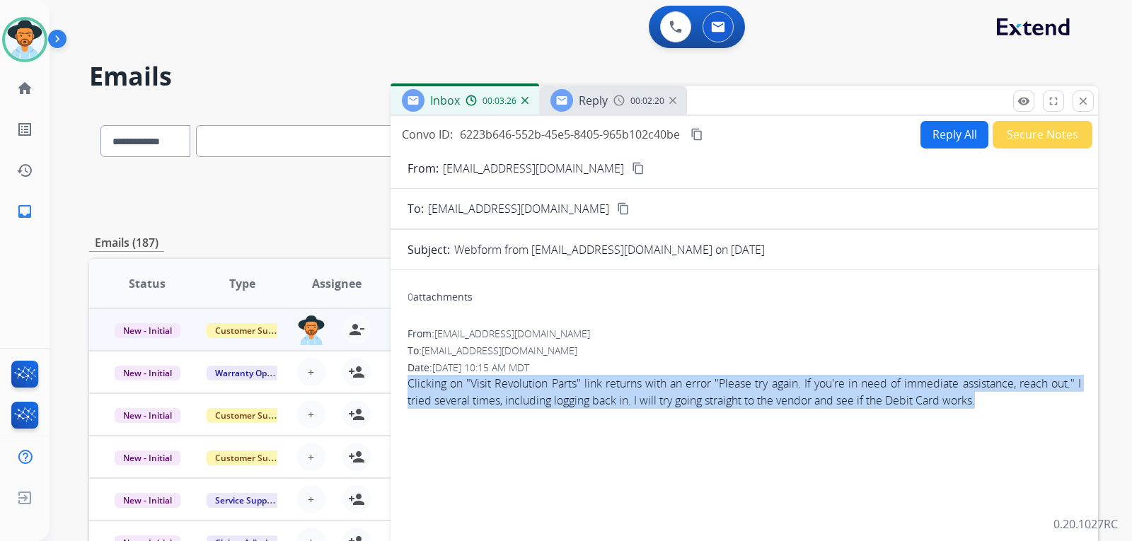
drag, startPoint x: 405, startPoint y: 382, endPoint x: 1036, endPoint y: 407, distance: 631.4
click at [767, 407] on div "0 attachments From: [EMAIL_ADDRESS][DOMAIN_NAME] To: [EMAIL_ADDRESS][DOMAIN_NAM…" at bounding box center [743, 455] width 707 height 346
copy span "Clicking on "Visit Revolution Parts" link returns with an error "Please try aga…"
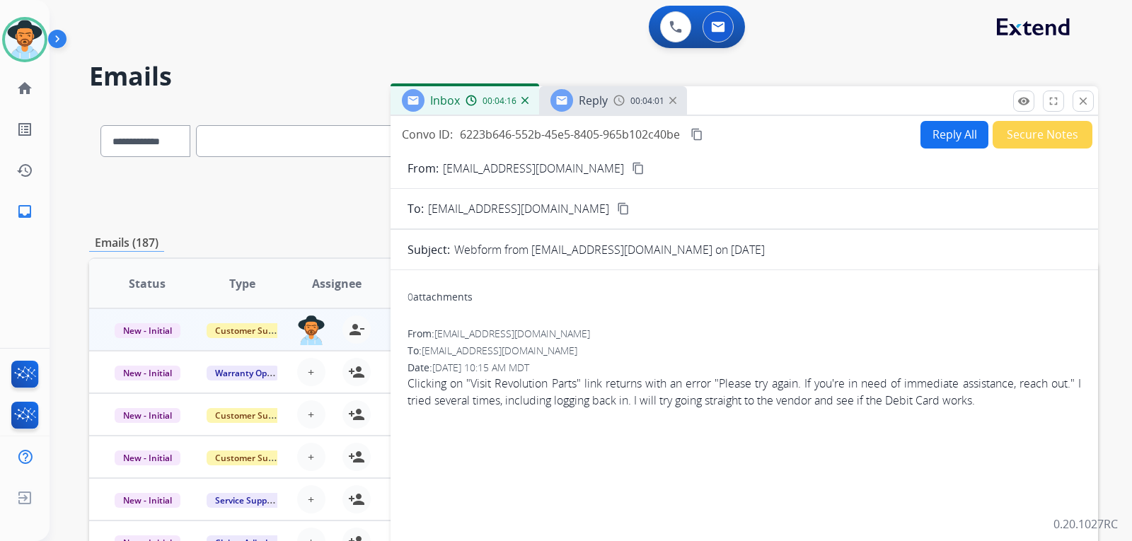
click at [749, 332] on div "From: [EMAIL_ADDRESS][DOMAIN_NAME]" at bounding box center [743, 334] width 673 height 14
click at [699, 132] on mat-icon "content_copy" at bounding box center [696, 134] width 13 height 13
click at [632, 105] on span "00:04:41" at bounding box center [647, 100] width 34 height 11
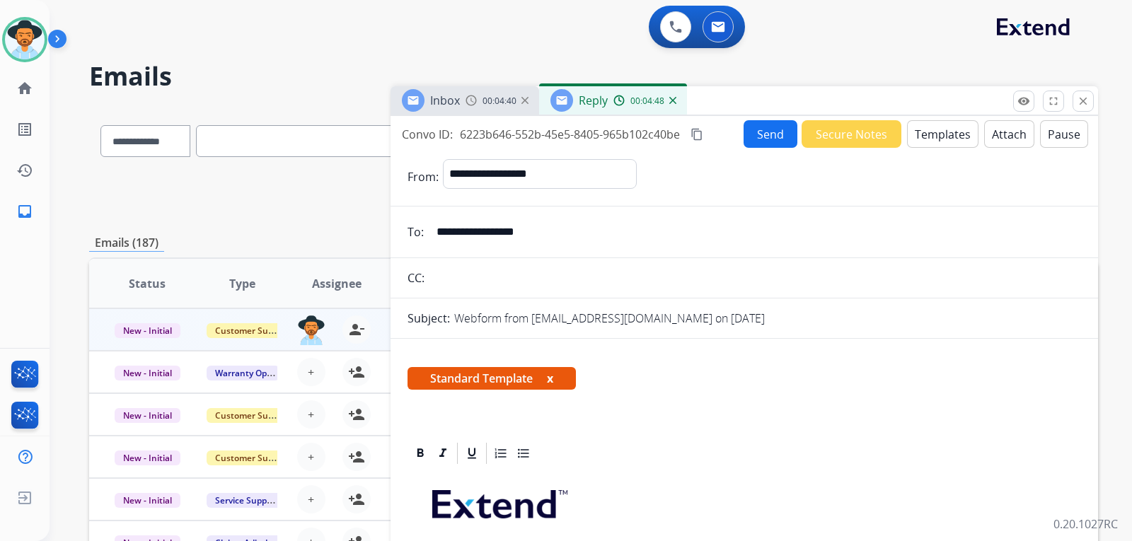
click at [758, 139] on button "Send" at bounding box center [770, 134] width 54 height 28
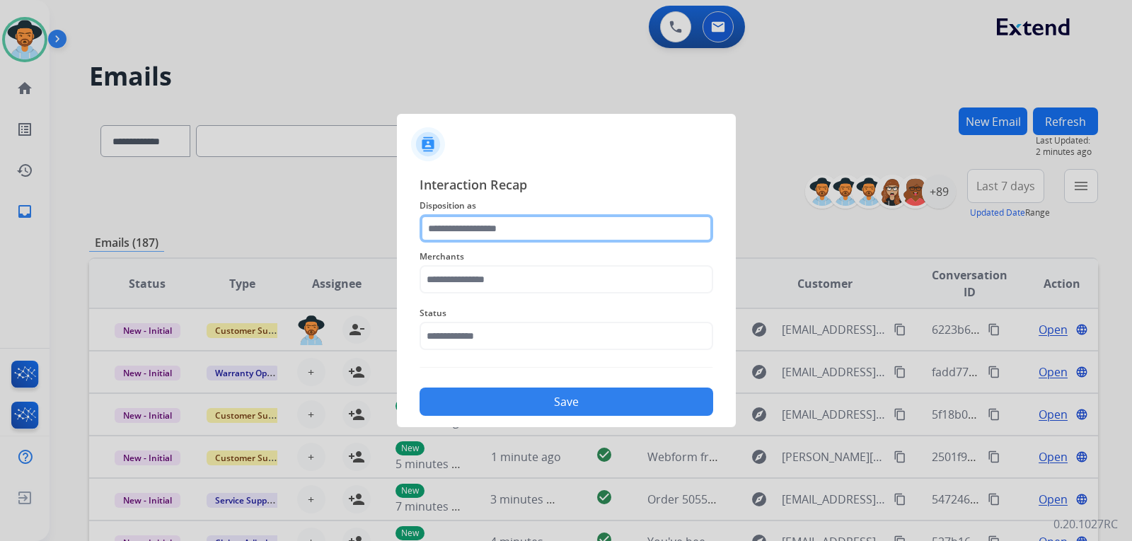
click at [564, 220] on input "text" at bounding box center [566, 228] width 294 height 28
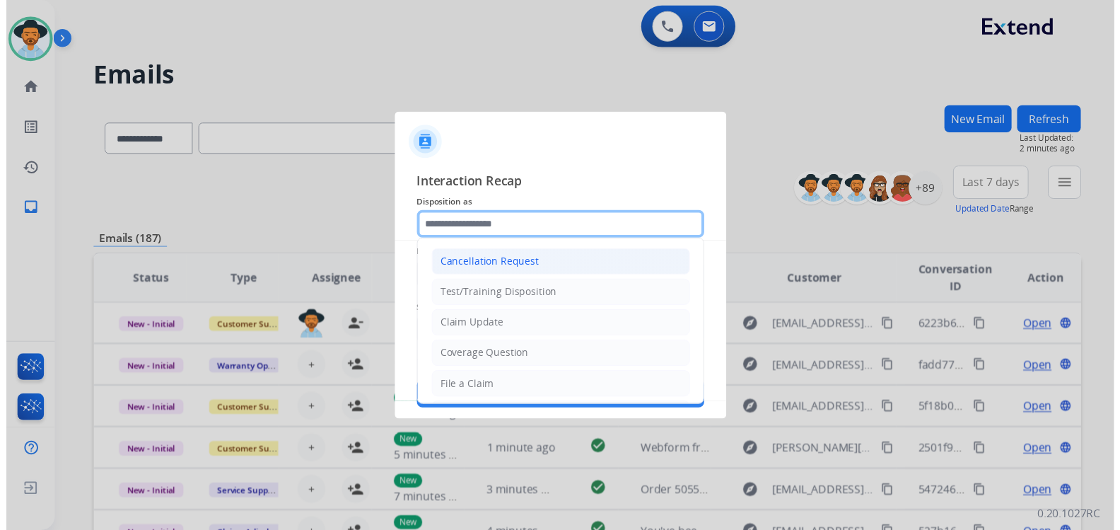
scroll to position [141, 0]
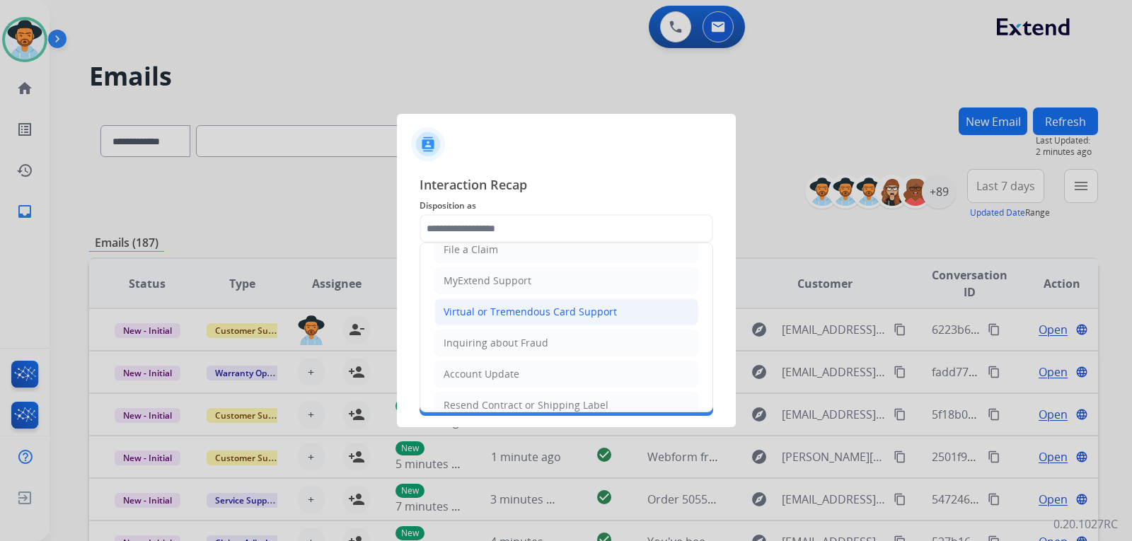
click at [555, 303] on li "Virtual or Tremendous Card Support" at bounding box center [566, 311] width 264 height 27
type input "**********"
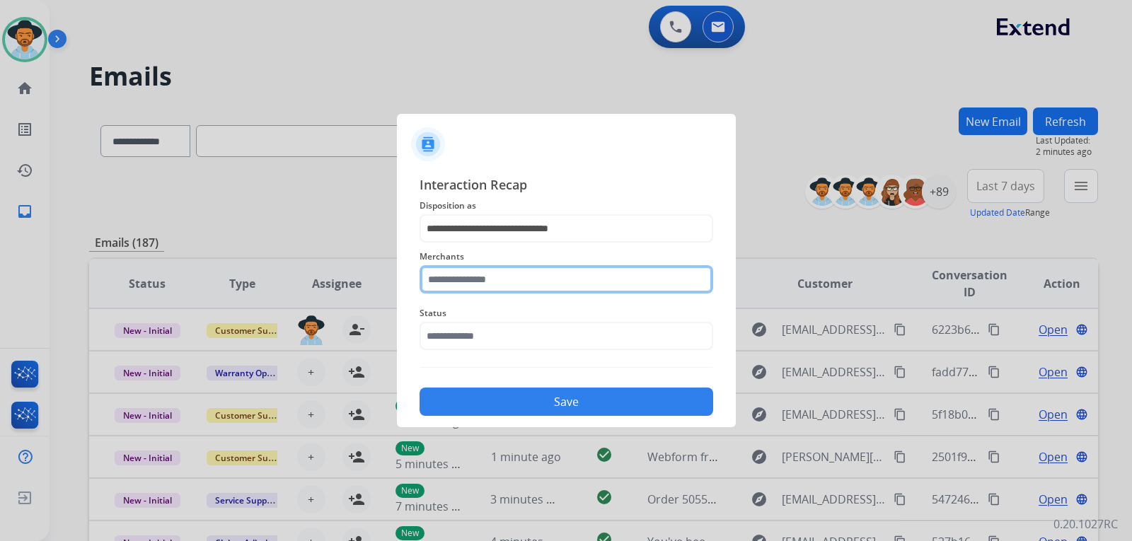
click at [556, 282] on input "text" at bounding box center [566, 279] width 294 height 28
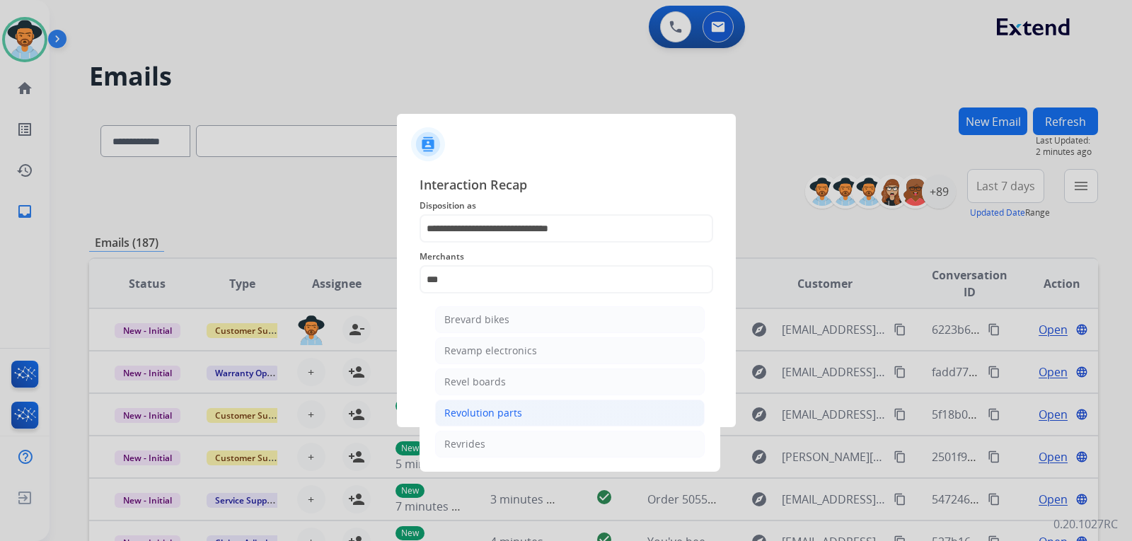
click at [510, 409] on div "Revolution parts" at bounding box center [483, 413] width 78 height 14
type input "**********"
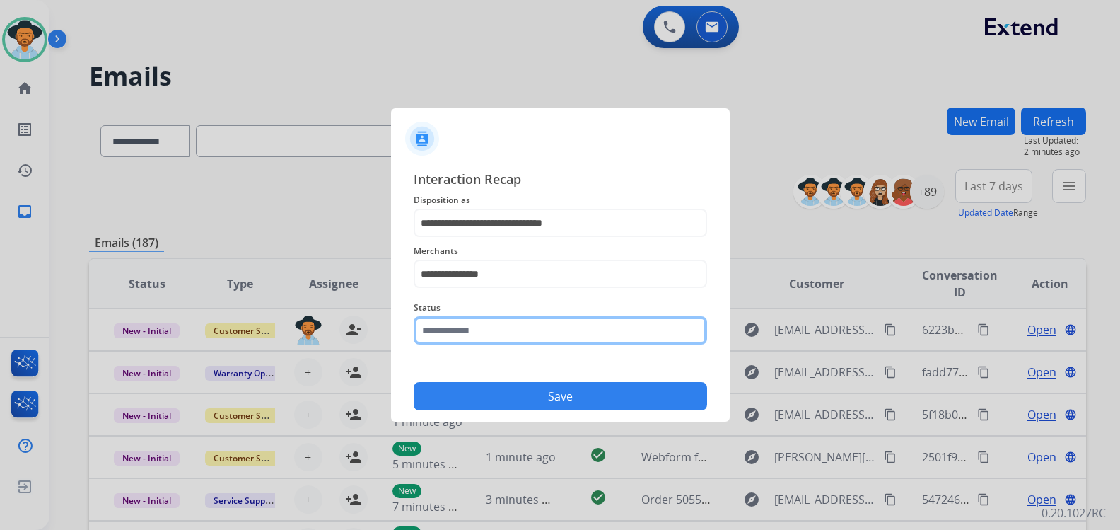
click at [495, 345] on div "Status" at bounding box center [561, 322] width 294 height 57
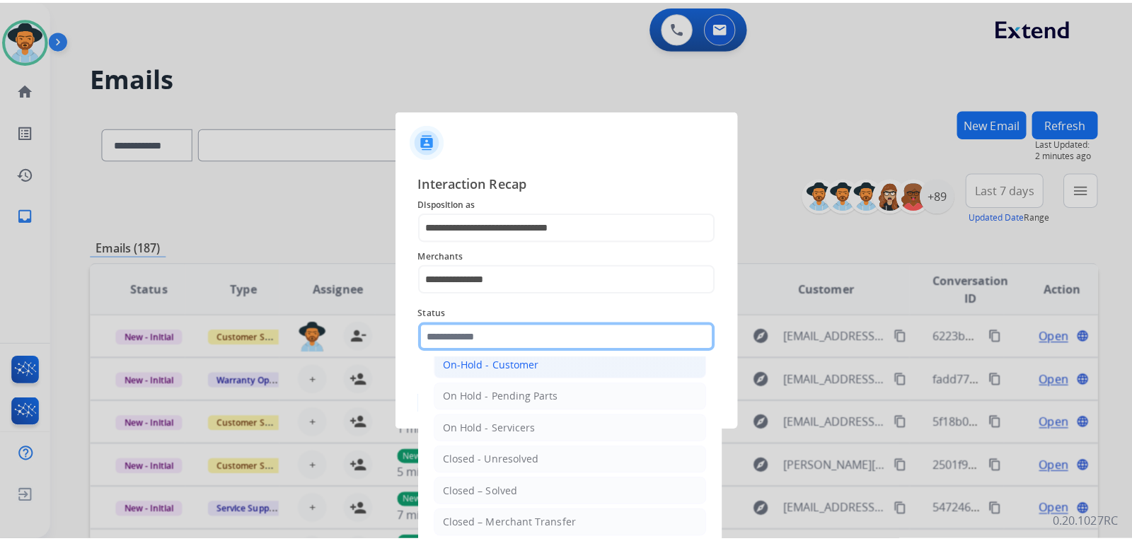
scroll to position [85, 0]
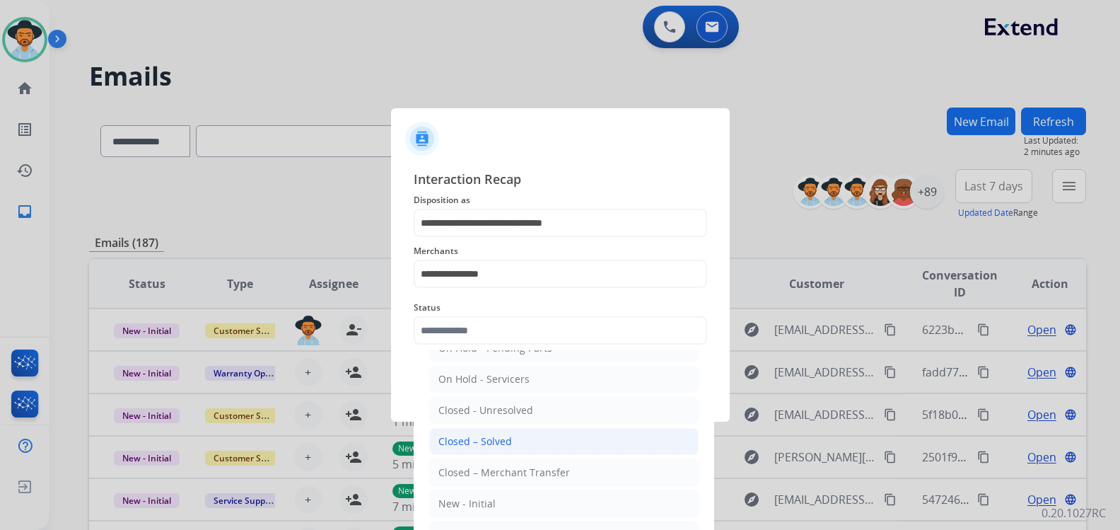
drag, startPoint x: 502, startPoint y: 441, endPoint x: 545, endPoint y: 417, distance: 49.4
click at [503, 441] on div "Closed – Solved" at bounding box center [476, 441] width 74 height 14
type input "**********"
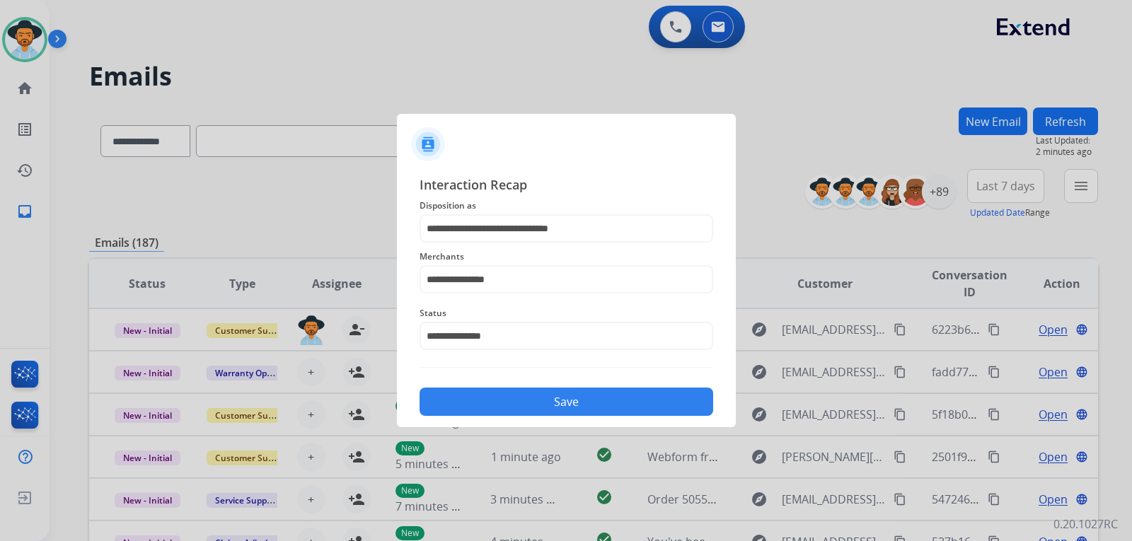
click at [548, 405] on button "Save" at bounding box center [566, 402] width 294 height 28
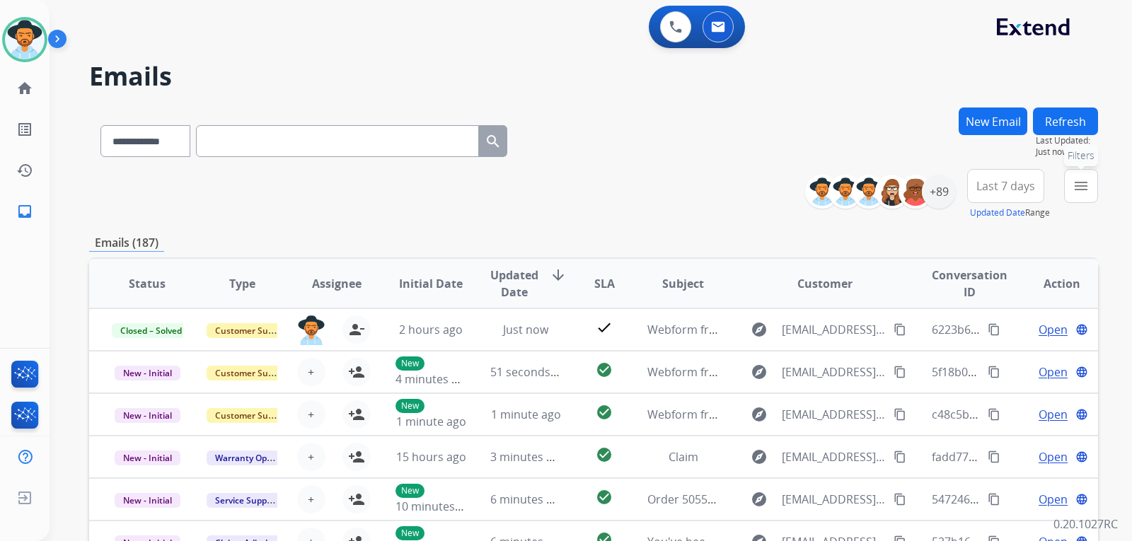
click at [767, 194] on mat-icon "menu" at bounding box center [1080, 186] width 17 height 17
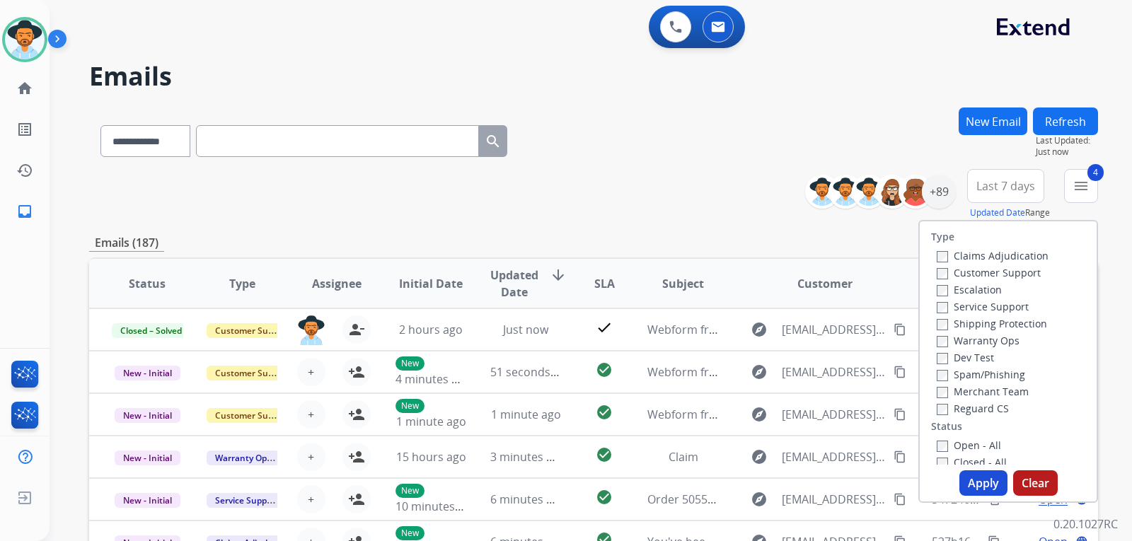
click at [767, 487] on button "Apply" at bounding box center [983, 482] width 48 height 25
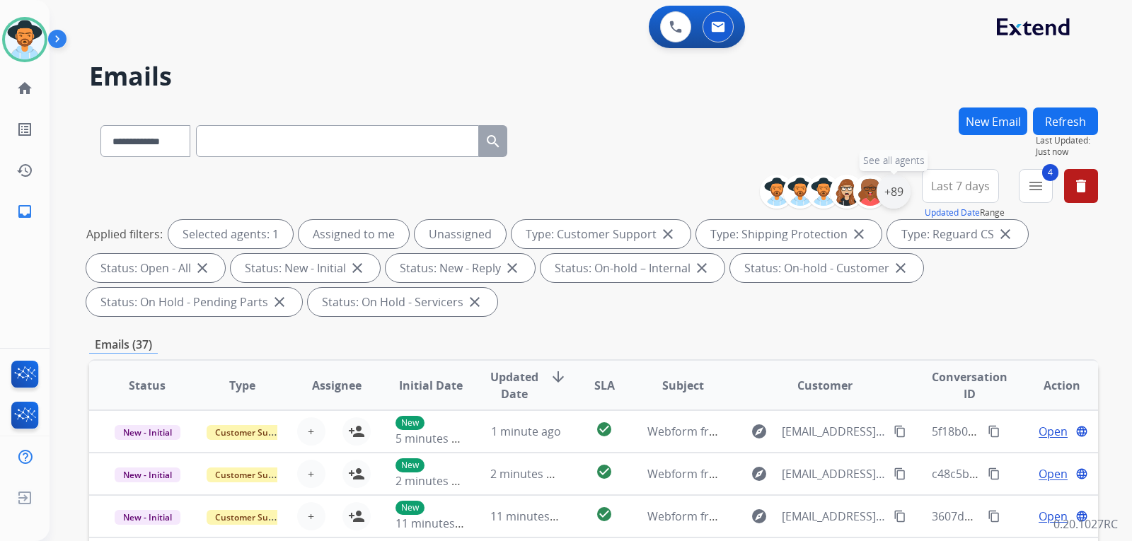
click at [767, 197] on div "+89" at bounding box center [893, 192] width 34 height 34
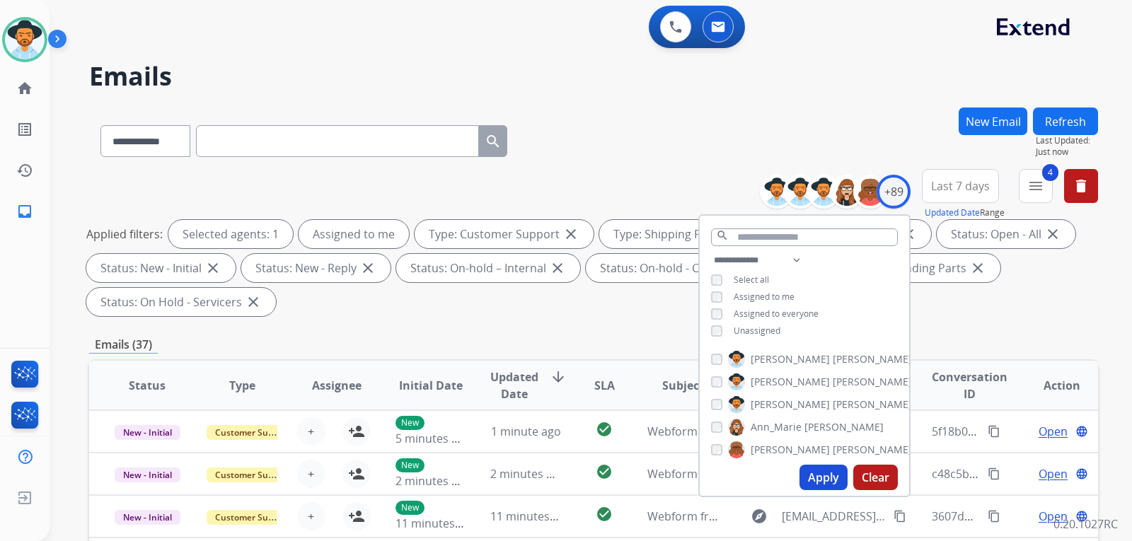
click at [767, 481] on button "Apply" at bounding box center [823, 477] width 48 height 25
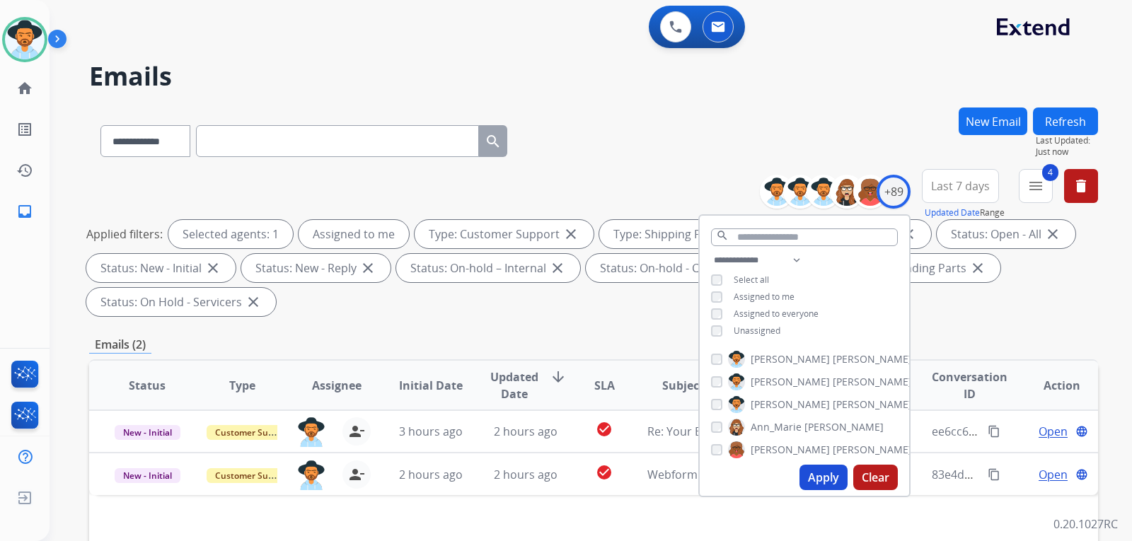
click at [767, 336] on div "Emails (2)" at bounding box center [593, 345] width 1009 height 18
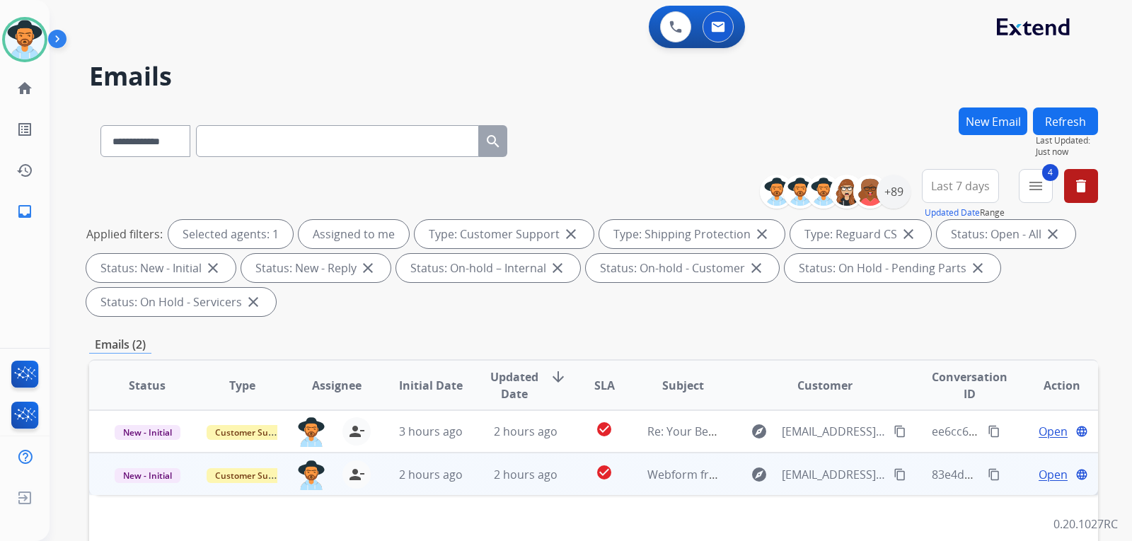
click at [767, 477] on span "Open" at bounding box center [1052, 474] width 29 height 17
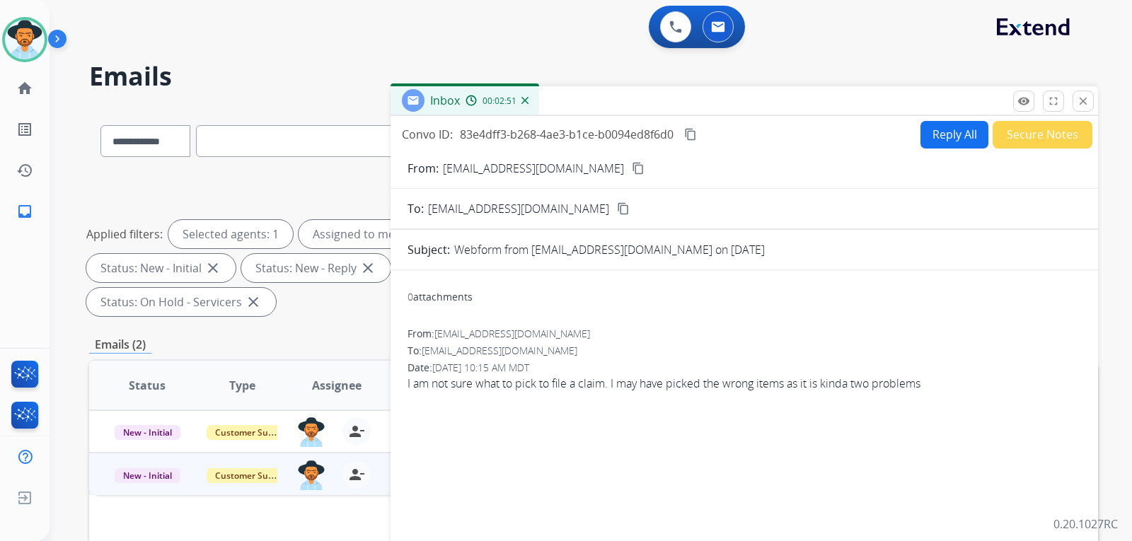
click at [632, 166] on mat-icon "content_copy" at bounding box center [638, 168] width 13 height 13
click at [526, 106] on div "00:05:50" at bounding box center [496, 100] width 62 height 13
click at [526, 103] on img at bounding box center [524, 100] width 7 height 7
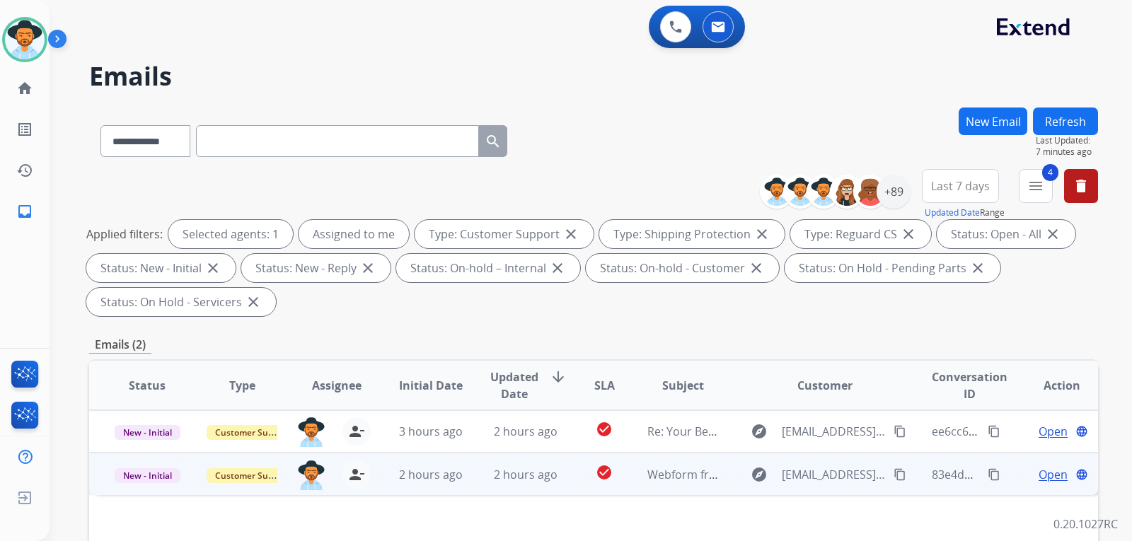
click at [767, 479] on span "Open" at bounding box center [1052, 474] width 29 height 17
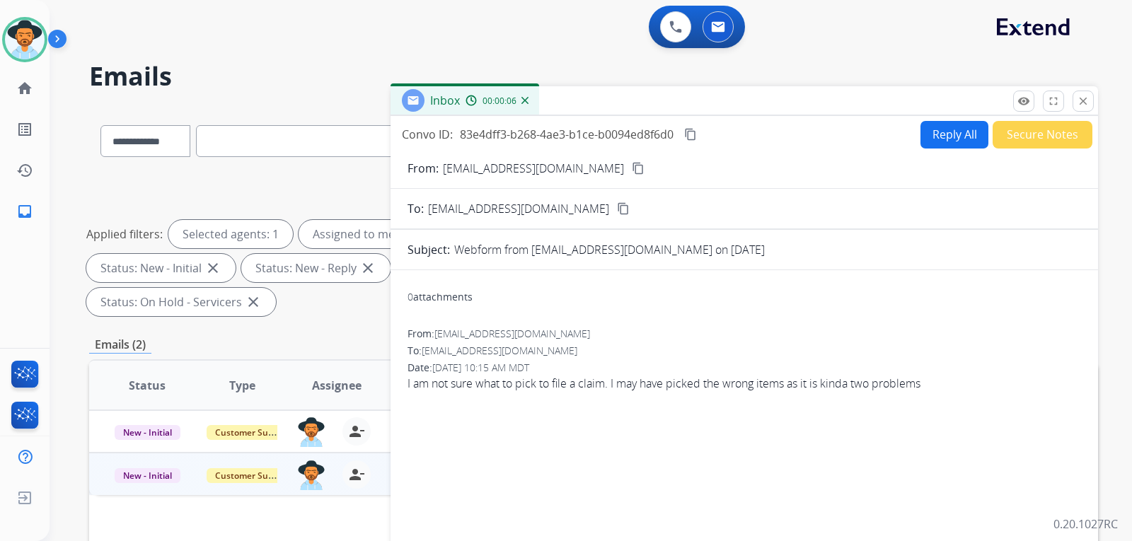
click at [767, 137] on button "Reply All" at bounding box center [954, 135] width 68 height 28
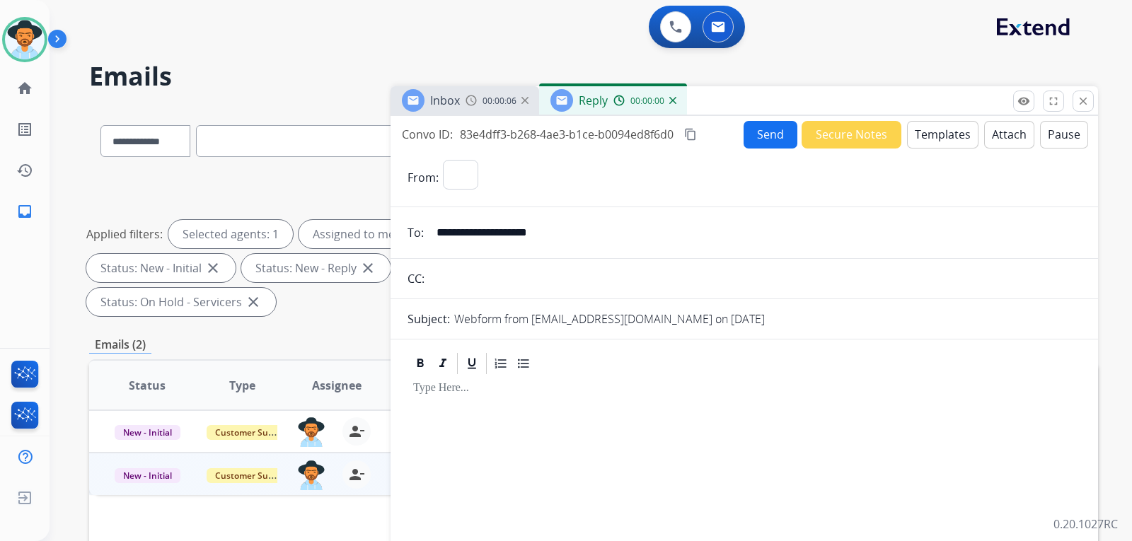
select select "**********"
click at [767, 136] on button "Attach" at bounding box center [1009, 135] width 50 height 28
click at [767, 142] on button "Templates" at bounding box center [942, 135] width 71 height 28
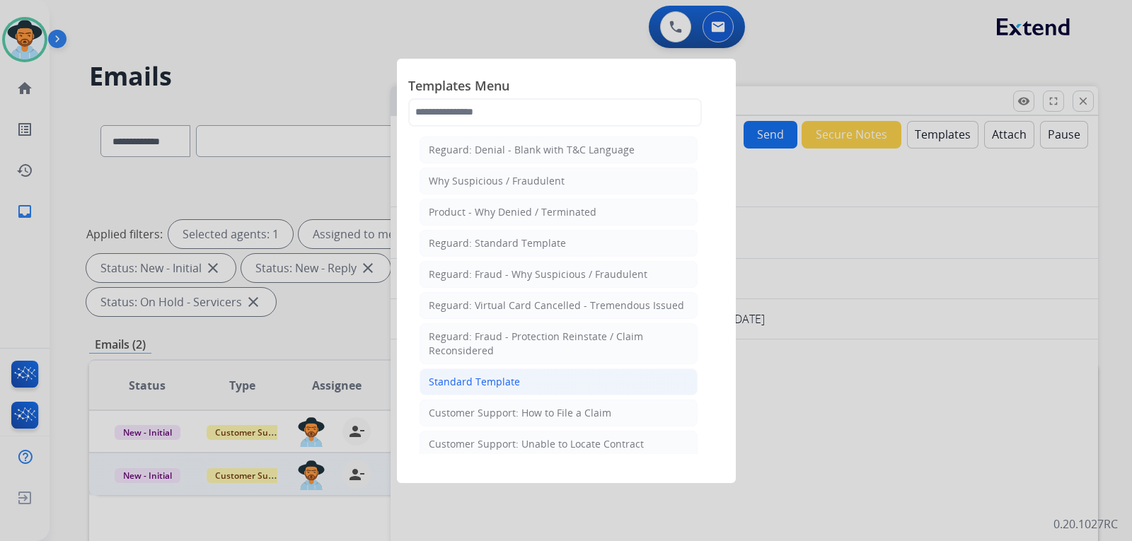
click at [498, 382] on div "Standard Template" at bounding box center [474, 382] width 91 height 14
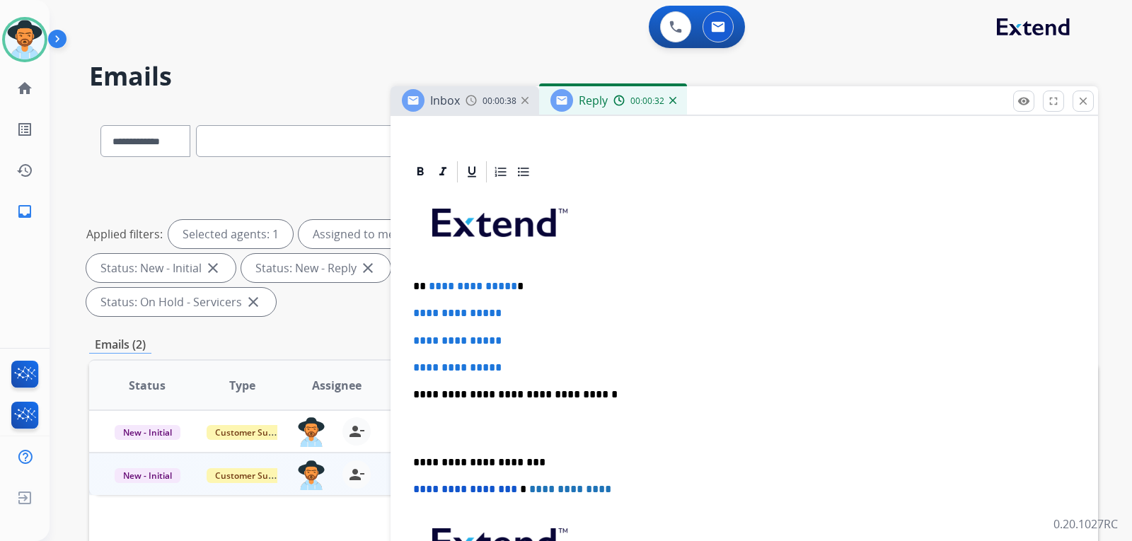
scroll to position [283, 0]
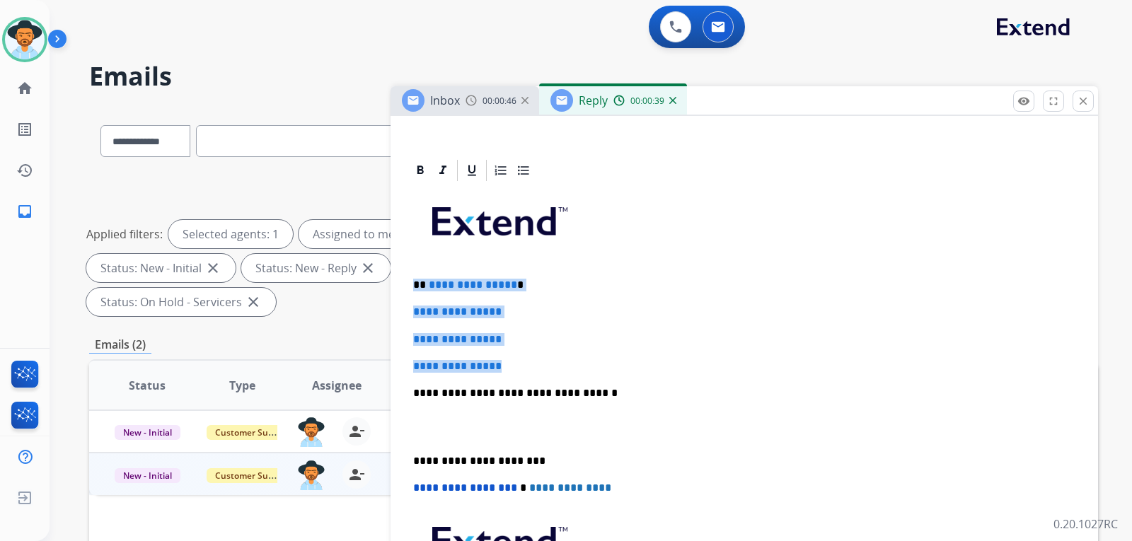
drag, startPoint x: 525, startPoint y: 372, endPoint x: 413, endPoint y: 279, distance: 145.6
click at [413, 279] on div "**********" at bounding box center [743, 426] width 673 height 487
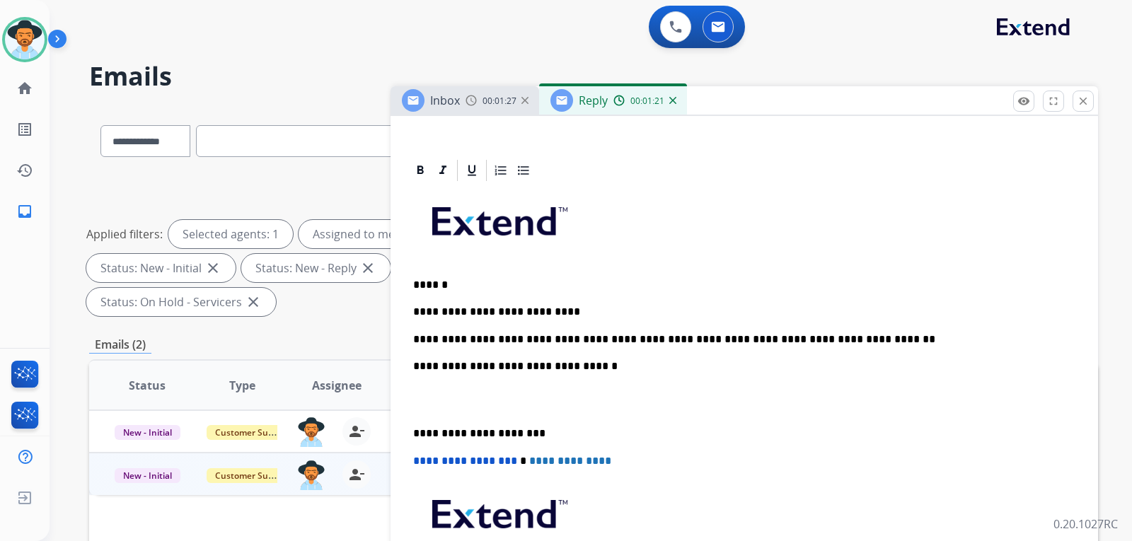
click at [412, 366] on div "**********" at bounding box center [743, 413] width 673 height 460
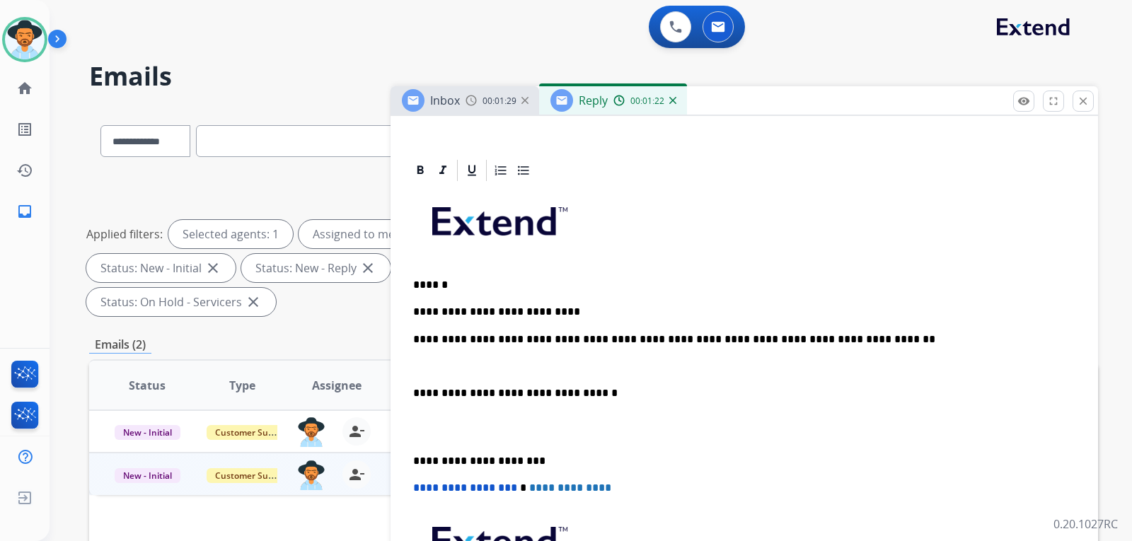
click at [414, 342] on p "**********" at bounding box center [738, 339] width 651 height 13
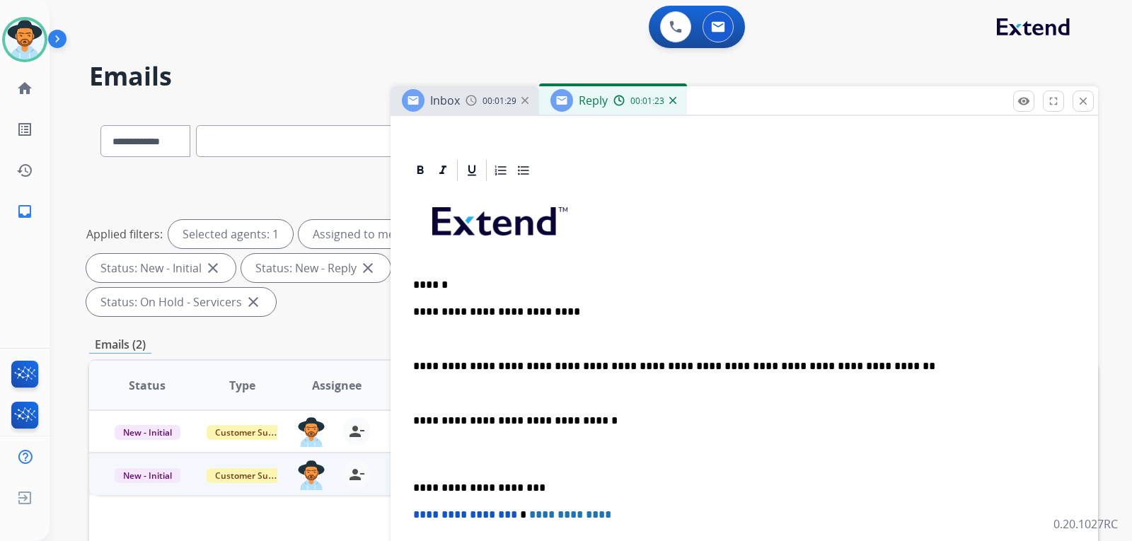
click at [414, 313] on p "**********" at bounding box center [738, 312] width 651 height 13
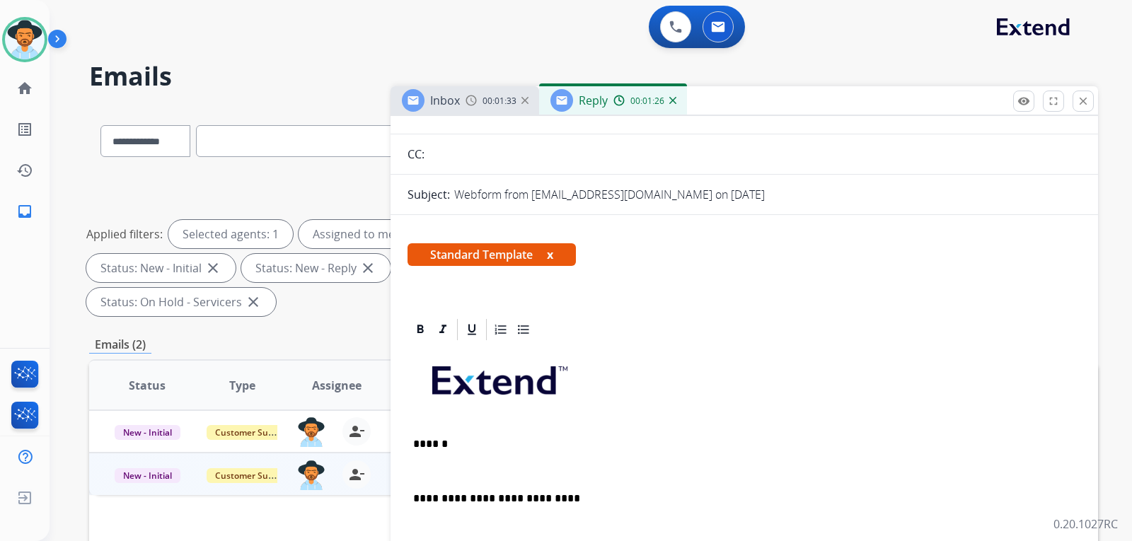
scroll to position [0, 0]
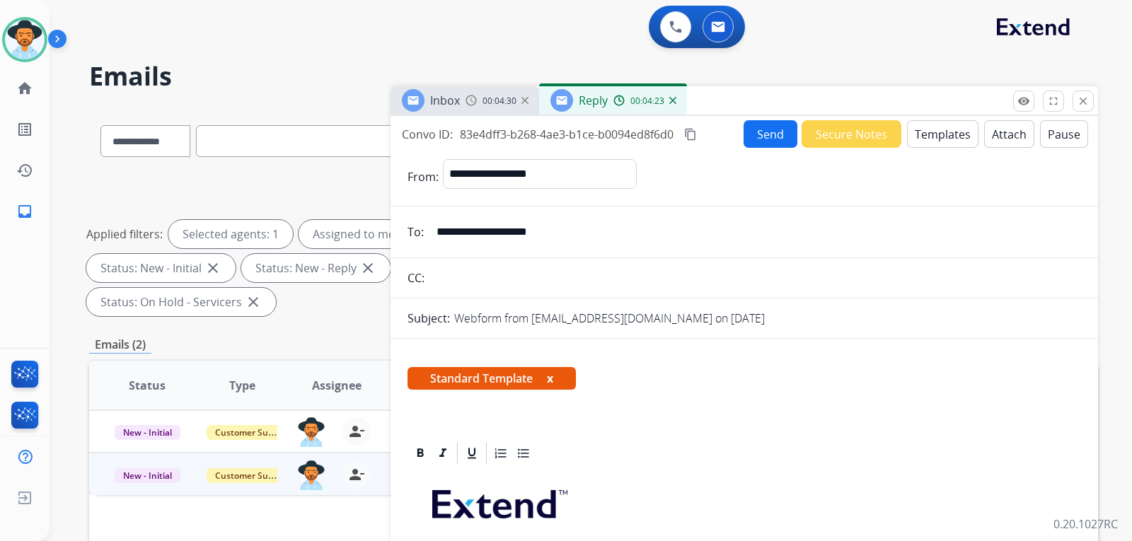
click at [687, 137] on mat-icon "content_copy" at bounding box center [690, 134] width 13 height 13
click at [721, 282] on input "text" at bounding box center [755, 278] width 652 height 28
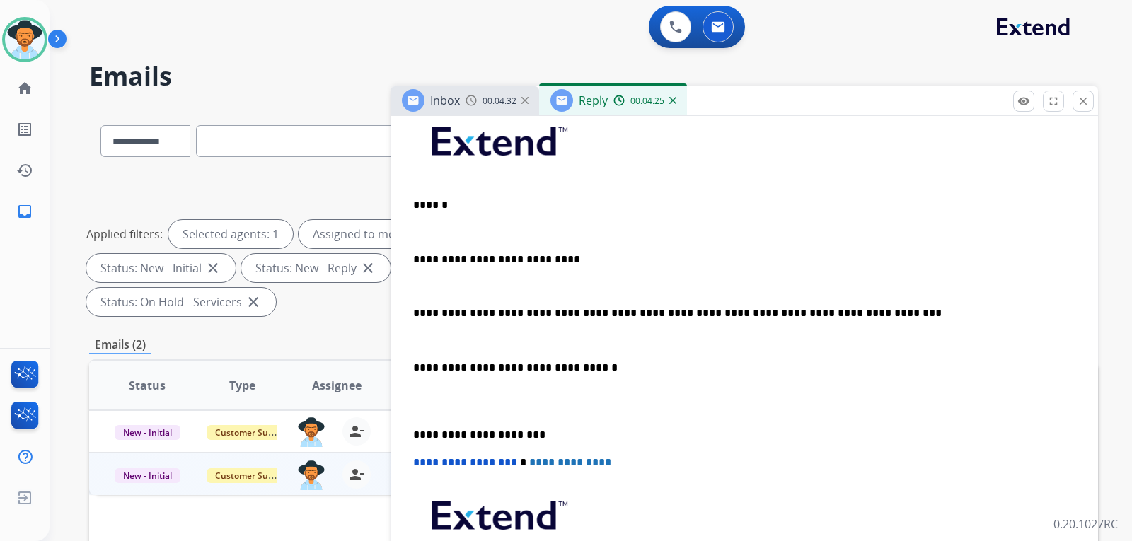
scroll to position [366, 0]
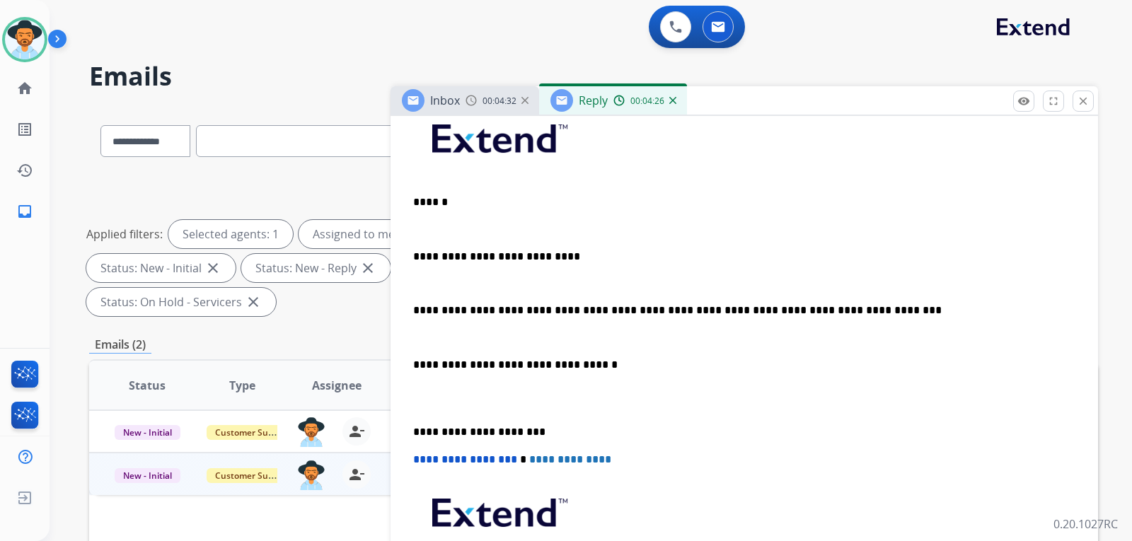
click at [455, 110] on div "Inbox" at bounding box center [431, 100] width 58 height 23
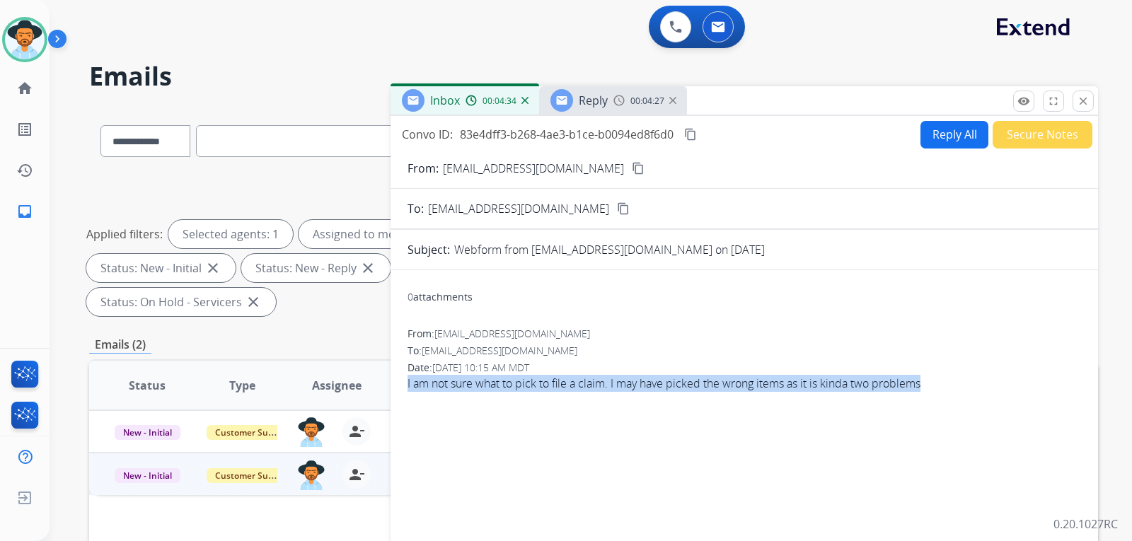
drag, startPoint x: 416, startPoint y: 383, endPoint x: 924, endPoint y: 398, distance: 508.1
click at [767, 412] on div "0 attachments From: [EMAIL_ADDRESS][DOMAIN_NAME] To: [EMAIL_ADDRESS][DOMAIN_NAM…" at bounding box center [743, 495] width 707 height 427
copy span "I am not sure what to pick to file a claim. I may have picked the wrong items a…"
click at [690, 132] on mat-icon "content_copy" at bounding box center [690, 134] width 13 height 13
click at [599, 103] on span "Reply" at bounding box center [593, 101] width 29 height 16
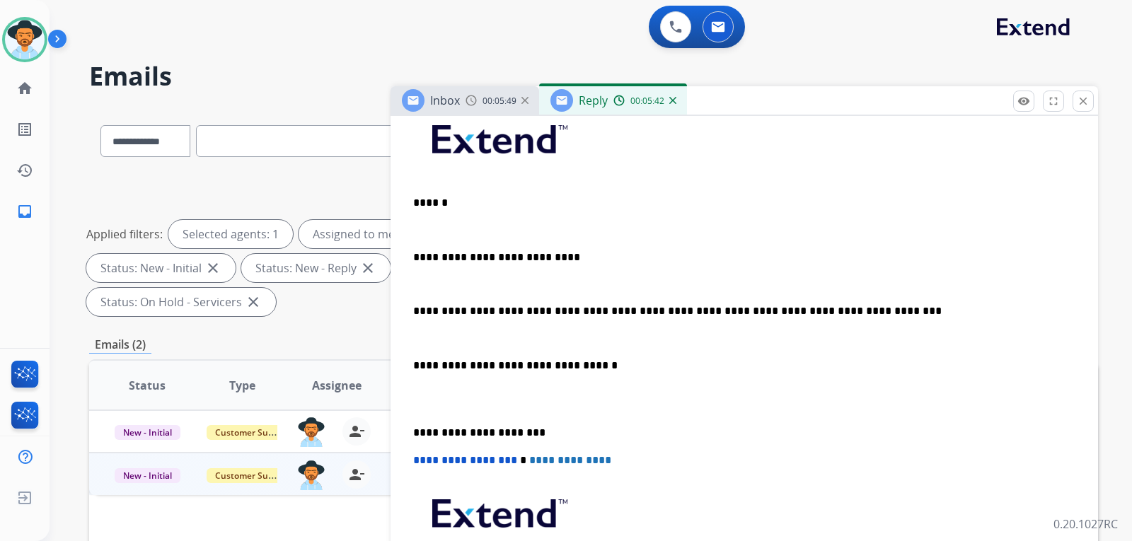
scroll to position [0, 0]
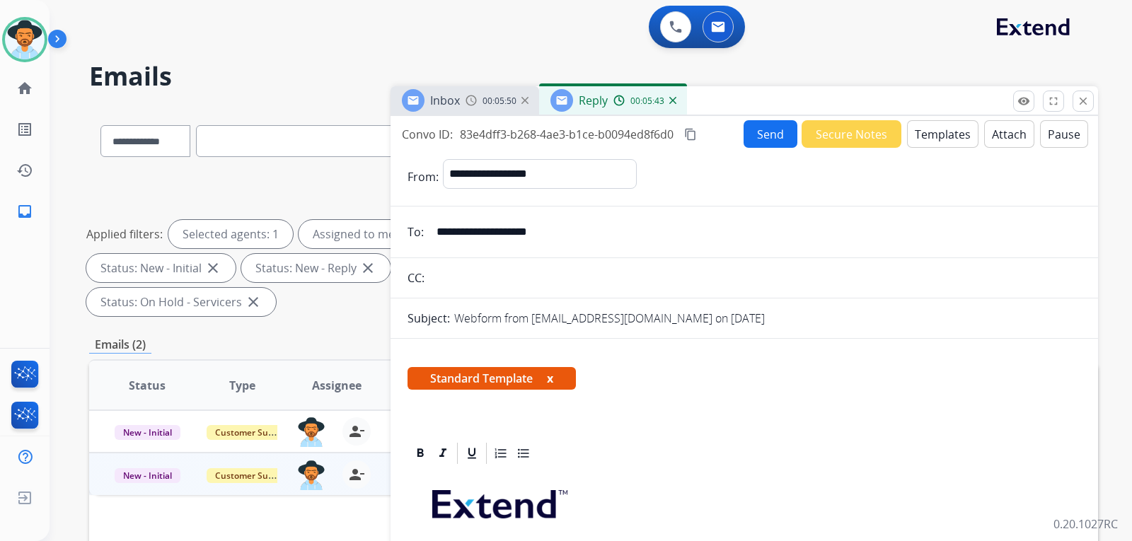
click at [767, 133] on button "Send" at bounding box center [770, 134] width 54 height 28
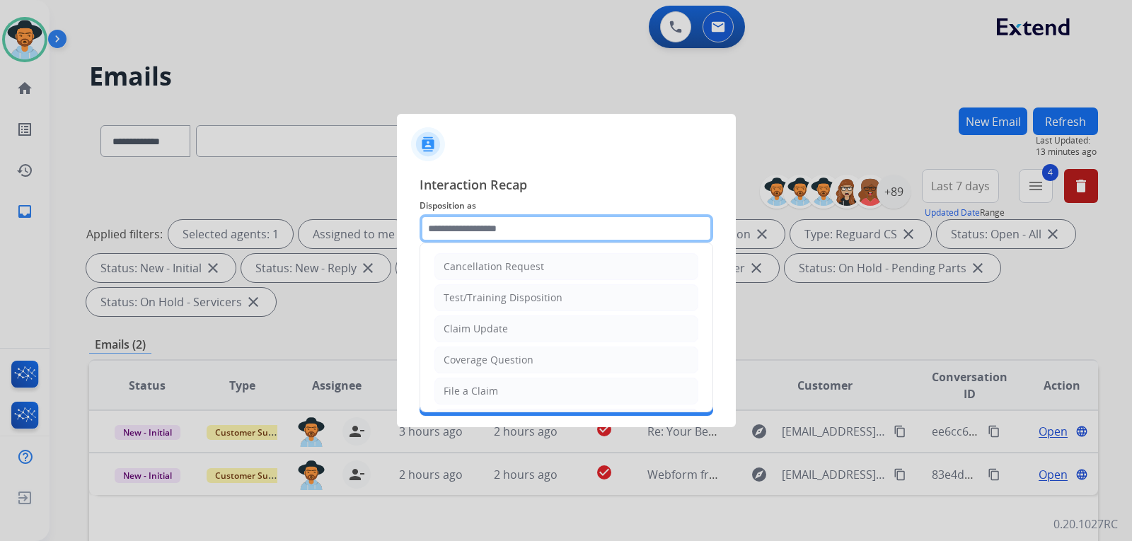
click at [586, 231] on input "text" at bounding box center [566, 228] width 294 height 28
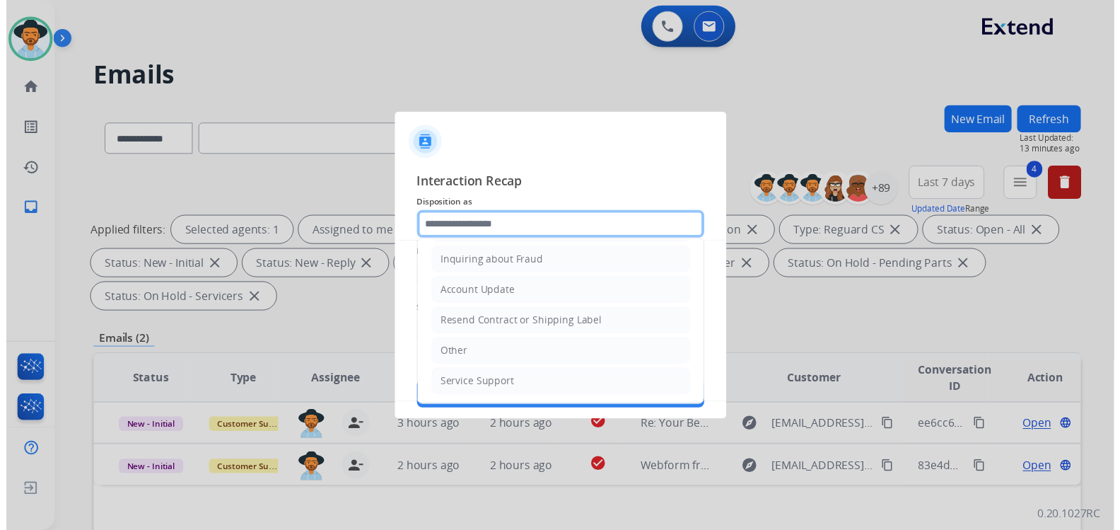
scroll to position [221, 0]
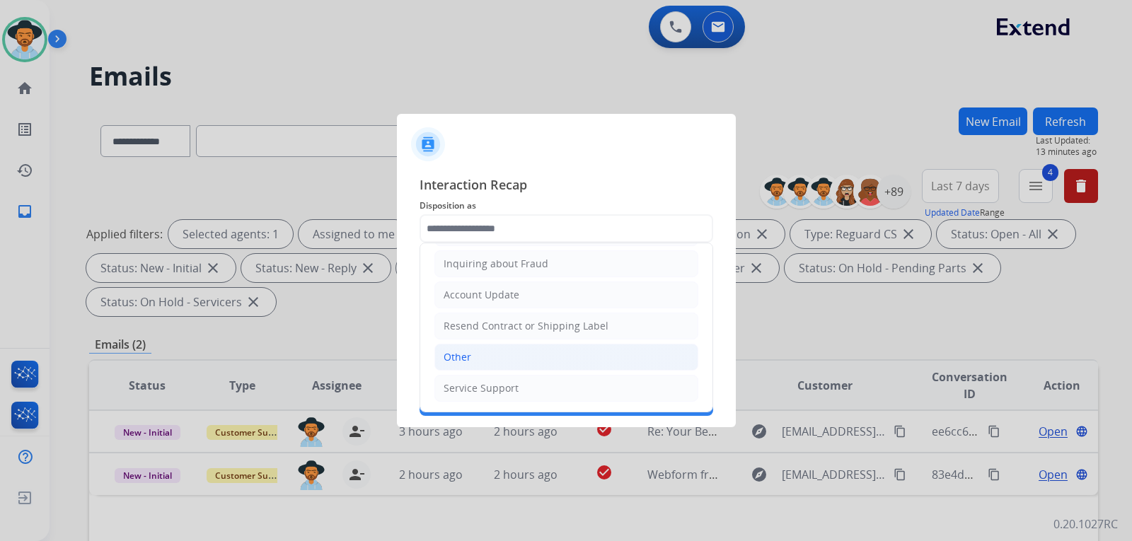
click at [519, 354] on li "Other" at bounding box center [566, 357] width 264 height 27
type input "*****"
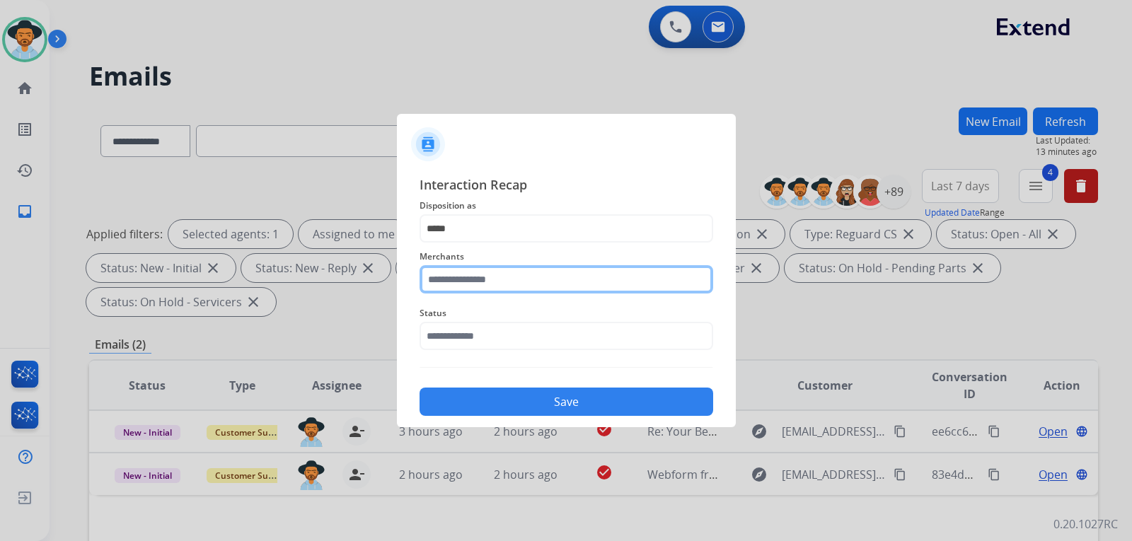
click at [526, 286] on input "text" at bounding box center [566, 279] width 294 height 28
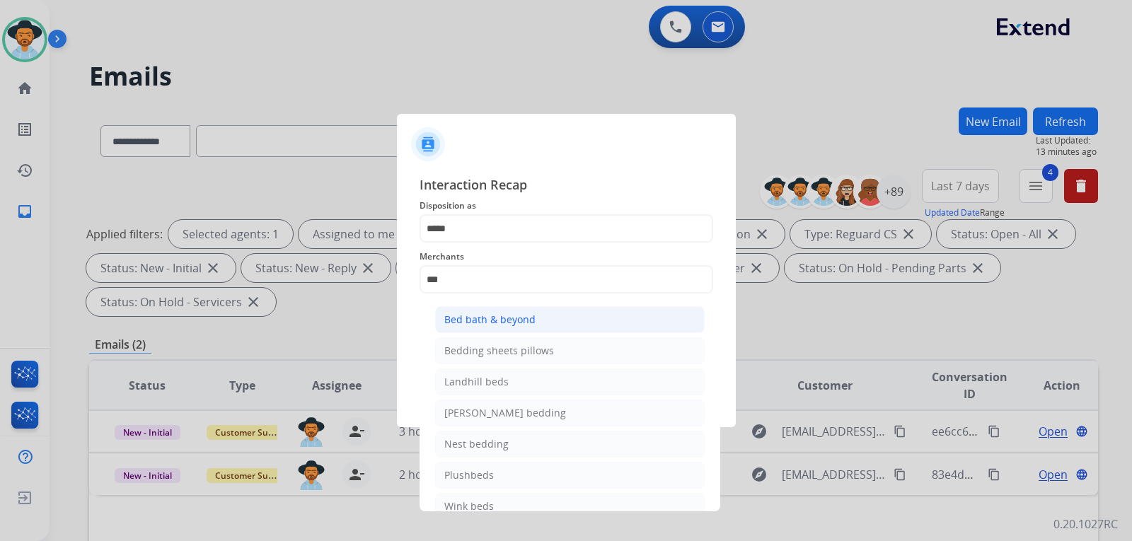
click at [545, 318] on li "Bed bath & beyond" at bounding box center [569, 319] width 269 height 27
type input "**********"
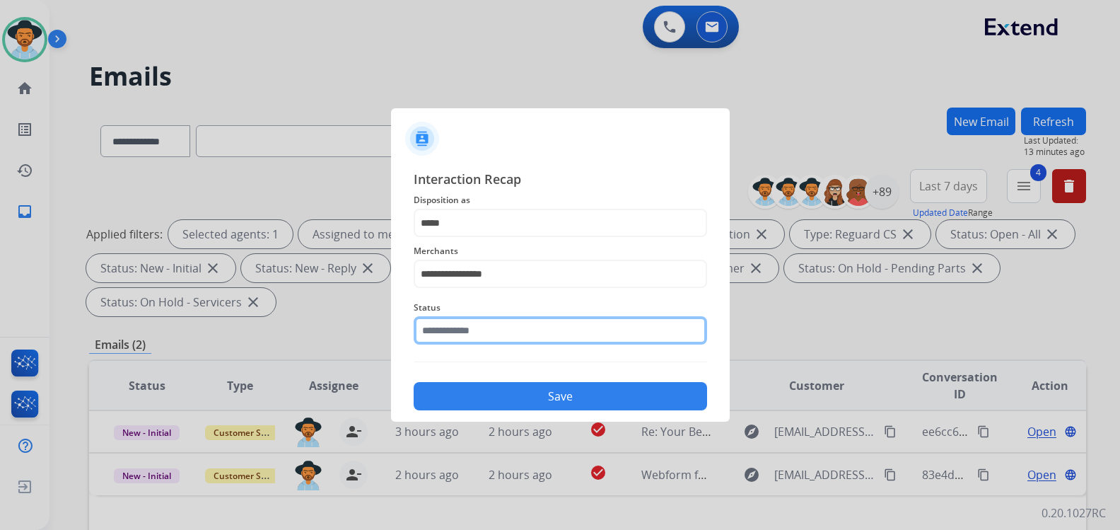
click at [530, 341] on input "text" at bounding box center [561, 330] width 294 height 28
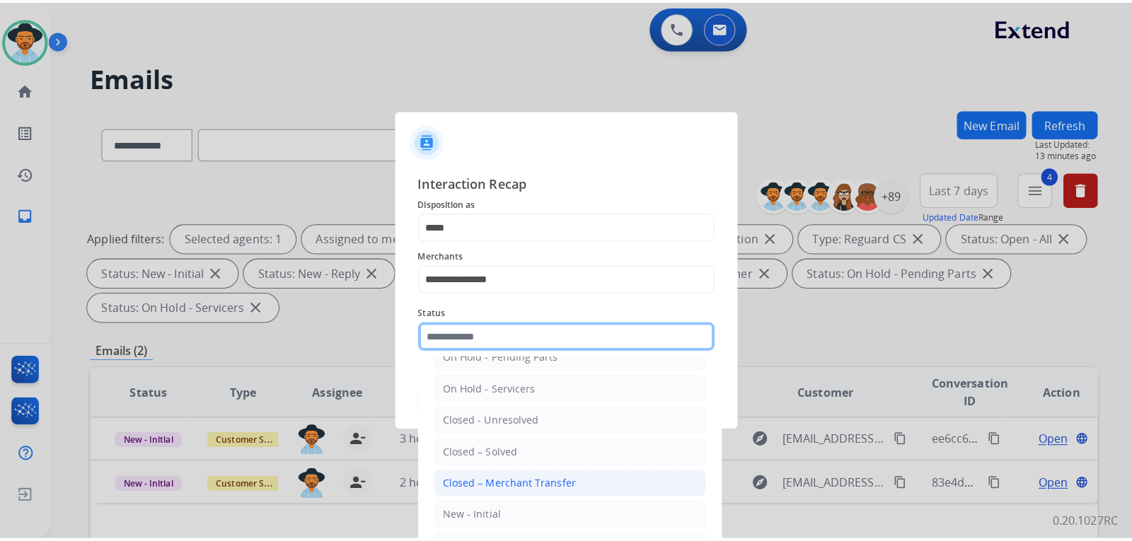
scroll to position [85, 0]
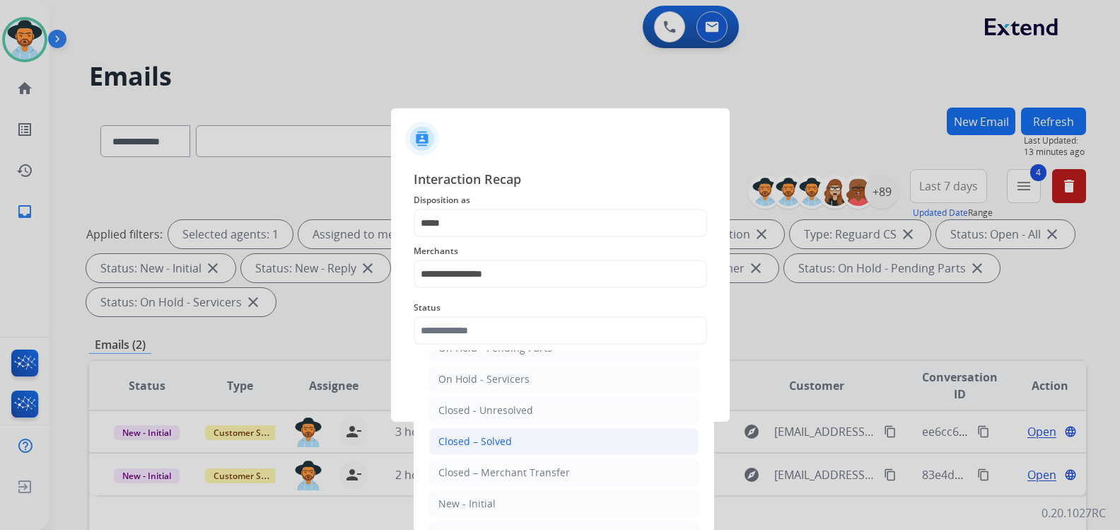
click at [508, 446] on div "Closed – Solved" at bounding box center [476, 441] width 74 height 14
type input "**********"
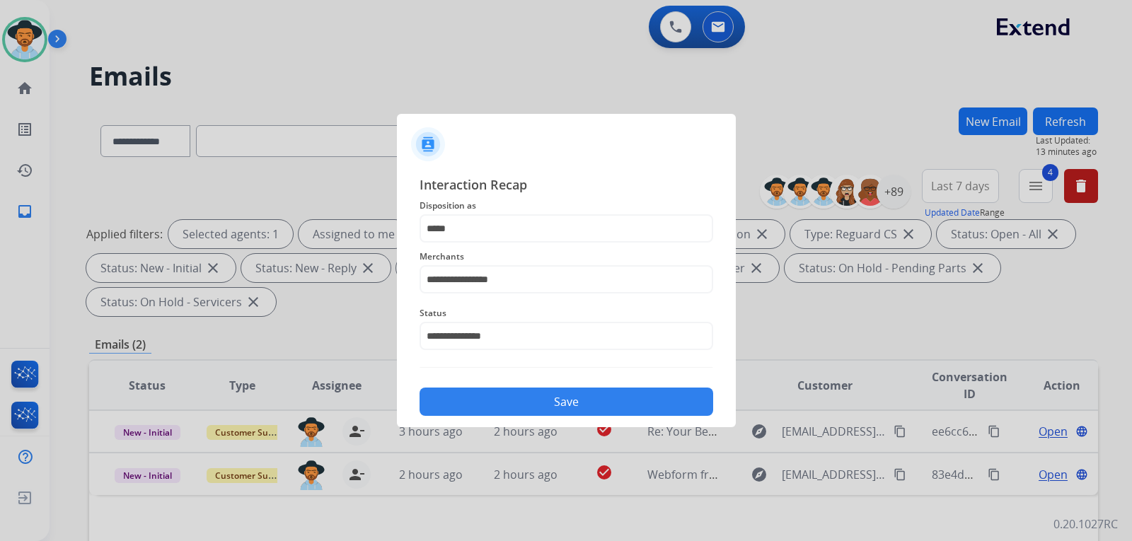
click at [530, 405] on button "Save" at bounding box center [566, 402] width 294 height 28
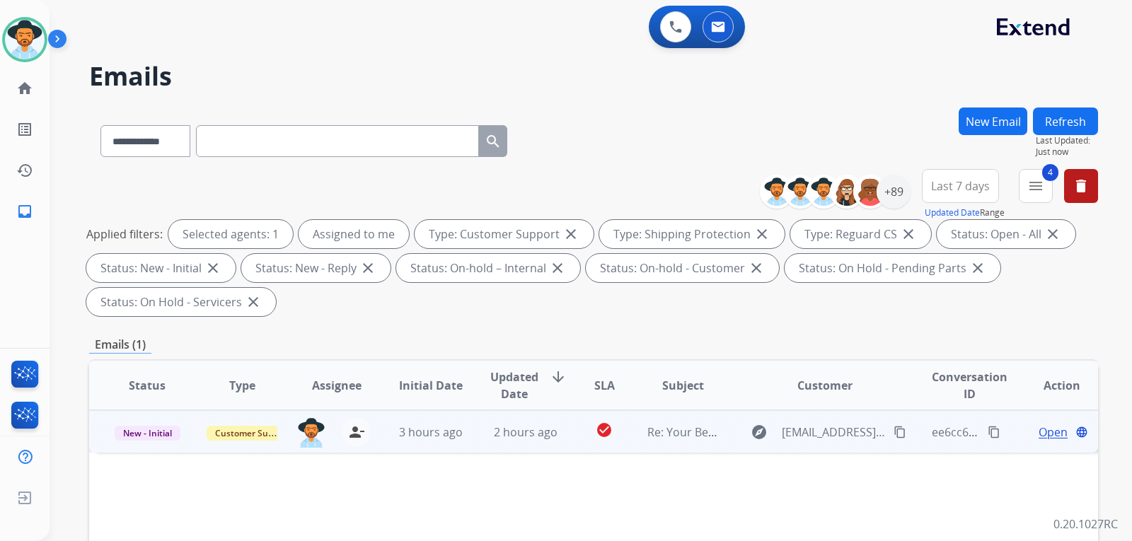
click at [767, 437] on span "Open" at bounding box center [1052, 432] width 29 height 17
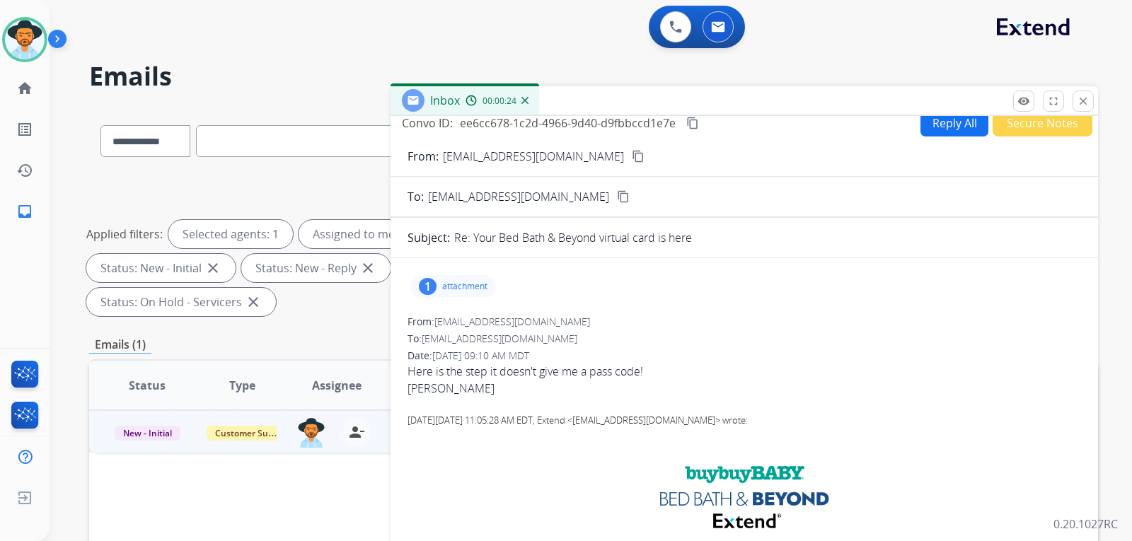
scroll to position [0, 0]
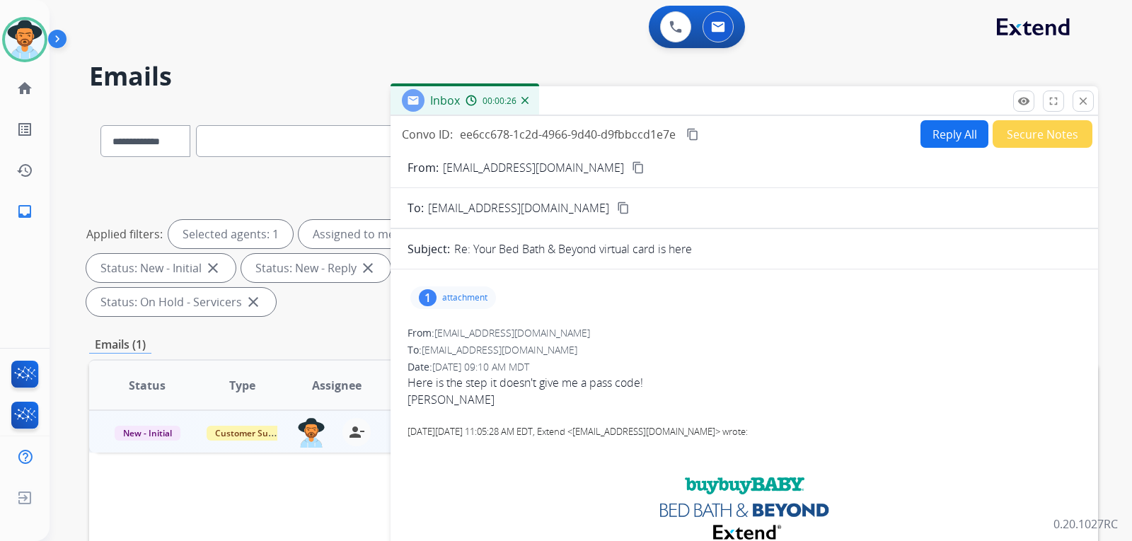
click at [481, 296] on p "attachment" at bounding box center [464, 297] width 45 height 11
click at [533, 320] on div "Screenshot_20250813_110846_Chrome.jpg download" at bounding box center [584, 334] width 349 height 50
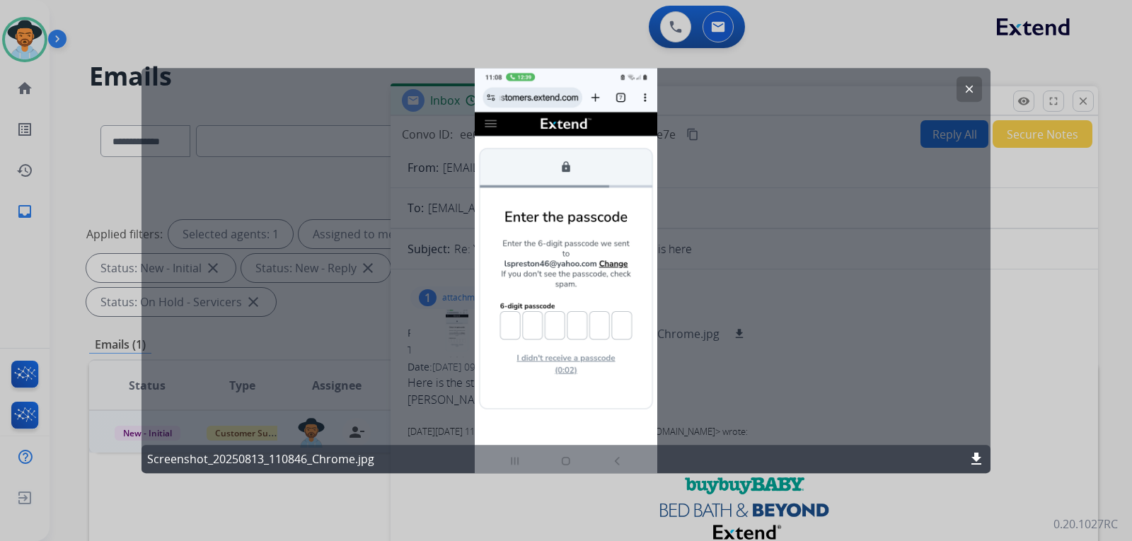
click at [767, 84] on mat-icon "clear" at bounding box center [969, 89] width 13 height 13
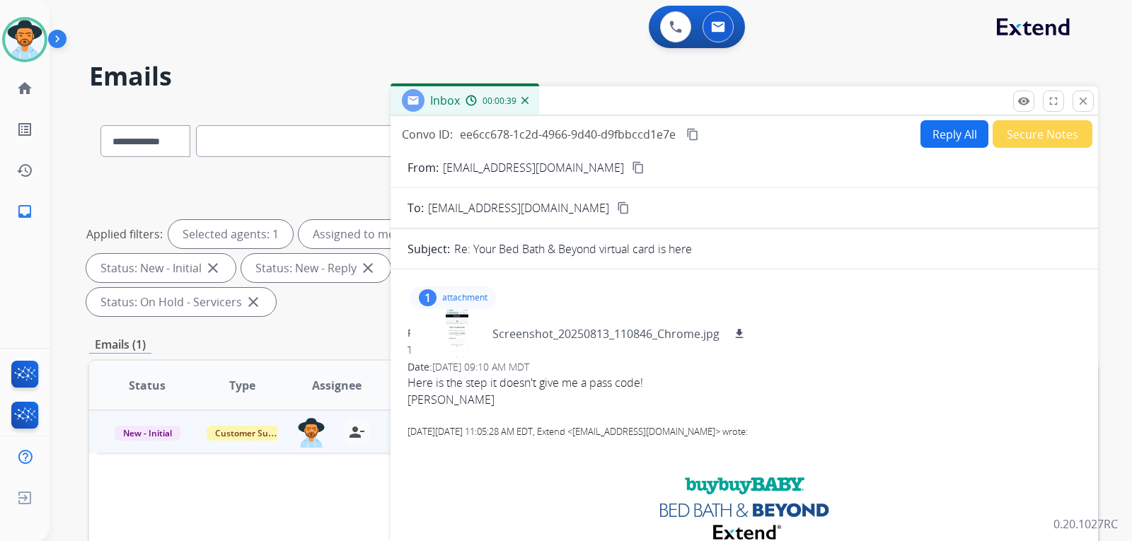
click at [767, 137] on button "Reply All" at bounding box center [954, 134] width 68 height 28
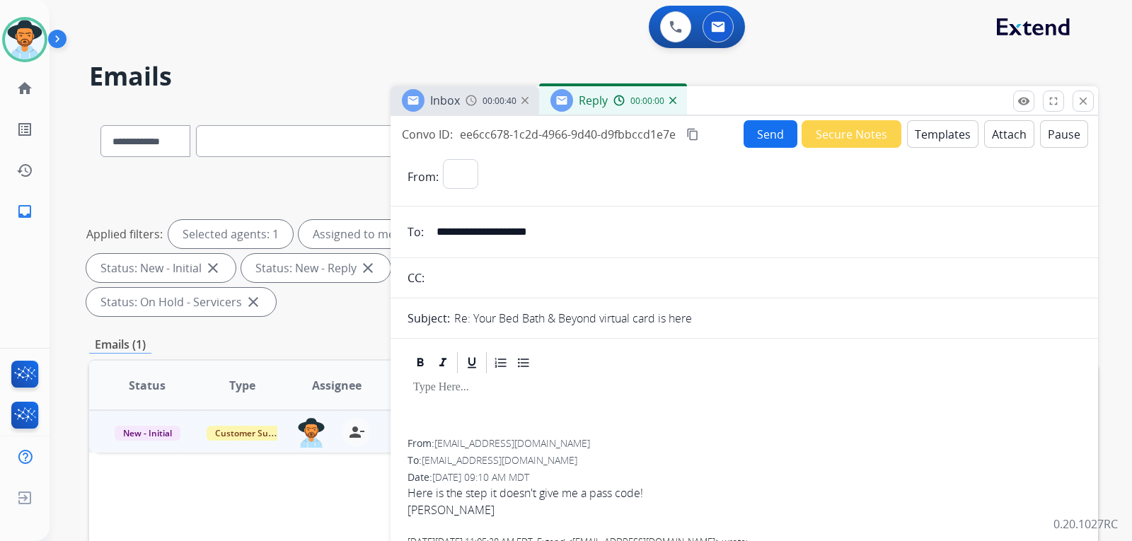
select select "**********"
click at [767, 144] on button "Templates" at bounding box center [942, 134] width 71 height 28
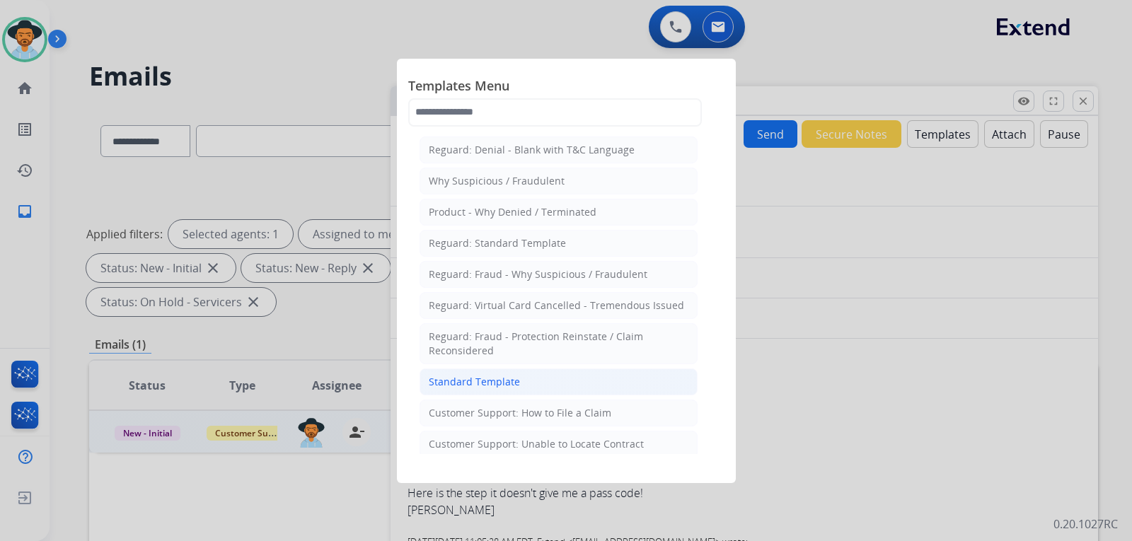
click at [506, 385] on div "Standard Template" at bounding box center [474, 382] width 91 height 14
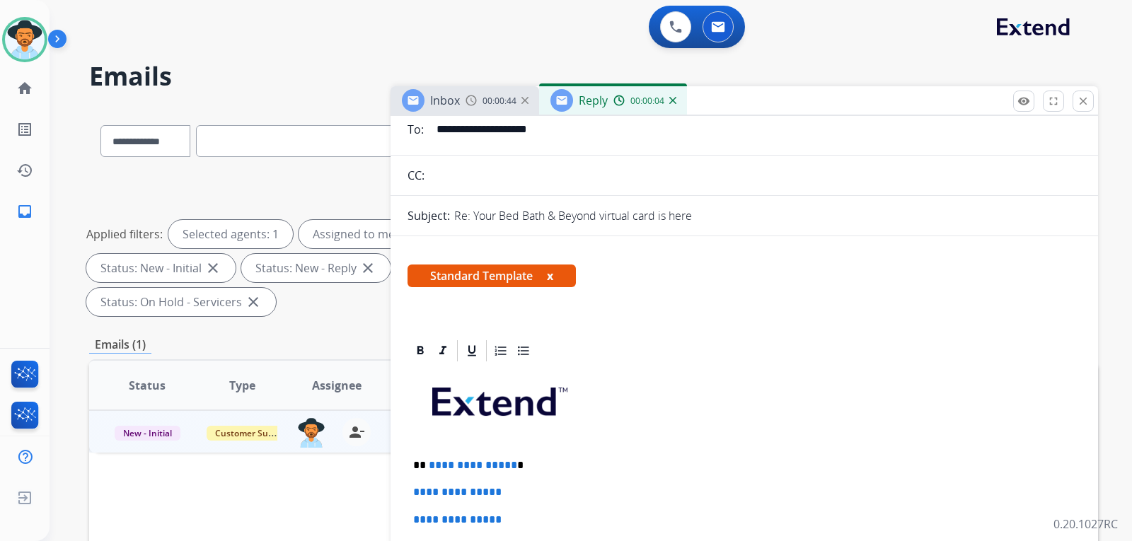
scroll to position [283, 0]
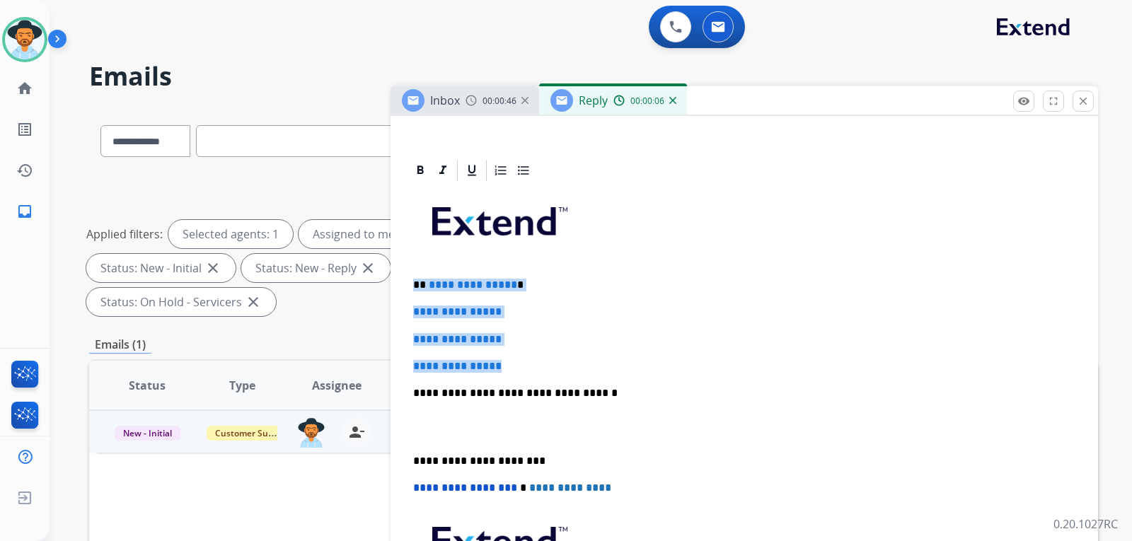
drag, startPoint x: 514, startPoint y: 365, endPoint x: 403, endPoint y: 279, distance: 140.2
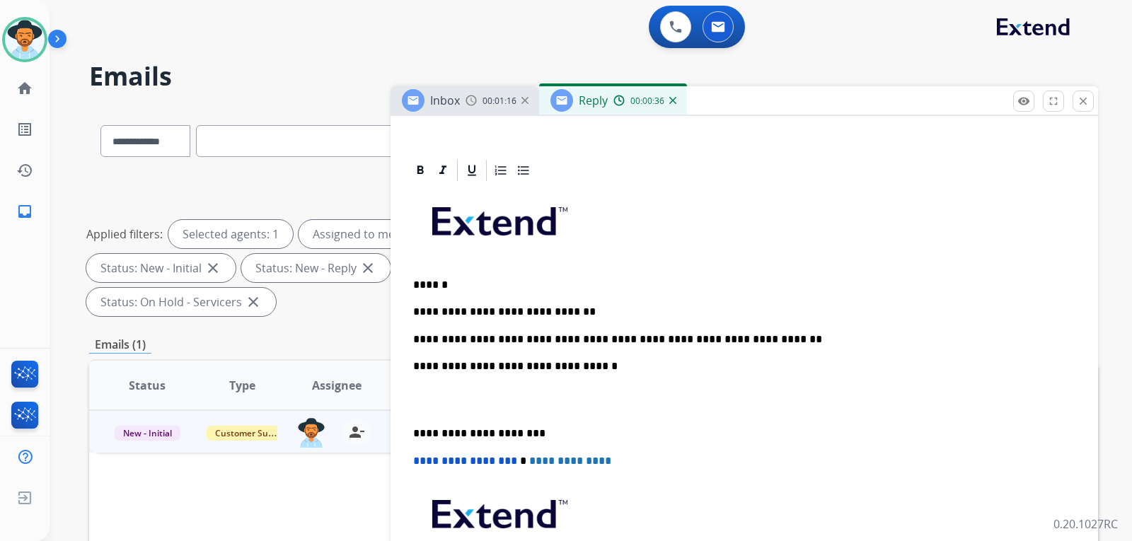
click at [414, 369] on p "**********" at bounding box center [738, 366] width 651 height 13
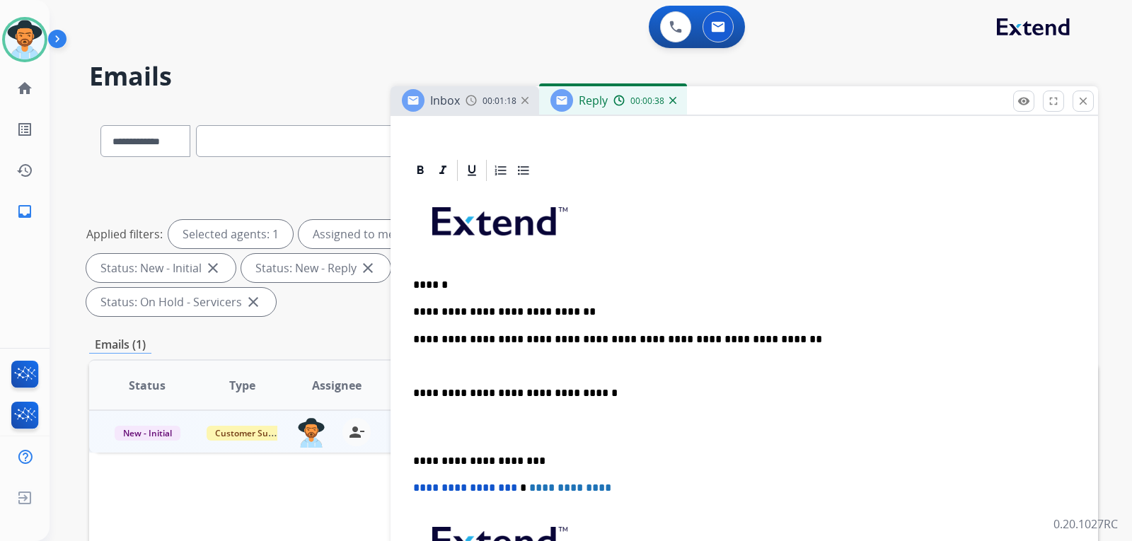
click at [413, 337] on p "**********" at bounding box center [738, 339] width 651 height 13
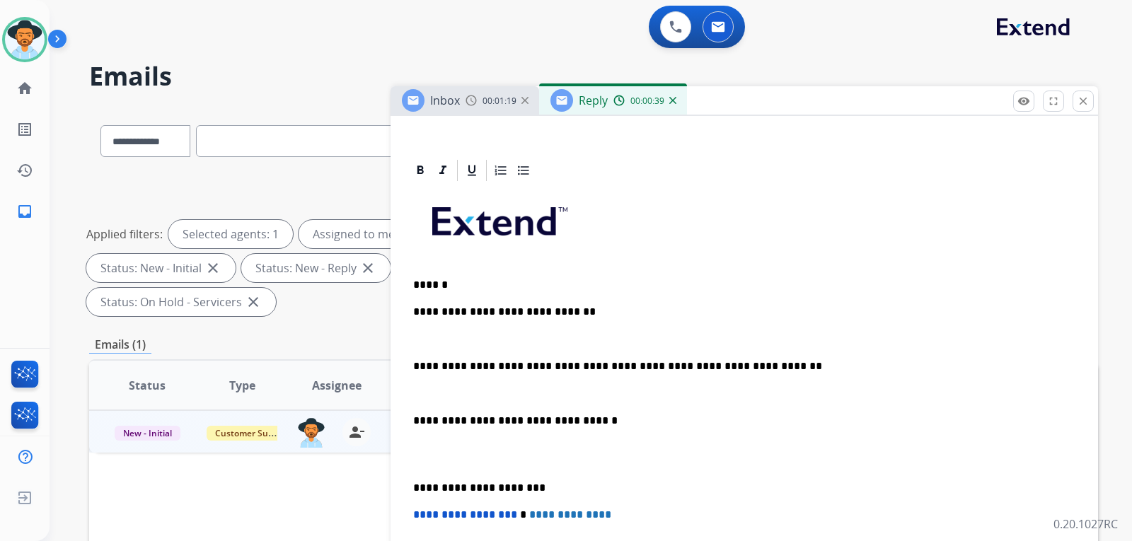
click at [411, 313] on div "**********" at bounding box center [743, 440] width 673 height 514
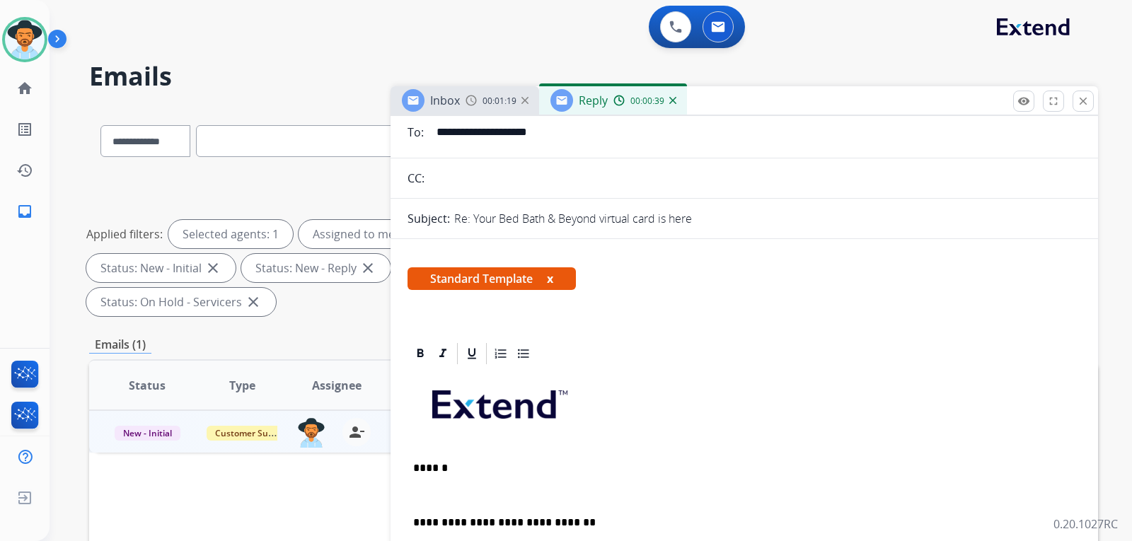
scroll to position [0, 0]
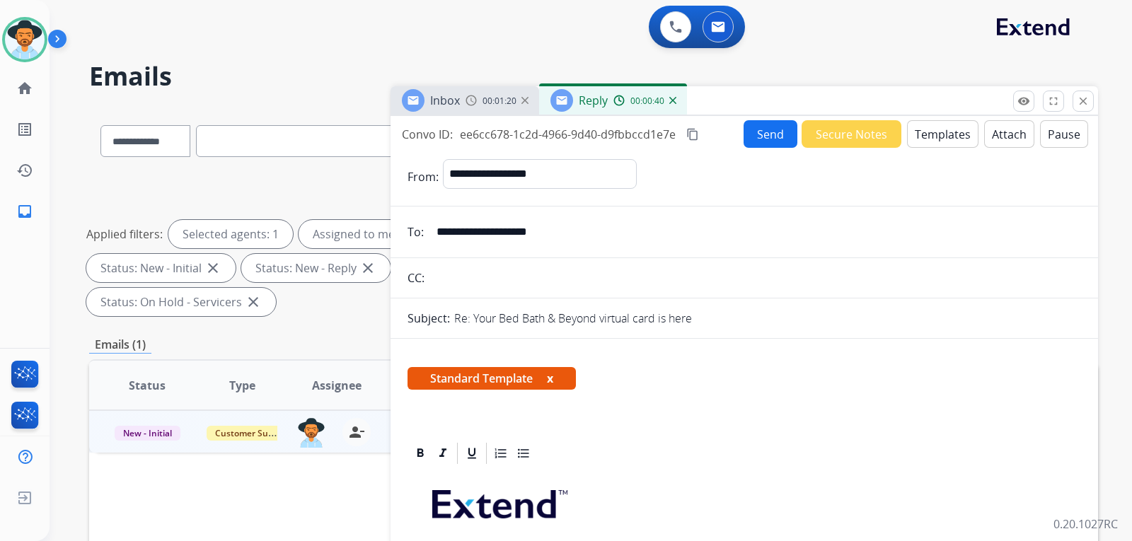
click at [758, 144] on button "Send" at bounding box center [770, 134] width 54 height 28
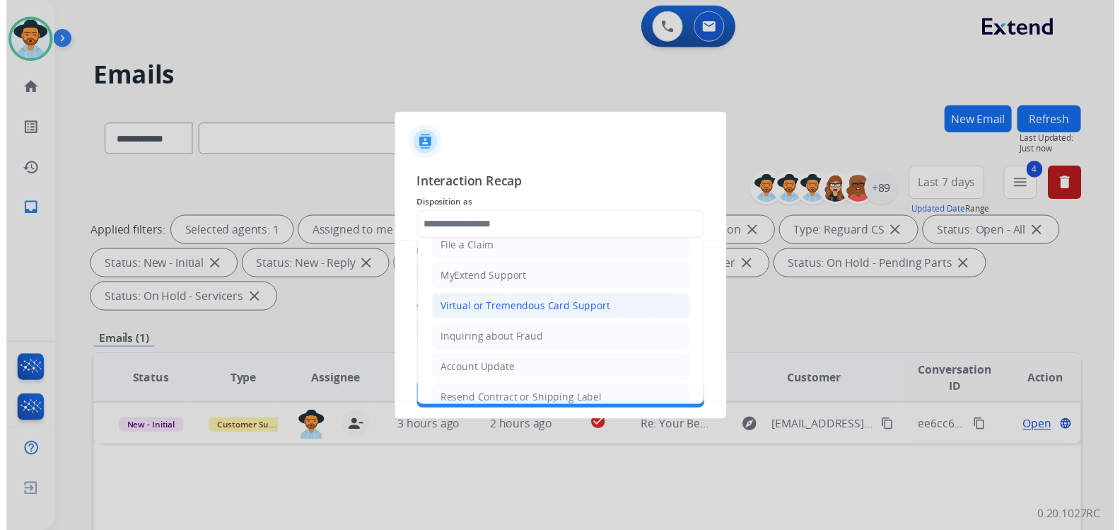
scroll to position [212, 0]
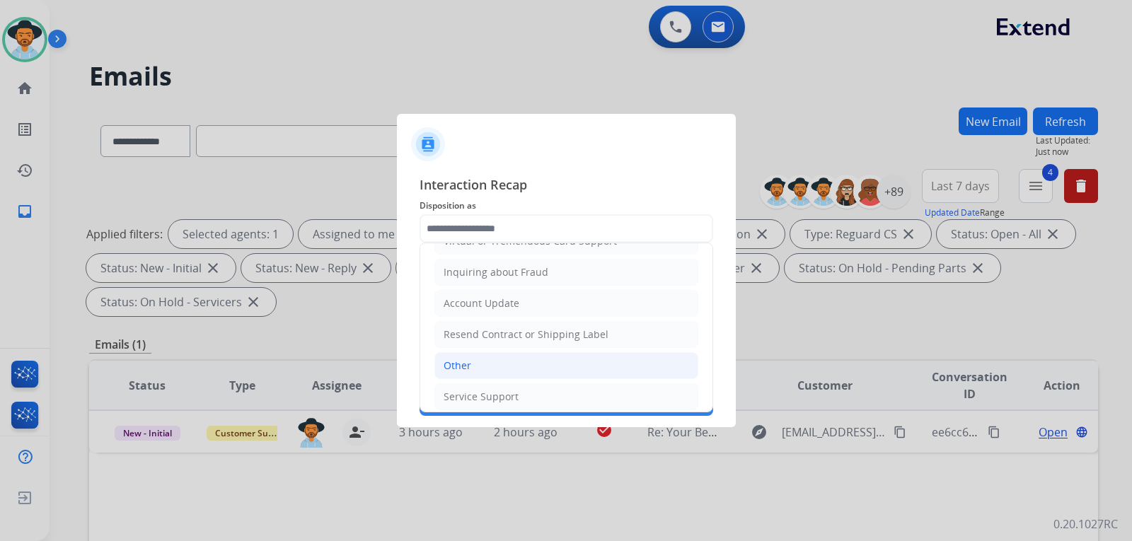
click at [511, 364] on li "Other" at bounding box center [566, 365] width 264 height 27
type input "*****"
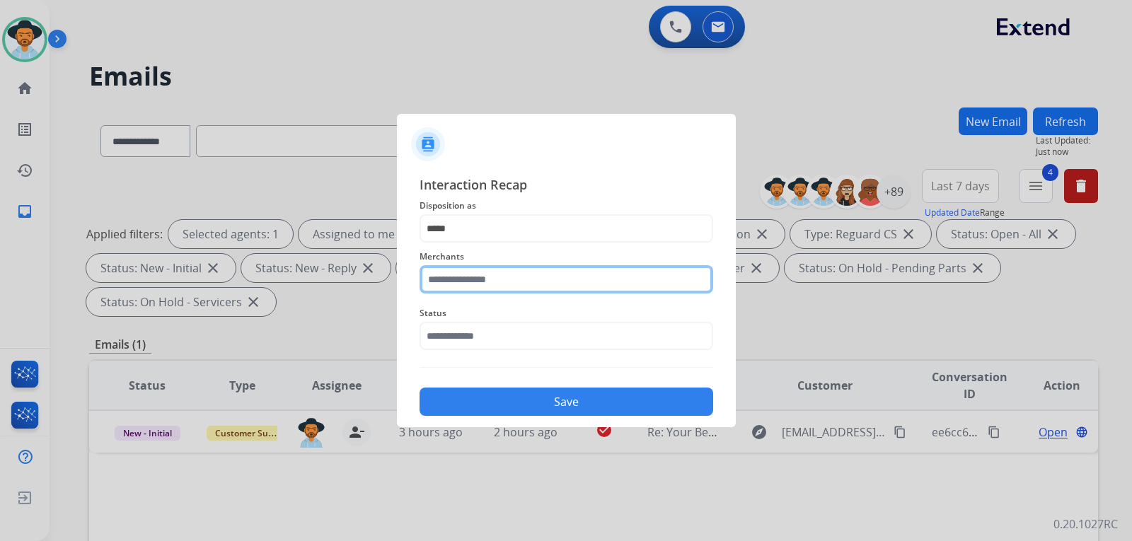
click at [506, 282] on input "text" at bounding box center [566, 279] width 294 height 28
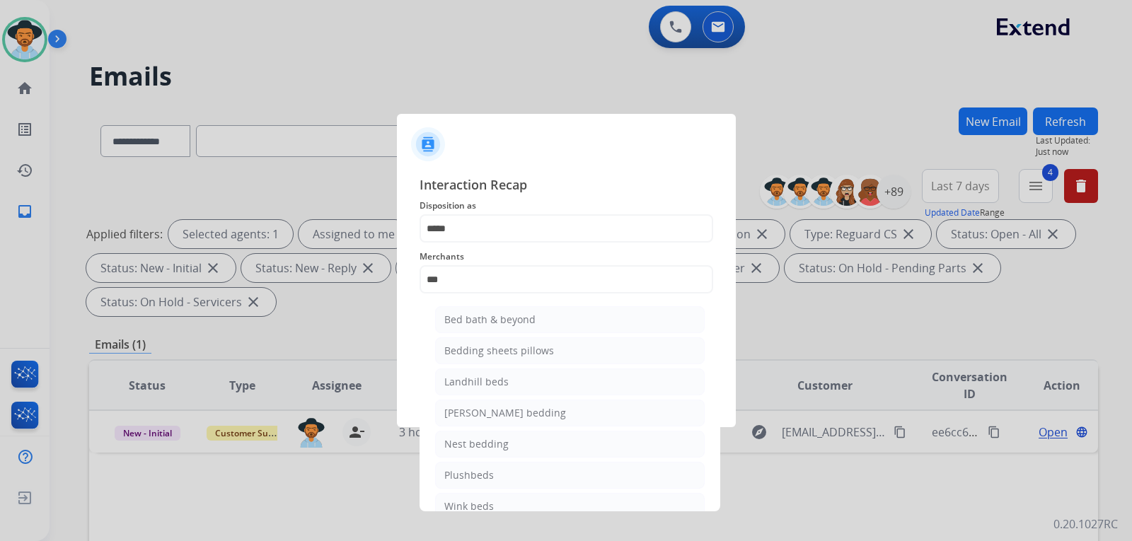
click at [511, 304] on ul "Bed bath & beyond Bedding sheets pillows Landhill beds [PERSON_NAME] bedding Ne…" at bounding box center [570, 416] width 278 height 235
click at [509, 330] on li "Bed bath & beyond" at bounding box center [569, 319] width 269 height 27
type input "**********"
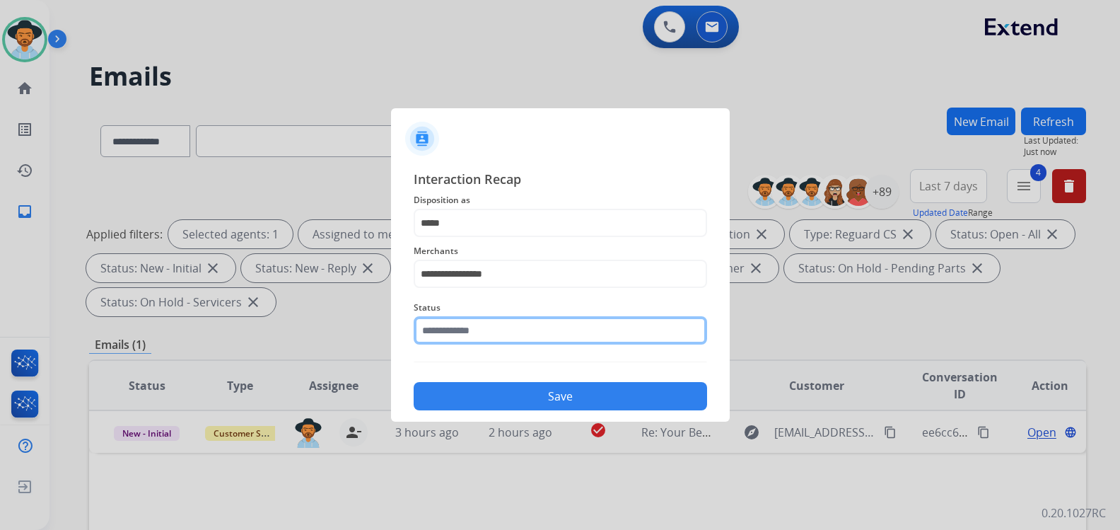
click at [487, 333] on input "text" at bounding box center [561, 330] width 294 height 28
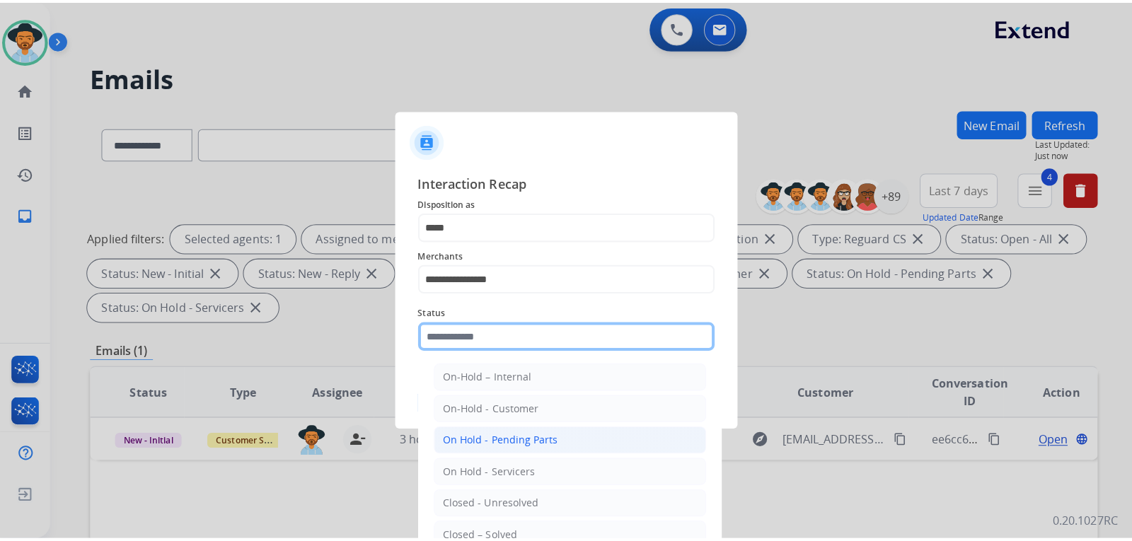
scroll to position [85, 0]
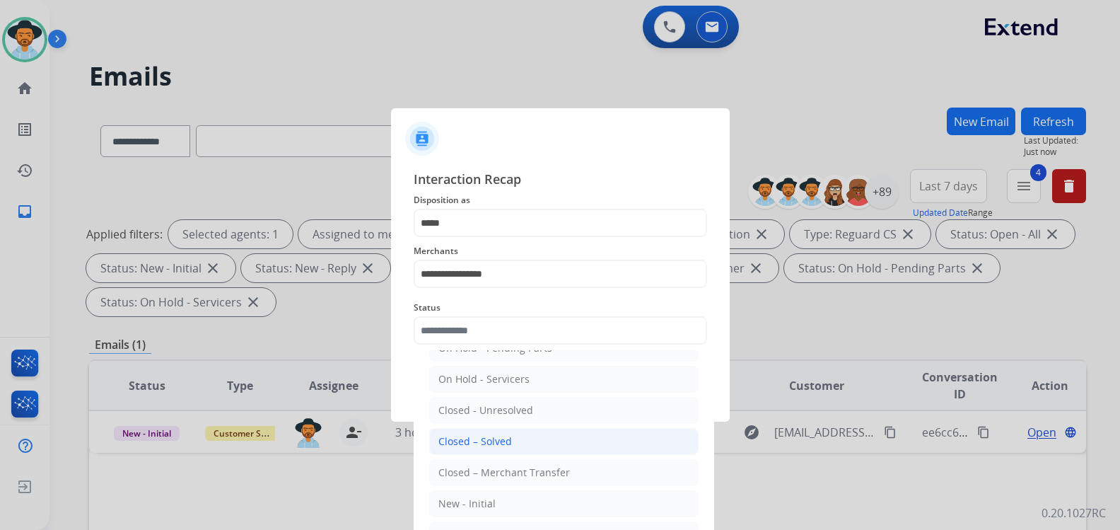
click at [508, 439] on div "Closed – Solved" at bounding box center [476, 441] width 74 height 14
type input "**********"
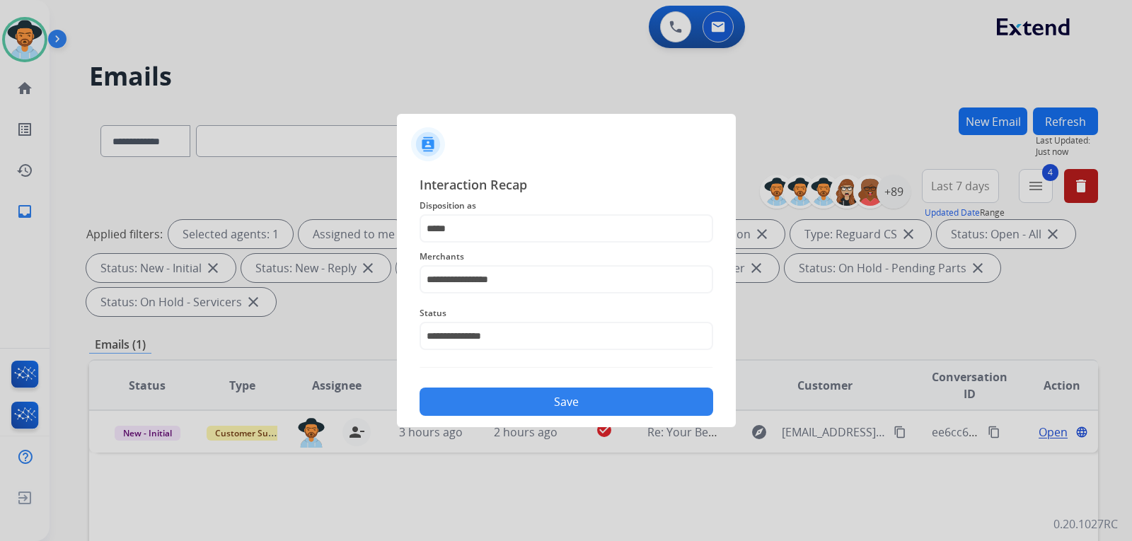
click at [530, 386] on div "Save" at bounding box center [566, 397] width 294 height 37
click at [531, 395] on button "Save" at bounding box center [566, 402] width 294 height 28
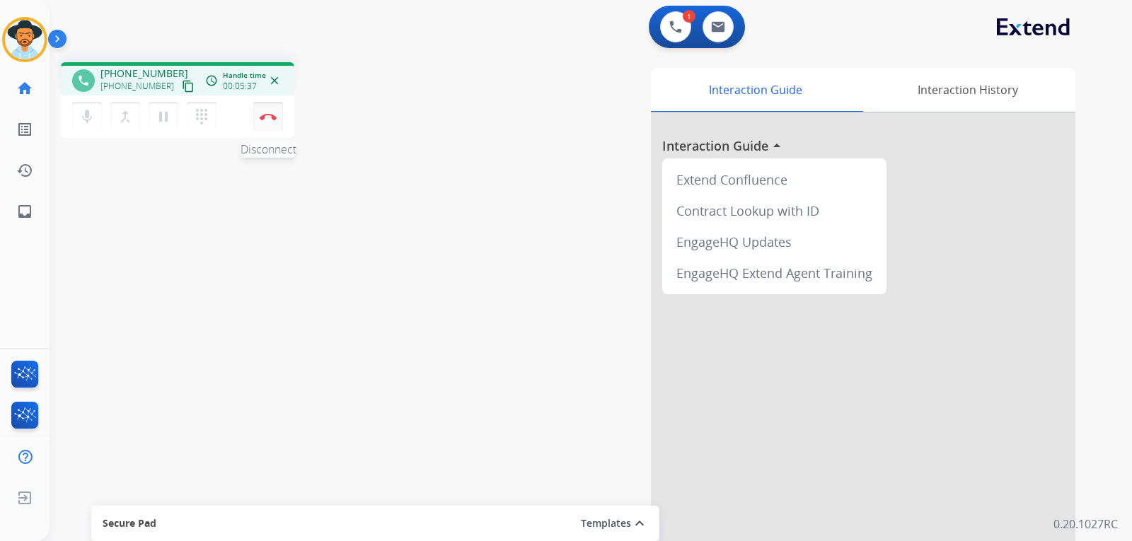
click at [272, 117] on img at bounding box center [268, 116] width 17 height 7
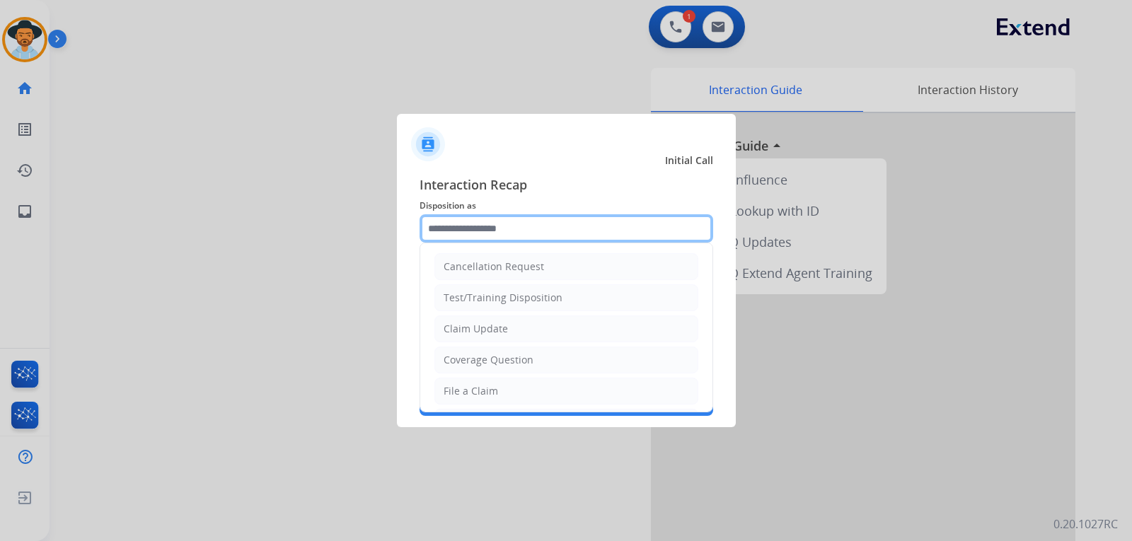
click at [447, 237] on input "text" at bounding box center [566, 228] width 294 height 28
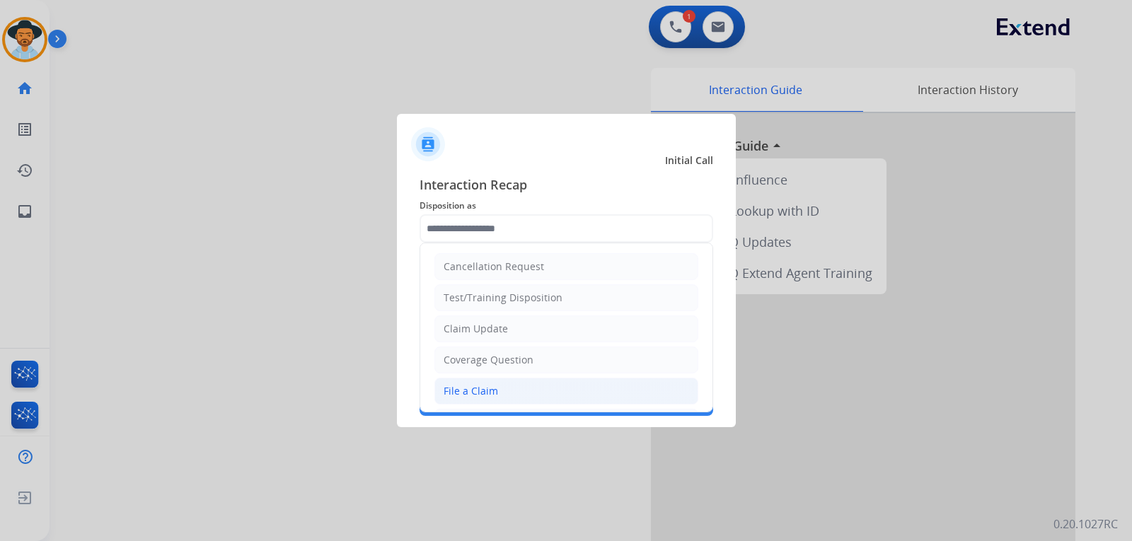
click at [487, 390] on div "File a Claim" at bounding box center [470, 391] width 54 height 14
type input "**********"
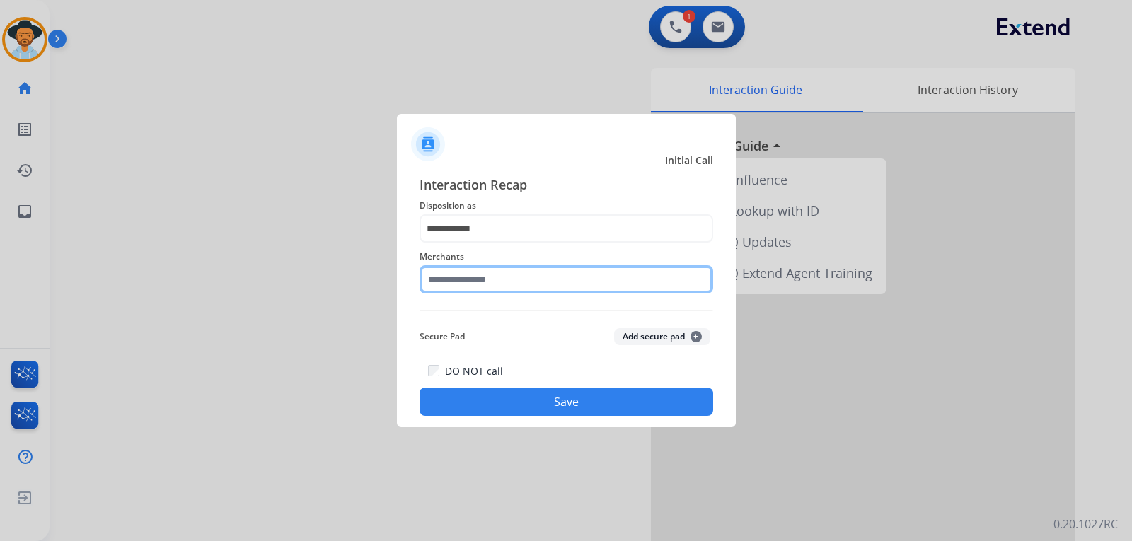
click at [485, 278] on input "text" at bounding box center [566, 279] width 294 height 28
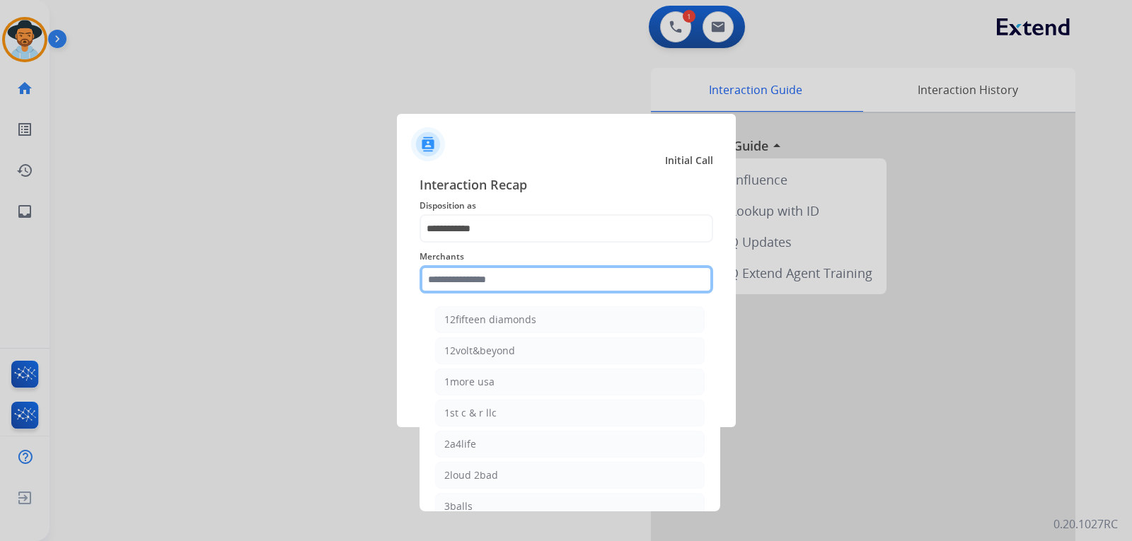
type input "*"
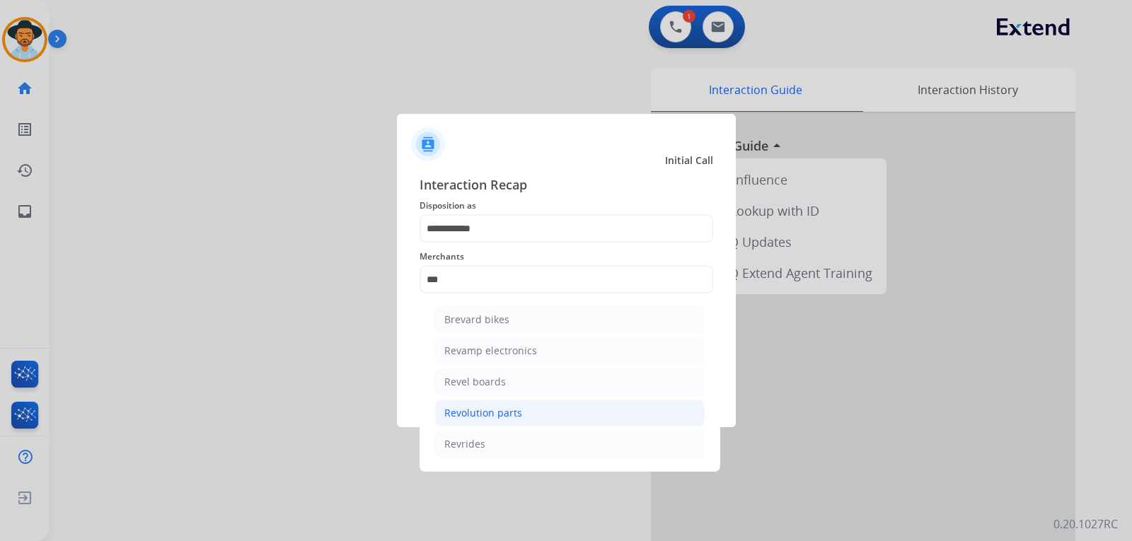
click at [492, 407] on div "Revolution parts" at bounding box center [483, 413] width 78 height 14
type input "**********"
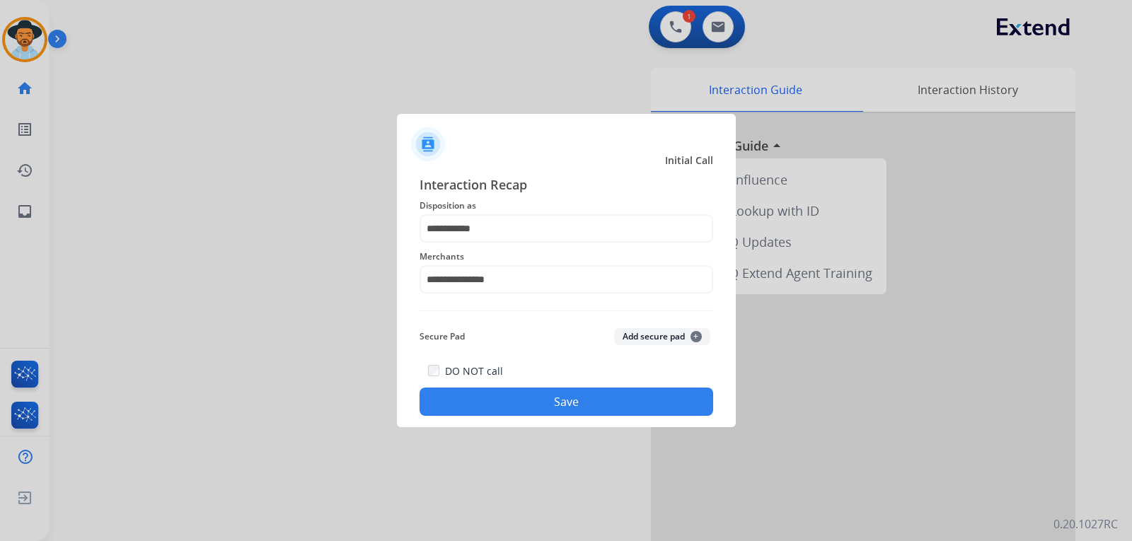
click at [494, 398] on button "Save" at bounding box center [566, 402] width 294 height 28
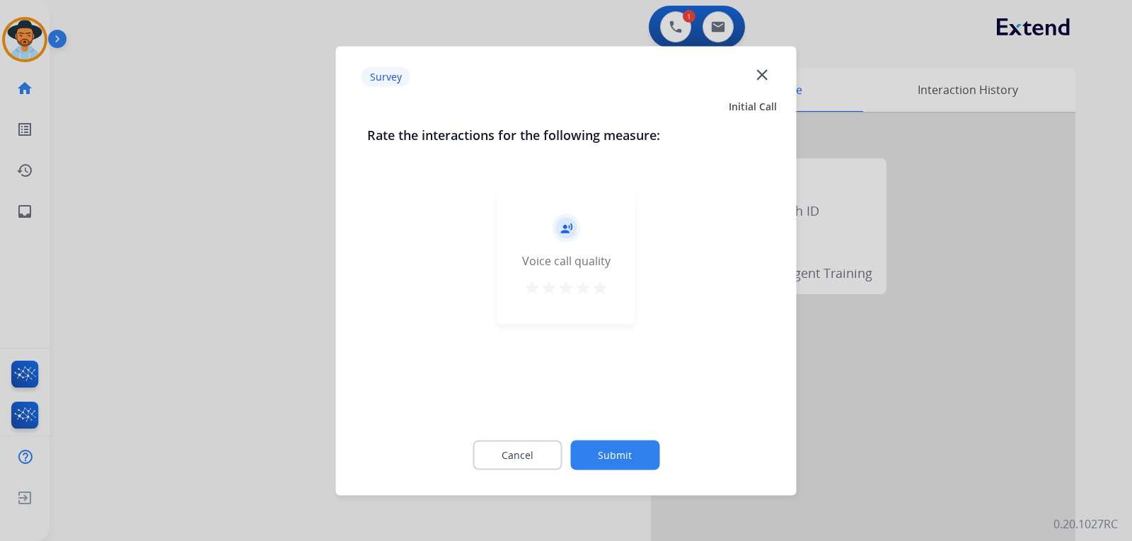
click at [767, 424] on div at bounding box center [566, 270] width 1132 height 541
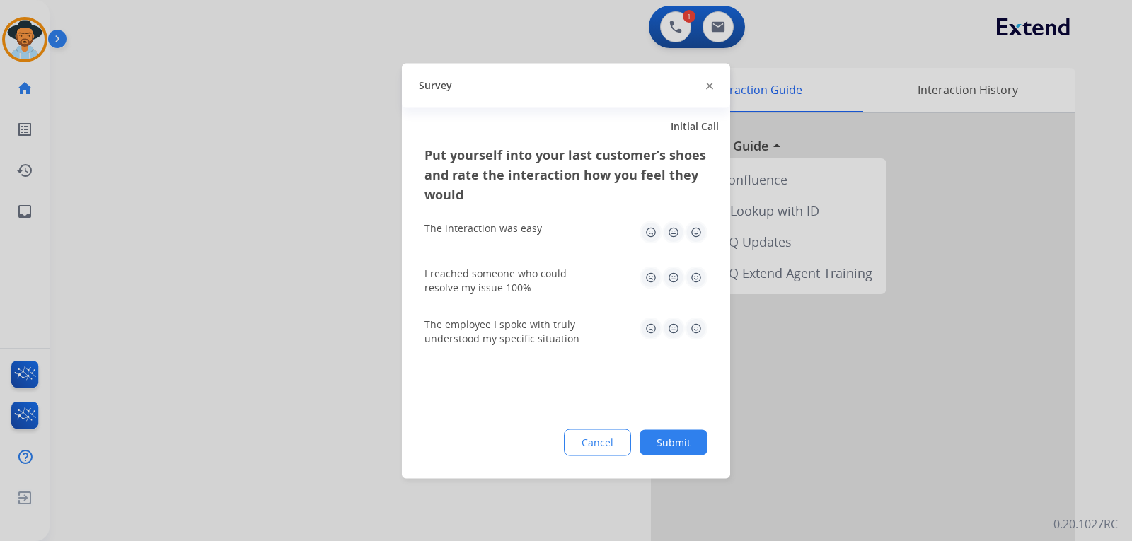
click at [767, 424] on div at bounding box center [566, 270] width 1132 height 541
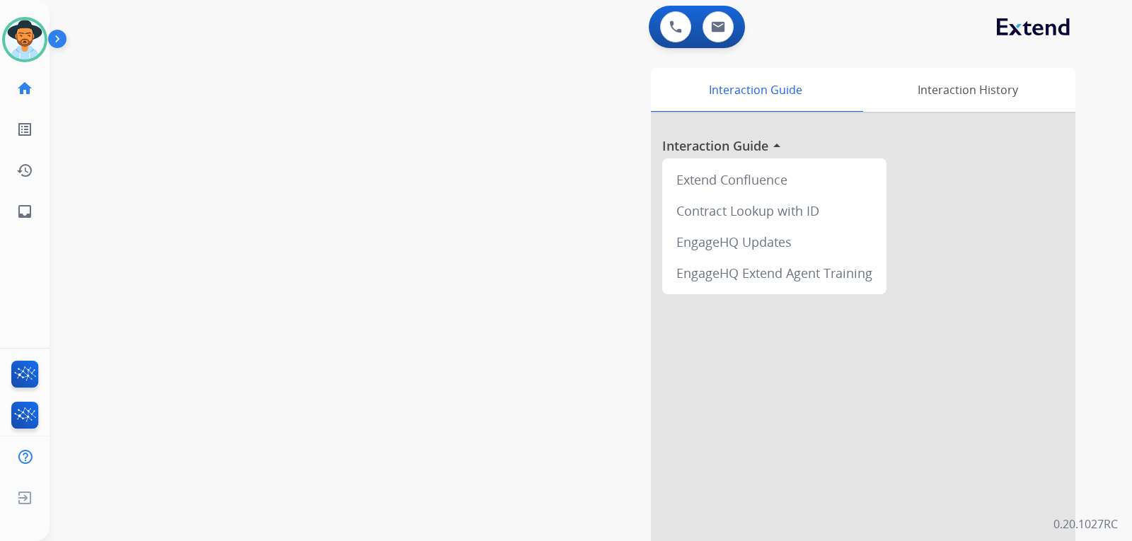
click at [344, 166] on div "swap_horiz Break voice bridge close_fullscreen Connect 3-Way Call merge_type Se…" at bounding box center [574, 346] width 1048 height 590
click at [17, 34] on img at bounding box center [25, 40] width 40 height 40
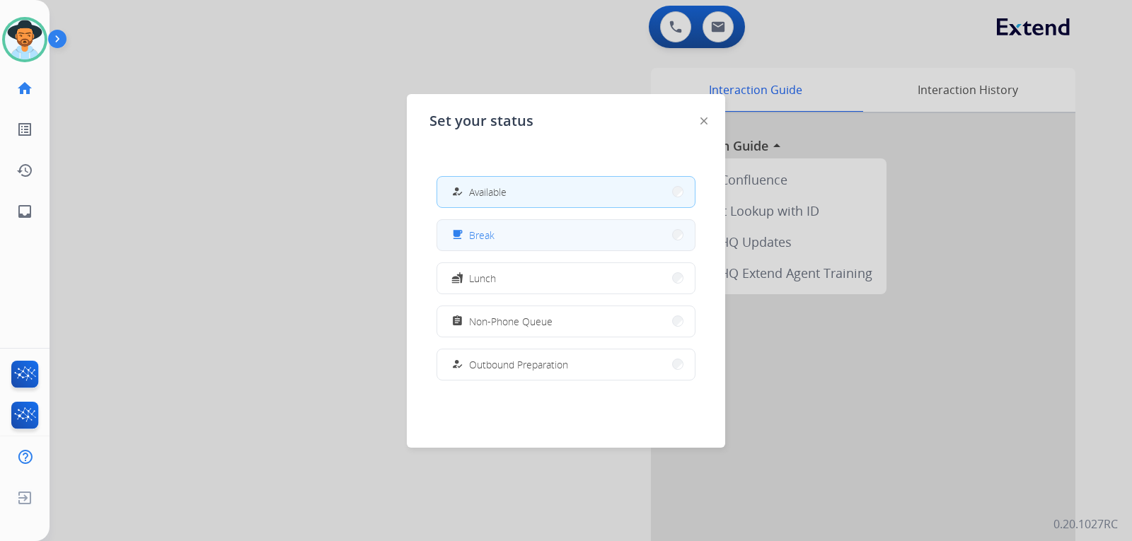
click at [499, 237] on button "free_breakfast Break" at bounding box center [565, 235] width 257 height 30
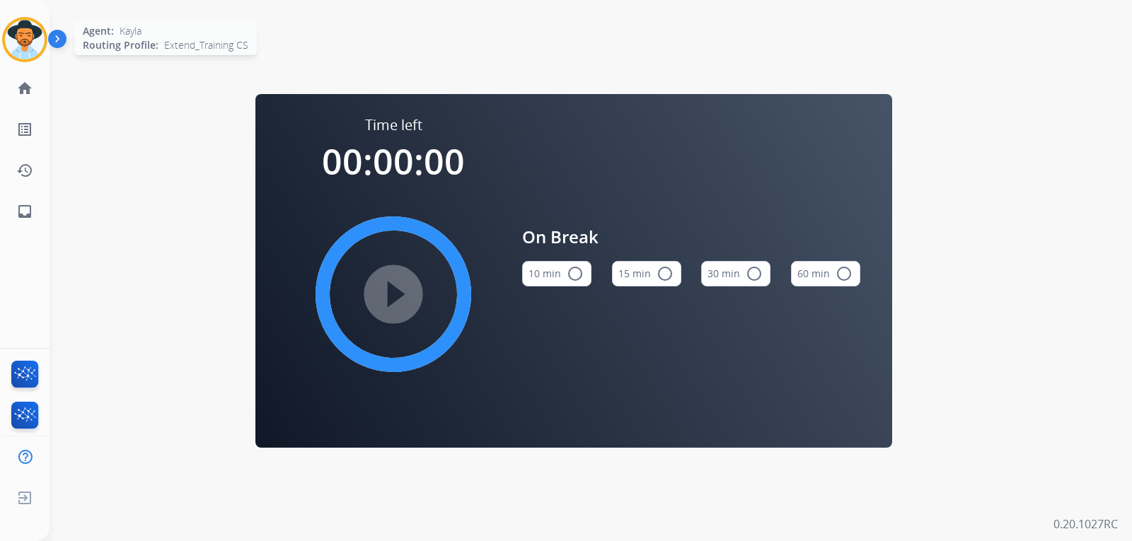
click at [30, 44] on img at bounding box center [25, 40] width 40 height 40
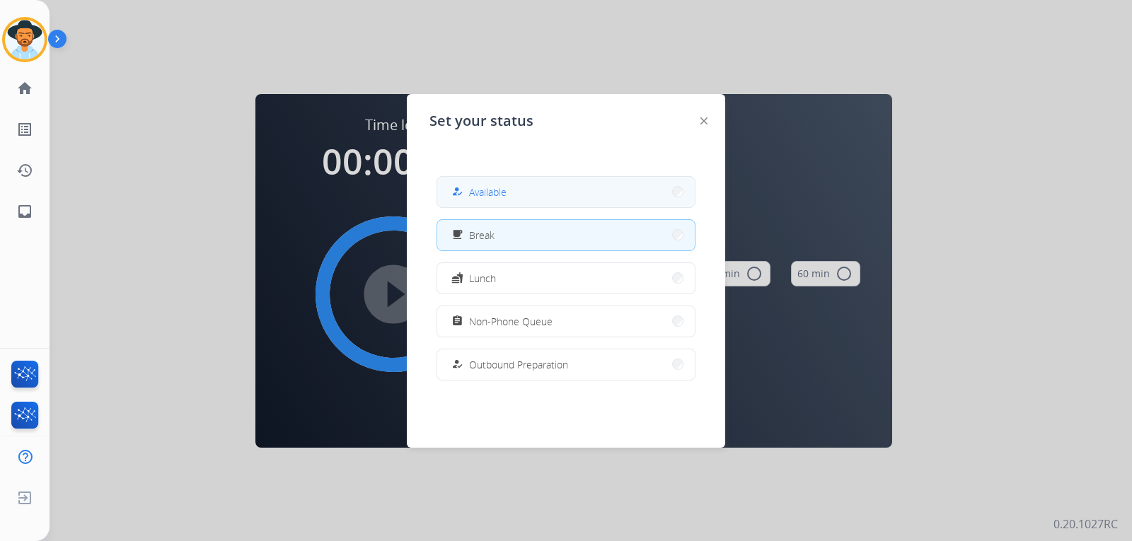
click at [472, 185] on div "how_to_reg Available" at bounding box center [477, 191] width 58 height 17
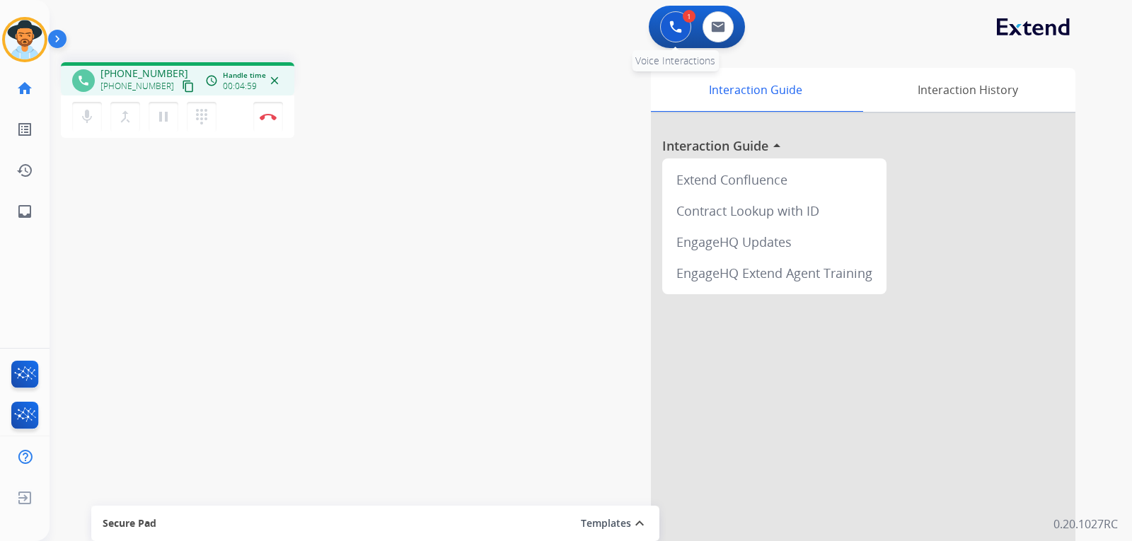
click at [670, 30] on img at bounding box center [675, 27] width 13 height 13
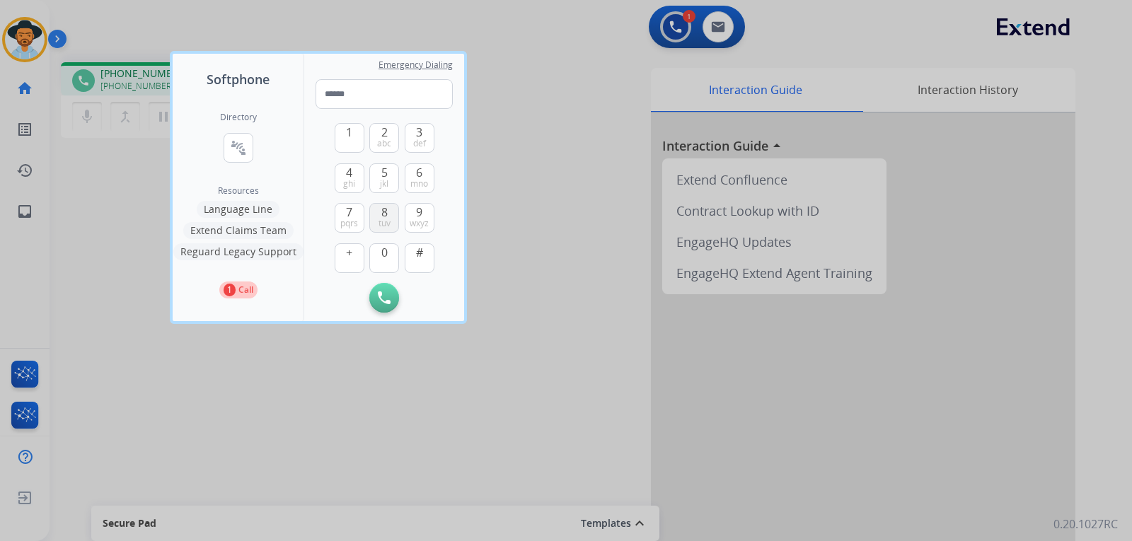
click at [387, 220] on span "tuv" at bounding box center [384, 223] width 12 height 11
click at [420, 180] on span "mno" at bounding box center [419, 183] width 18 height 11
click at [347, 172] on span "4" at bounding box center [349, 172] width 6 height 17
click at [416, 129] on span "3" at bounding box center [419, 132] width 6 height 17
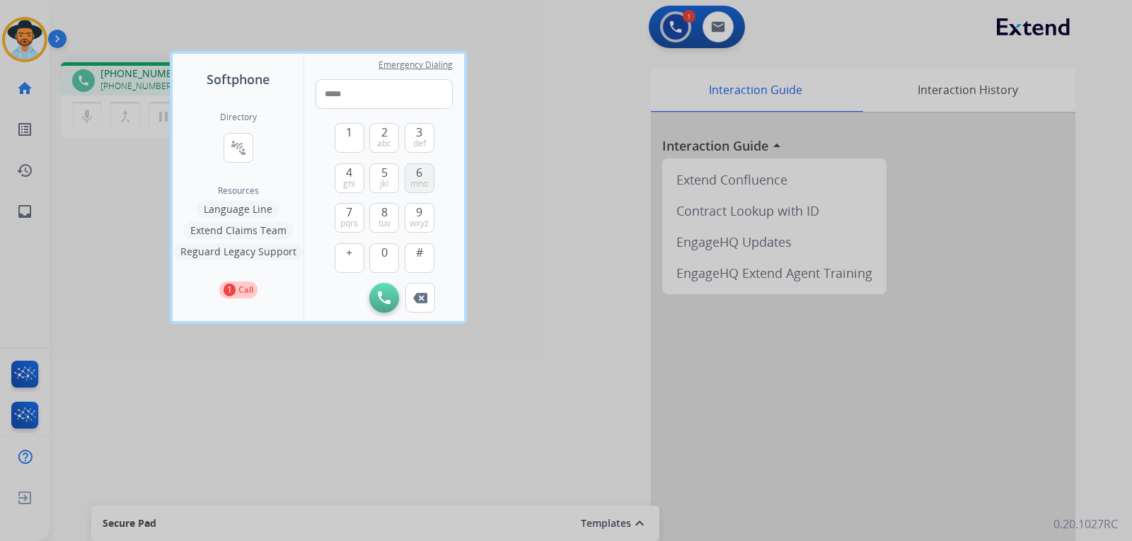
click at [427, 174] on button "6 mno" at bounding box center [420, 178] width 30 height 30
click at [420, 145] on span "def" at bounding box center [419, 143] width 13 height 11
click at [421, 221] on span "wxyz" at bounding box center [419, 223] width 19 height 11
click at [414, 136] on button "3 def" at bounding box center [420, 138] width 30 height 30
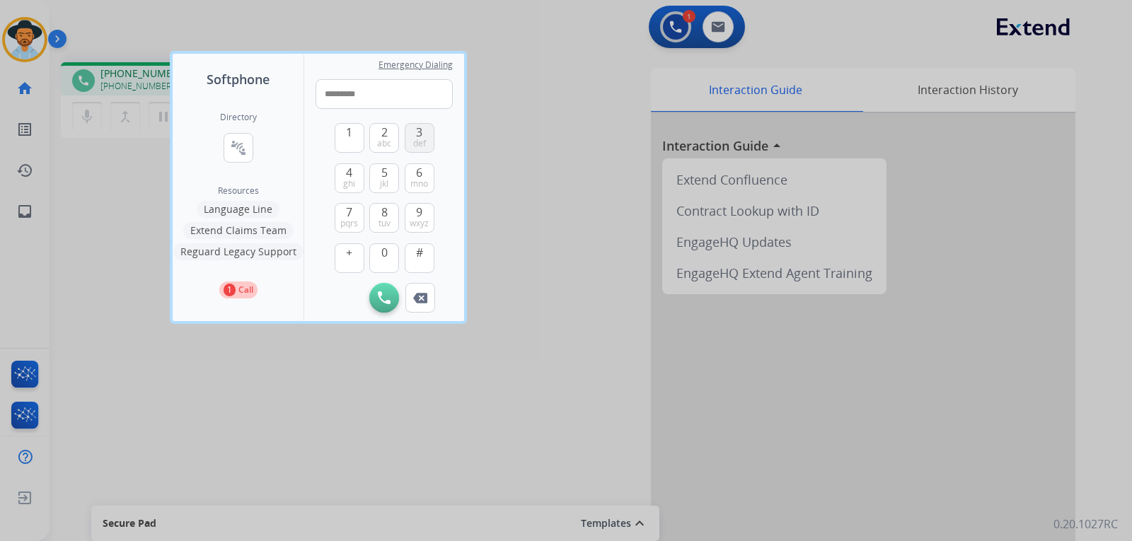
type input "**********"
click at [378, 299] on img at bounding box center [384, 297] width 13 height 13
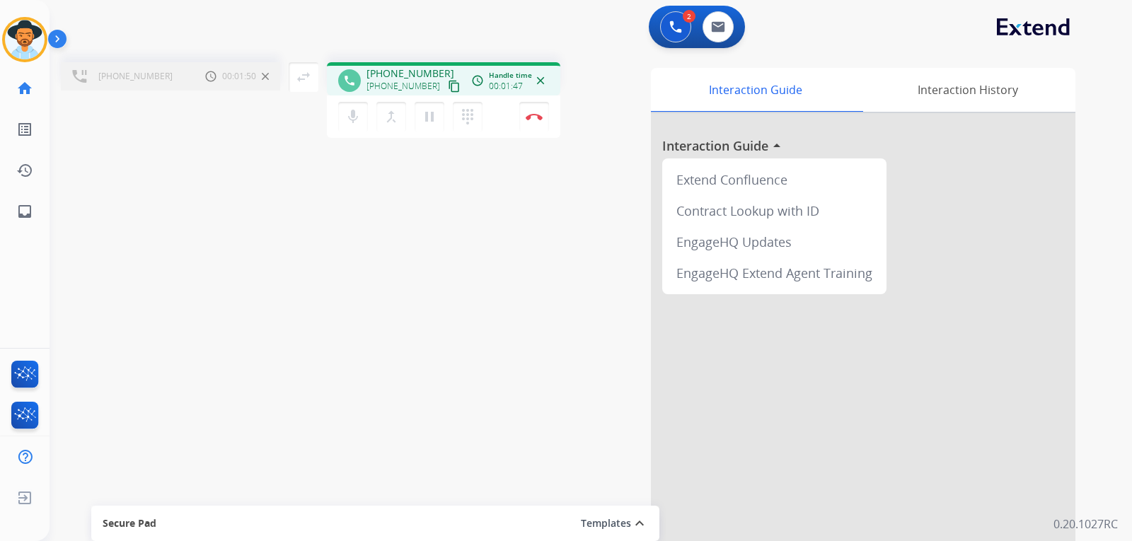
click at [1007, 342] on div at bounding box center [863, 377] width 424 height 528
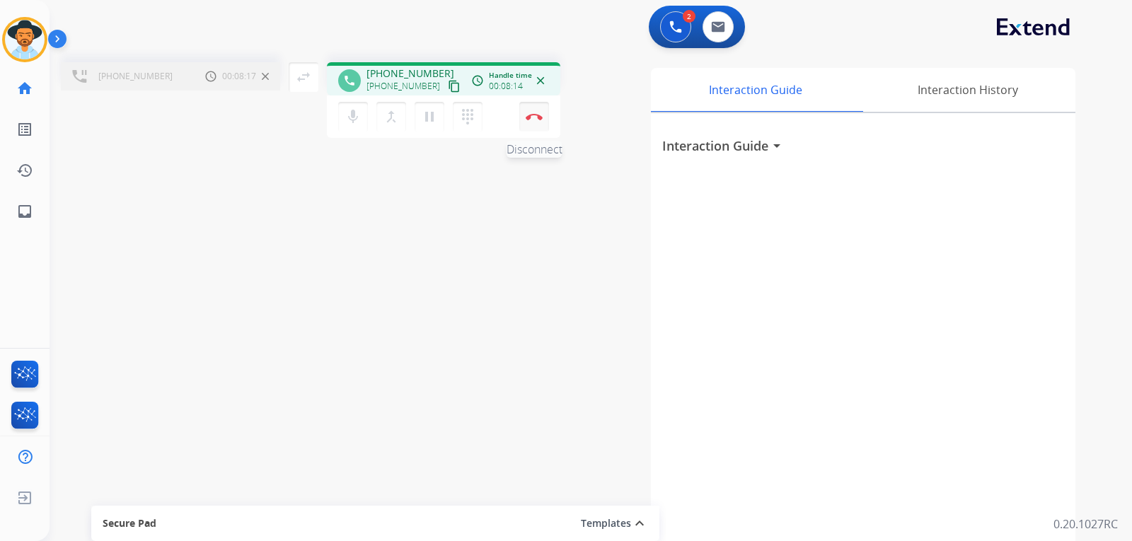
click at [530, 125] on button "Disconnect" at bounding box center [534, 117] width 30 height 30
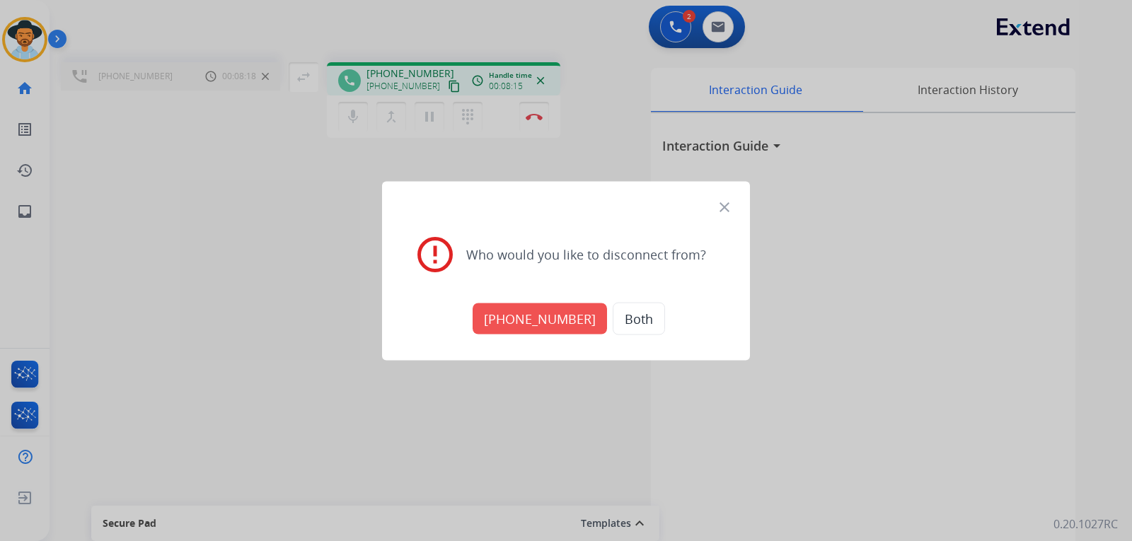
click at [551, 322] on button "[PHONE_NUMBER]" at bounding box center [539, 318] width 134 height 31
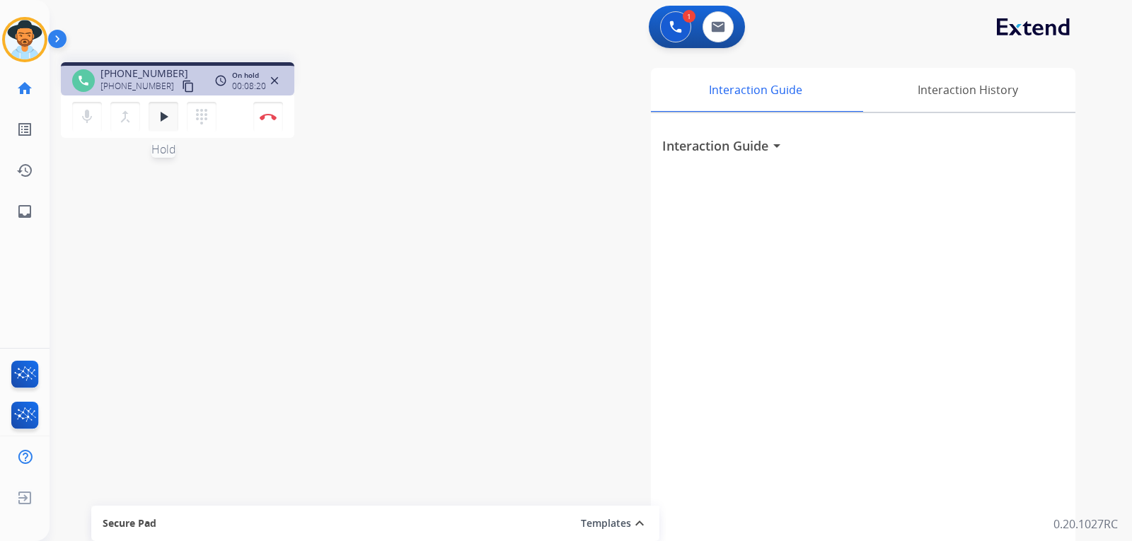
click at [162, 126] on button "play_arrow Hold" at bounding box center [164, 117] width 30 height 30
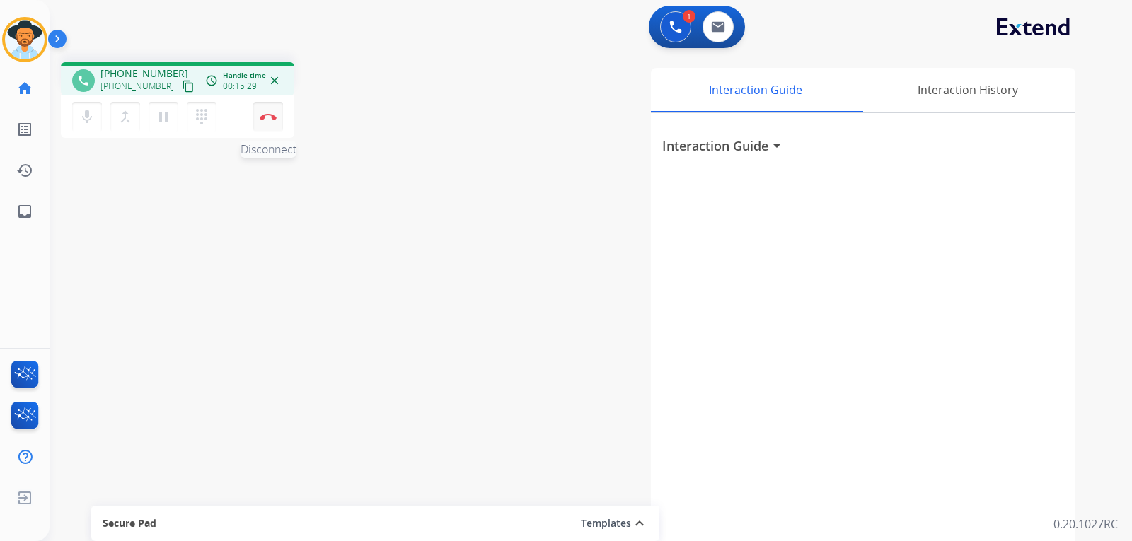
click at [266, 116] on img at bounding box center [268, 116] width 17 height 7
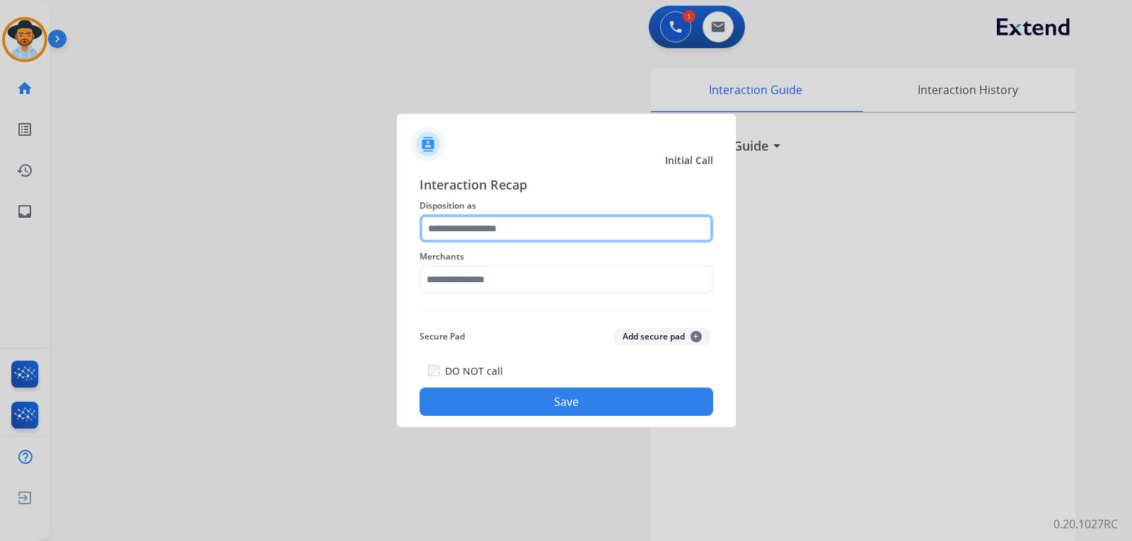
click at [593, 232] on input "text" at bounding box center [566, 228] width 294 height 28
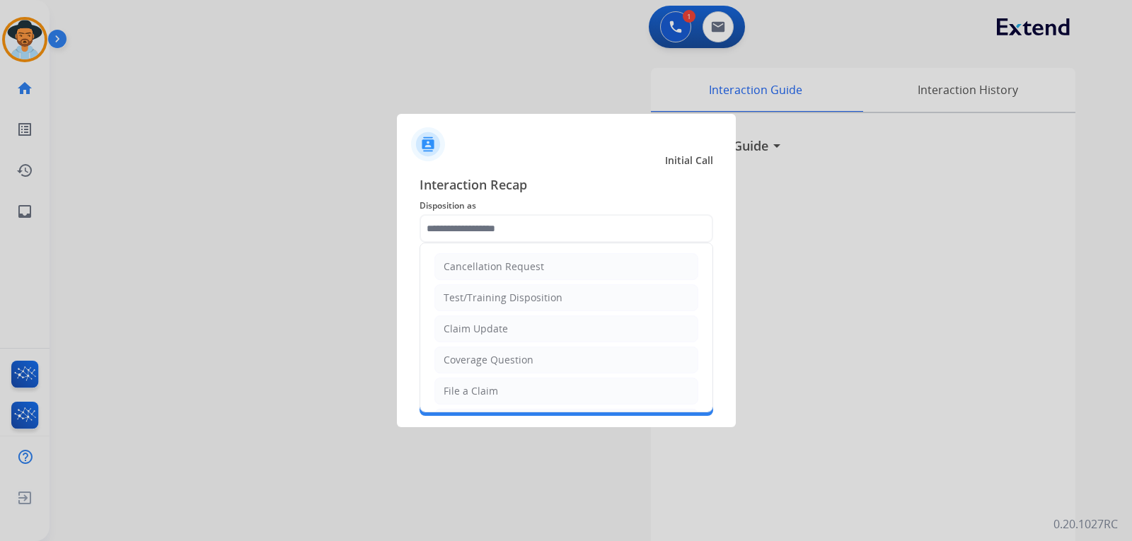
click at [484, 379] on li "File a Claim" at bounding box center [566, 391] width 264 height 27
type input "**********"
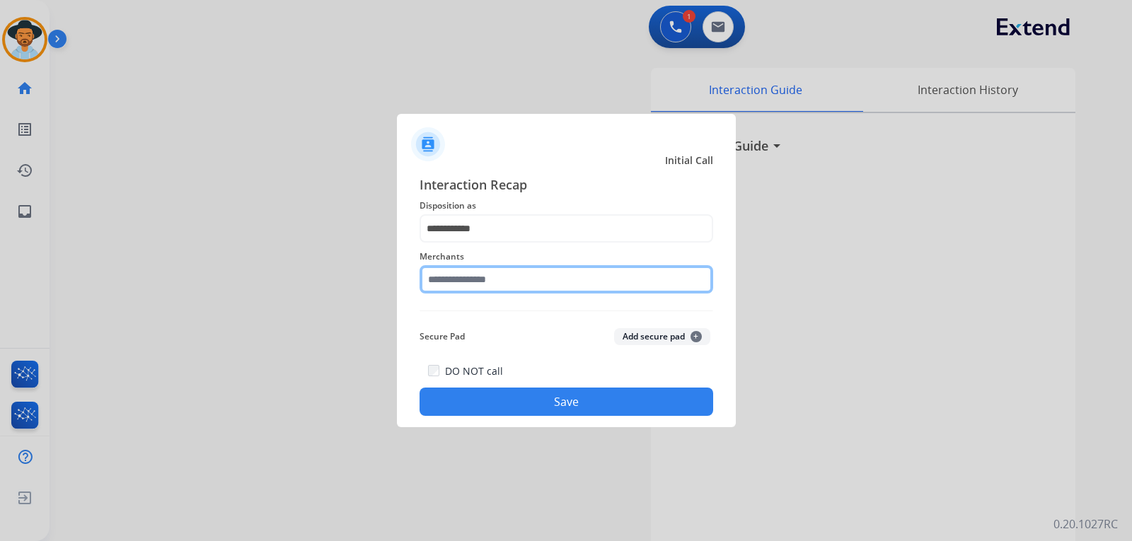
click at [495, 290] on input "text" at bounding box center [566, 279] width 294 height 28
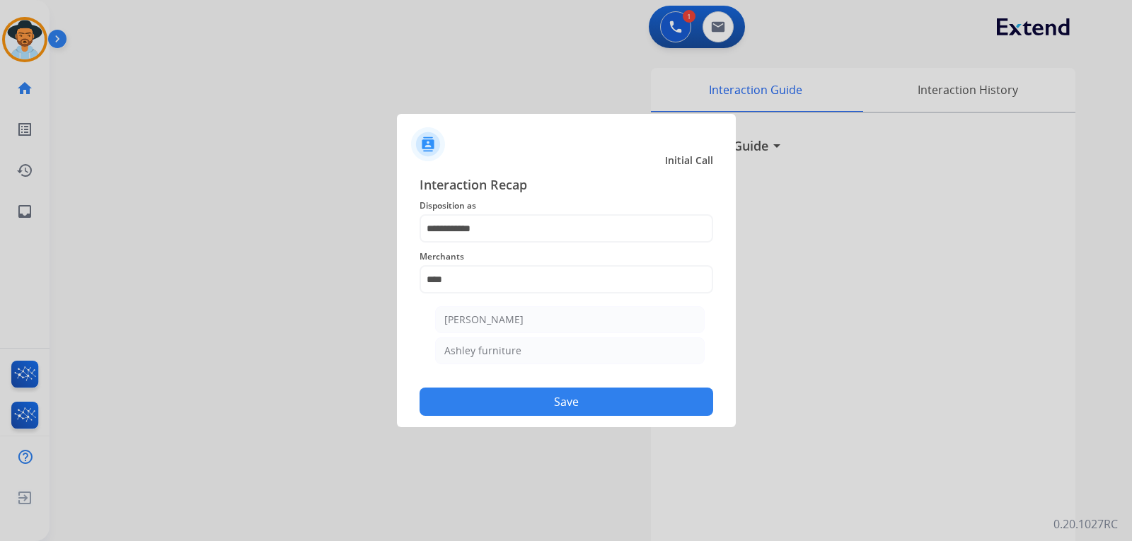
drag, startPoint x: 485, startPoint y: 311, endPoint x: 485, endPoint y: 336, distance: 24.8
click at [485, 313] on li "[PERSON_NAME]" at bounding box center [569, 319] width 269 height 27
type input "**********"
click at [496, 398] on button "Save" at bounding box center [566, 402] width 294 height 28
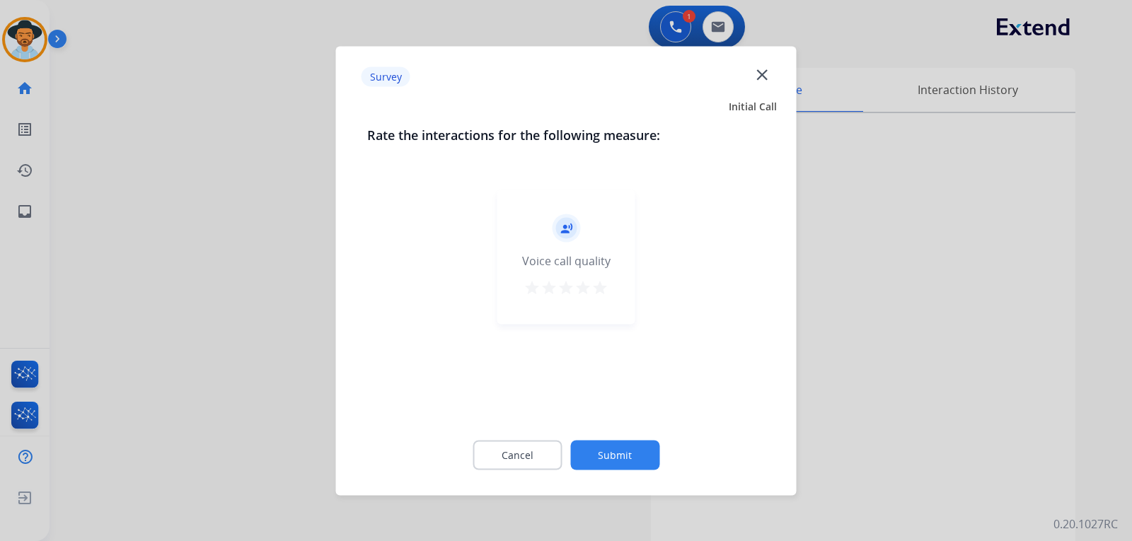
click at [826, 447] on div at bounding box center [566, 270] width 1132 height 541
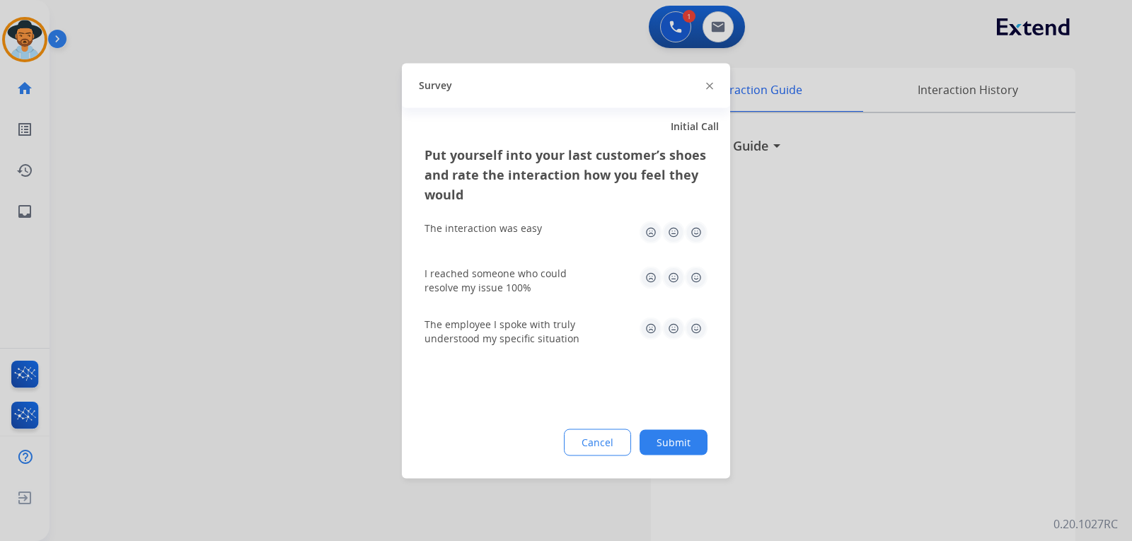
drag, startPoint x: 826, startPoint y: 447, endPoint x: 793, endPoint y: 539, distance: 97.8
click at [822, 457] on div at bounding box center [566, 270] width 1132 height 541
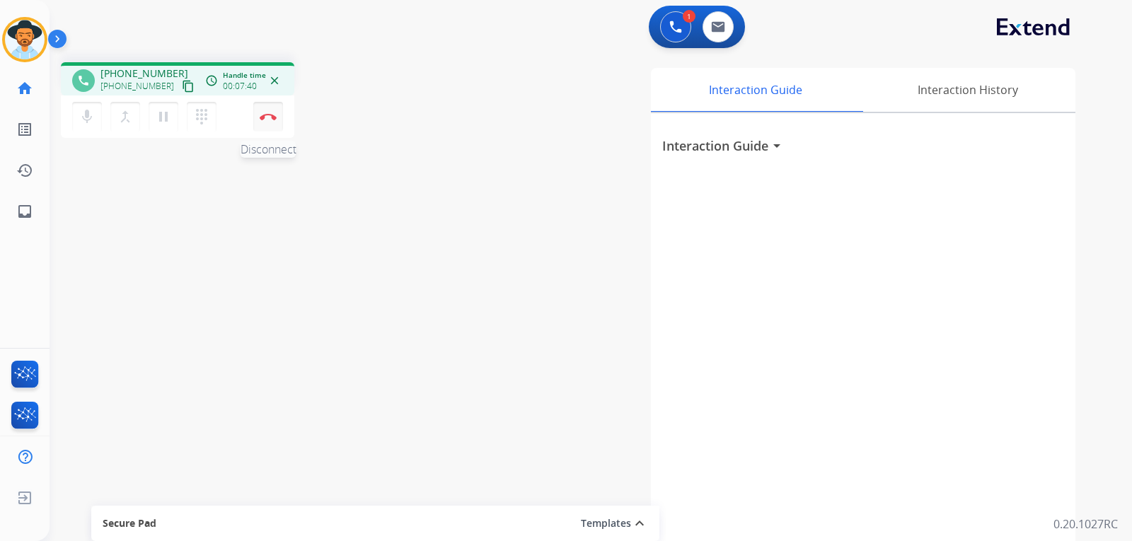
click at [267, 124] on button "Disconnect" at bounding box center [268, 117] width 30 height 30
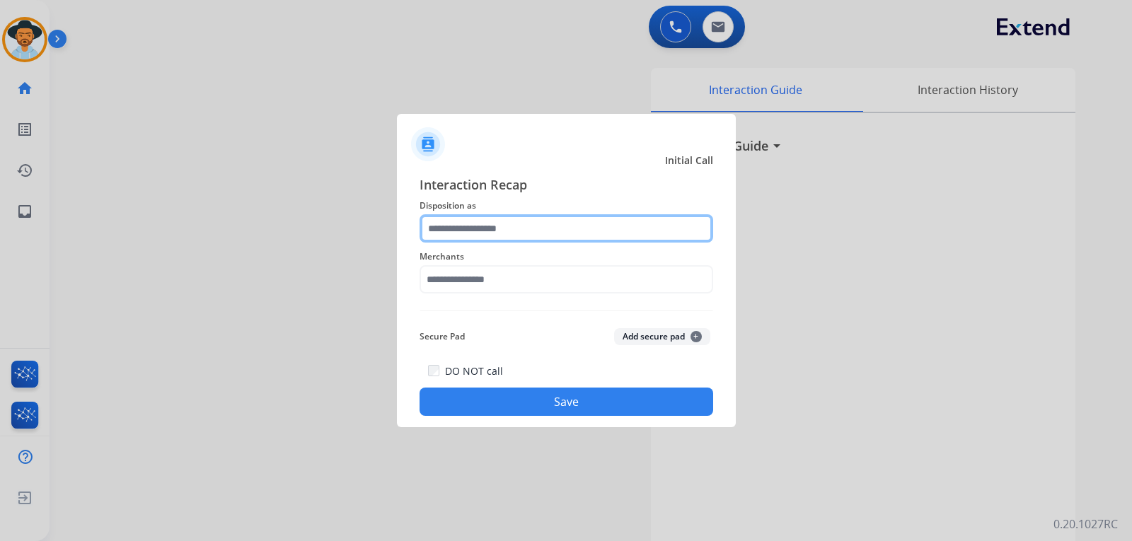
click at [470, 218] on input "text" at bounding box center [566, 228] width 294 height 28
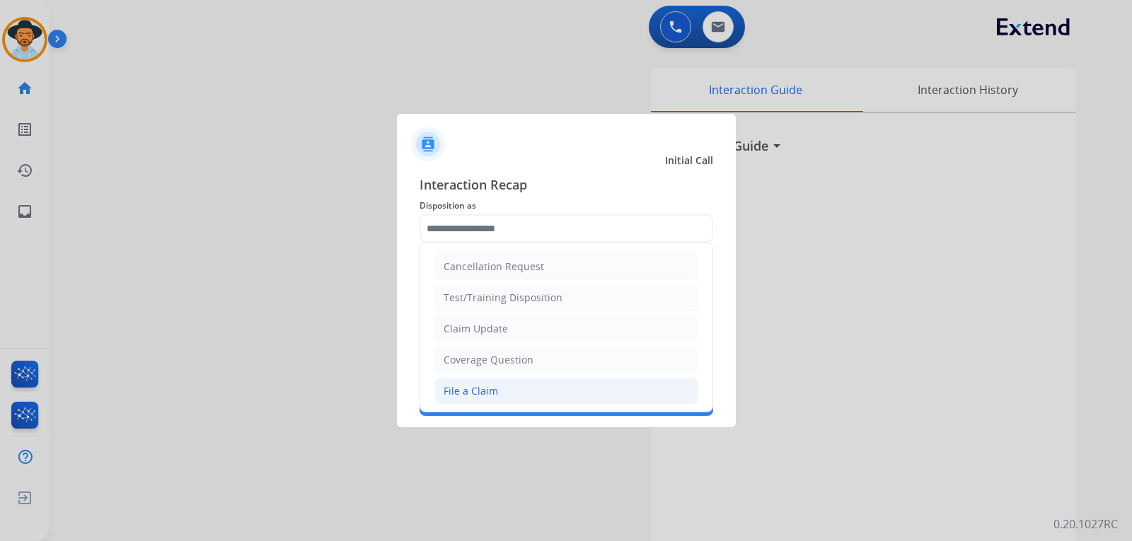
click at [479, 395] on div "File a Claim" at bounding box center [470, 391] width 54 height 14
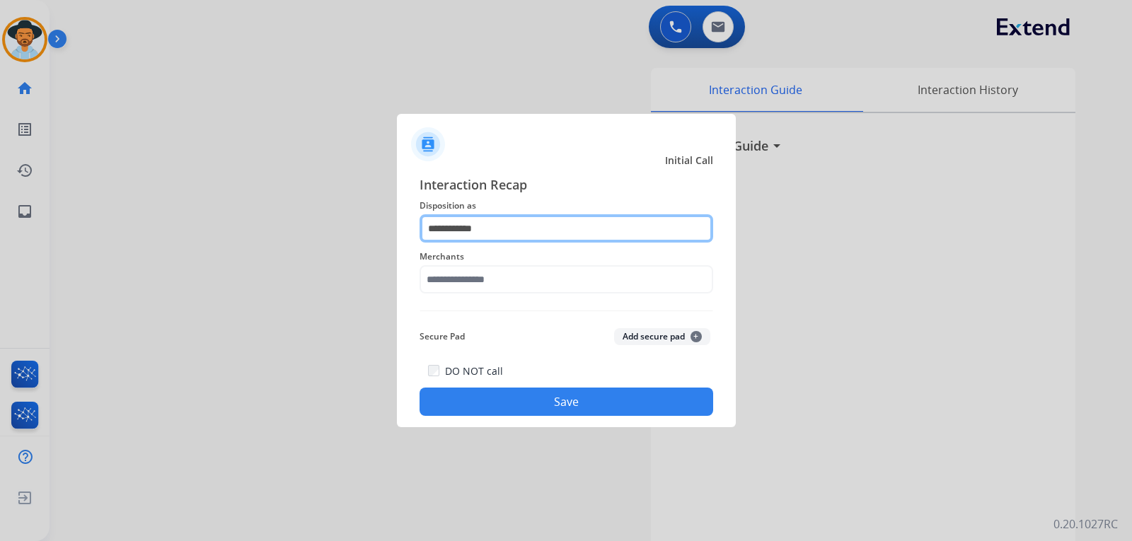
click at [524, 227] on input "**********" at bounding box center [566, 228] width 294 height 28
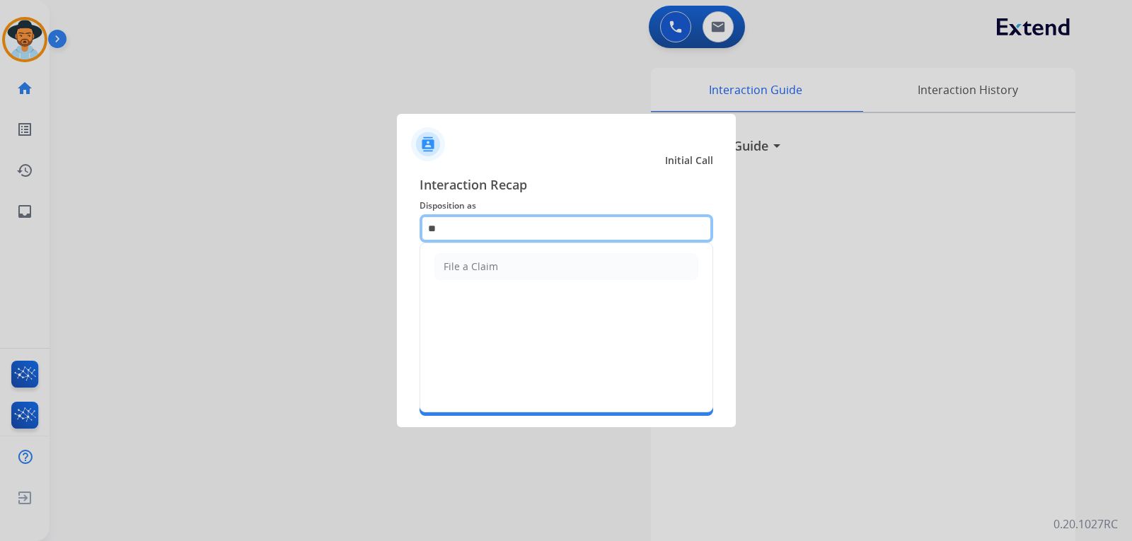
type input "*"
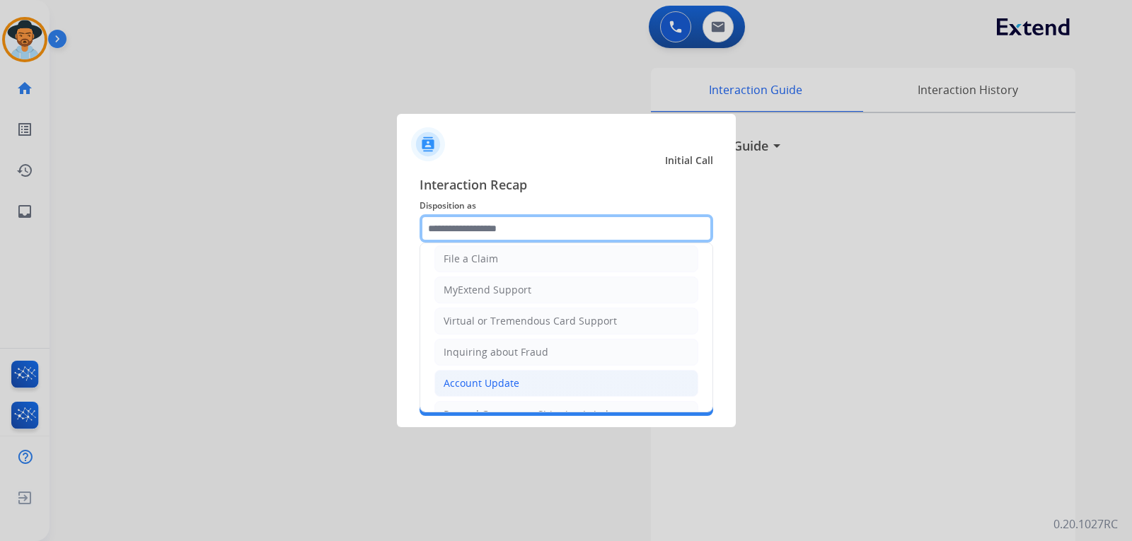
scroll to position [141, 0]
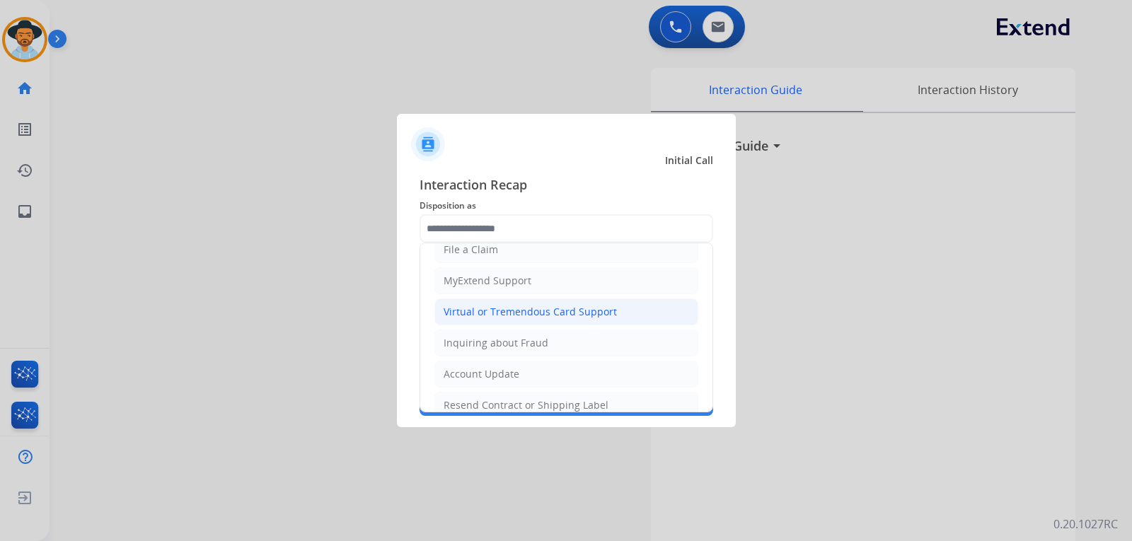
click at [455, 318] on div "Virtual or Tremendous Card Support" at bounding box center [529, 312] width 173 height 14
type input "**********"
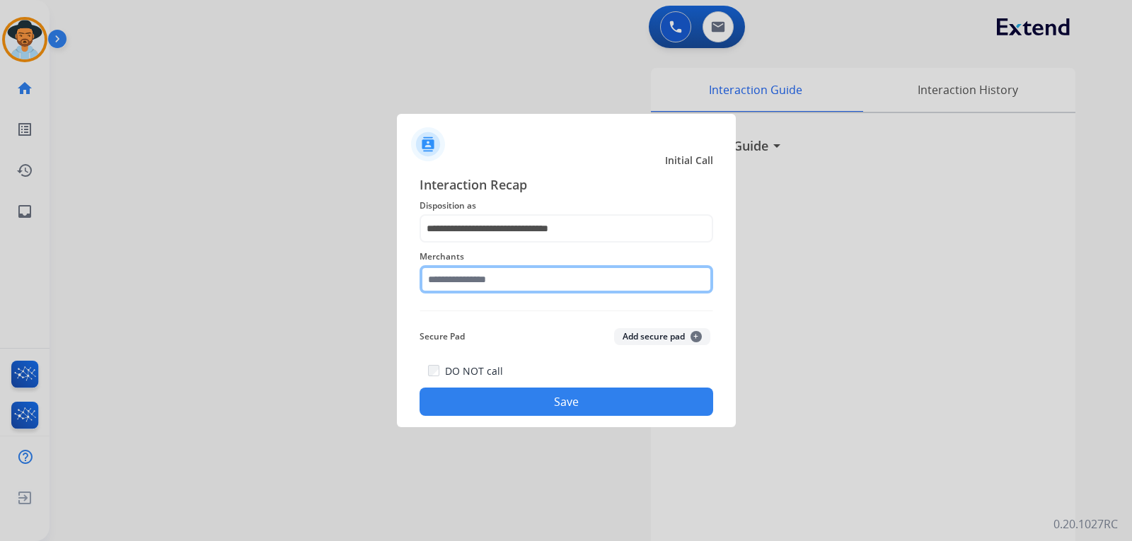
click at [490, 282] on input "text" at bounding box center [566, 279] width 294 height 28
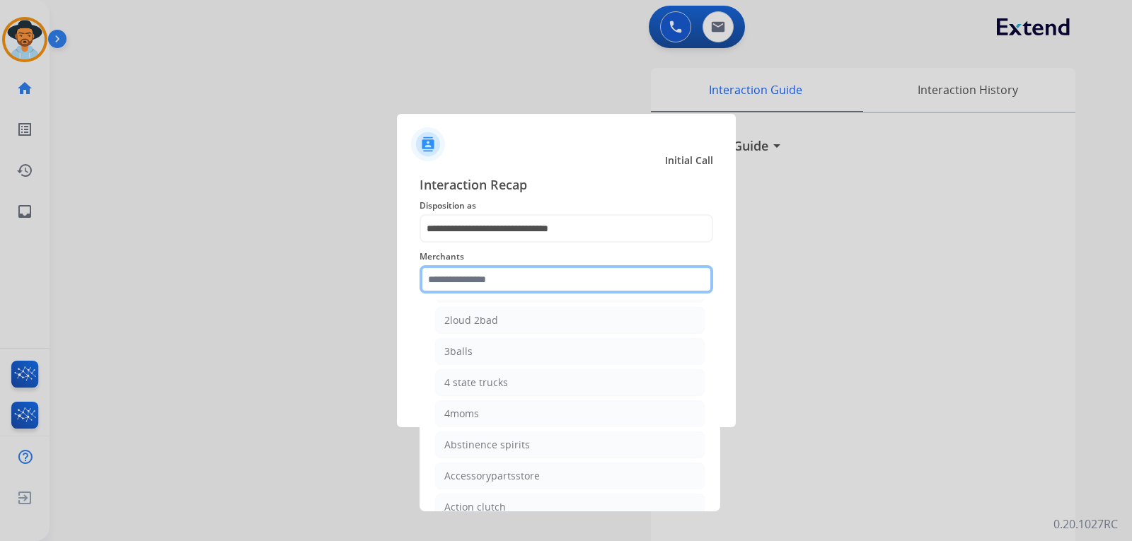
scroll to position [0, 0]
click at [556, 281] on input "text" at bounding box center [566, 279] width 294 height 28
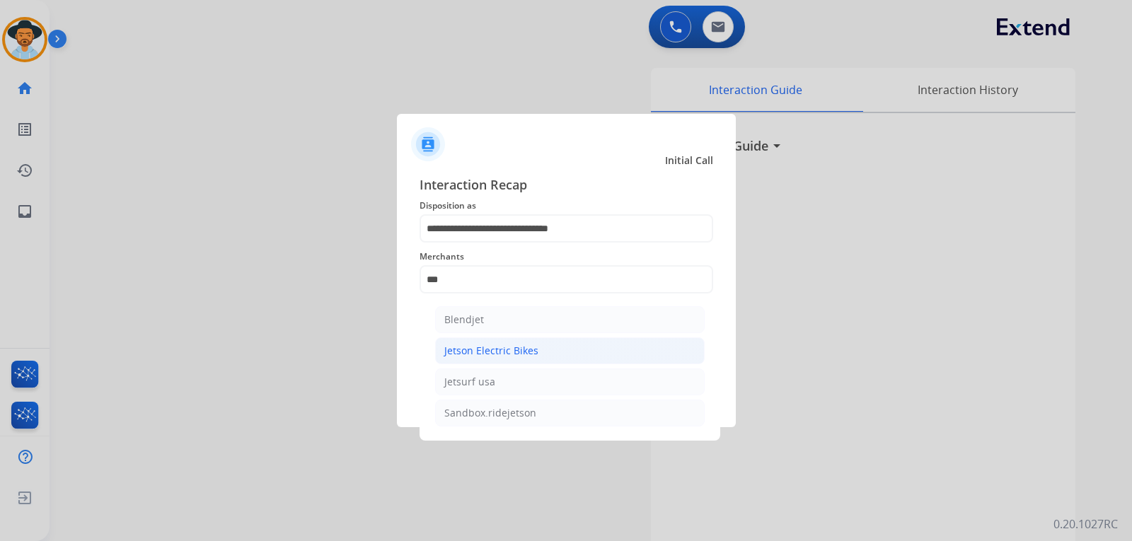
click at [528, 348] on div "Jetson Electric Bikes" at bounding box center [491, 351] width 94 height 14
type input "**********"
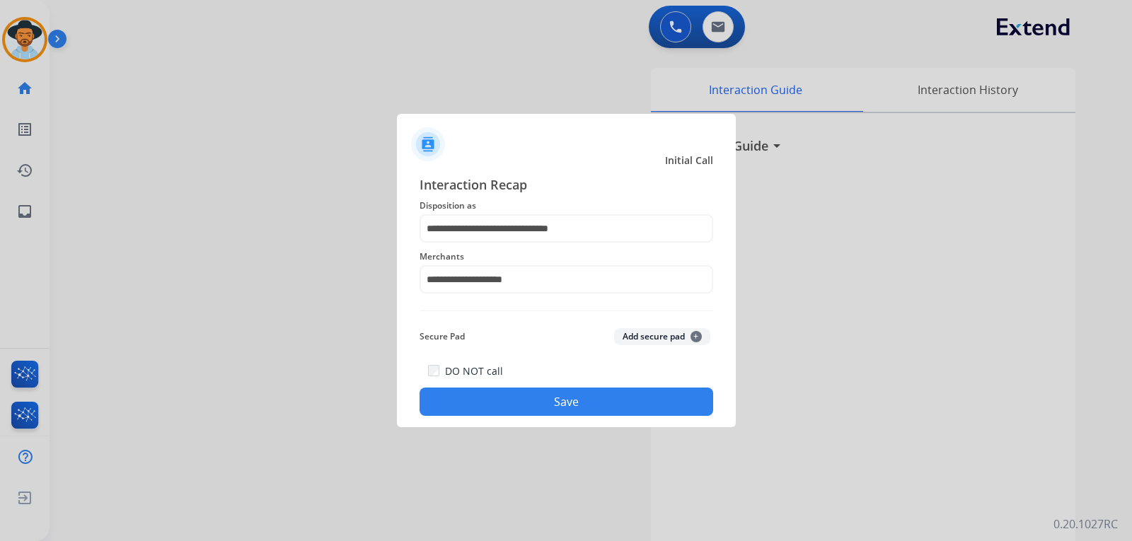
click at [552, 401] on button "Save" at bounding box center [566, 402] width 294 height 28
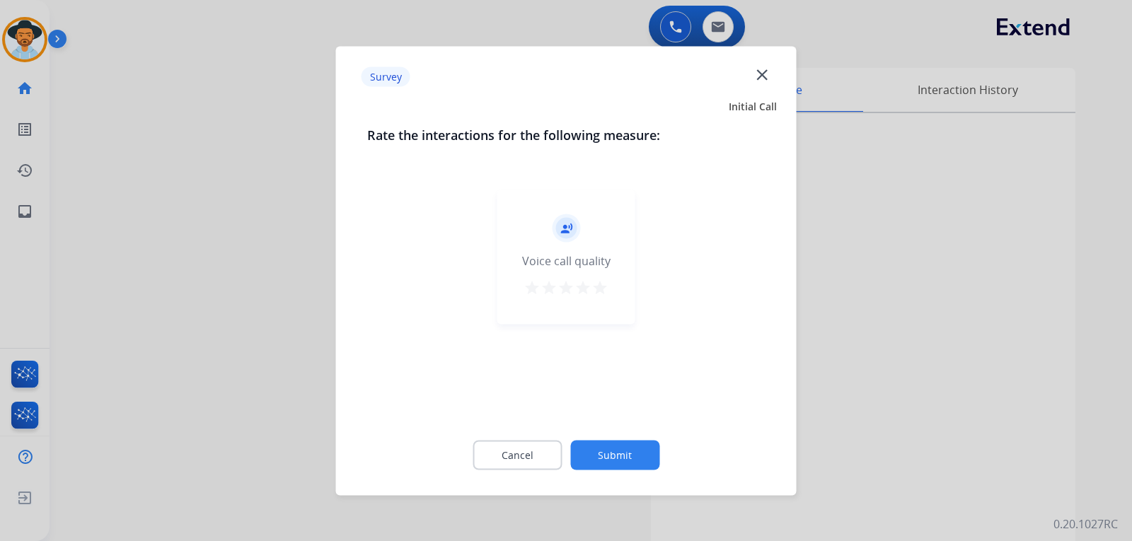
click at [972, 418] on div at bounding box center [566, 270] width 1132 height 541
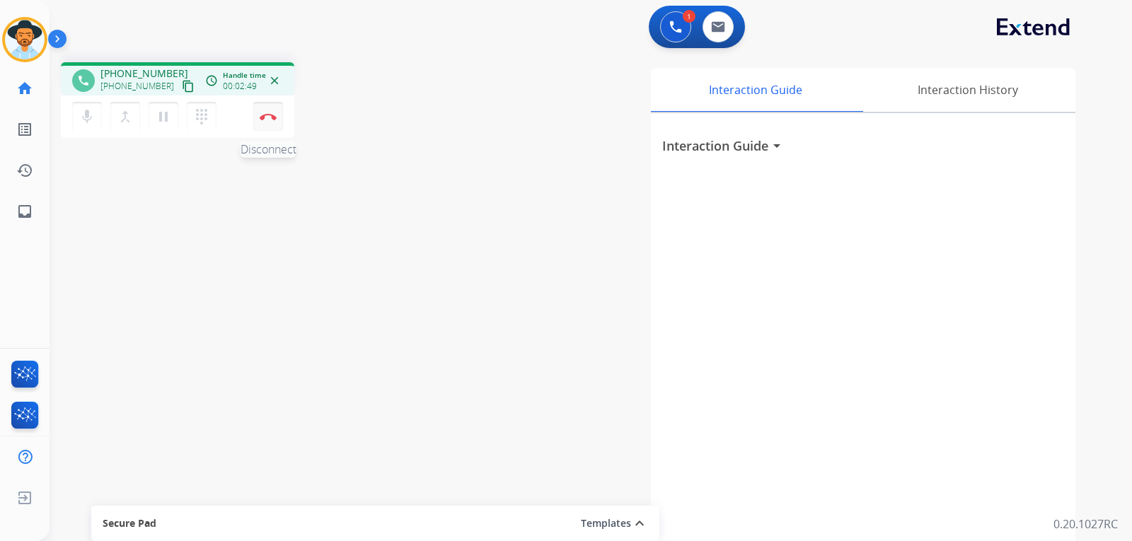
click at [276, 120] on button "Disconnect" at bounding box center [268, 117] width 30 height 30
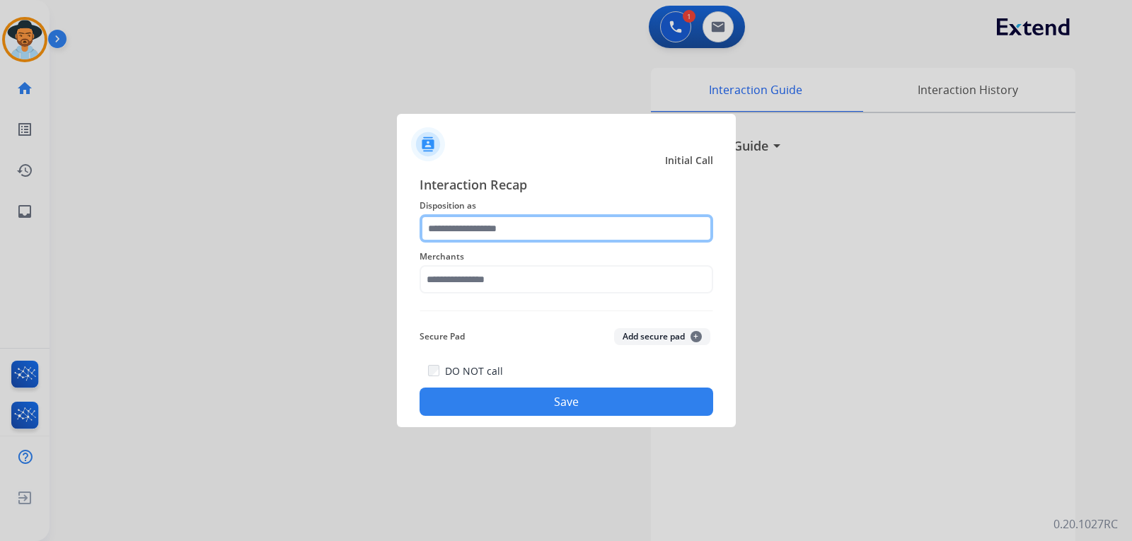
click at [581, 235] on input "text" at bounding box center [566, 228] width 294 height 28
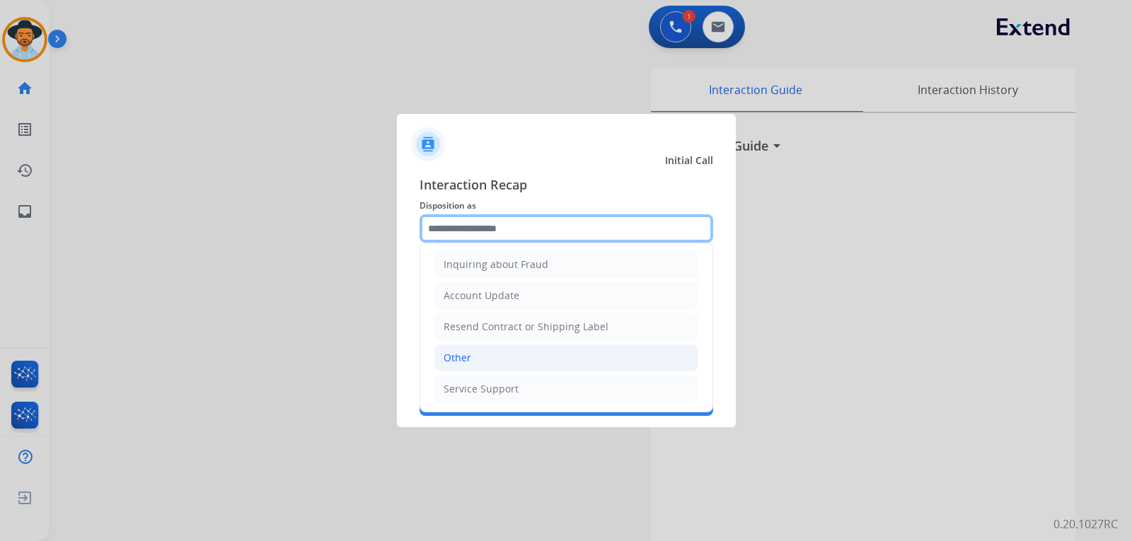
scroll to position [221, 0]
click at [501, 357] on li "Other" at bounding box center [566, 357] width 264 height 27
type input "*****"
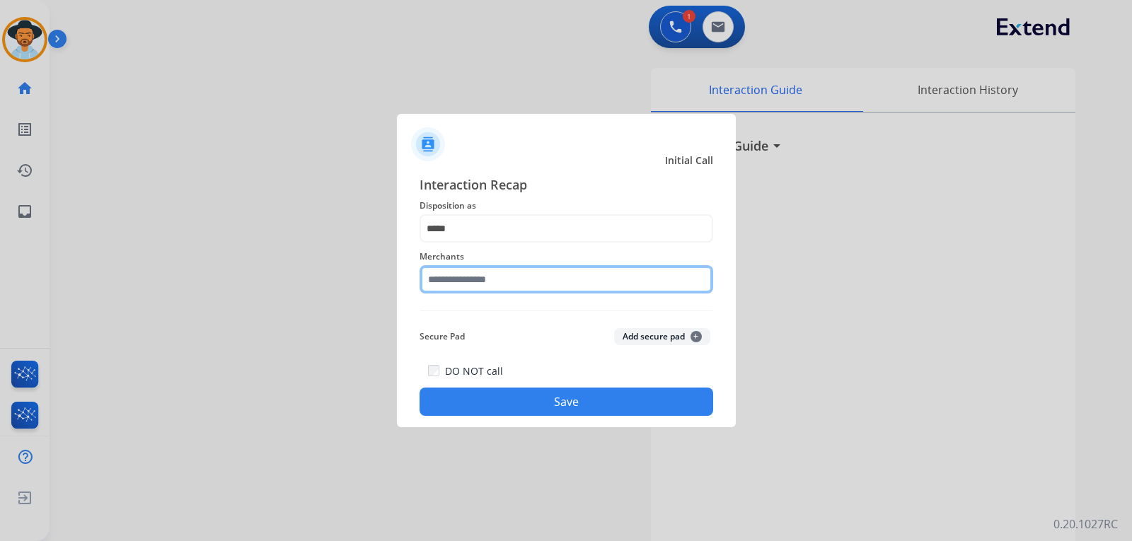
click at [511, 277] on input "text" at bounding box center [566, 279] width 294 height 28
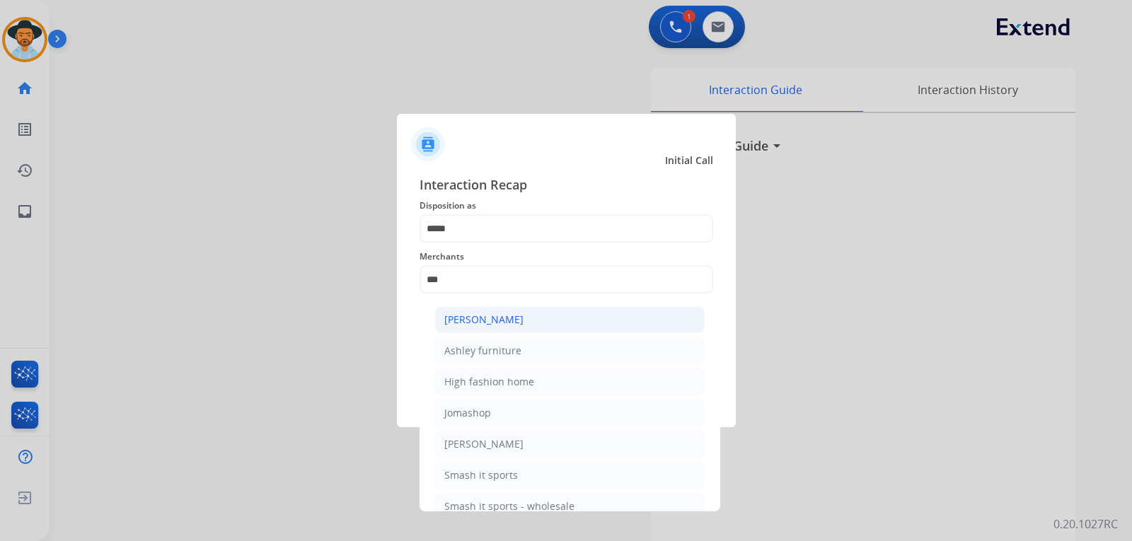
click at [502, 327] on div "[PERSON_NAME]" at bounding box center [483, 320] width 79 height 14
type input "**********"
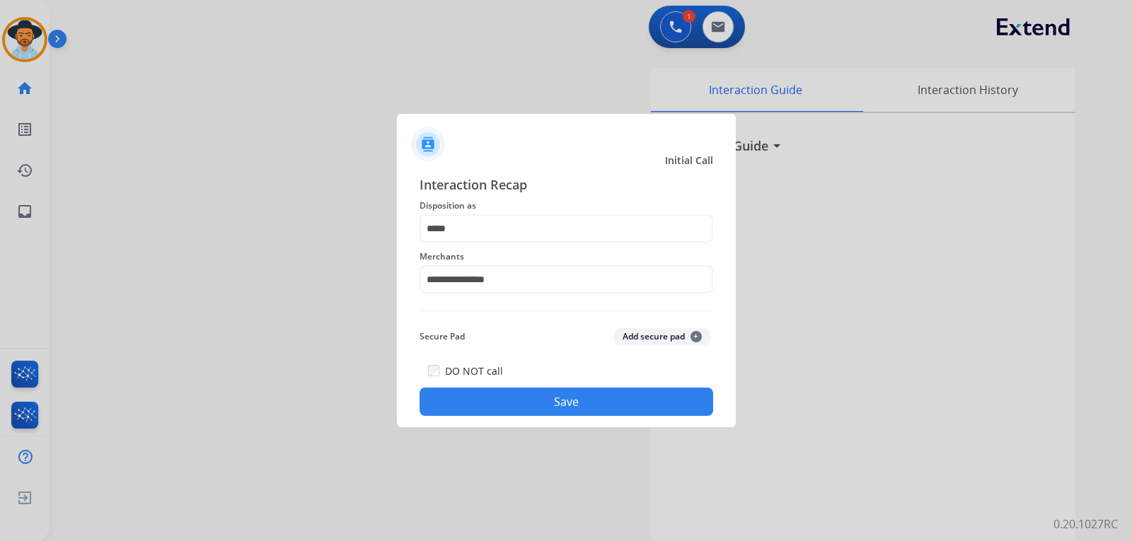
click at [543, 409] on button "Save" at bounding box center [566, 402] width 294 height 28
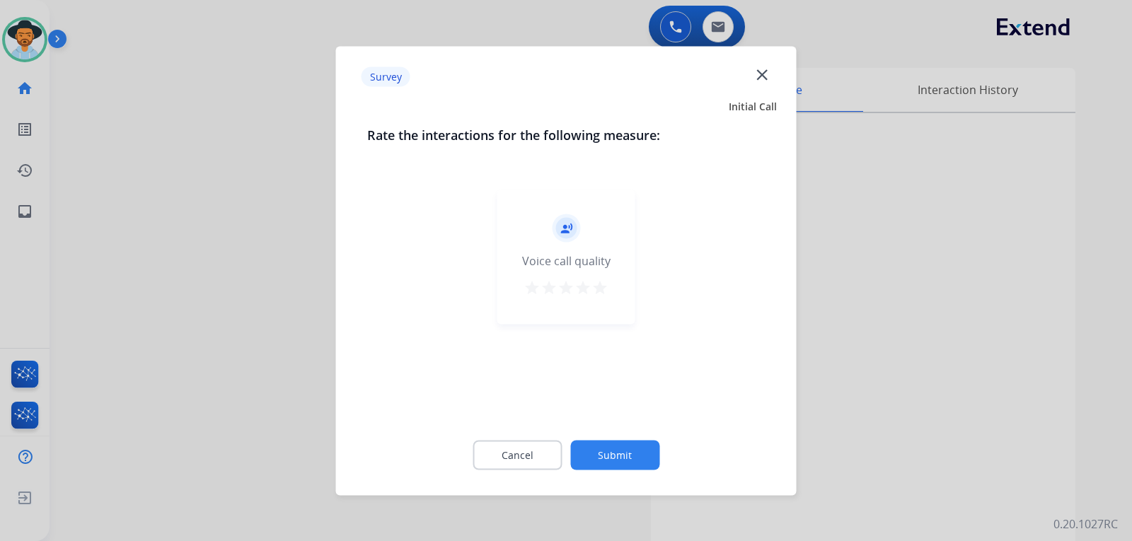
click at [938, 388] on div at bounding box center [566, 270] width 1132 height 541
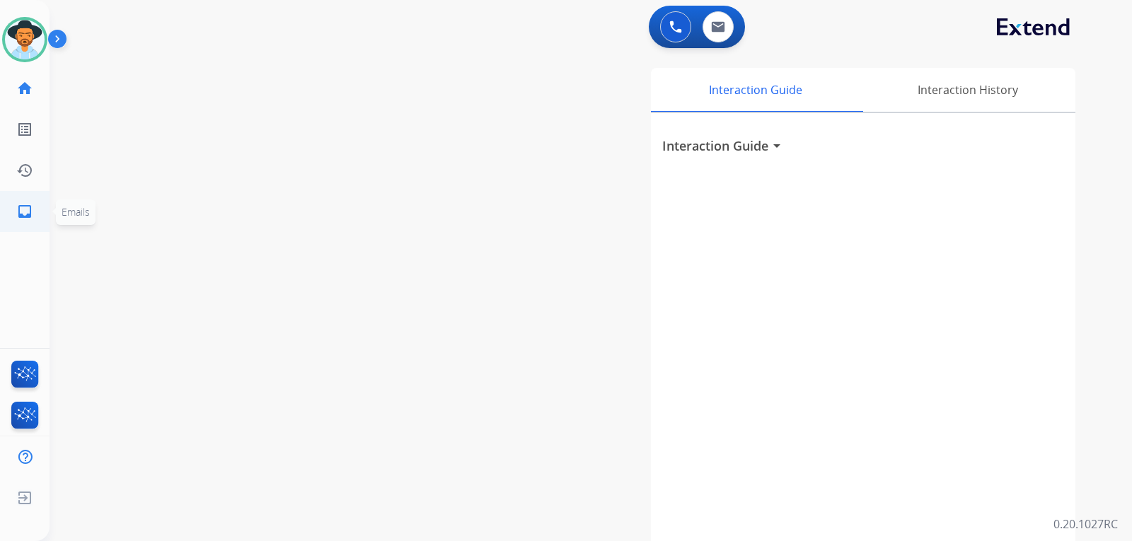
click at [36, 215] on link "inbox Emails" at bounding box center [25, 212] width 40 height 40
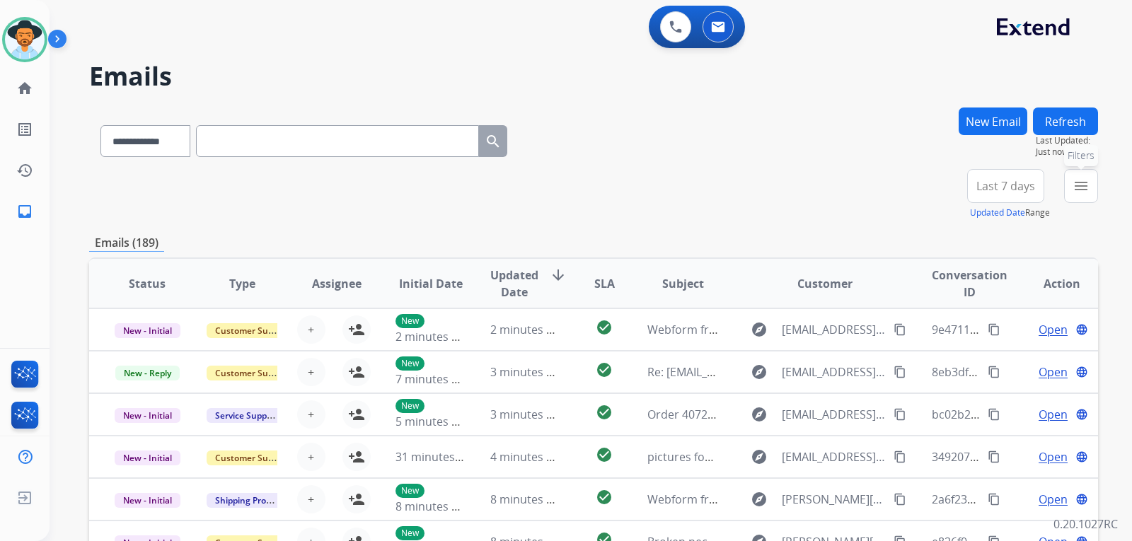
click at [1086, 191] on mat-icon "menu" at bounding box center [1080, 186] width 17 height 17
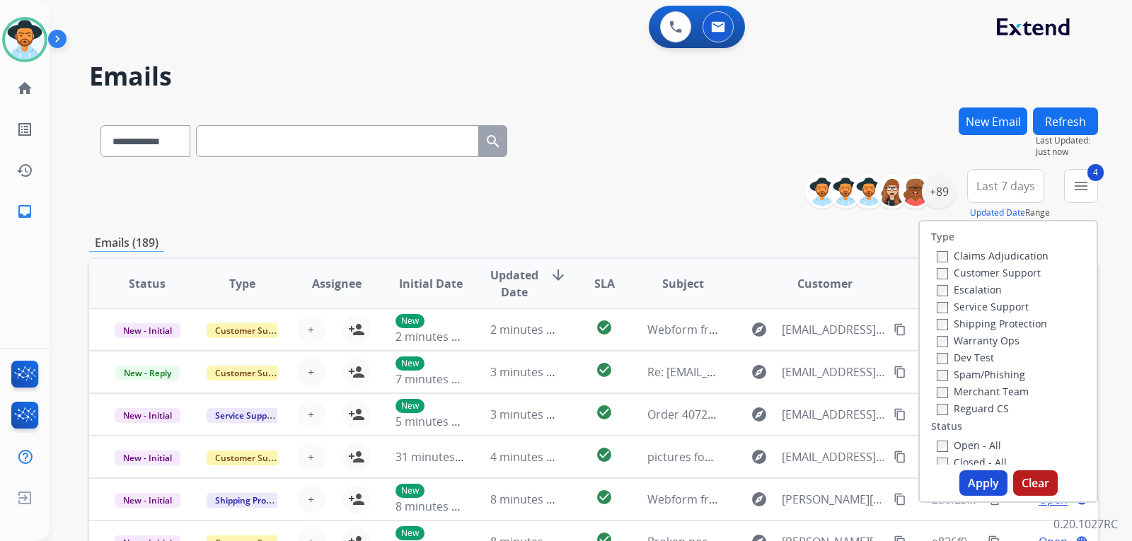
click at [976, 484] on button "Apply" at bounding box center [983, 482] width 48 height 25
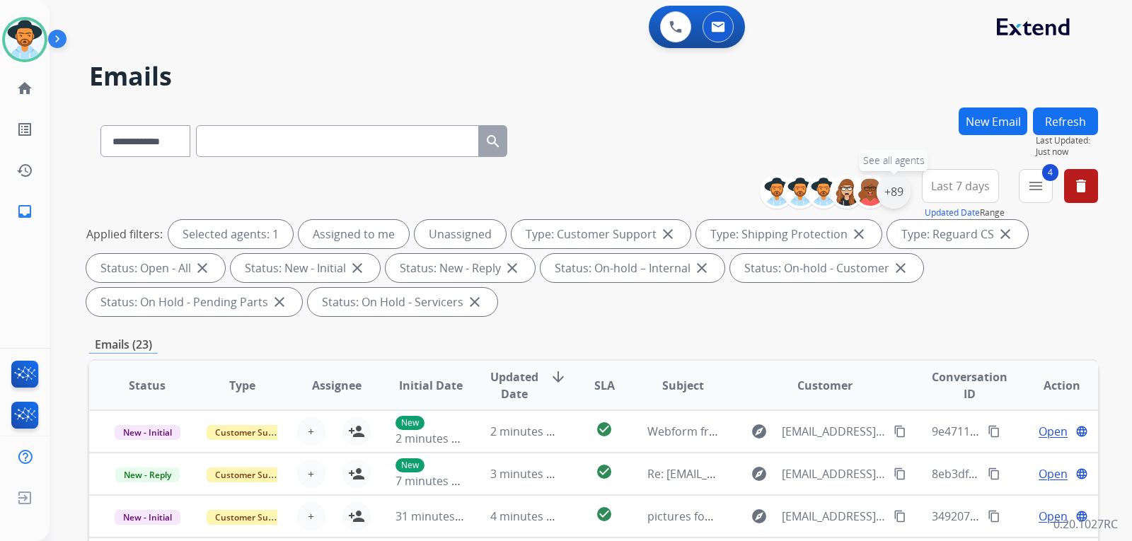
click at [895, 207] on div "+89" at bounding box center [893, 192] width 34 height 34
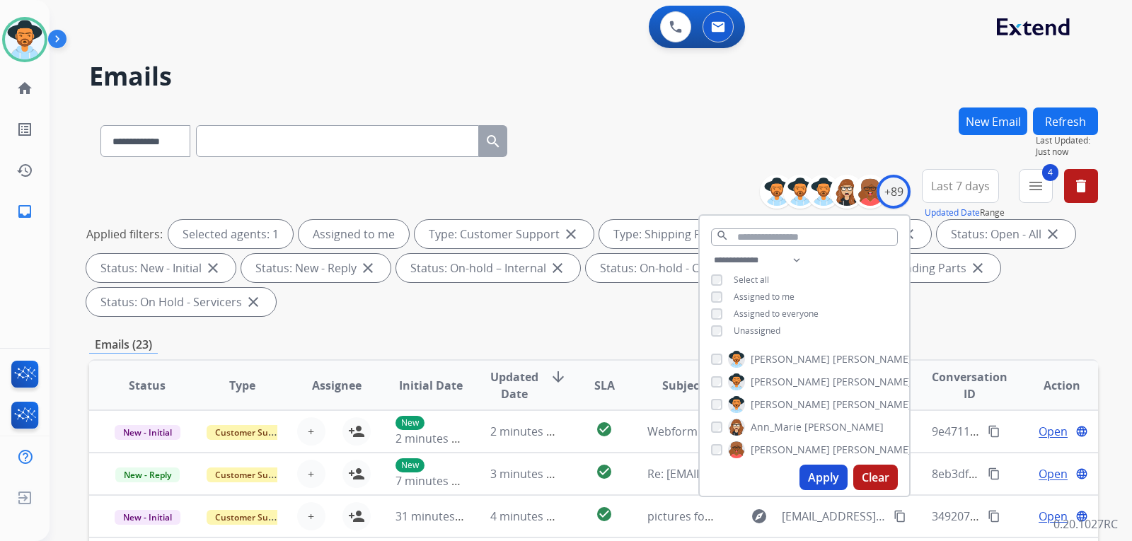
click at [810, 471] on button "Apply" at bounding box center [823, 477] width 48 height 25
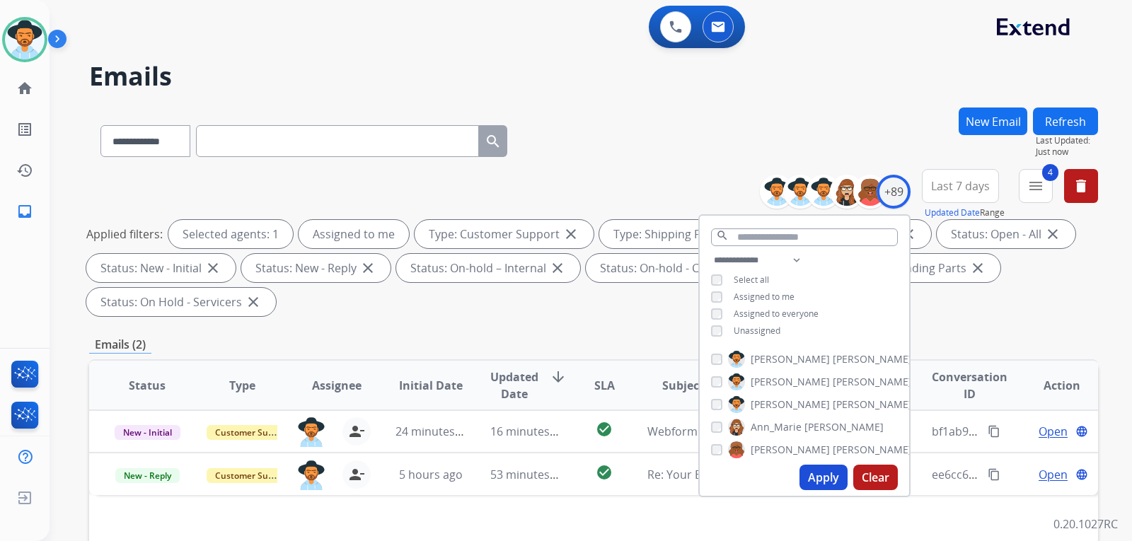
click at [991, 320] on div "**********" at bounding box center [593, 245] width 1009 height 153
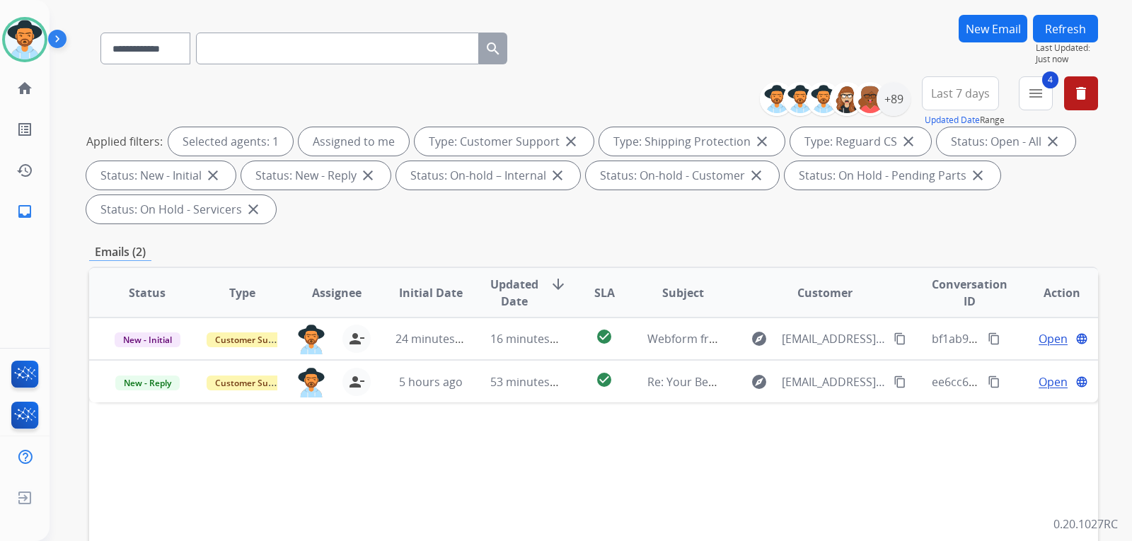
scroll to position [141, 0]
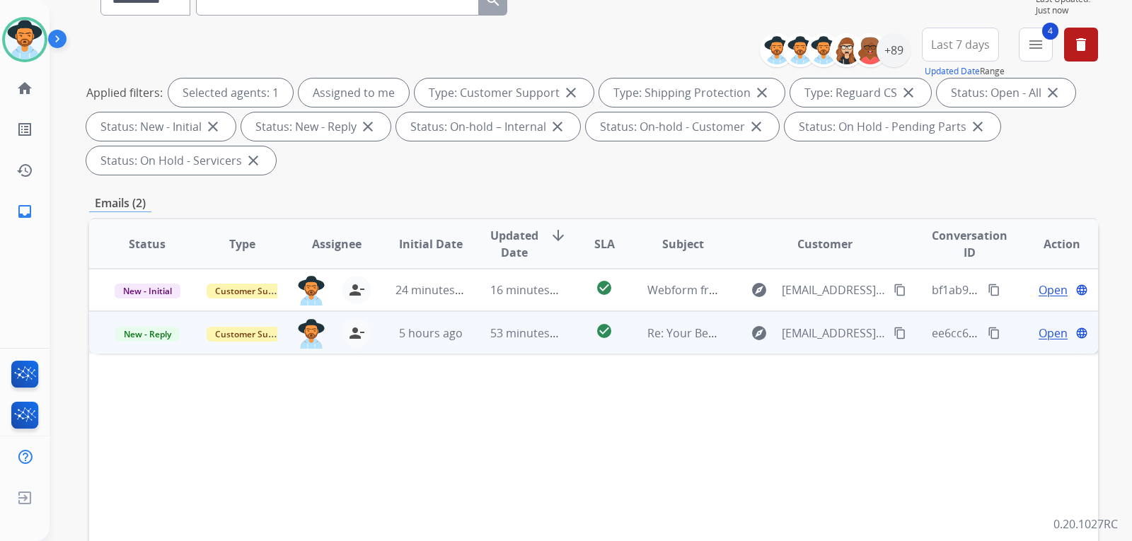
click at [1038, 335] on span "Open" at bounding box center [1052, 333] width 29 height 17
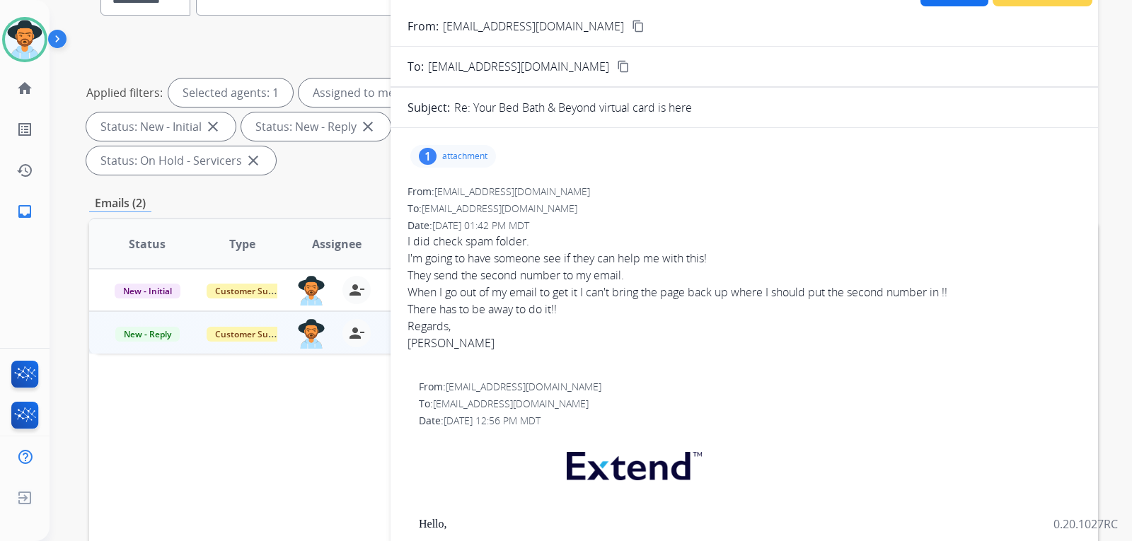
click at [1001, 230] on div "Date: 08/13/2025 - 01:42 PM MDT" at bounding box center [743, 226] width 673 height 14
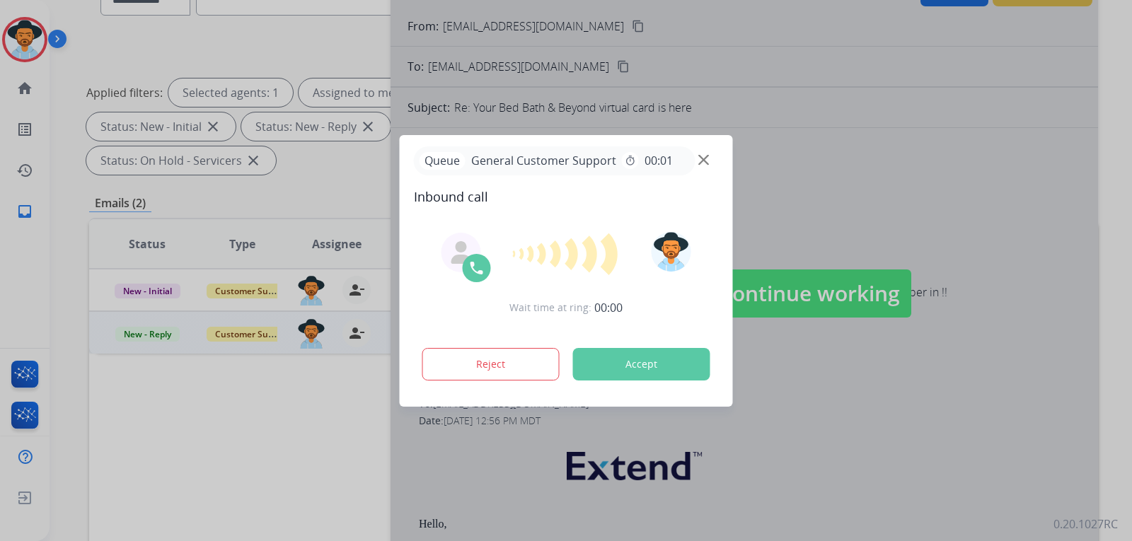
click at [709, 160] on div "Queue General Customer Support timer 00:01" at bounding box center [566, 160] width 305 height 29
click at [675, 363] on button "Accept" at bounding box center [641, 364] width 137 height 33
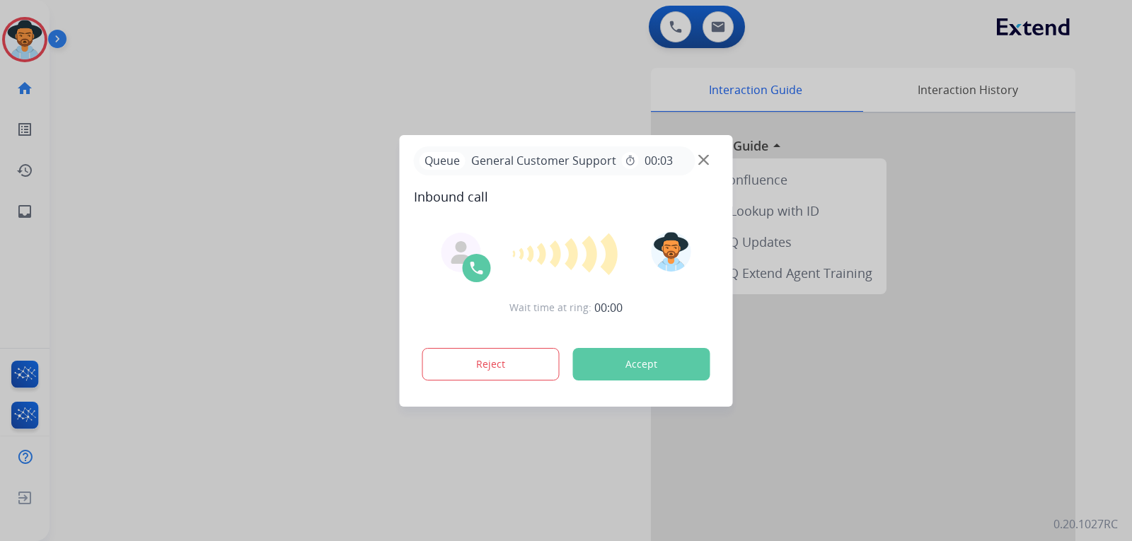
click at [659, 352] on button "Accept" at bounding box center [641, 364] width 137 height 33
click at [599, 369] on button "Accept" at bounding box center [641, 364] width 137 height 33
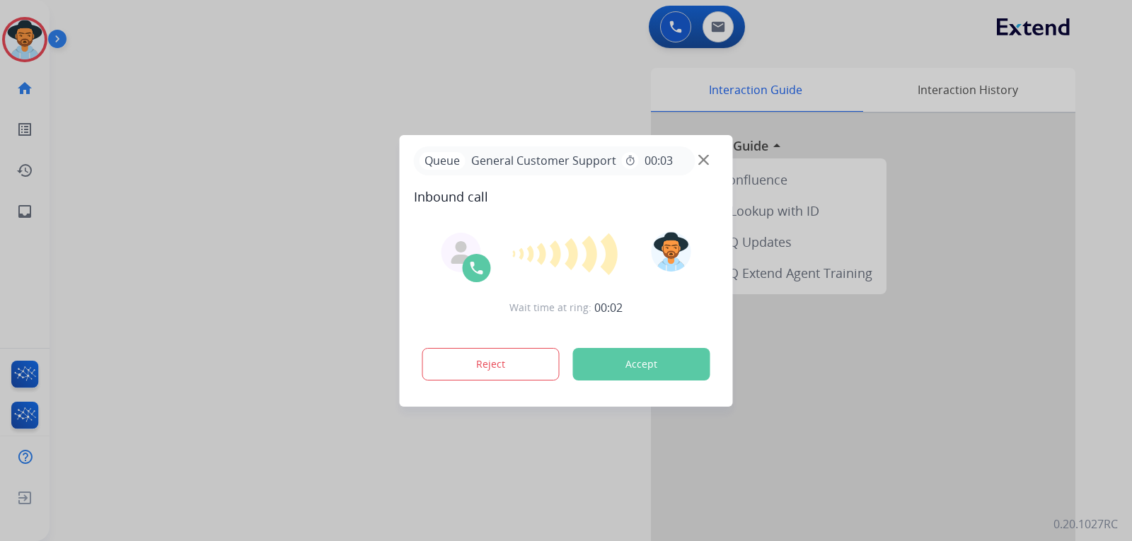
click at [599, 369] on button "Accept" at bounding box center [641, 364] width 137 height 33
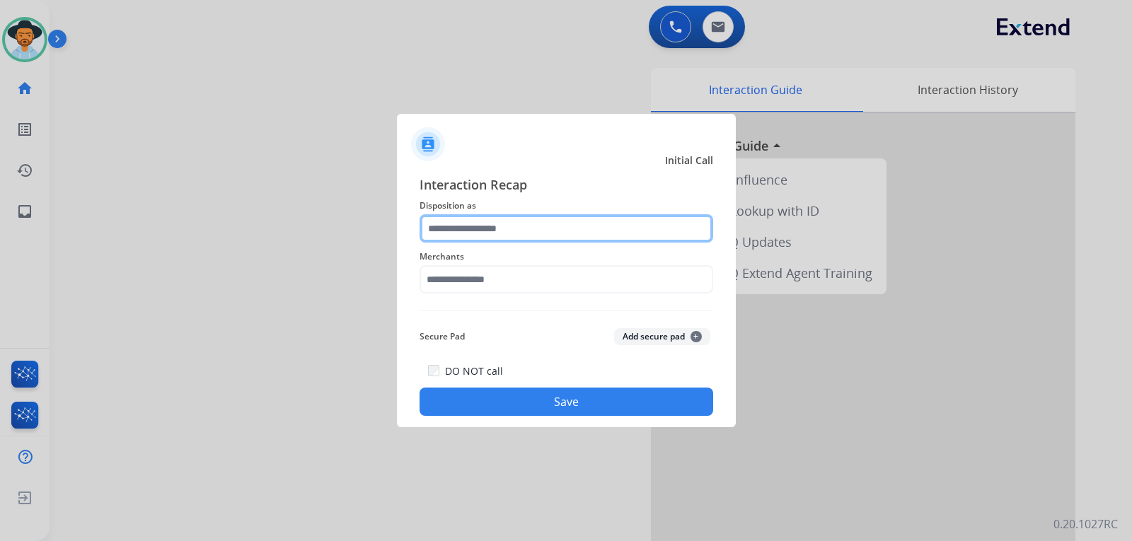
click at [475, 231] on input "text" at bounding box center [566, 228] width 294 height 28
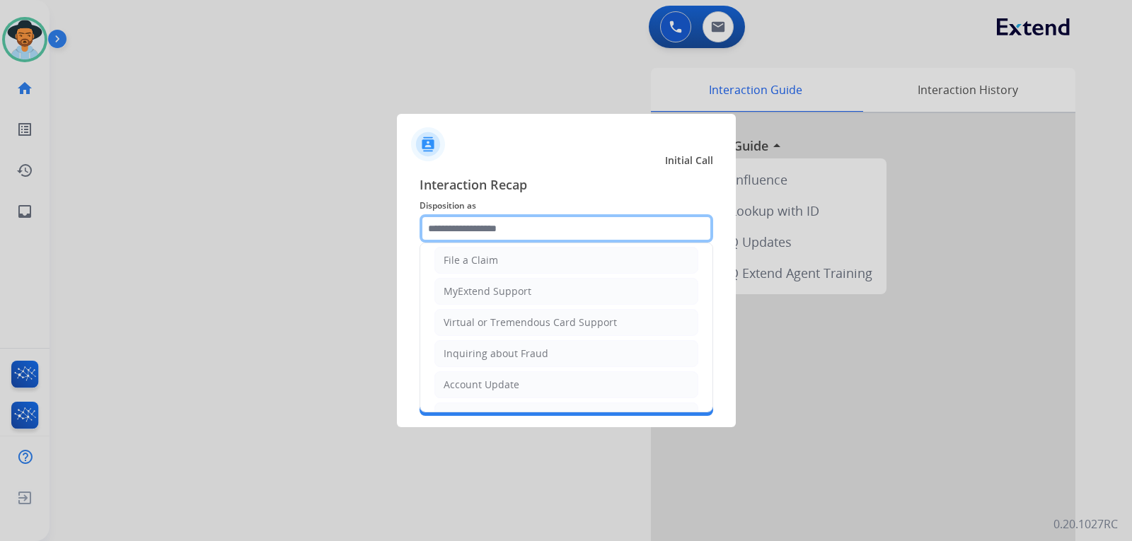
scroll to position [221, 0]
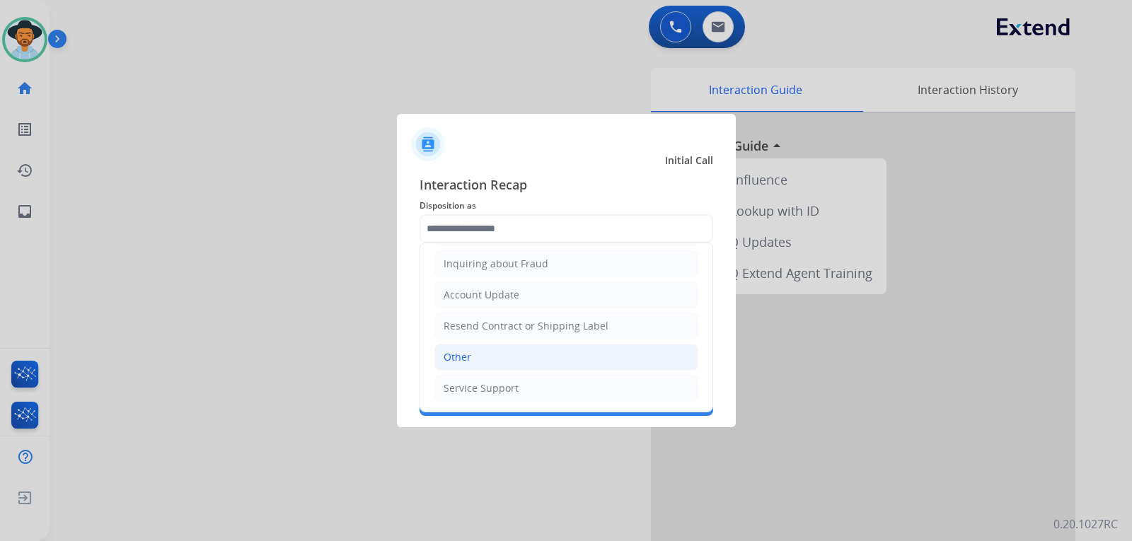
drag, startPoint x: 456, startPoint y: 362, endPoint x: 459, endPoint y: 340, distance: 22.9
click at [456, 361] on div "Other" at bounding box center [457, 357] width 28 height 14
type input "*****"
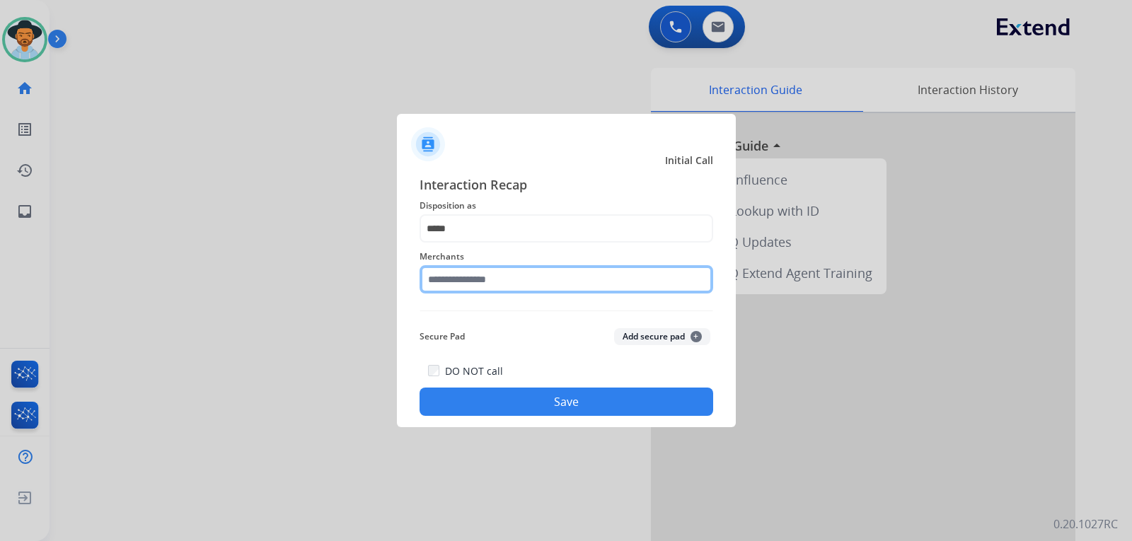
click at [476, 275] on input "text" at bounding box center [566, 279] width 294 height 28
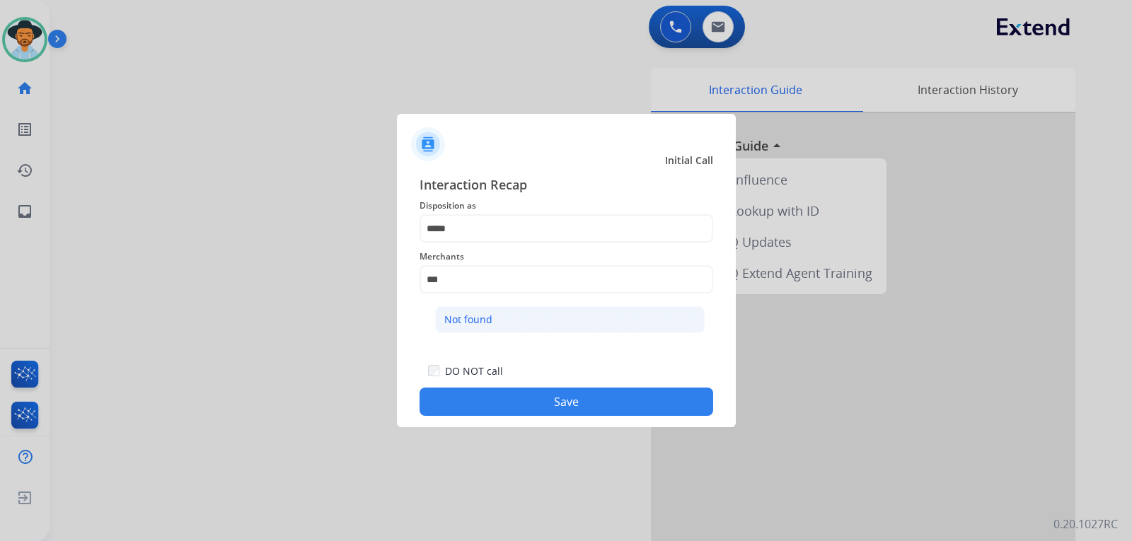
click at [471, 315] on div "Not found" at bounding box center [468, 320] width 48 height 14
type input "*********"
click at [564, 393] on button "Save" at bounding box center [566, 402] width 294 height 28
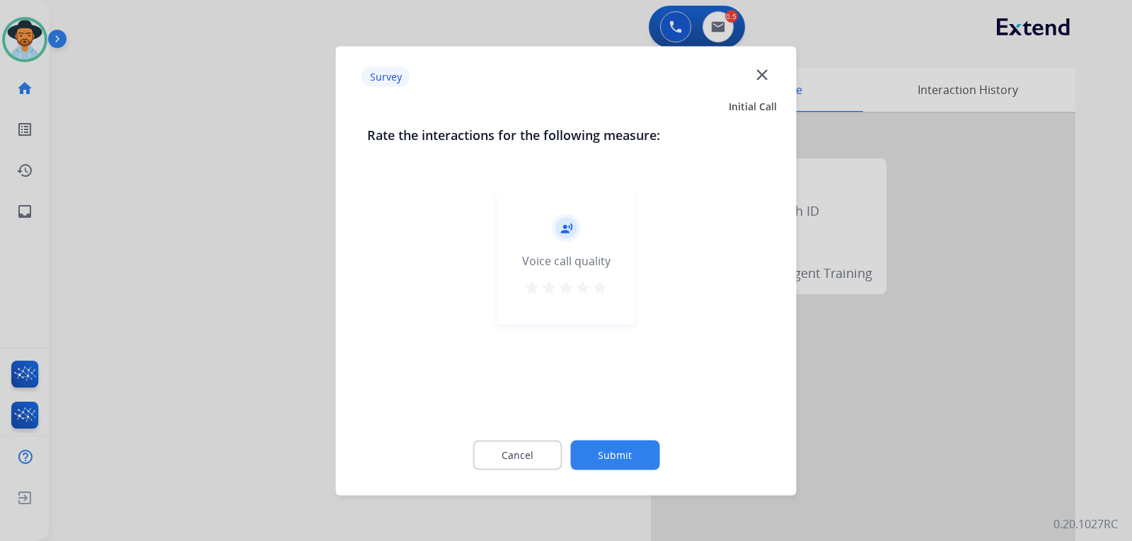
click at [762, 78] on mat-icon "close" at bounding box center [762, 74] width 18 height 18
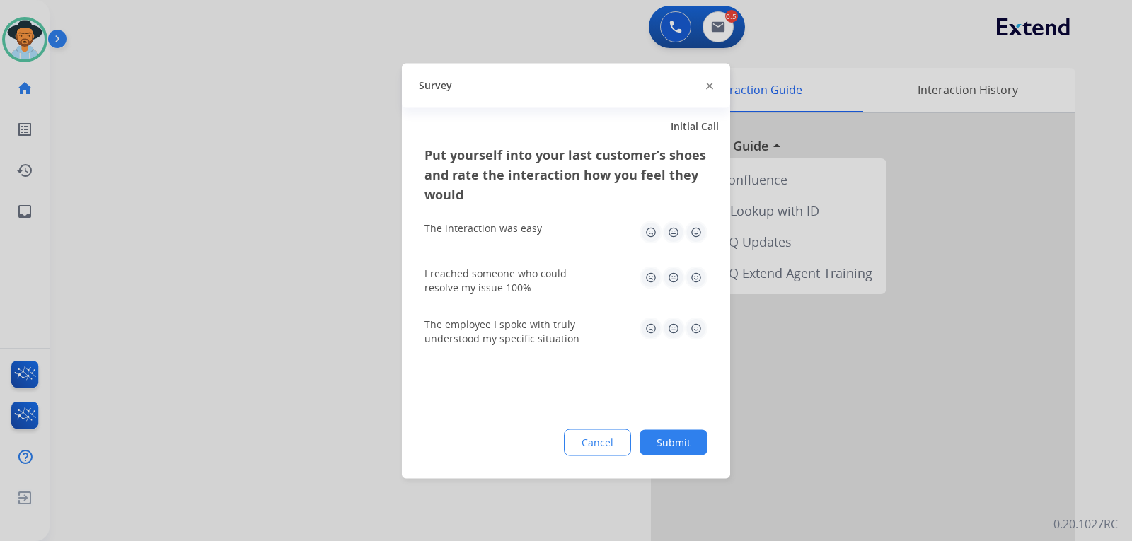
click at [709, 87] on img at bounding box center [709, 86] width 7 height 7
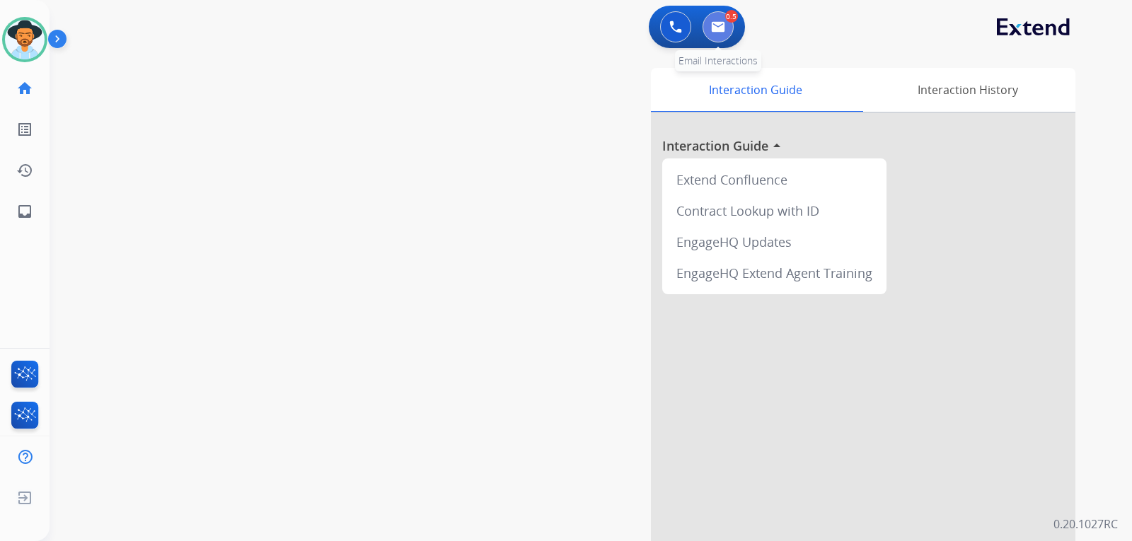
click at [720, 33] on button at bounding box center [717, 26] width 31 height 31
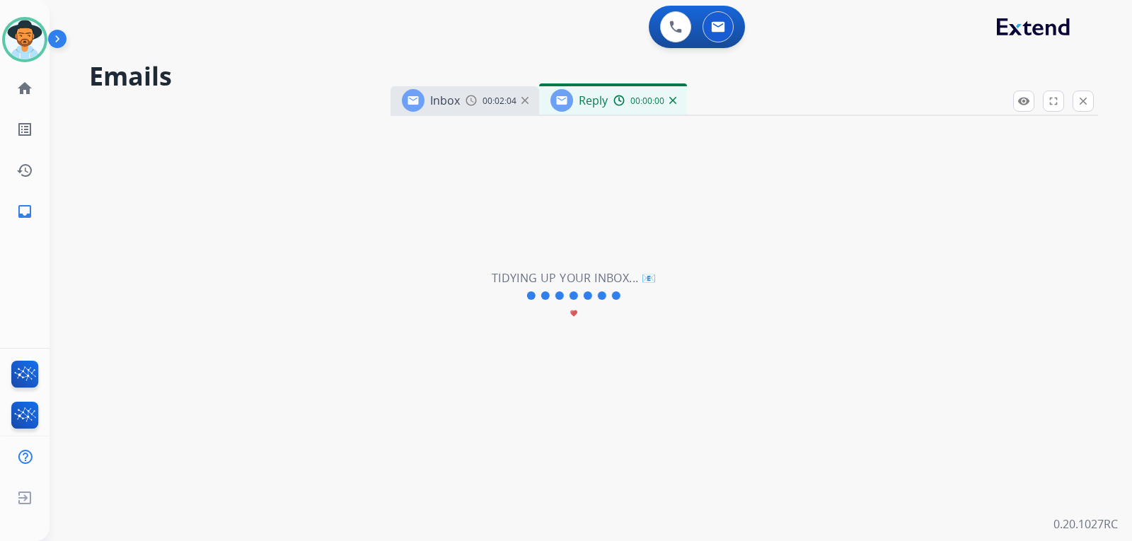
select select "**********"
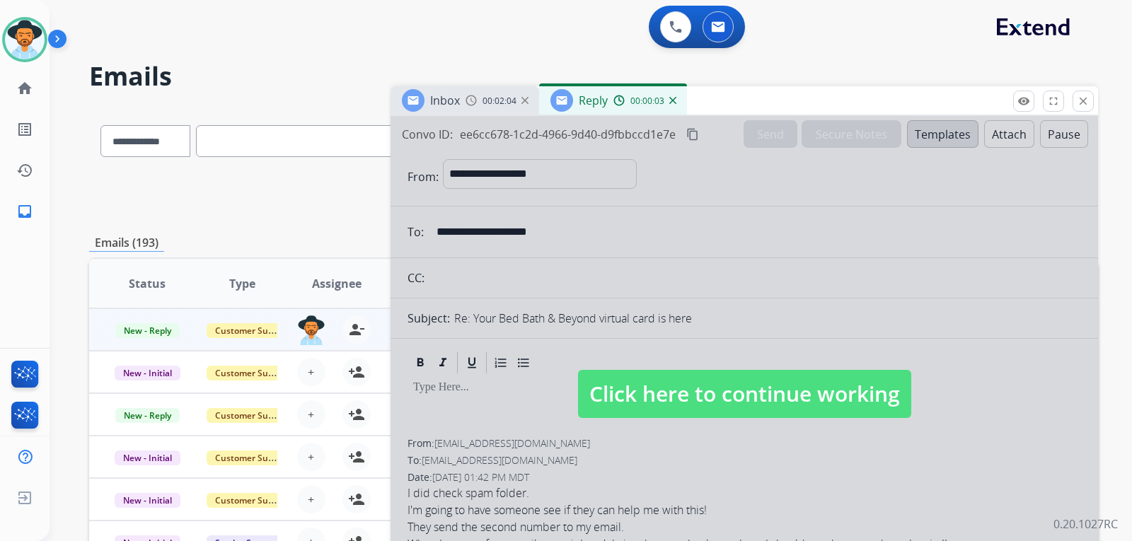
click at [724, 385] on span "Click here to continue working" at bounding box center [744, 394] width 333 height 48
select select
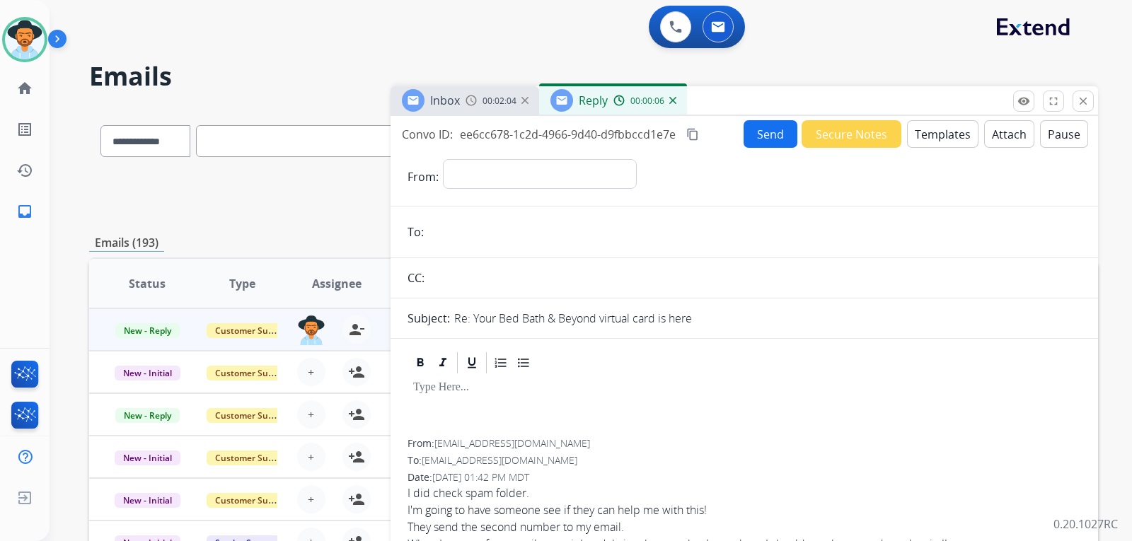
click at [928, 137] on button "Templates" at bounding box center [942, 134] width 71 height 28
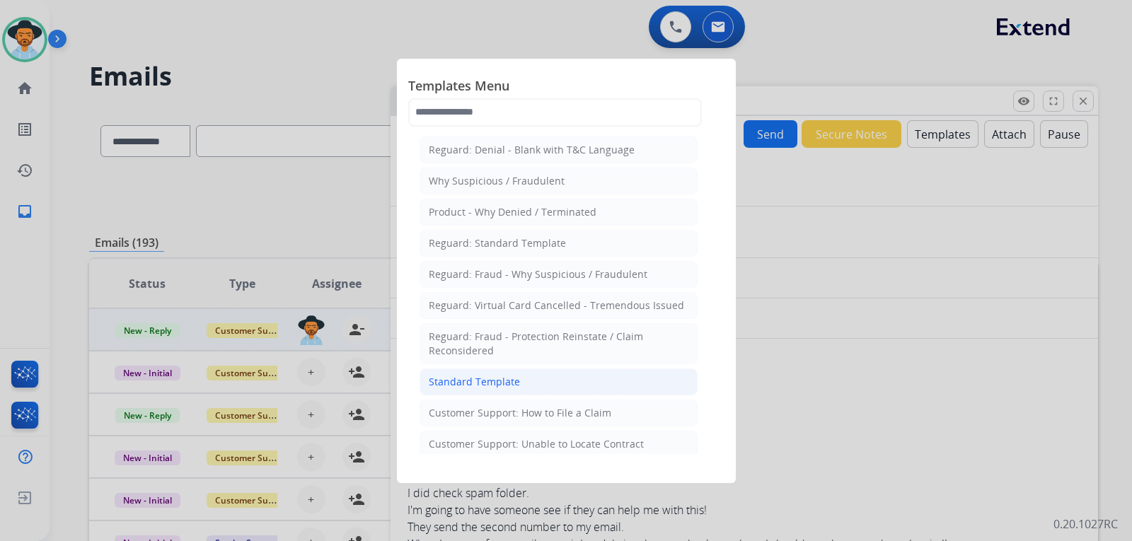
click at [445, 384] on div "Standard Template" at bounding box center [474, 382] width 91 height 14
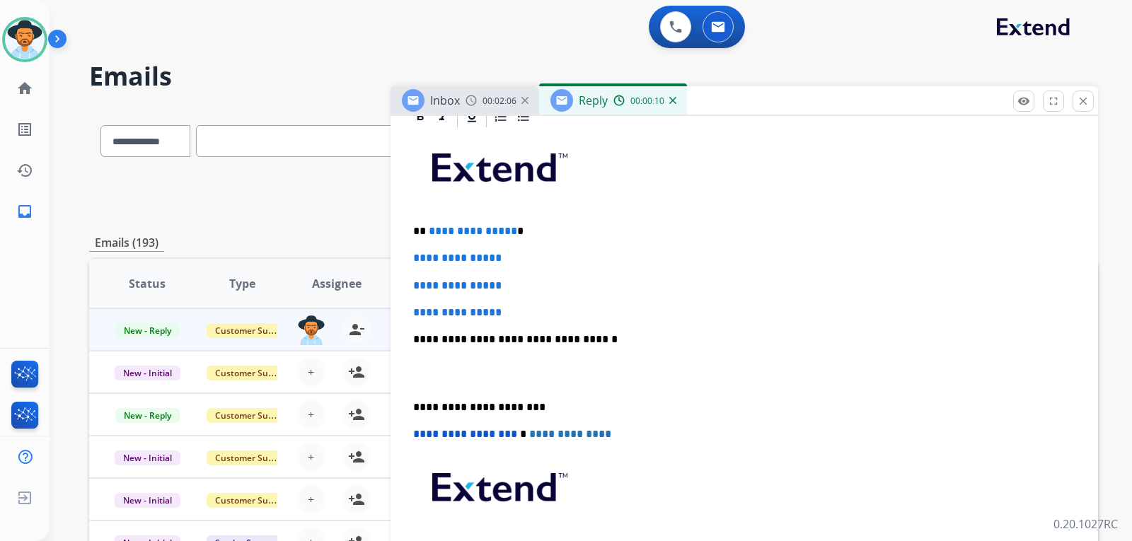
scroll to position [354, 0]
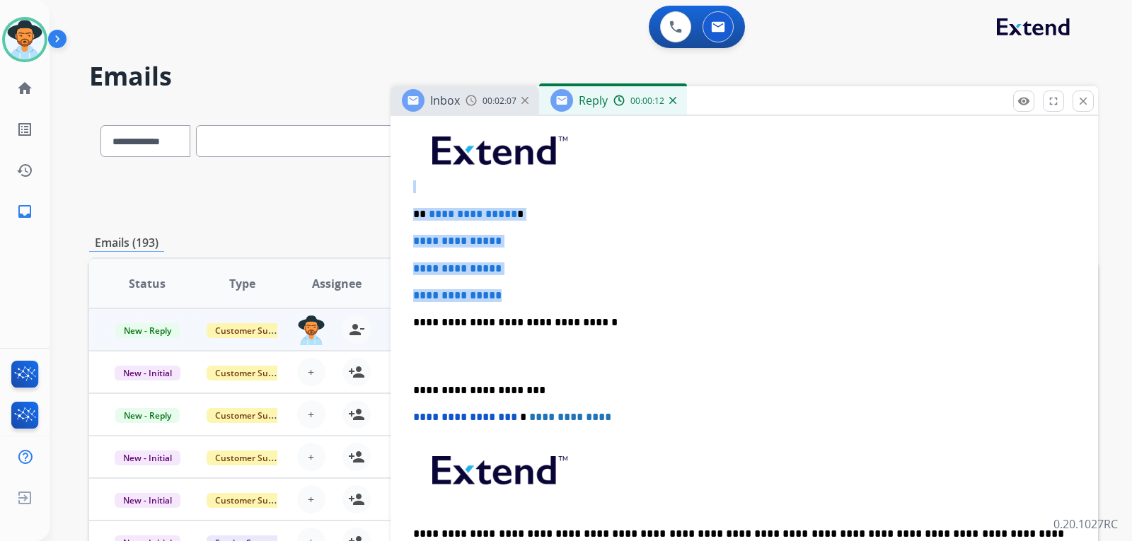
drag, startPoint x: 534, startPoint y: 295, endPoint x: 411, endPoint y: 184, distance: 165.8
click at [411, 184] on div "**********" at bounding box center [743, 355] width 673 height 487
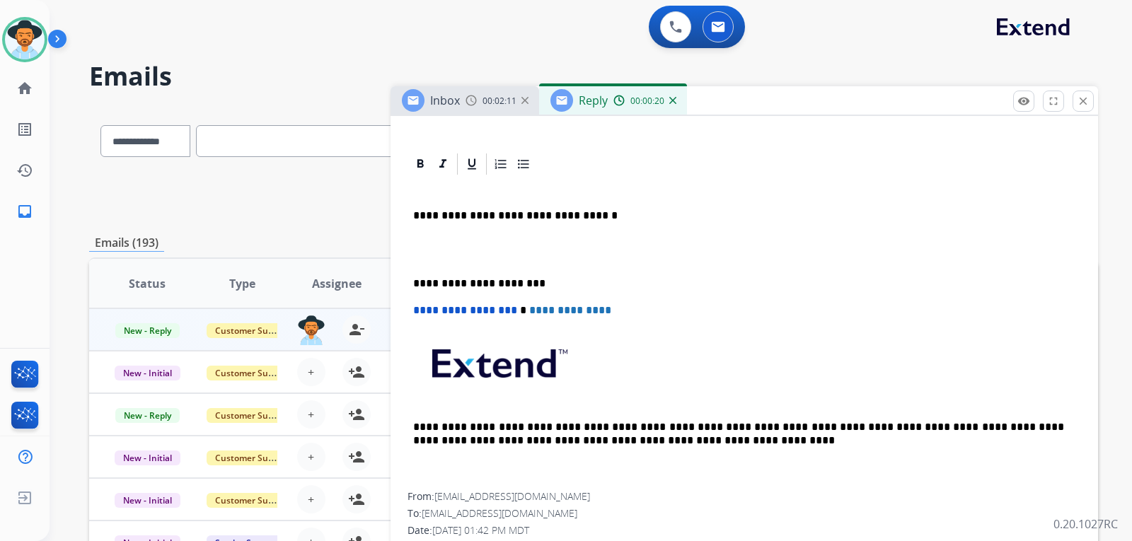
scroll to position [71, 0]
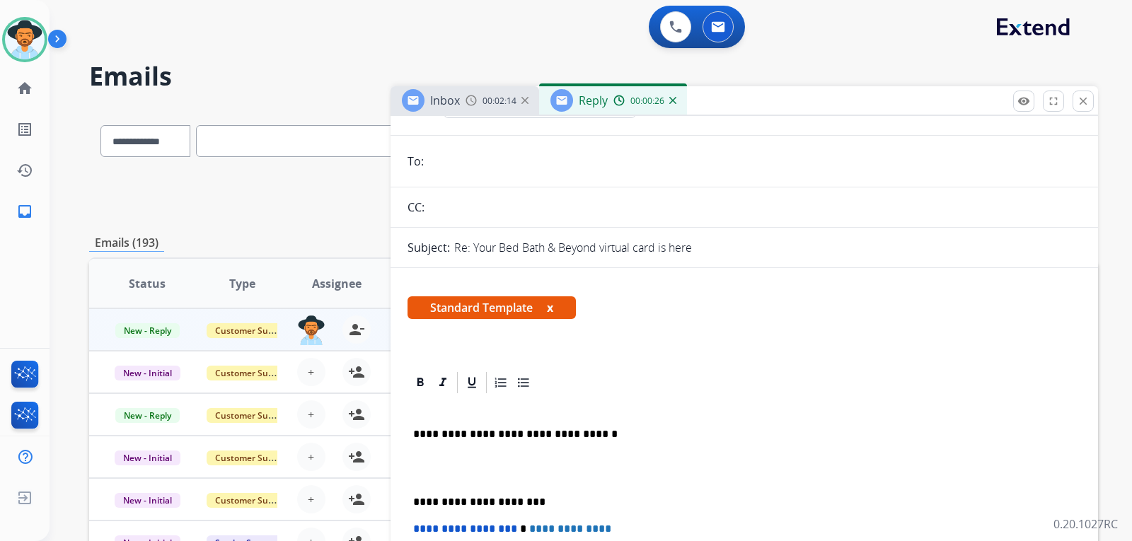
click at [674, 103] on img at bounding box center [672, 100] width 7 height 7
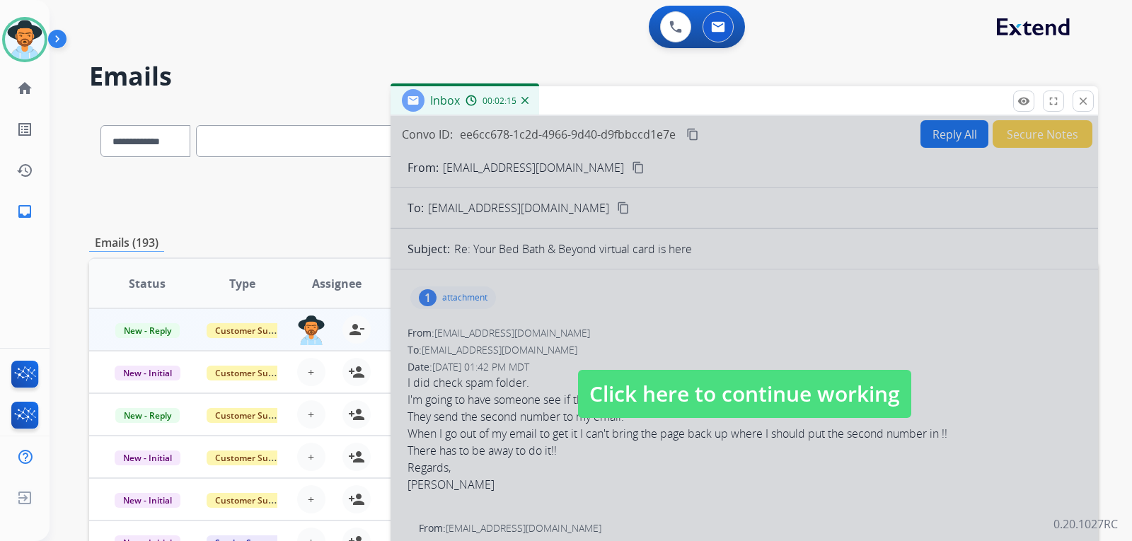
click at [770, 412] on span "Click here to continue working" at bounding box center [744, 394] width 333 height 48
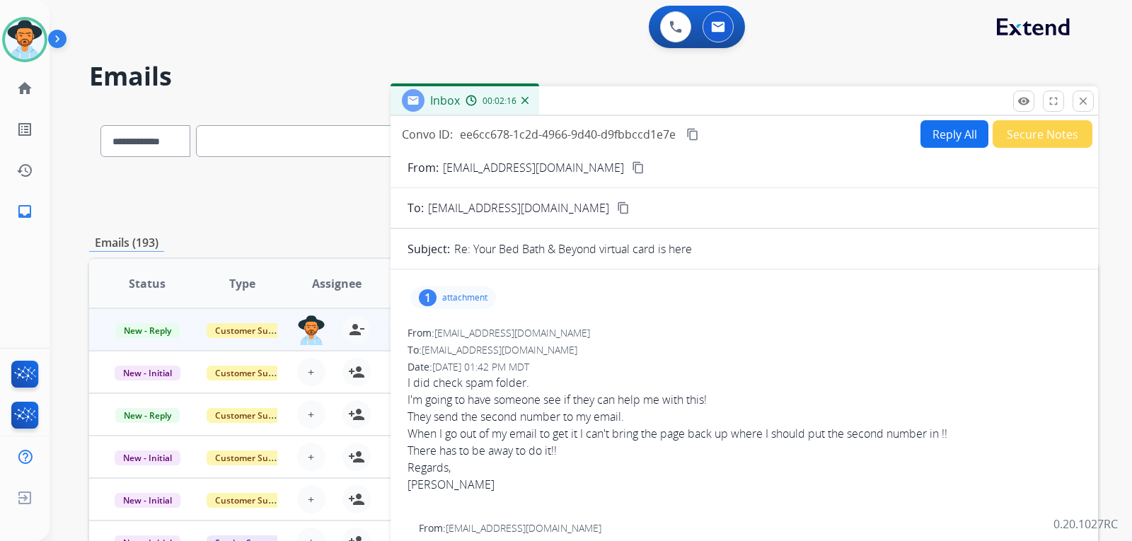
click at [924, 133] on button "Reply All" at bounding box center [954, 134] width 68 height 28
select select "**********"
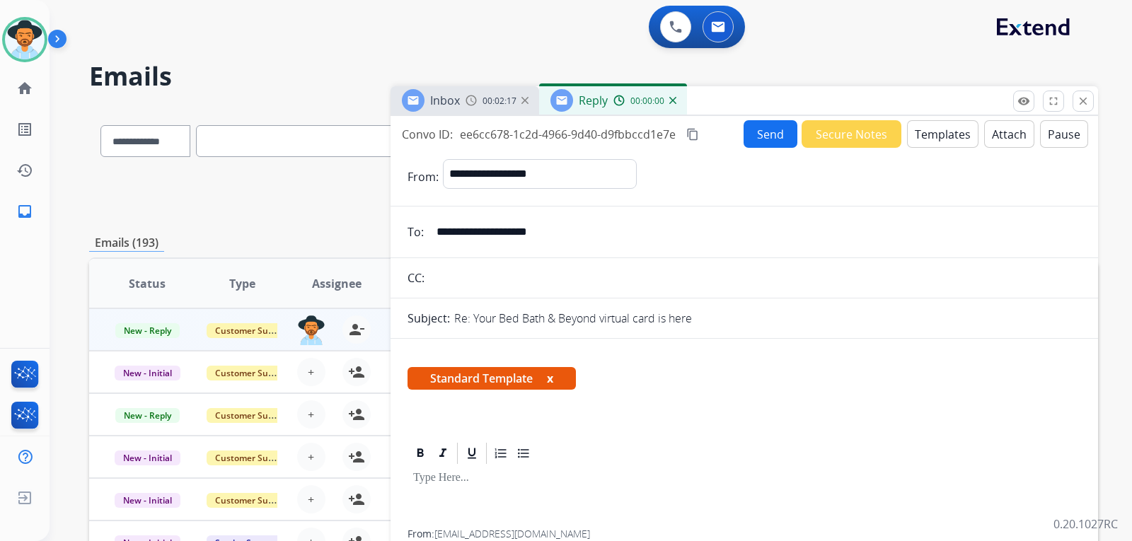
click at [924, 133] on button "Templates" at bounding box center [942, 134] width 71 height 28
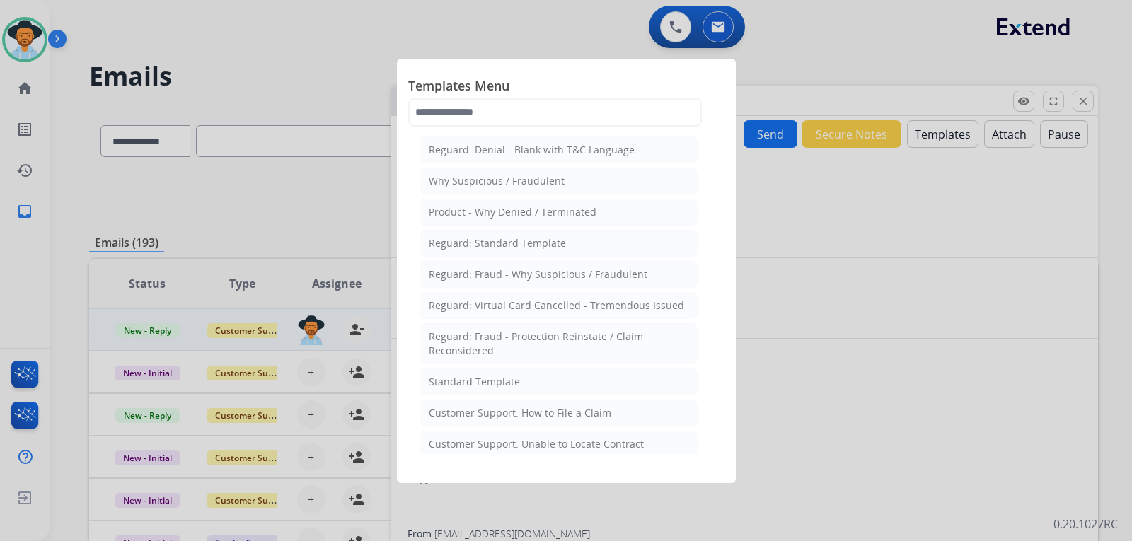
click at [538, 376] on li "Standard Template" at bounding box center [558, 382] width 278 height 27
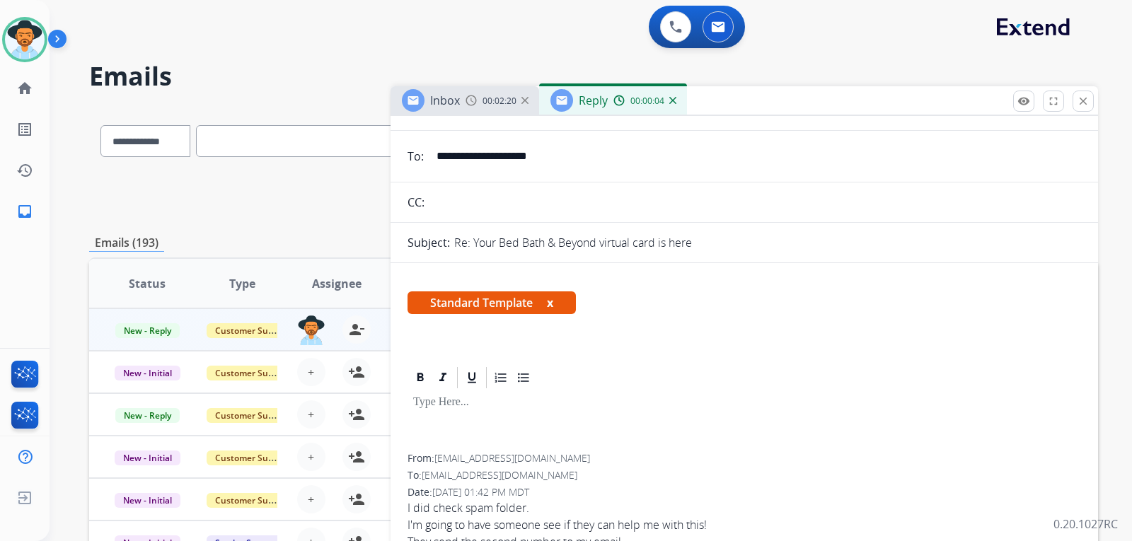
scroll to position [0, 0]
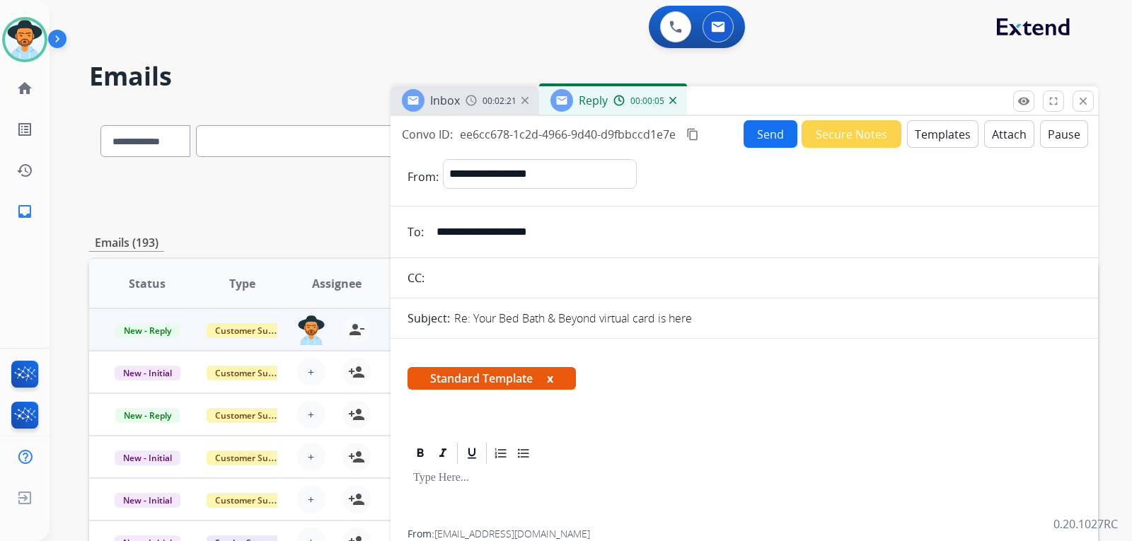
click at [924, 136] on button "Templates" at bounding box center [942, 134] width 71 height 28
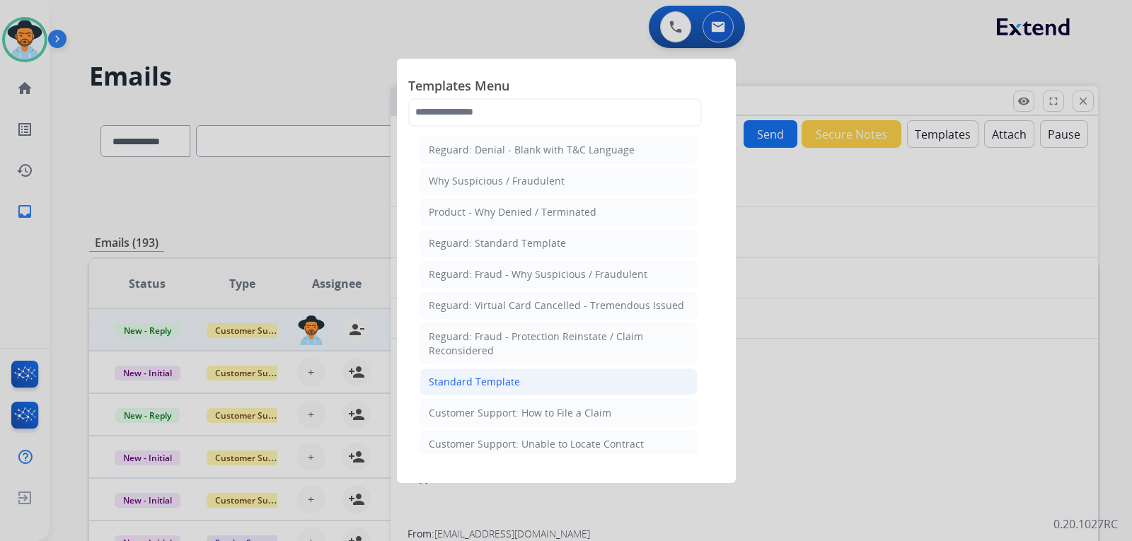
click at [455, 383] on div "Standard Template" at bounding box center [474, 382] width 91 height 14
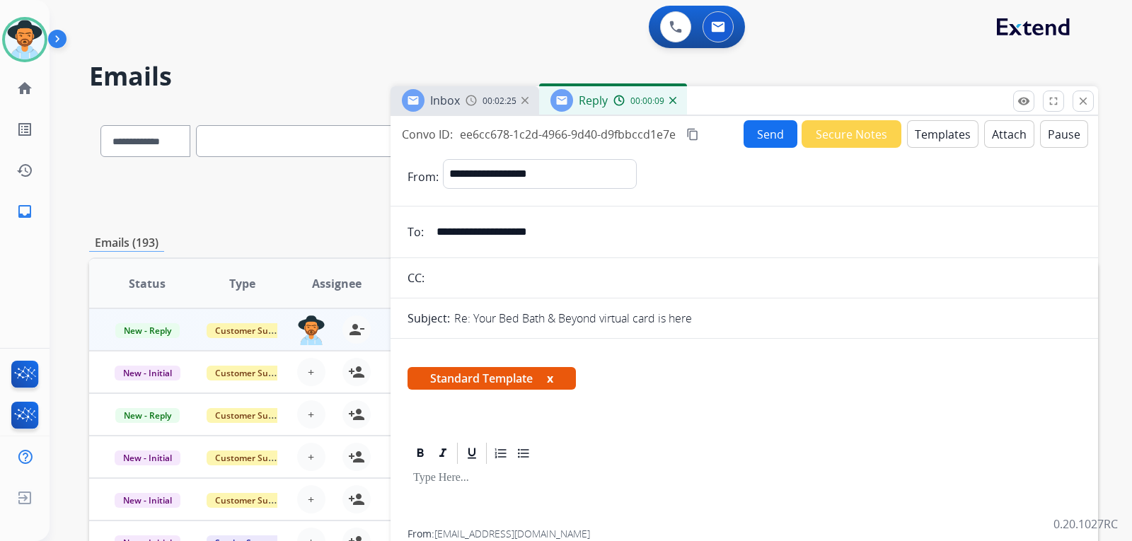
click at [675, 105] on div "Reply 00:00:09" at bounding box center [613, 100] width 148 height 28
click at [672, 98] on img at bounding box center [672, 100] width 7 height 7
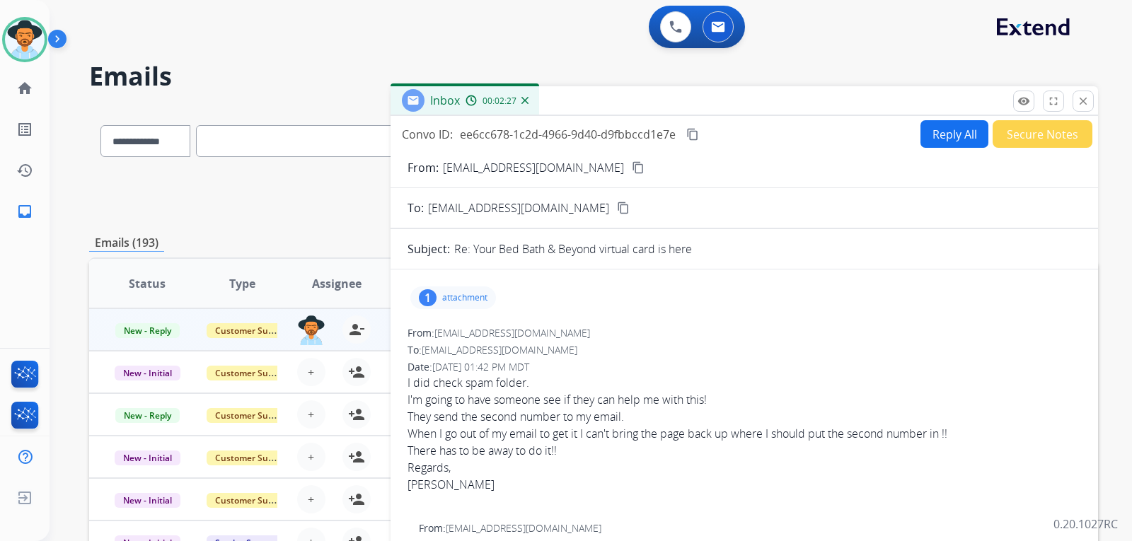
click at [530, 103] on div "Inbox 00:02:27" at bounding box center [464, 100] width 149 height 28
click at [530, 98] on div "Inbox 00:02:28" at bounding box center [464, 100] width 149 height 28
click at [528, 98] on img at bounding box center [524, 100] width 7 height 7
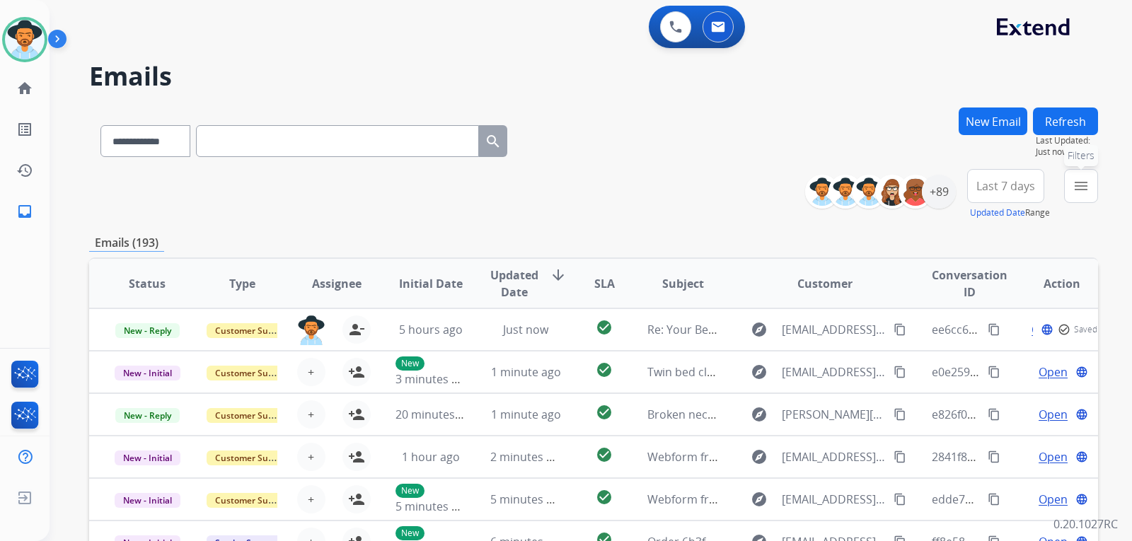
click at [1077, 191] on mat-icon "menu" at bounding box center [1080, 186] width 17 height 17
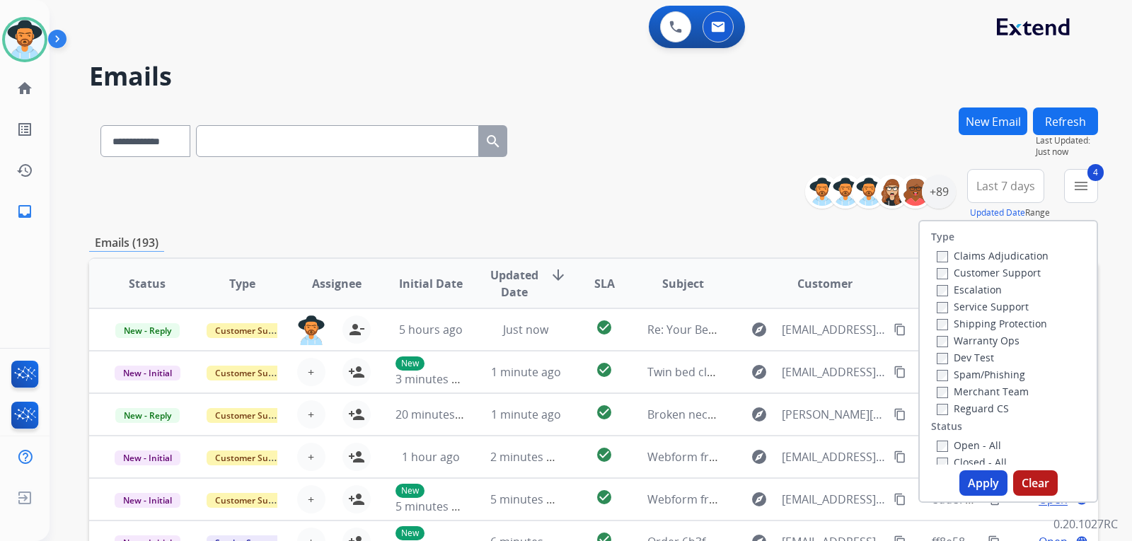
click at [968, 475] on button "Apply" at bounding box center [983, 482] width 48 height 25
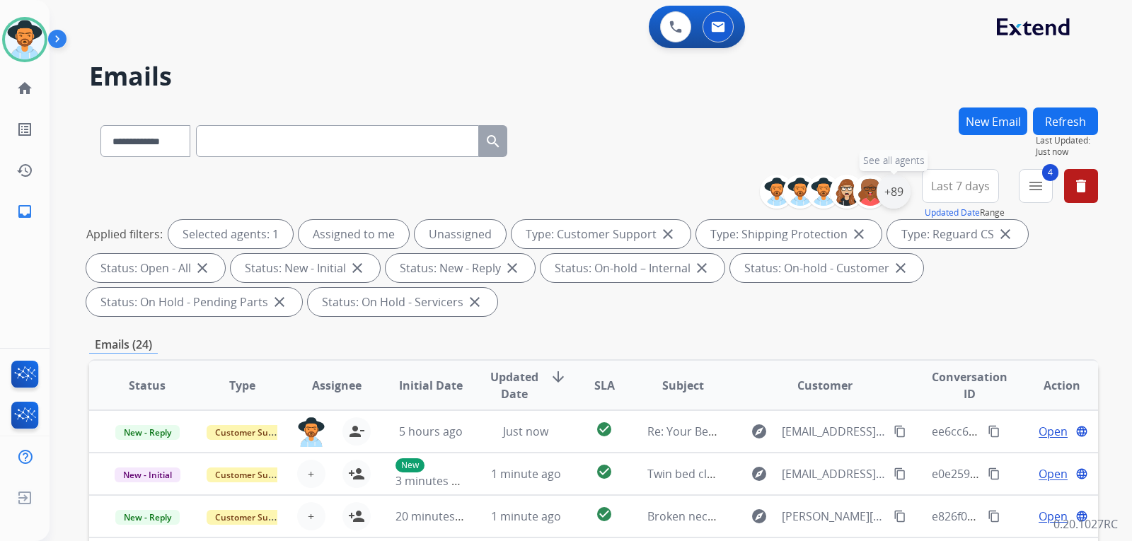
click at [898, 192] on div "+89" at bounding box center [893, 192] width 34 height 34
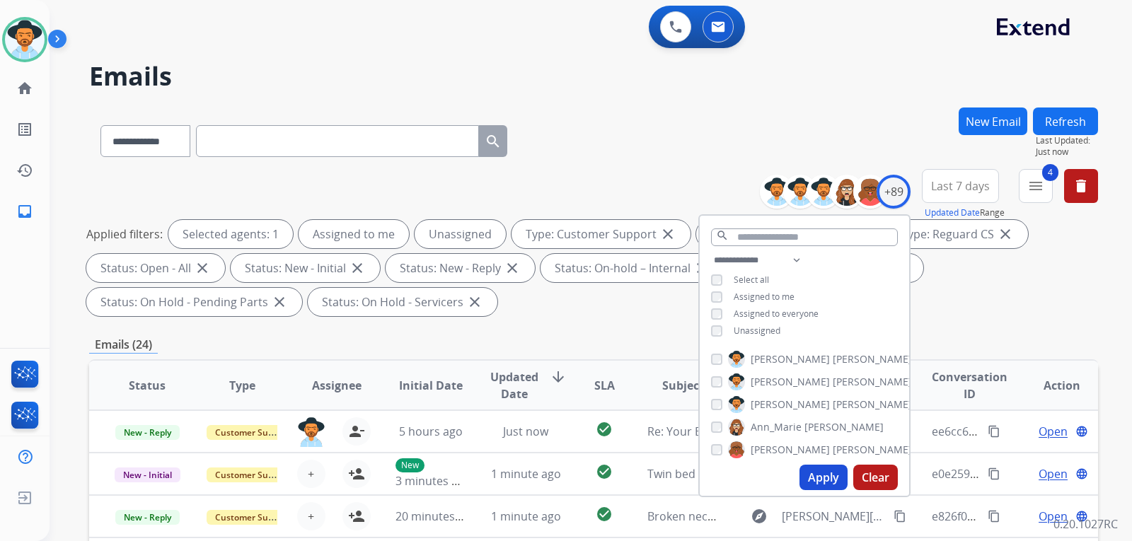
click at [708, 335] on div "**********" at bounding box center [804, 297] width 209 height 91
click at [804, 464] on div "Apply Clear" at bounding box center [804, 477] width 209 height 37
click at [804, 487] on button "Apply" at bounding box center [823, 477] width 48 height 25
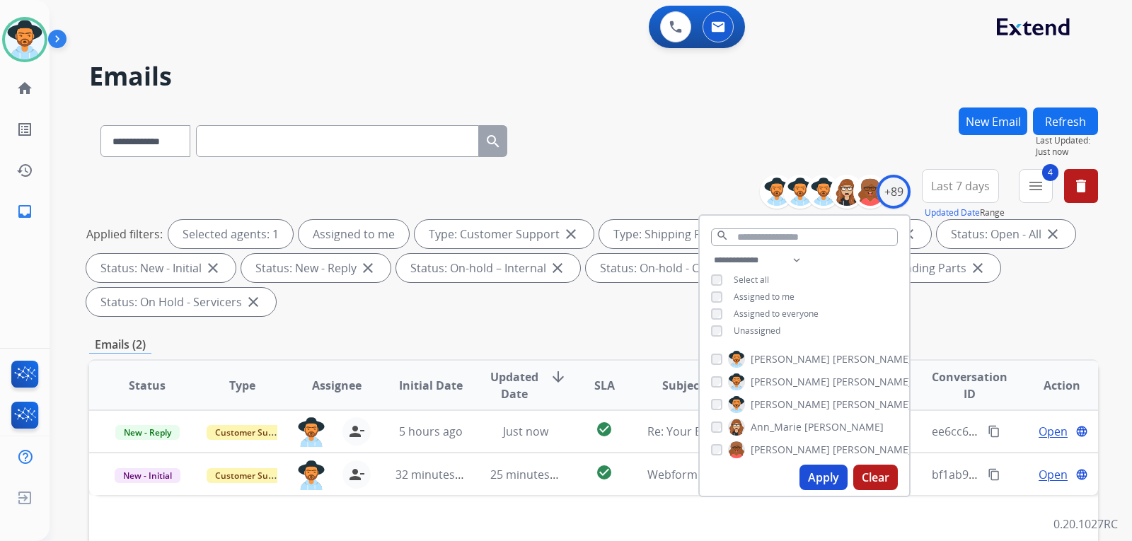
click at [1018, 291] on div "Applied filters: Selected agents: 1 Assigned to me Type: Customer Support close…" at bounding box center [590, 268] width 1009 height 96
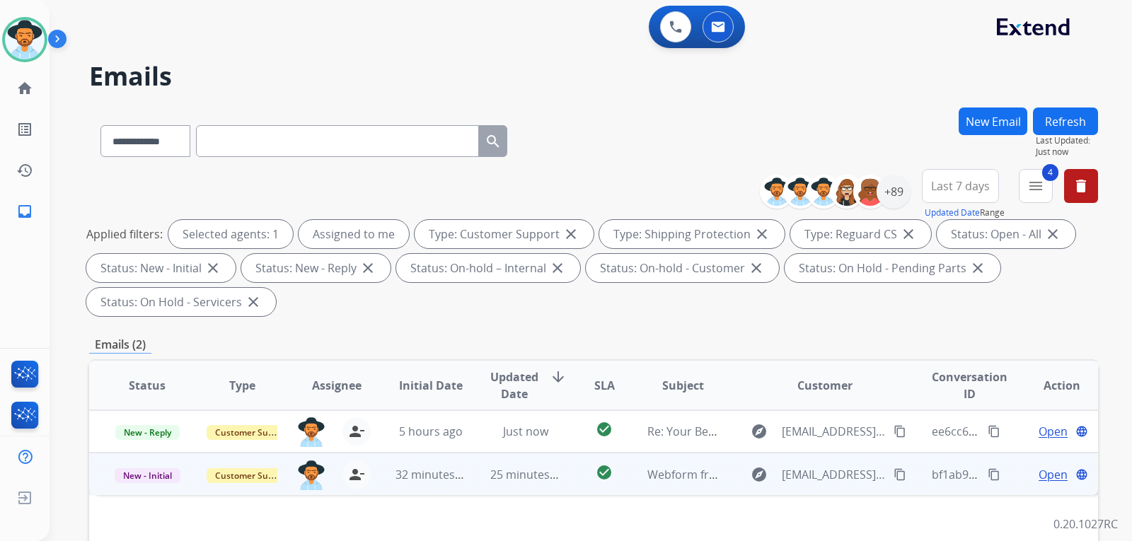
click at [1039, 475] on span "Open" at bounding box center [1052, 474] width 29 height 17
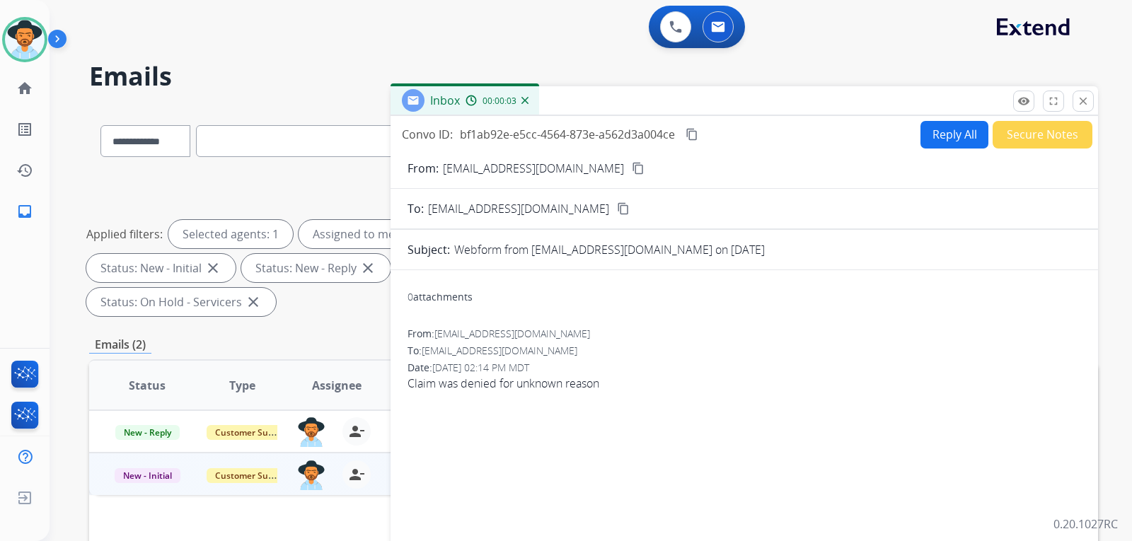
click at [934, 134] on button "Reply All" at bounding box center [954, 135] width 68 height 28
select select "**********"
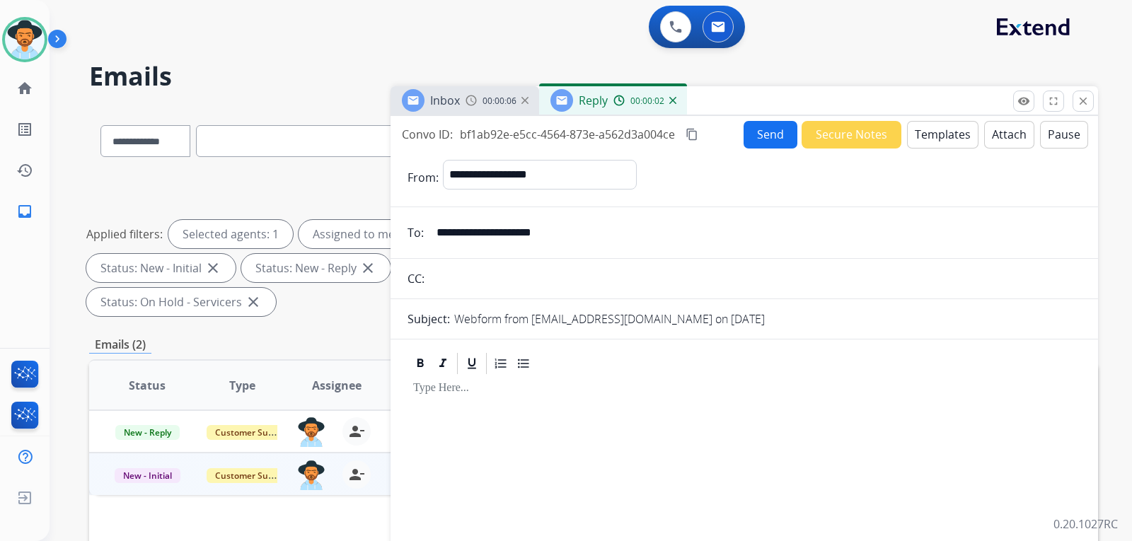
drag, startPoint x: 574, startPoint y: 228, endPoint x: 456, endPoint y: 237, distance: 118.4
click at [438, 243] on input "**********" at bounding box center [754, 233] width 653 height 28
click at [934, 138] on button "Templates" at bounding box center [942, 135] width 71 height 28
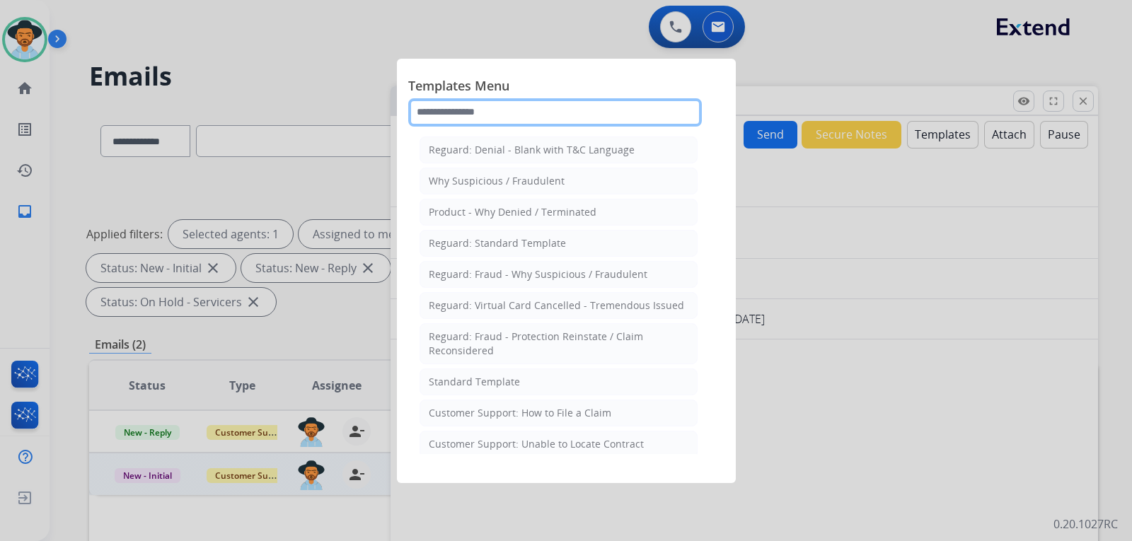
click at [535, 119] on input "text" at bounding box center [555, 112] width 294 height 28
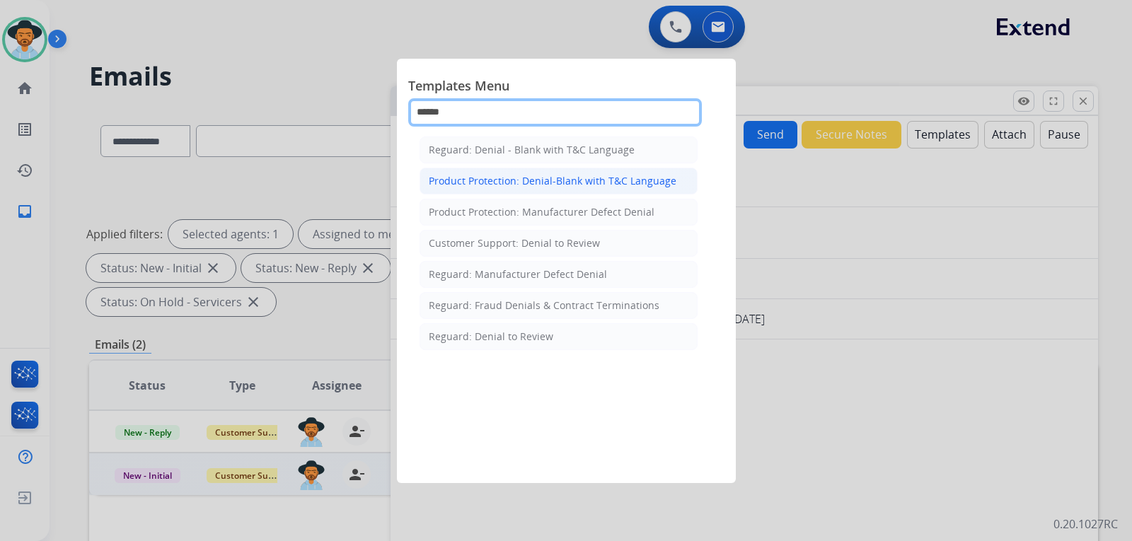
type input "******"
click at [612, 179] on div "Product Protection: Denial-Blank with T&C Language" at bounding box center [553, 181] width 248 height 14
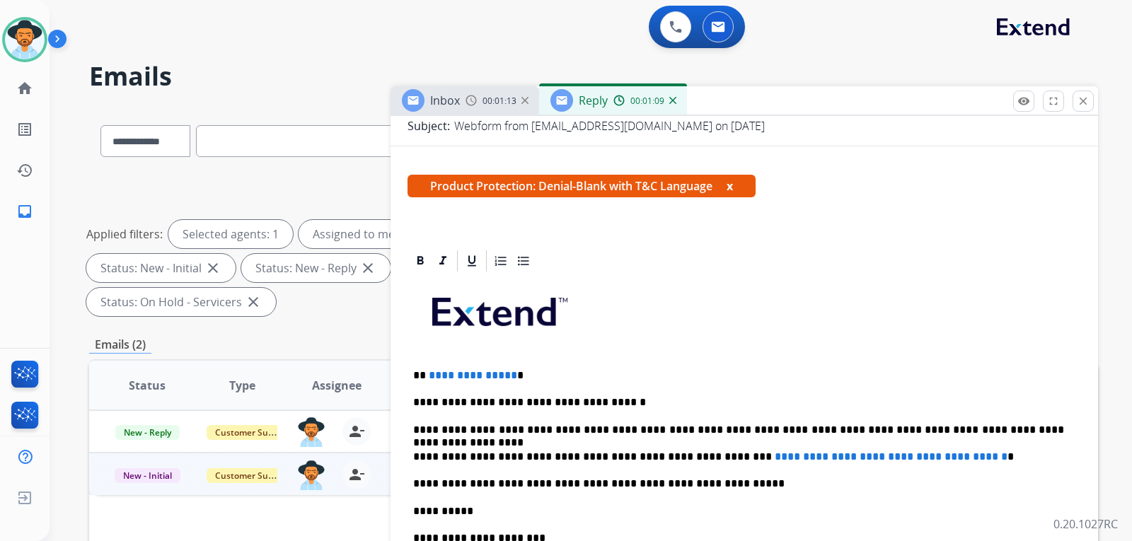
scroll to position [298, 0]
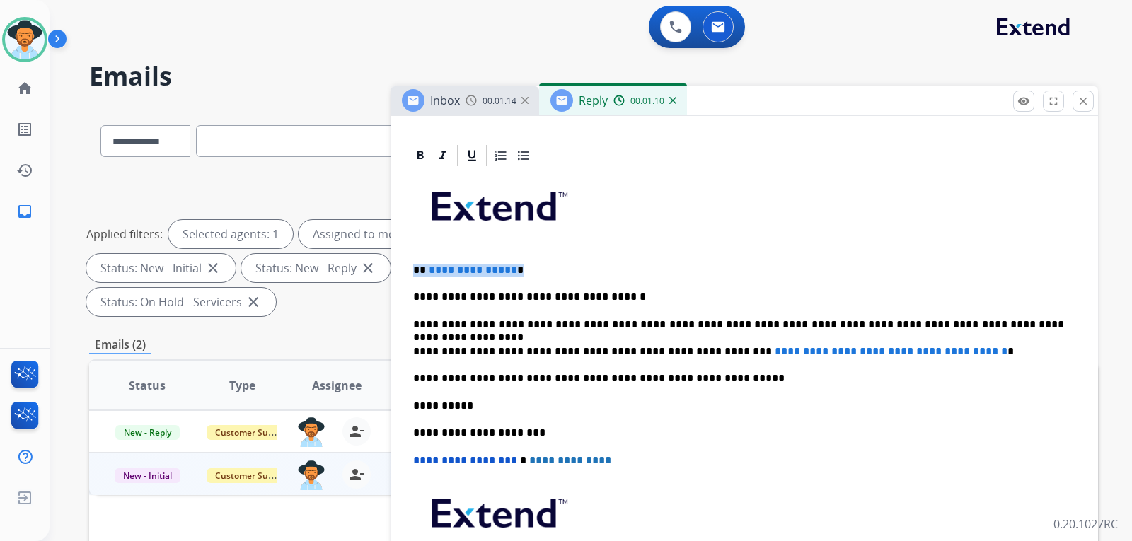
drag, startPoint x: 514, startPoint y: 273, endPoint x: 414, endPoint y: 272, distance: 100.4
click at [414, 272] on p "**********" at bounding box center [738, 270] width 651 height 13
drag, startPoint x: 994, startPoint y: 349, endPoint x: 702, endPoint y: 350, distance: 292.8
click at [702, 350] on p "**********" at bounding box center [738, 351] width 651 height 13
click at [673, 102] on img at bounding box center [672, 100] width 7 height 7
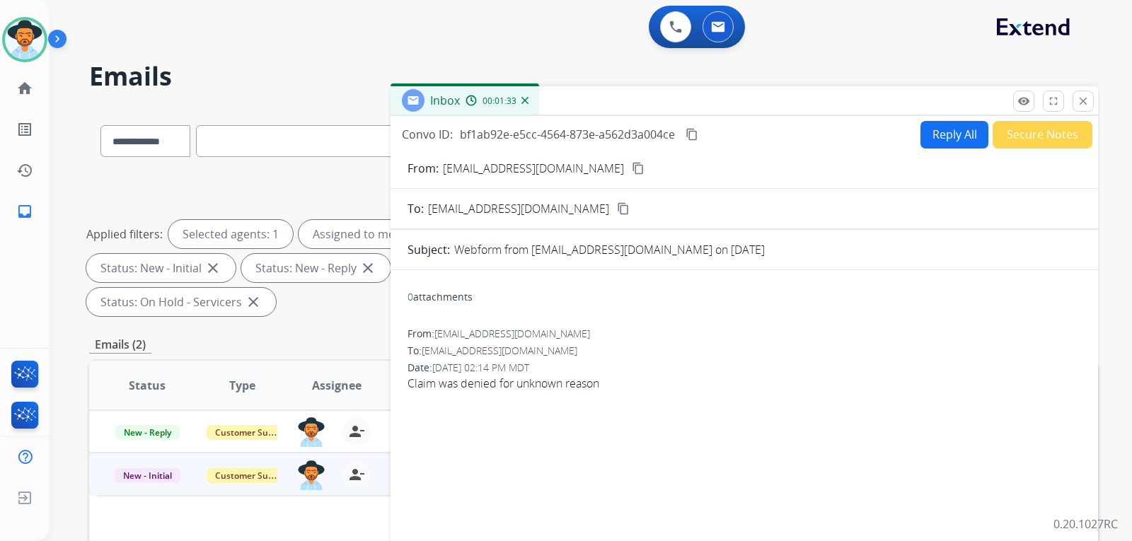
click at [523, 100] on img at bounding box center [524, 100] width 7 height 7
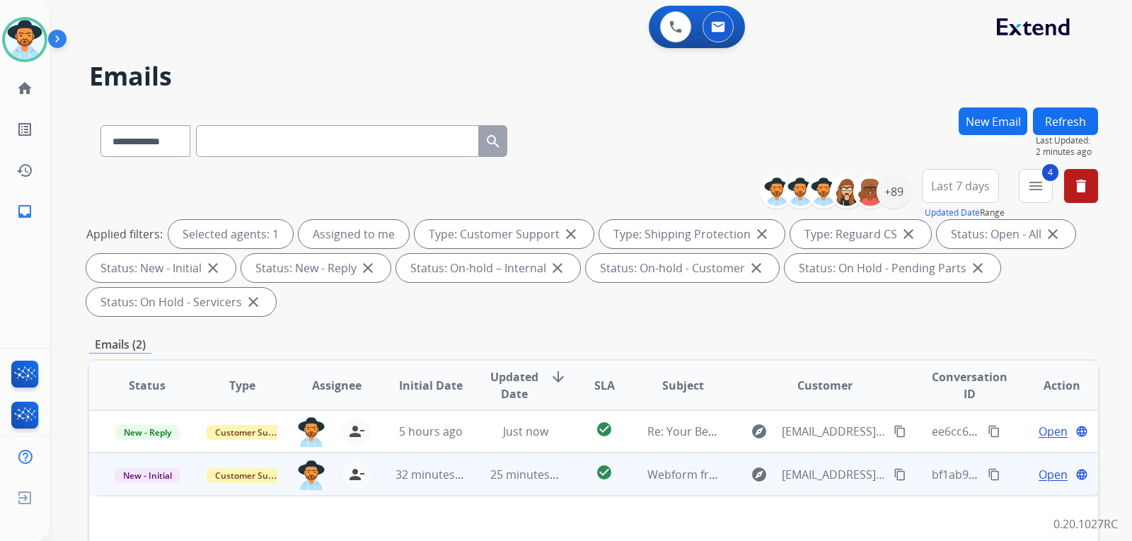
click at [1047, 479] on span "Open" at bounding box center [1052, 474] width 29 height 17
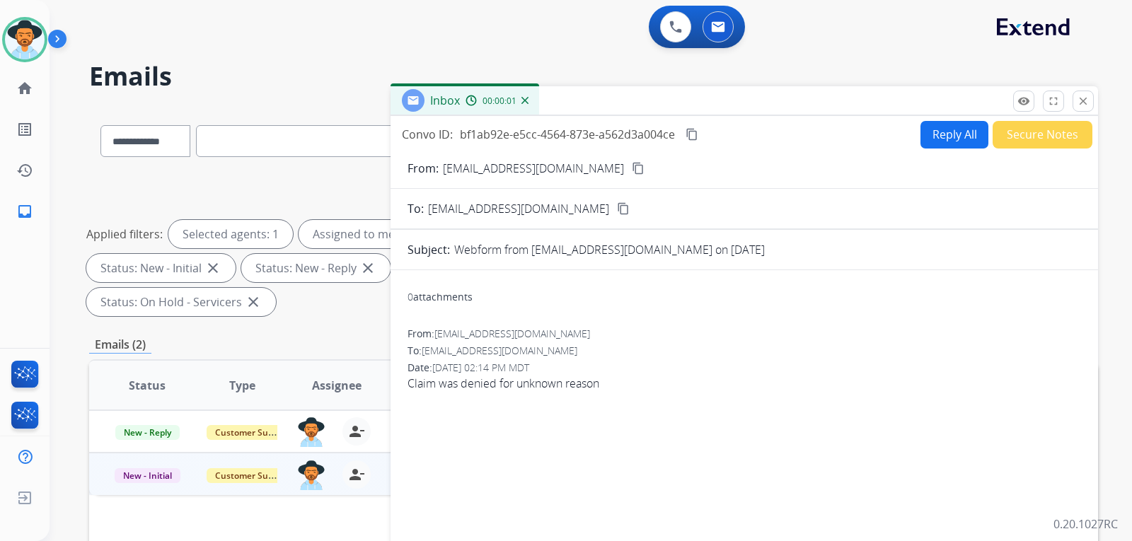
click at [1035, 140] on button "Secure Notes" at bounding box center [1042, 135] width 100 height 28
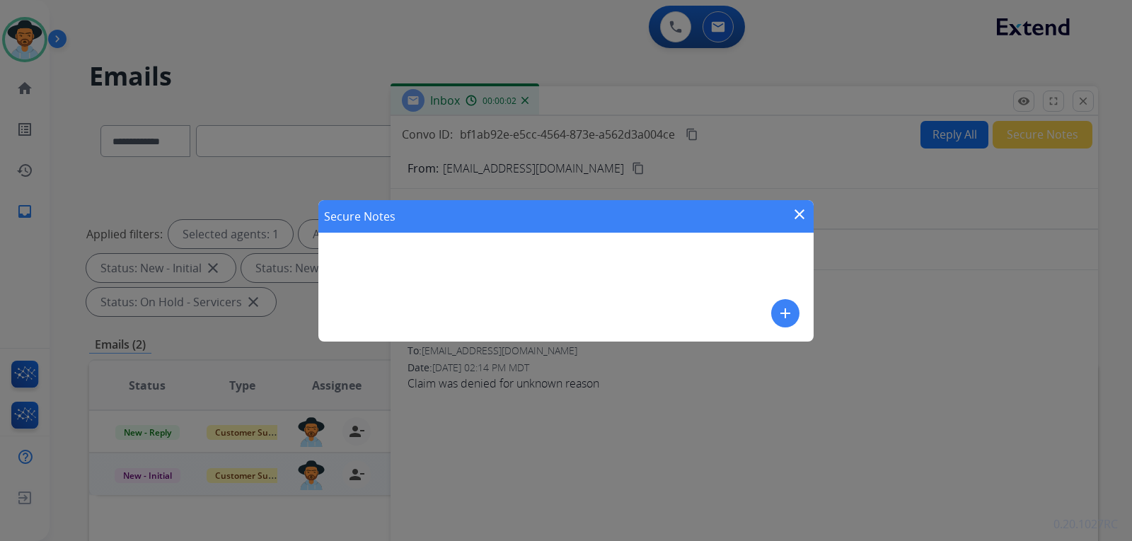
click at [791, 315] on mat-icon "add" at bounding box center [785, 313] width 17 height 17
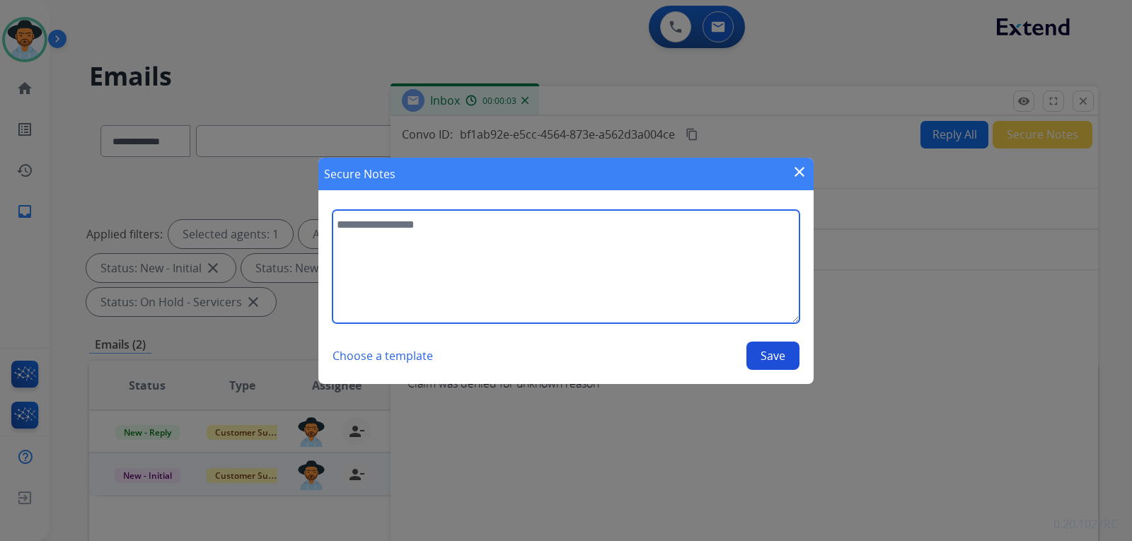
click at [458, 248] on textarea at bounding box center [565, 266] width 467 height 113
click at [463, 223] on textarea "**********" at bounding box center [565, 266] width 467 height 113
paste textarea "**********"
type textarea "**********"
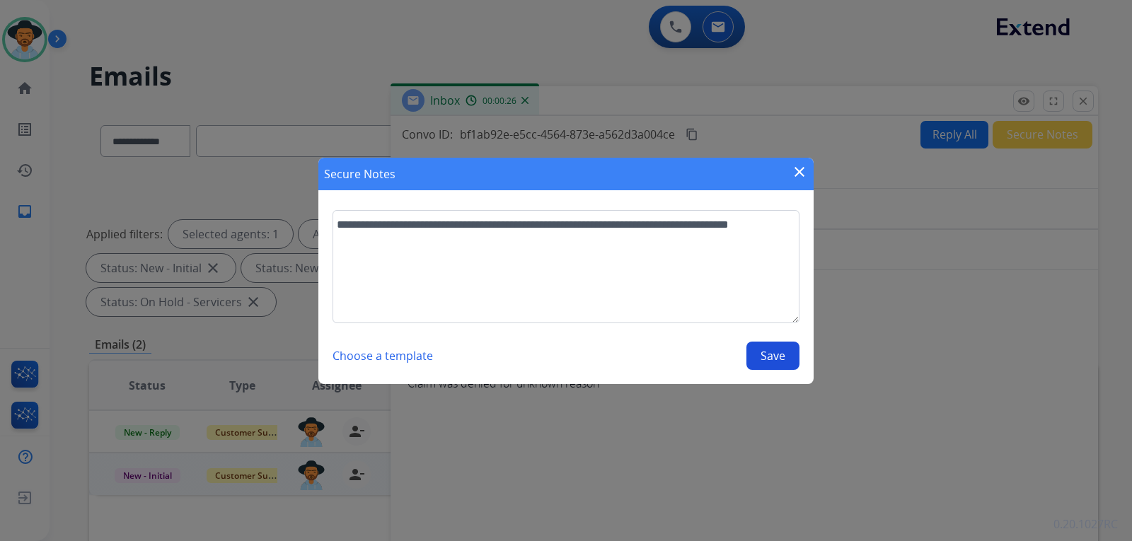
click at [762, 354] on button "Save" at bounding box center [772, 356] width 53 height 28
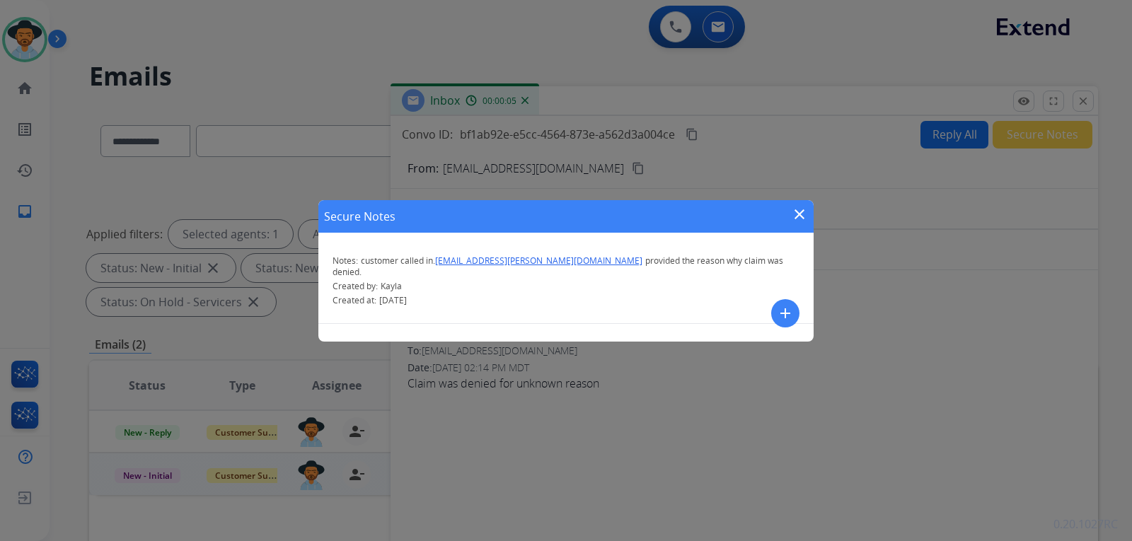
click at [803, 214] on mat-icon "close" at bounding box center [799, 214] width 17 height 17
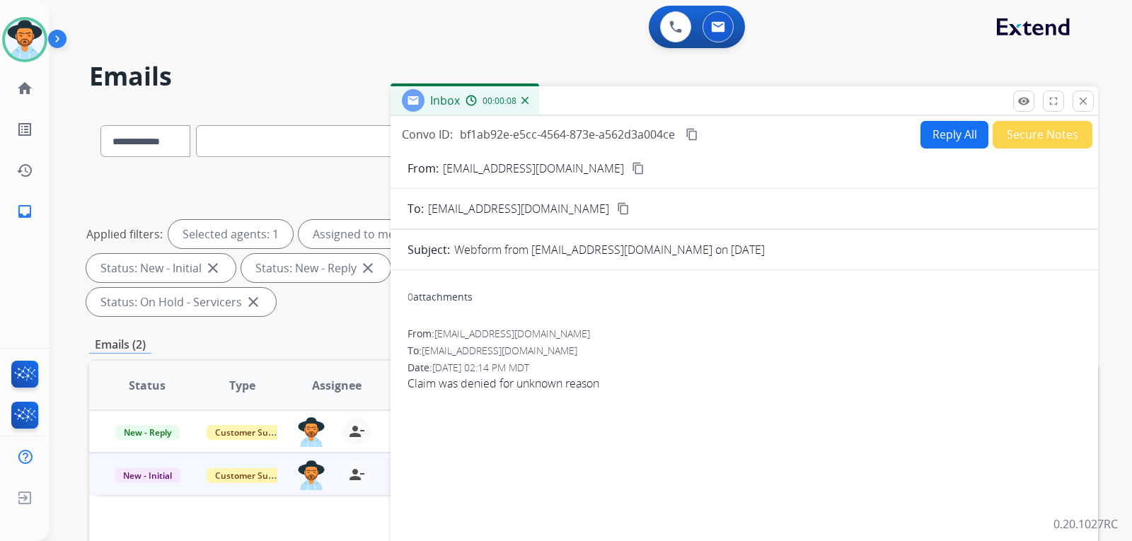
click at [522, 98] on img at bounding box center [524, 100] width 7 height 7
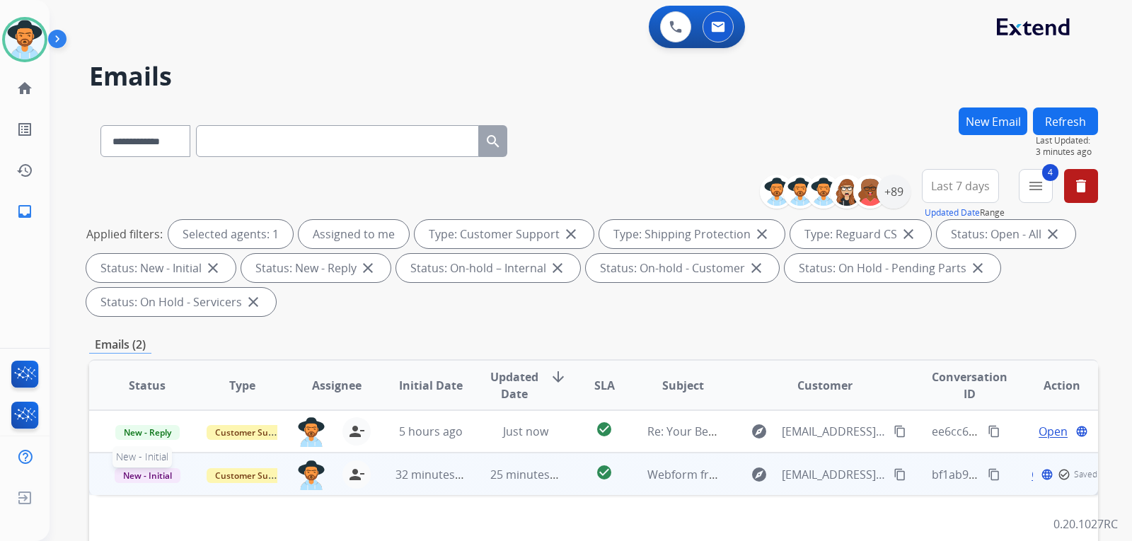
click at [169, 471] on span "New - Initial" at bounding box center [148, 475] width 66 height 15
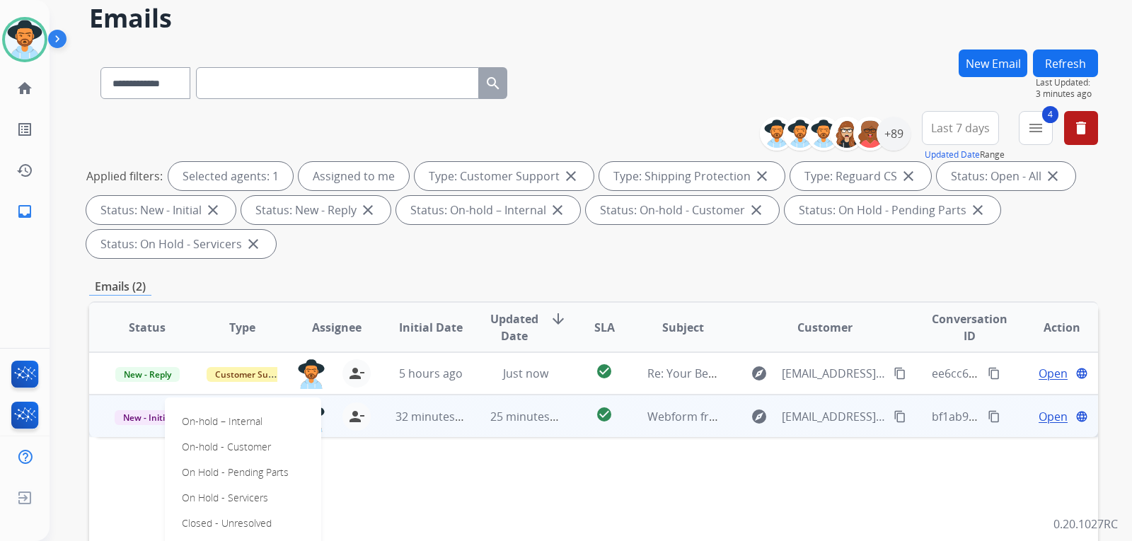
scroll to position [212, 0]
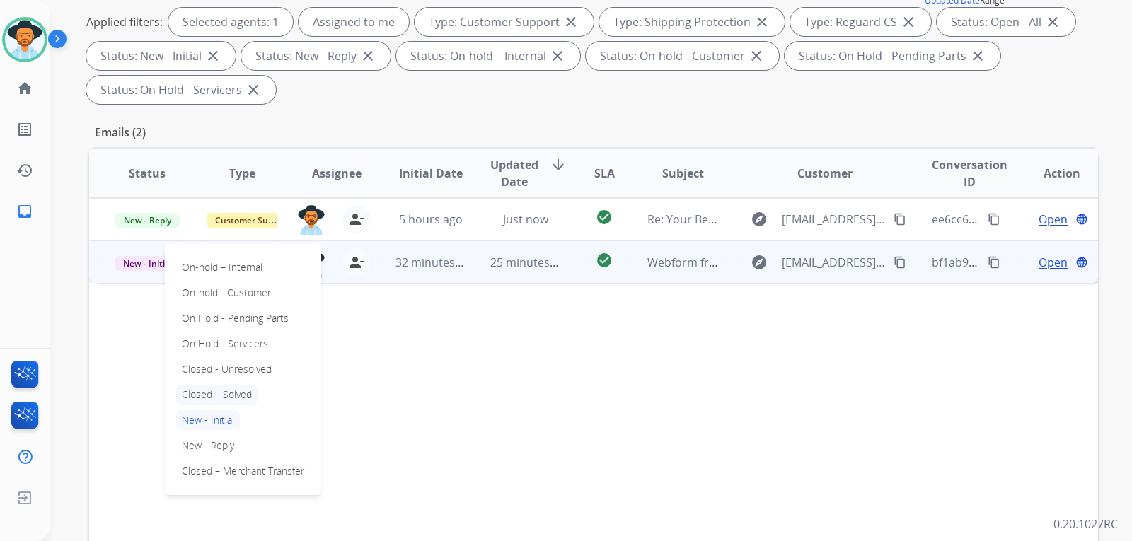
click at [222, 391] on p "Closed – Solved" at bounding box center [216, 395] width 81 height 20
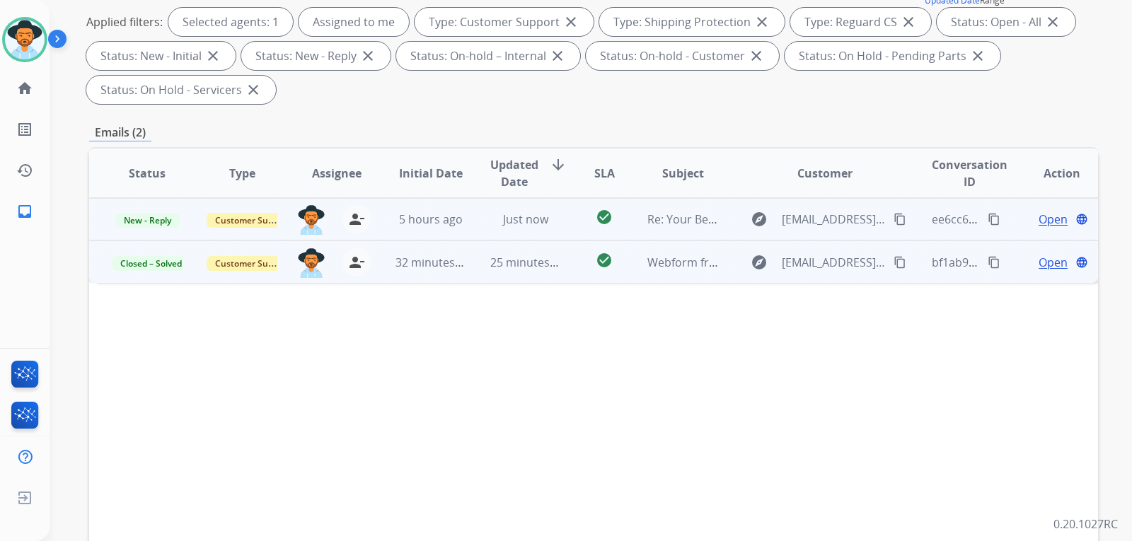
click at [1043, 224] on span "Open" at bounding box center [1052, 219] width 29 height 17
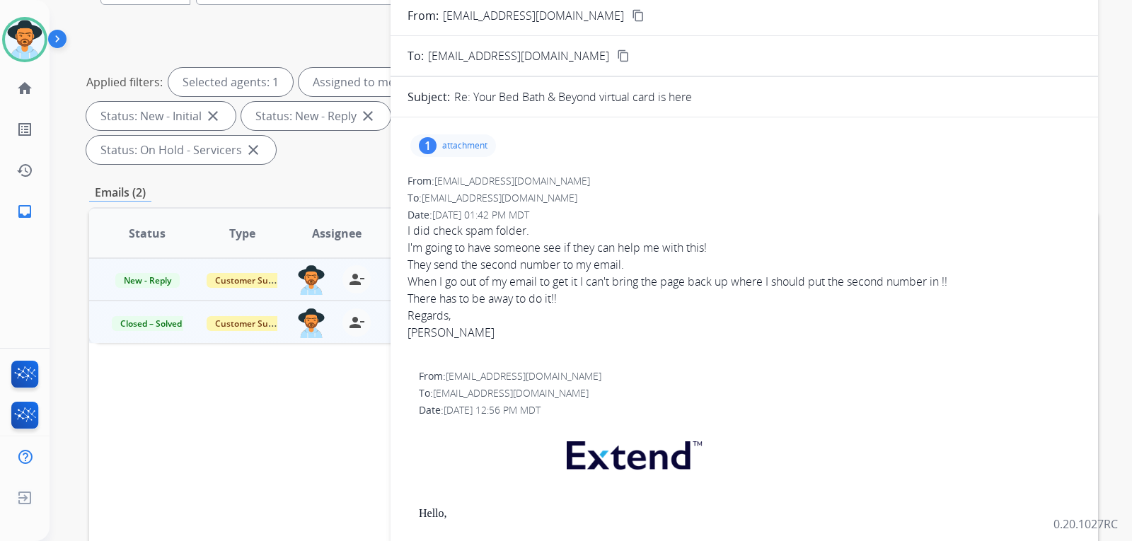
scroll to position [0, 0]
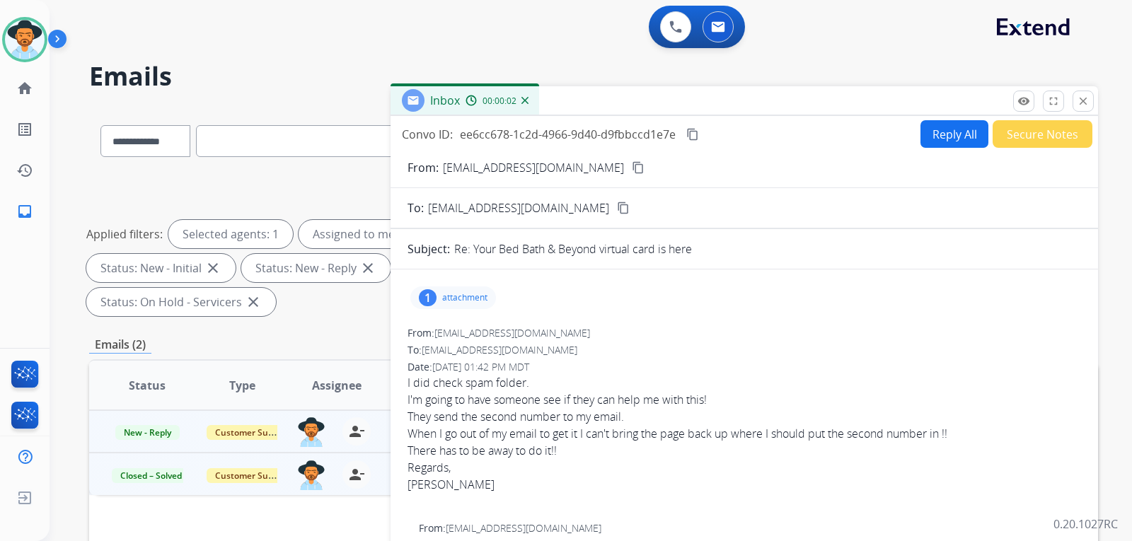
click at [939, 135] on button "Reply All" at bounding box center [954, 134] width 68 height 28
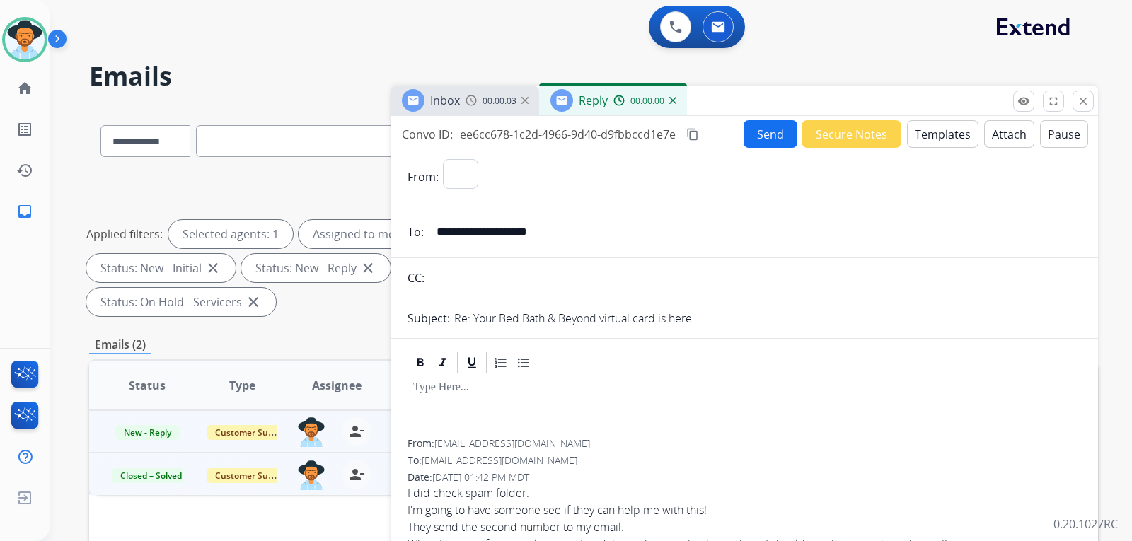
select select "**********"
click at [945, 135] on button "Templates" at bounding box center [942, 134] width 71 height 28
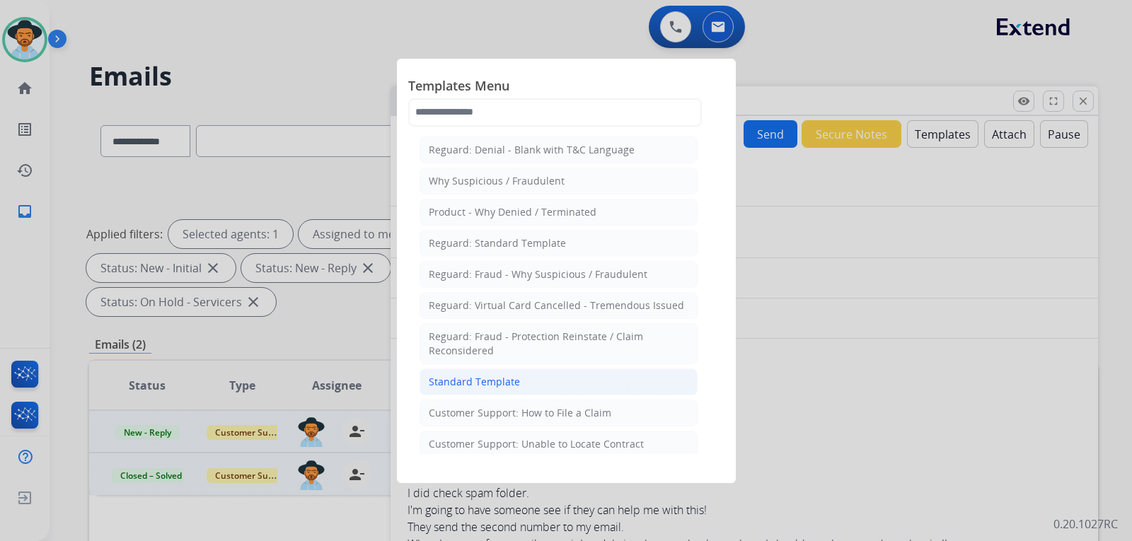
click at [495, 386] on div "Standard Template" at bounding box center [474, 382] width 91 height 14
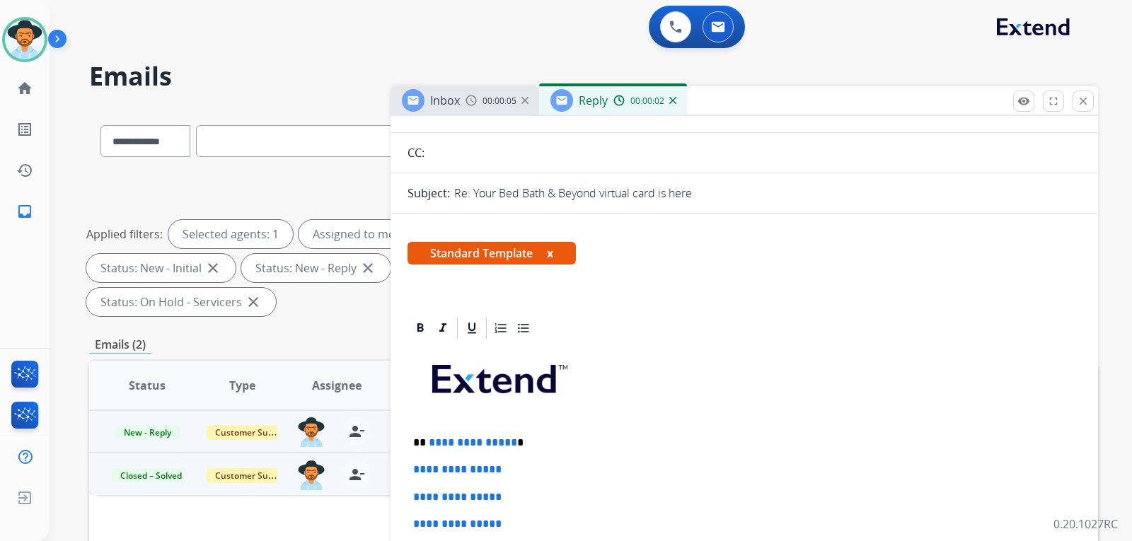
scroll to position [212, 0]
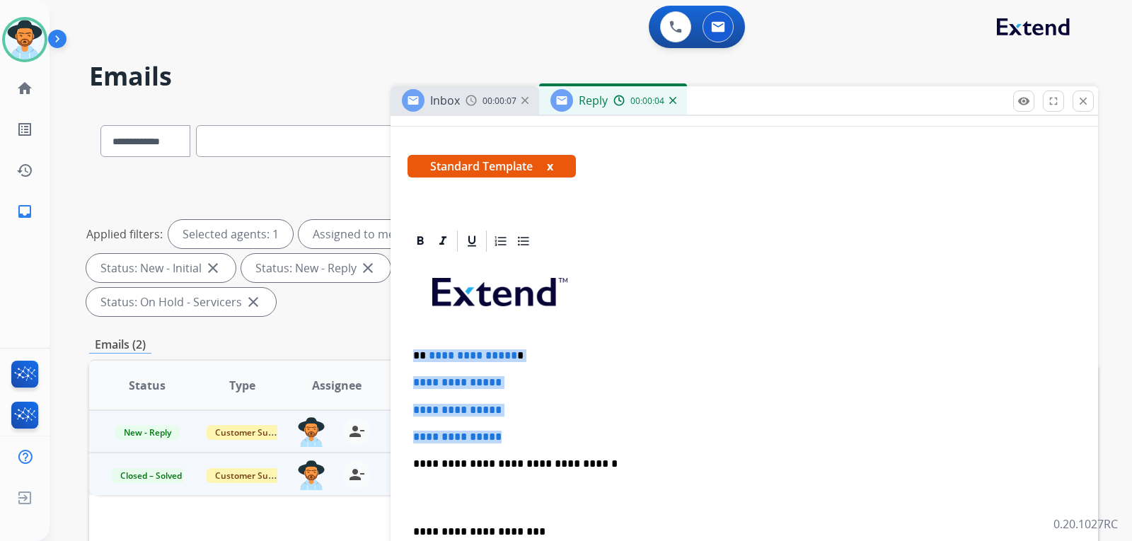
drag, startPoint x: 430, startPoint y: 419, endPoint x: 410, endPoint y: 337, distance: 84.6
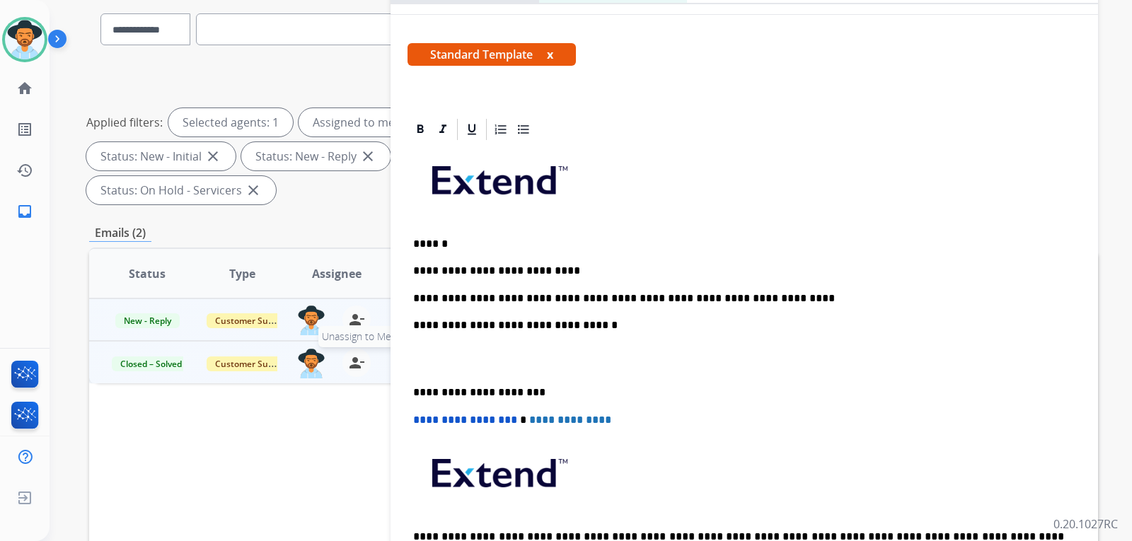
scroll to position [125, 0]
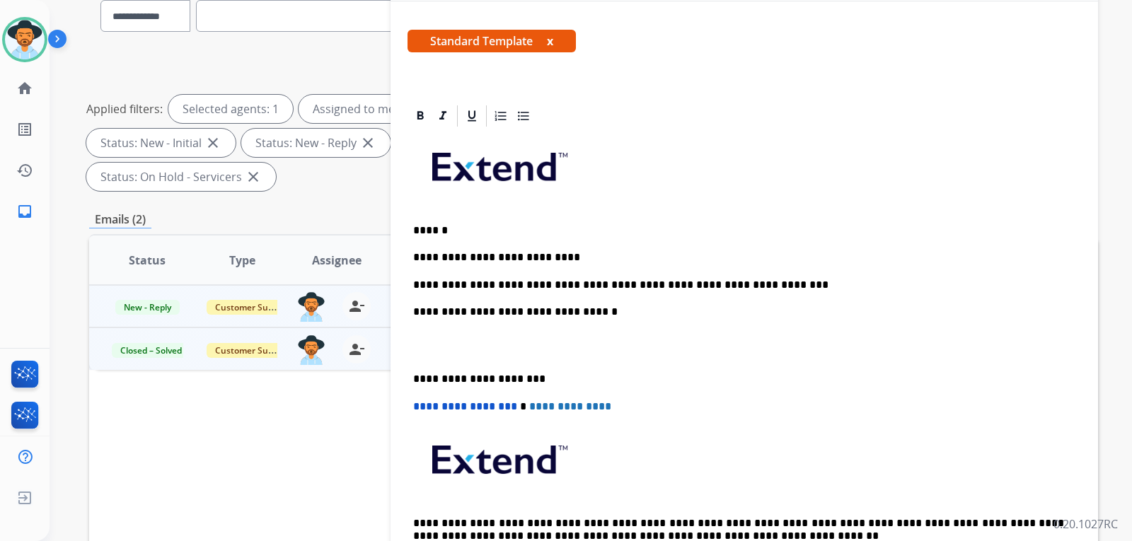
click at [416, 307] on p "**********" at bounding box center [738, 312] width 651 height 13
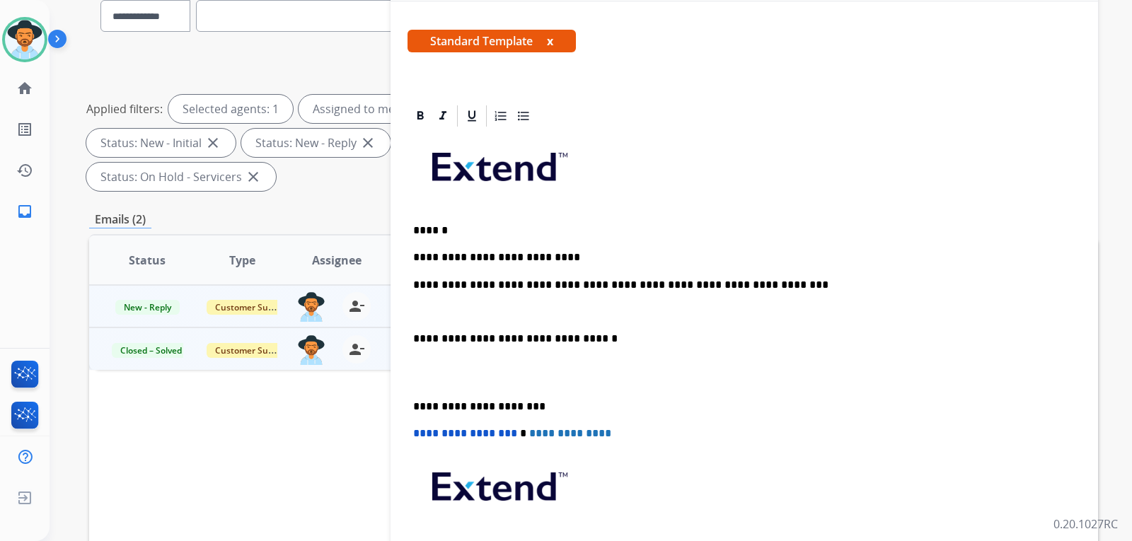
click at [412, 287] on div "**********" at bounding box center [743, 372] width 673 height 487
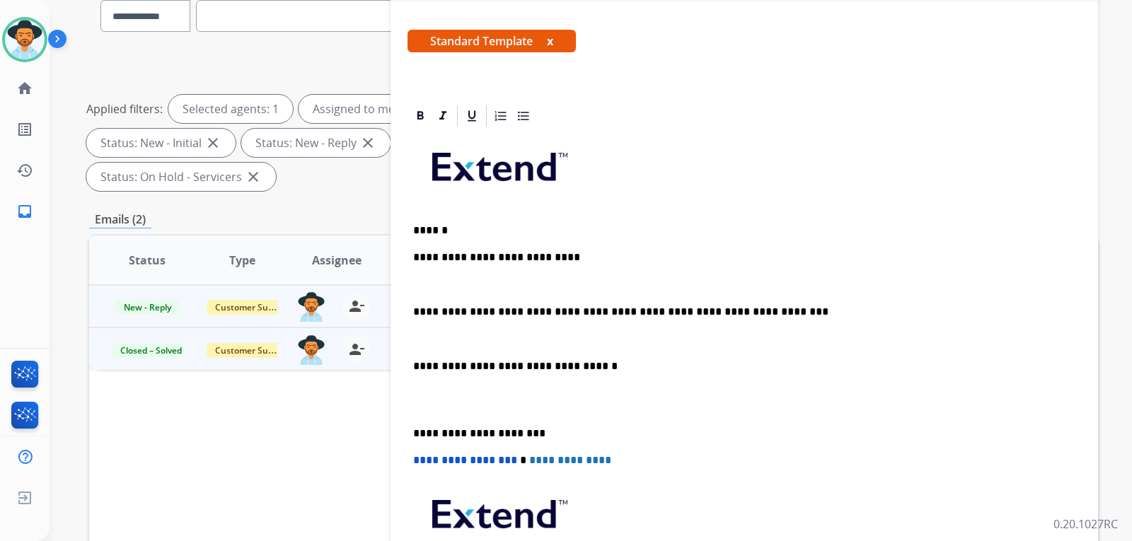
scroll to position [0, 0]
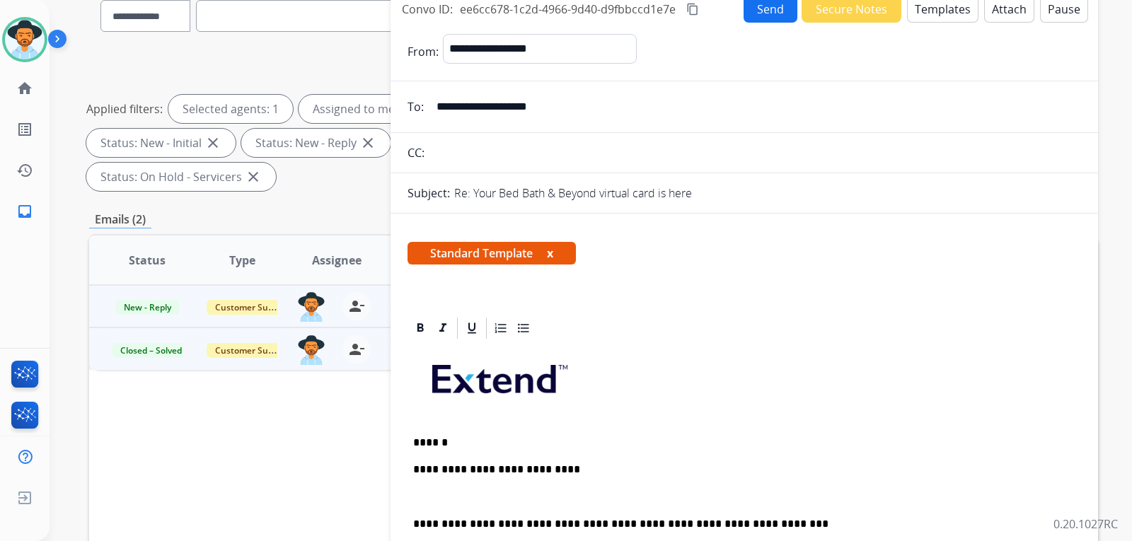
click at [766, 13] on button "Send" at bounding box center [770, 9] width 54 height 28
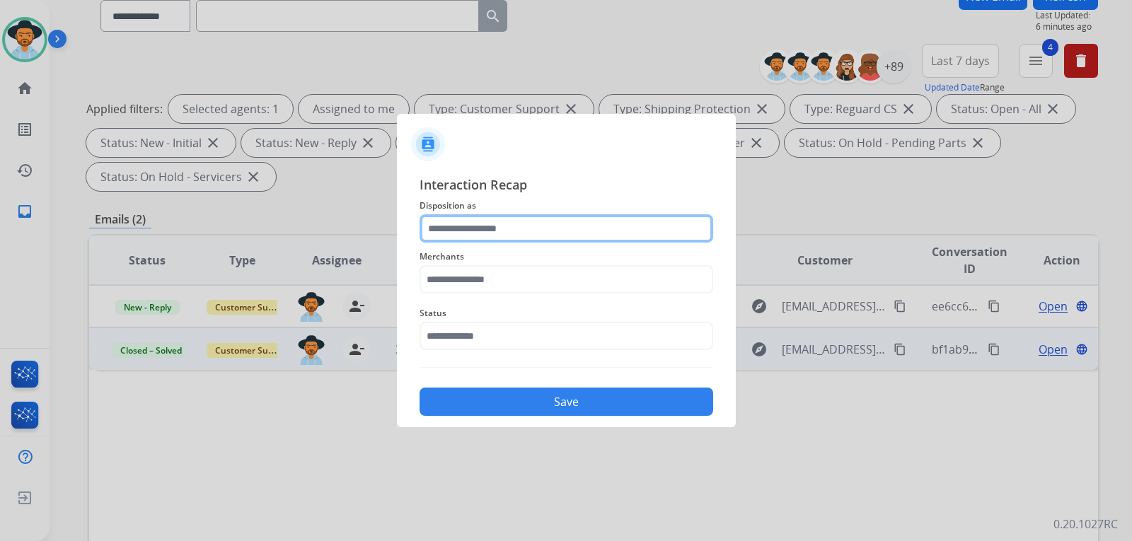
click at [564, 228] on input "text" at bounding box center [566, 228] width 294 height 28
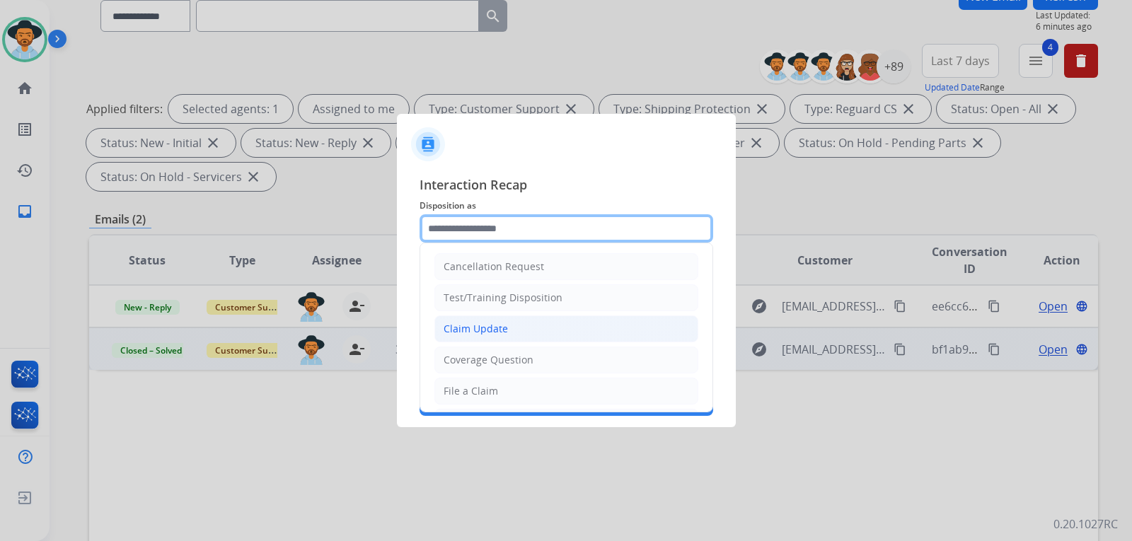
scroll to position [71, 0]
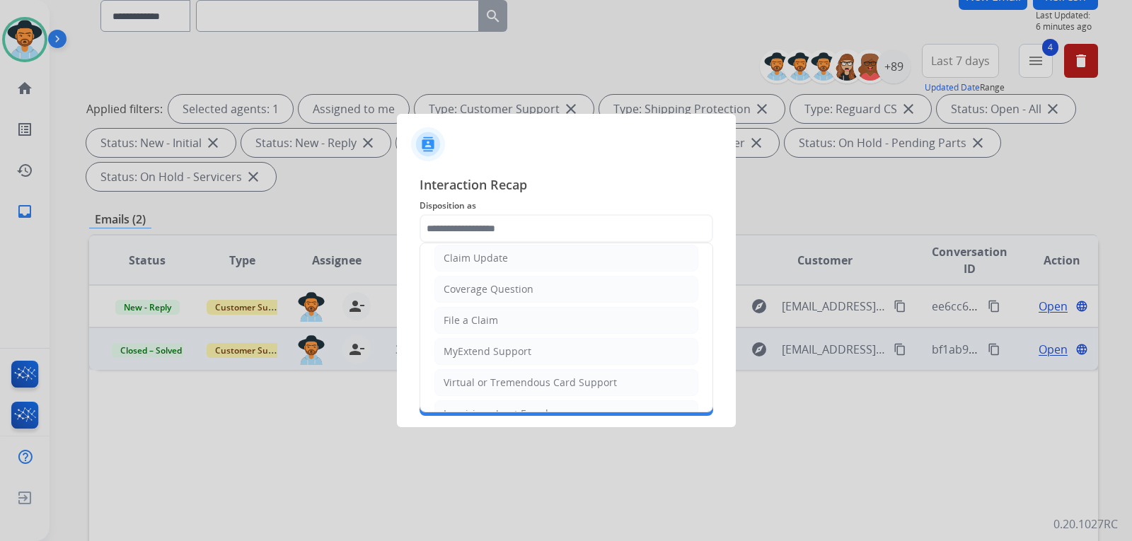
click at [838, 216] on div at bounding box center [566, 270] width 1132 height 541
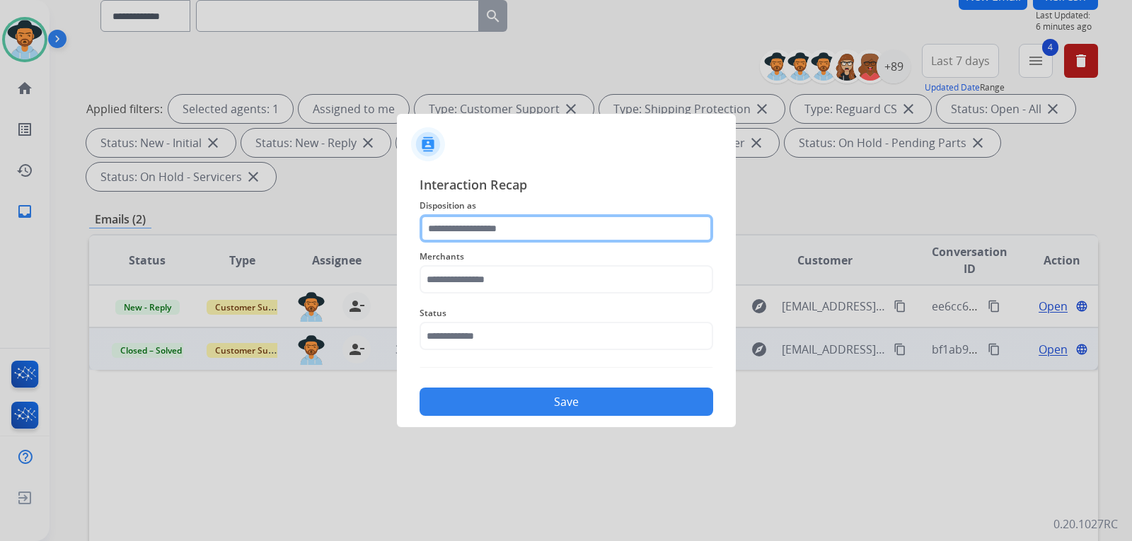
click at [532, 224] on input "text" at bounding box center [566, 228] width 294 height 28
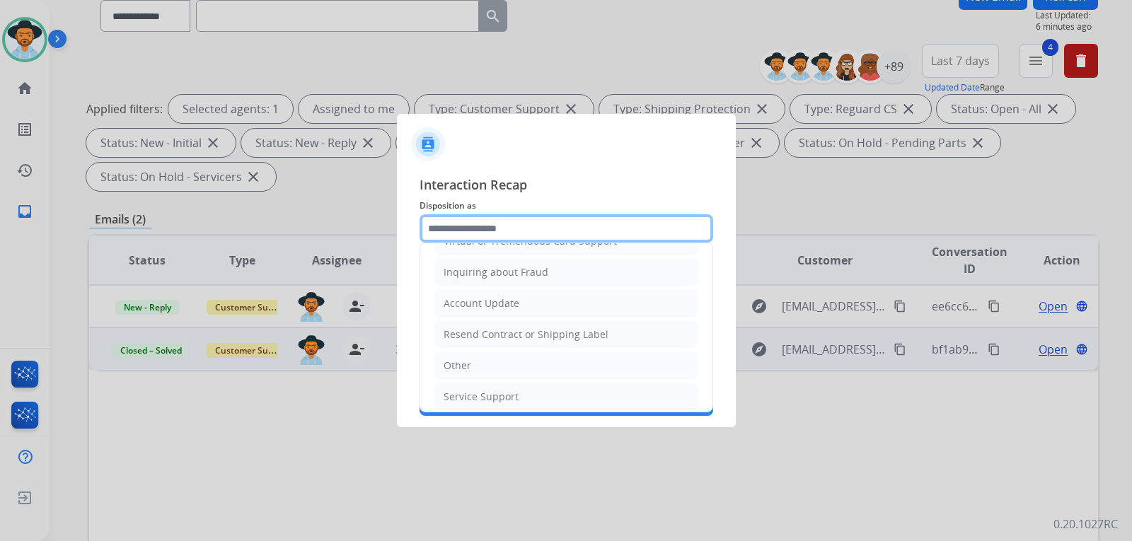
scroll to position [221, 0]
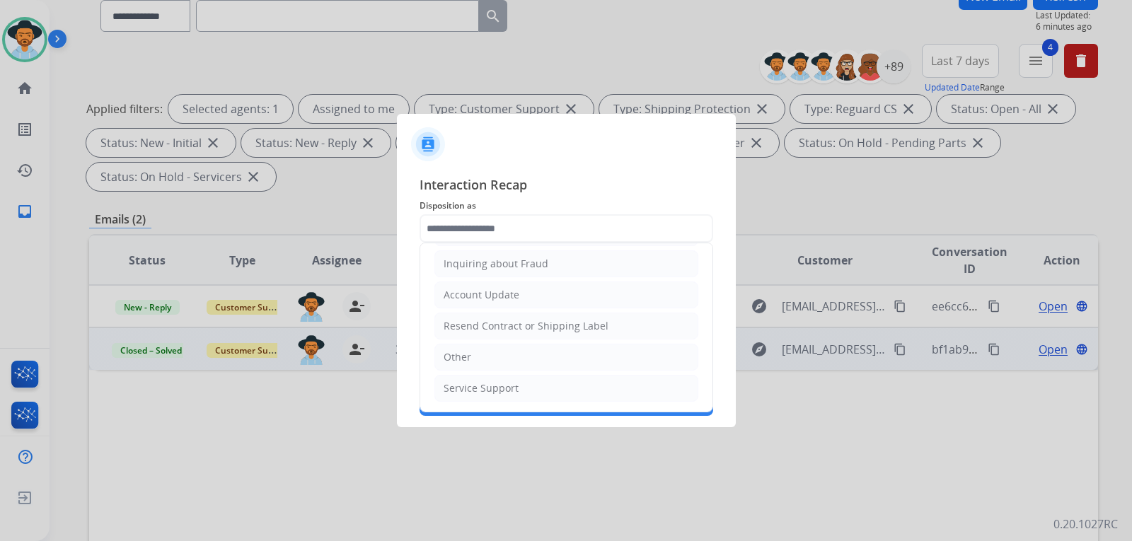
click at [815, 206] on div at bounding box center [566, 270] width 1132 height 541
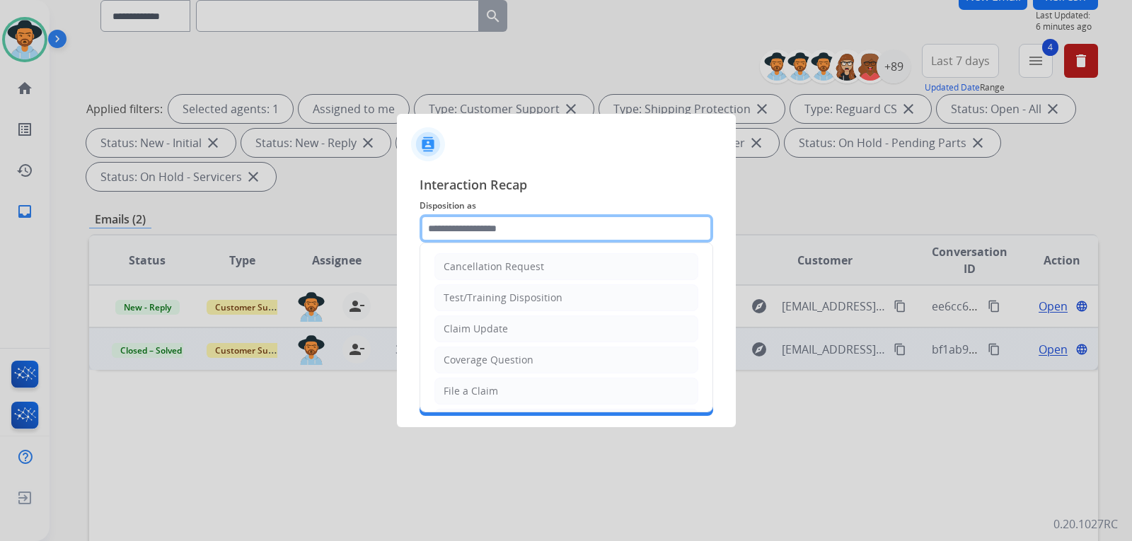
click at [510, 230] on input "text" at bounding box center [566, 228] width 294 height 28
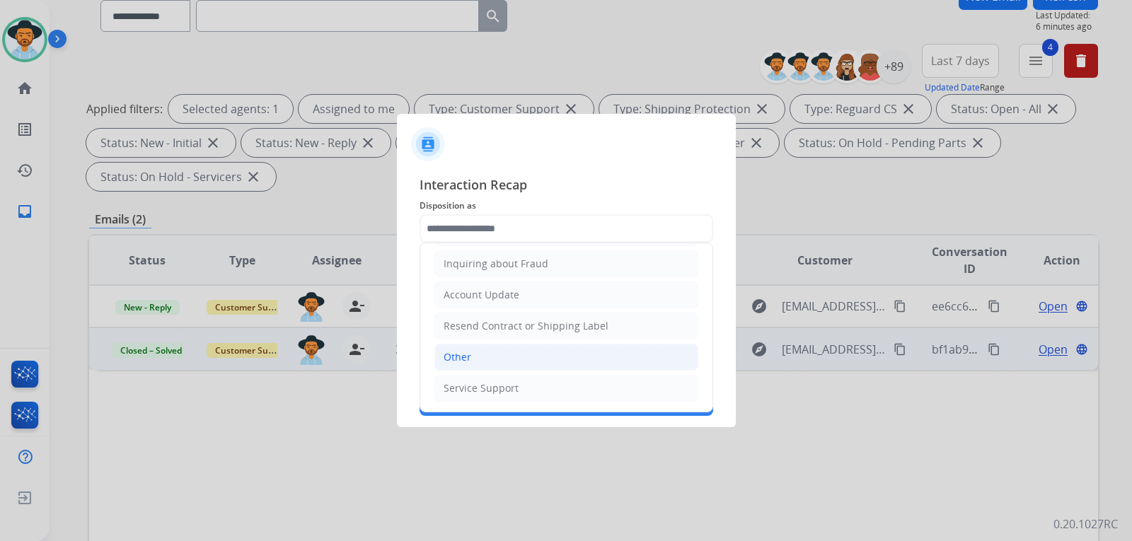
click at [506, 354] on li "Other" at bounding box center [566, 357] width 264 height 27
type input "*****"
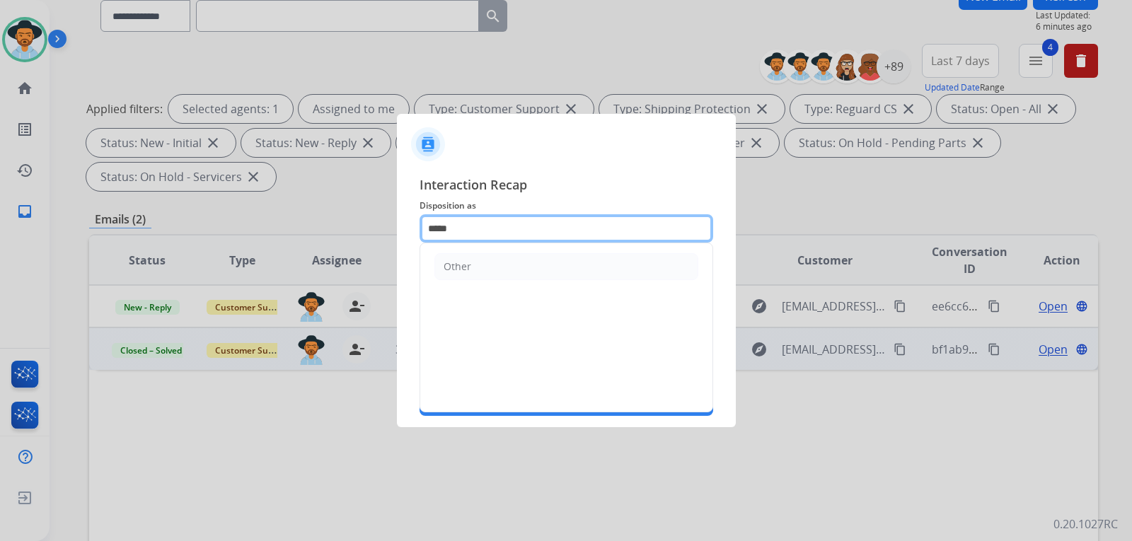
click at [501, 232] on input "*****" at bounding box center [566, 228] width 294 height 28
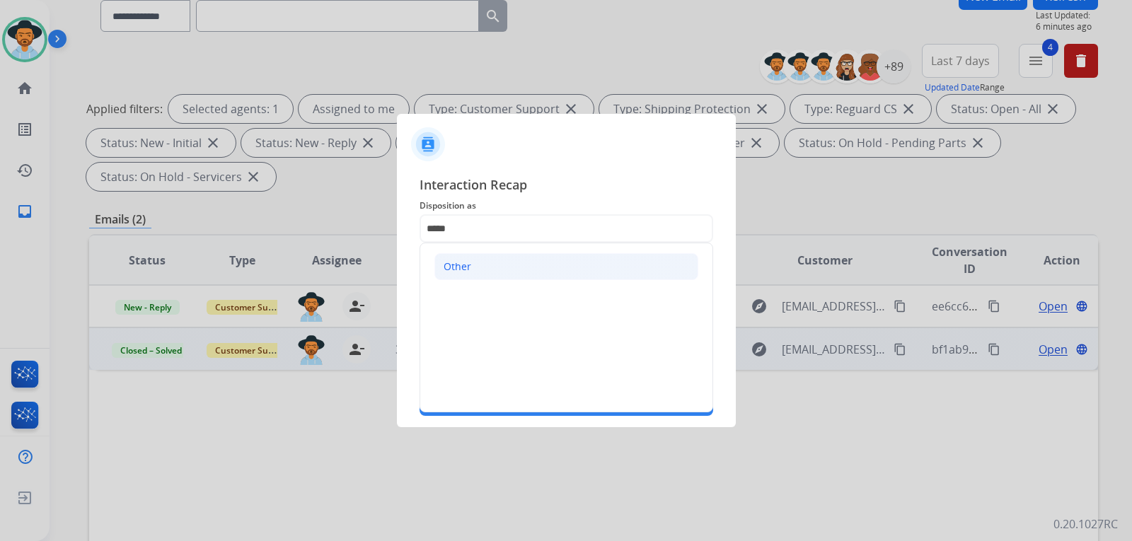
click at [481, 253] on li "Other" at bounding box center [566, 266] width 264 height 27
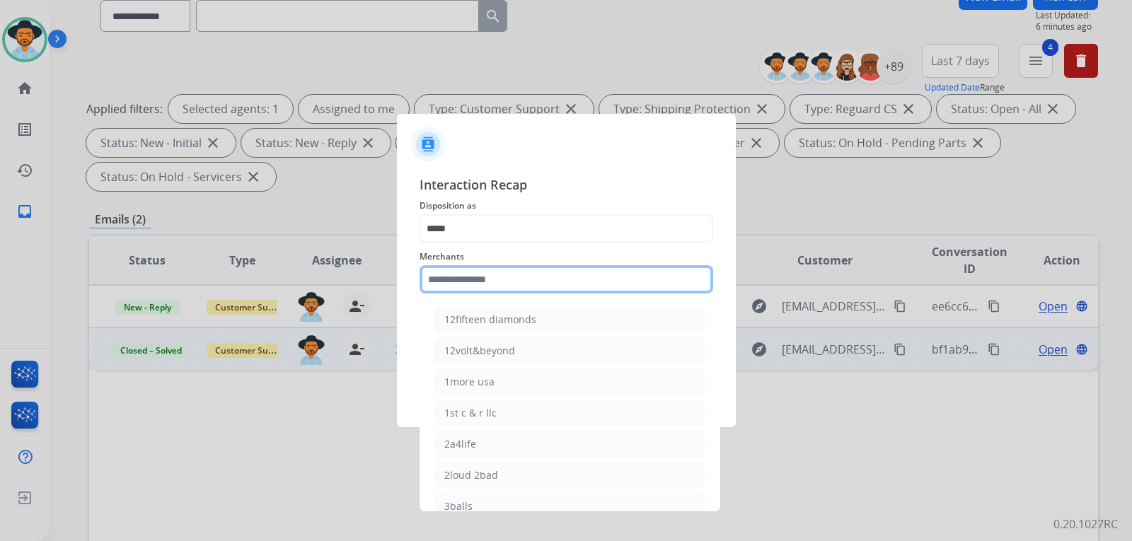
click at [495, 281] on input "text" at bounding box center [566, 279] width 294 height 28
click at [903, 250] on div at bounding box center [566, 270] width 1132 height 541
click at [584, 282] on input "text" at bounding box center [566, 279] width 294 height 28
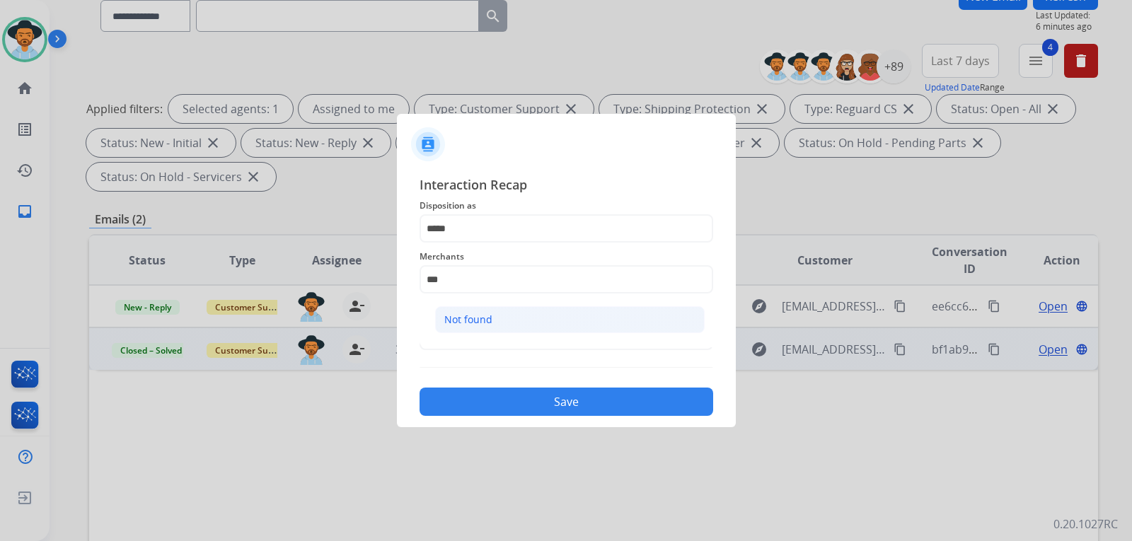
click at [487, 326] on div "Not found" at bounding box center [468, 320] width 48 height 14
type input "*********"
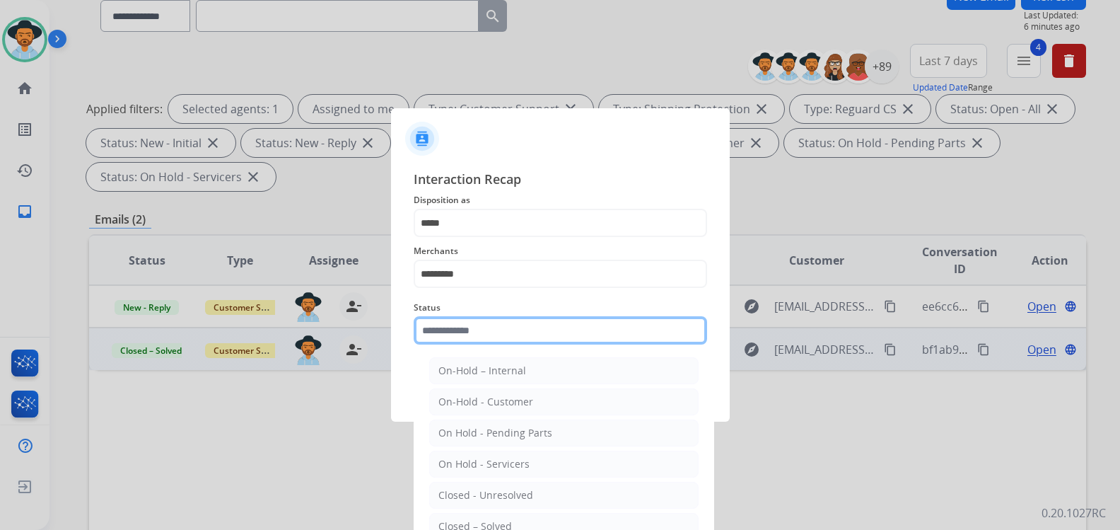
click at [494, 336] on input "text" at bounding box center [561, 330] width 294 height 28
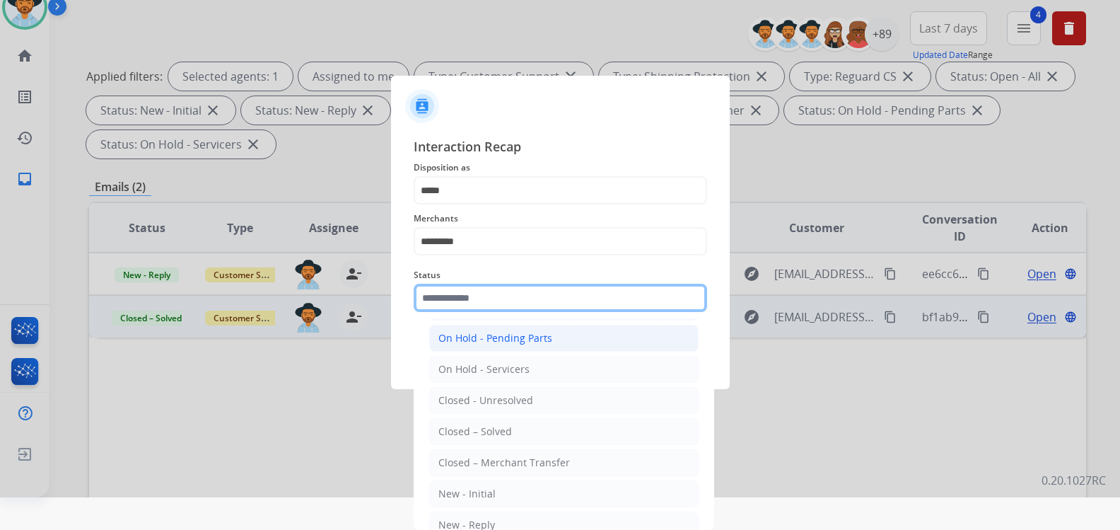
scroll to position [85, 0]
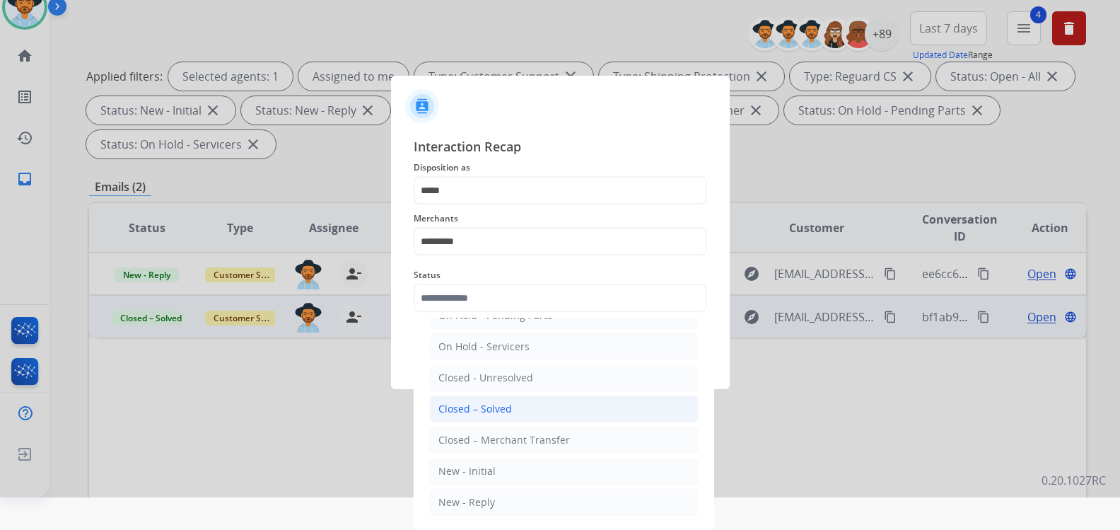
click at [499, 410] on div "Closed – Solved" at bounding box center [476, 409] width 74 height 14
type input "**********"
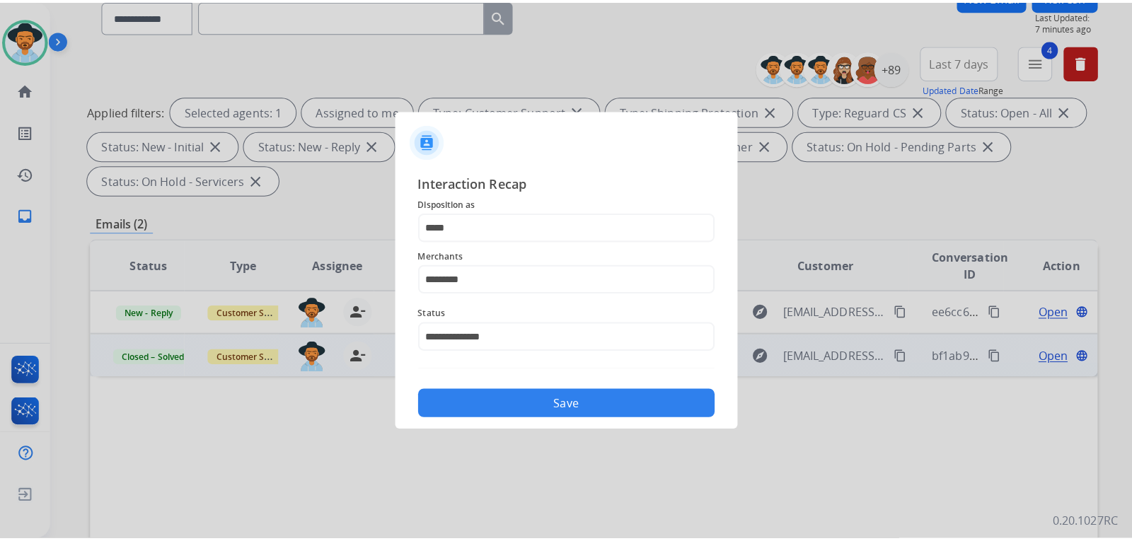
scroll to position [0, 0]
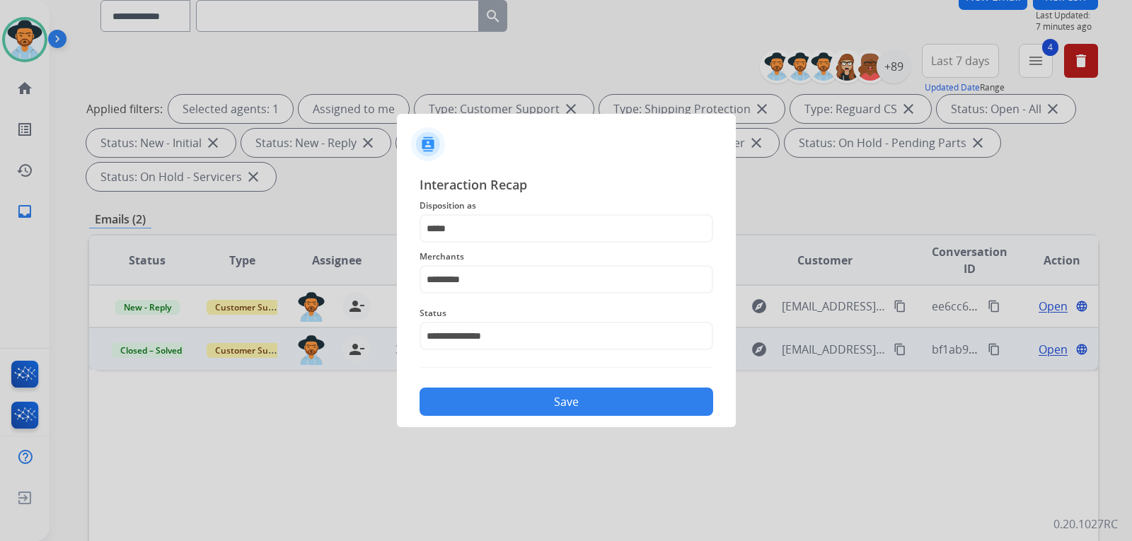
click at [526, 405] on button "Save" at bounding box center [566, 402] width 294 height 28
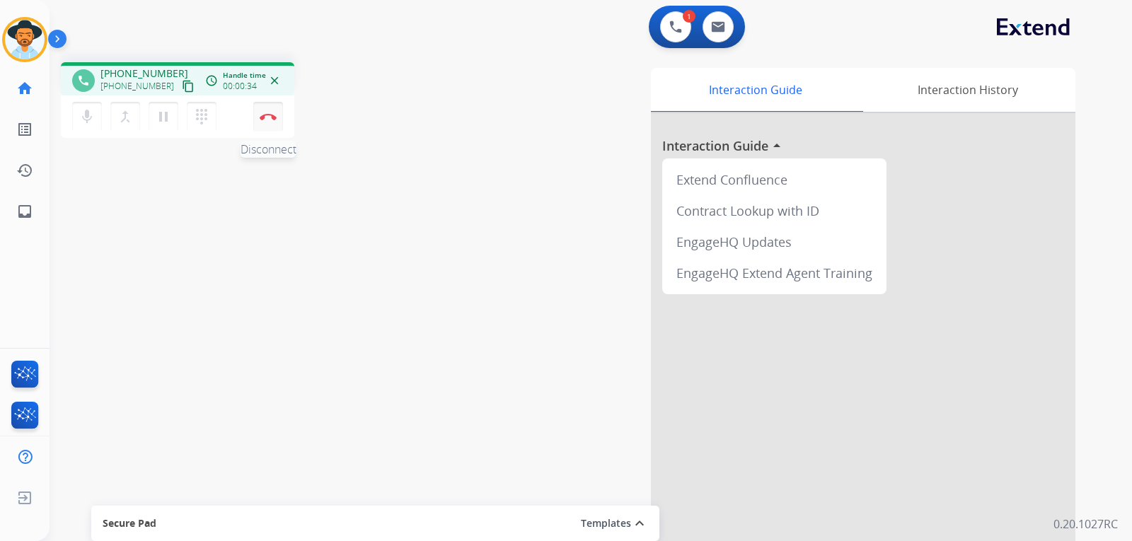
click at [267, 110] on button "Disconnect" at bounding box center [268, 117] width 30 height 30
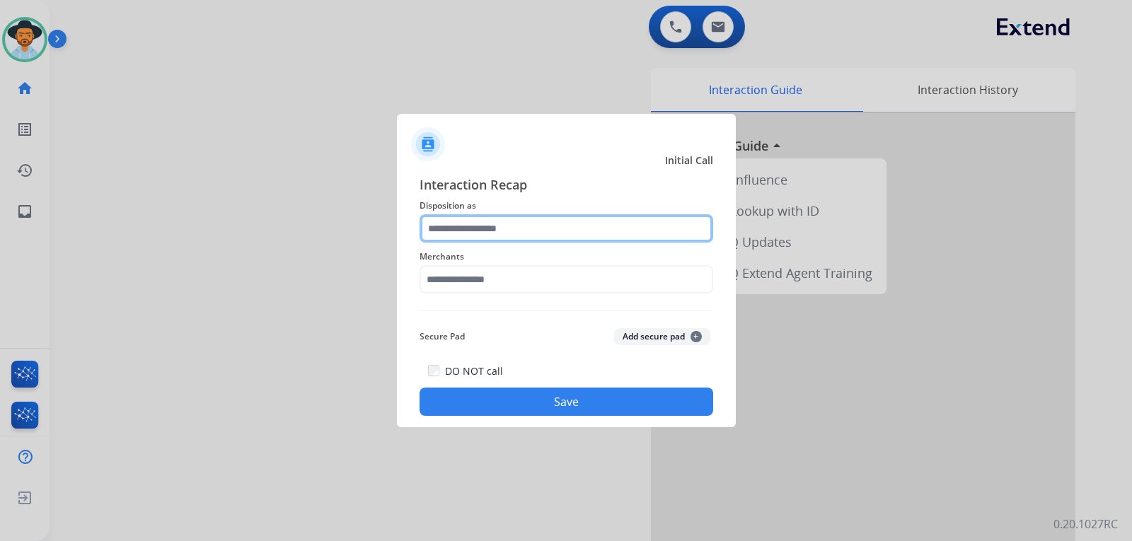
click at [485, 219] on input "text" at bounding box center [566, 228] width 294 height 28
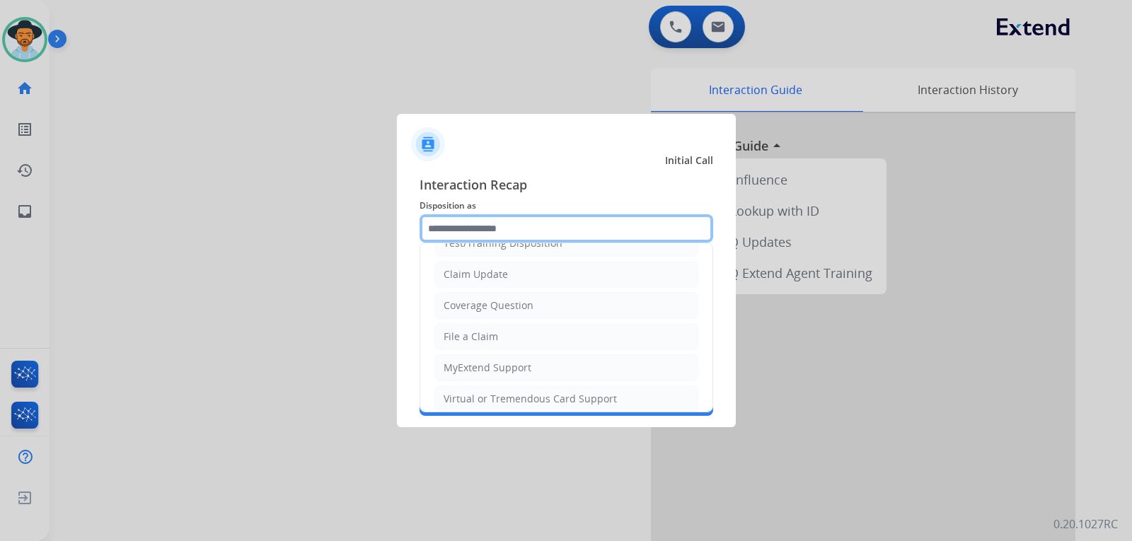
scroll to position [221, 0]
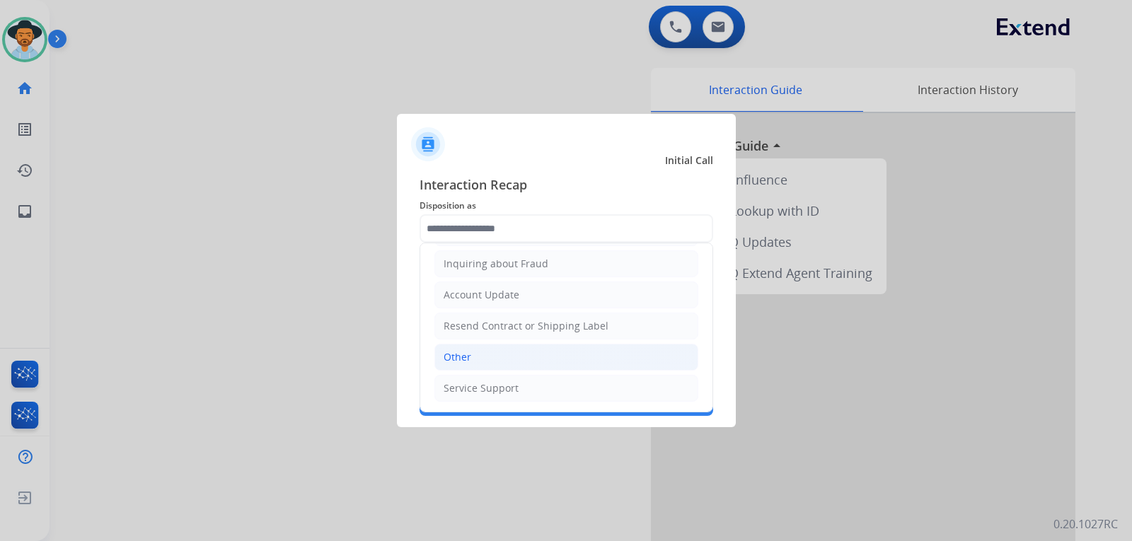
click at [492, 361] on li "Other" at bounding box center [566, 357] width 264 height 27
type input "*****"
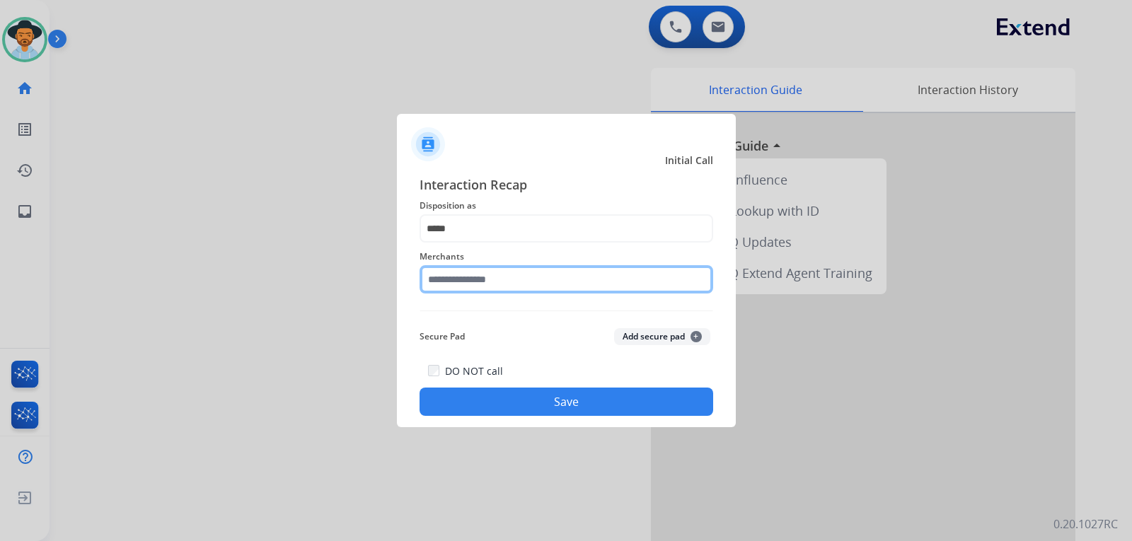
click at [540, 278] on input "text" at bounding box center [566, 279] width 294 height 28
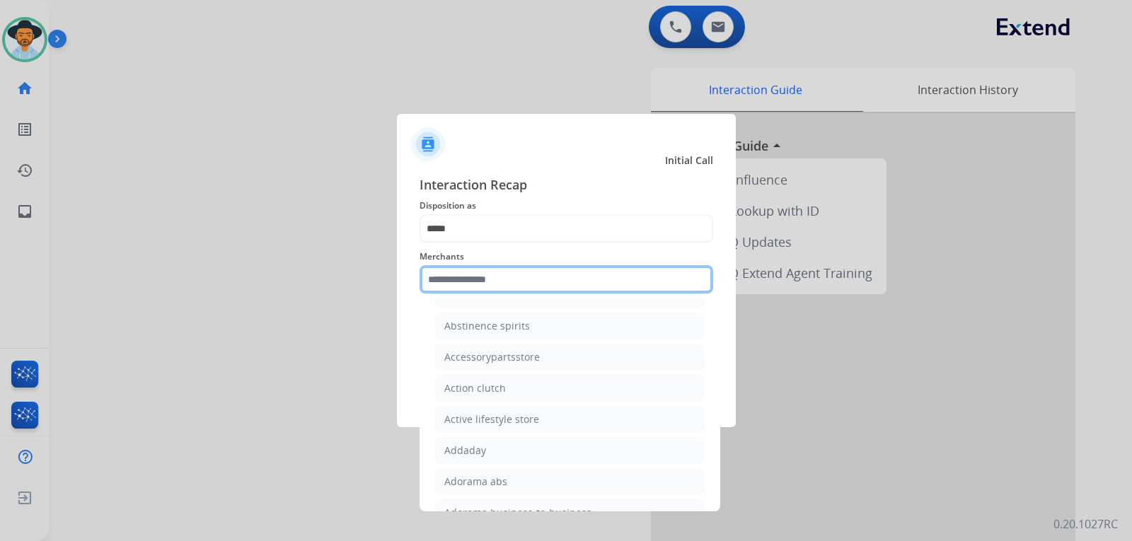
scroll to position [71, 0]
click at [611, 279] on input "text" at bounding box center [566, 279] width 294 height 28
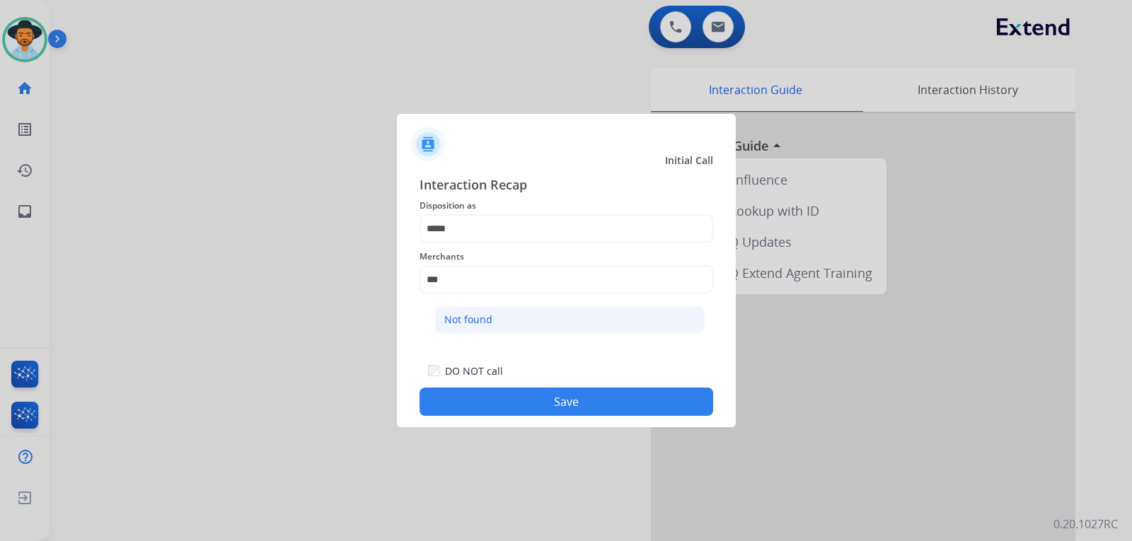
click at [520, 318] on li "Not found" at bounding box center [569, 319] width 269 height 27
type input "*********"
click at [544, 412] on button "Save" at bounding box center [566, 402] width 294 height 28
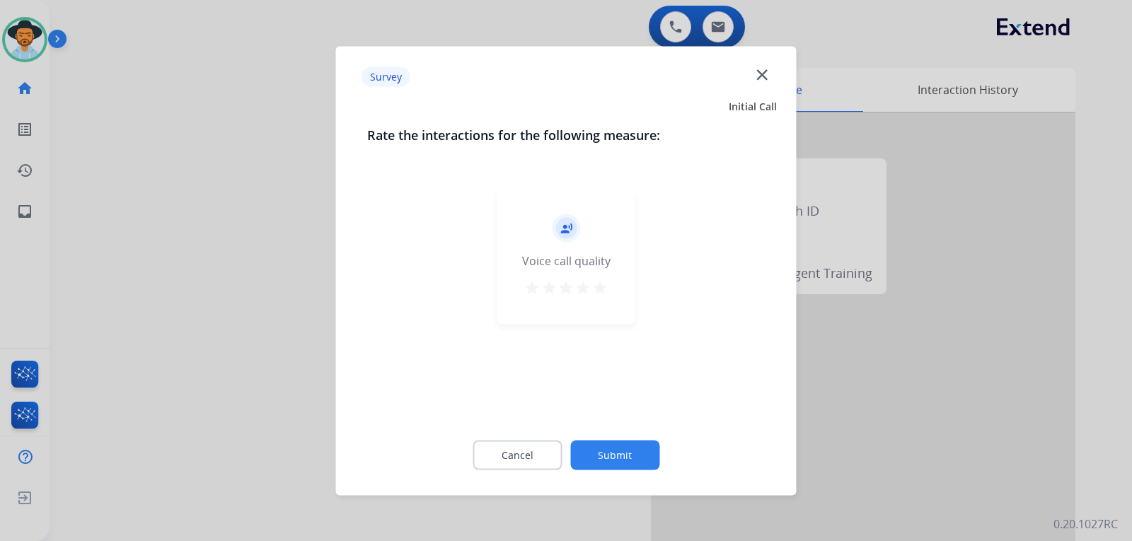
click at [843, 393] on div at bounding box center [566, 270] width 1132 height 541
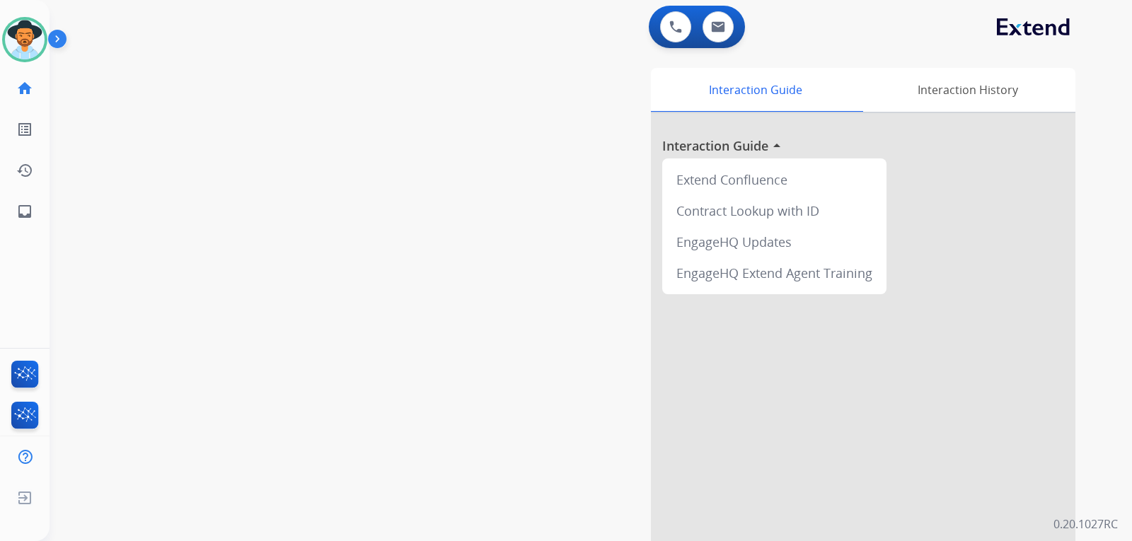
drag, startPoint x: 111, startPoint y: 200, endPoint x: 102, endPoint y: 207, distance: 11.2
click at [111, 200] on div "swap_horiz Break voice bridge close_fullscreen Connect 3-Way Call merge_type Se…" at bounding box center [574, 346] width 1048 height 590
click at [14, 217] on link "inbox Emails" at bounding box center [25, 212] width 40 height 40
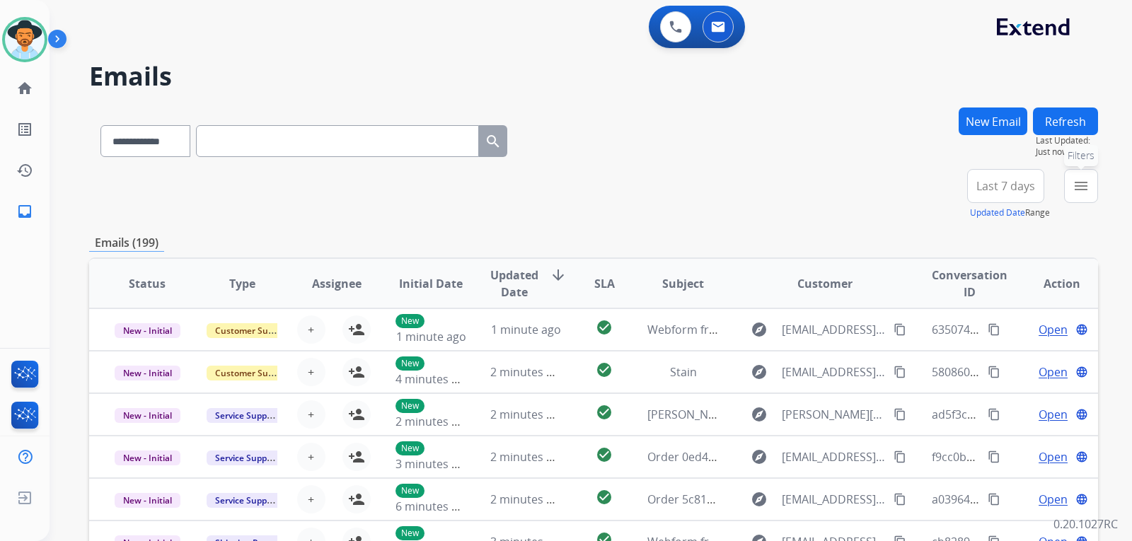
click at [1090, 186] on button "menu Filters" at bounding box center [1081, 186] width 34 height 34
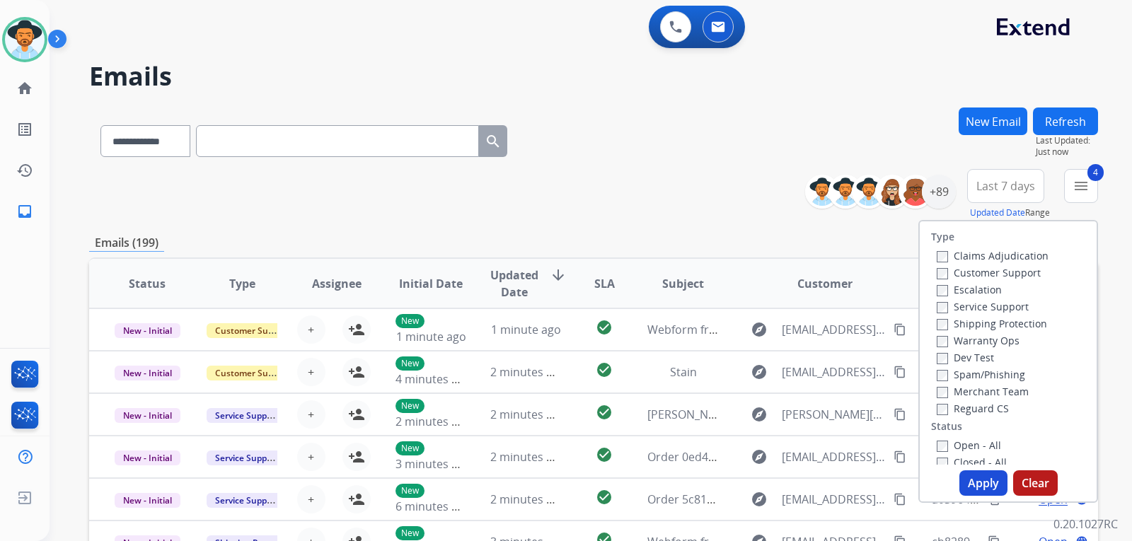
click at [965, 474] on button "Apply" at bounding box center [983, 482] width 48 height 25
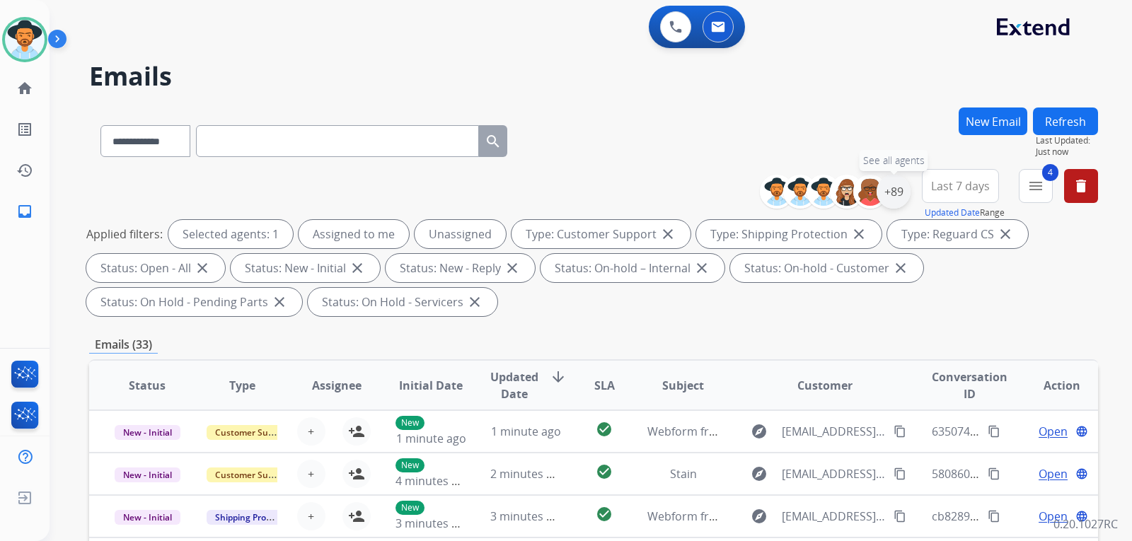
click at [895, 188] on div "+89" at bounding box center [893, 192] width 34 height 34
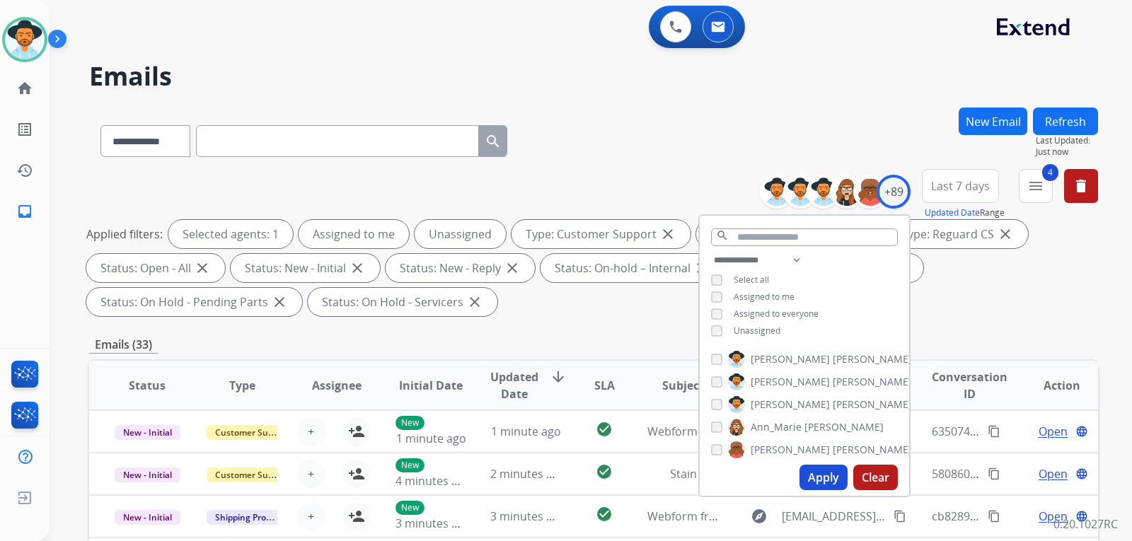
click at [721, 325] on div "Unassigned" at bounding box center [745, 330] width 69 height 11
click at [837, 477] on button "Apply" at bounding box center [823, 477] width 48 height 25
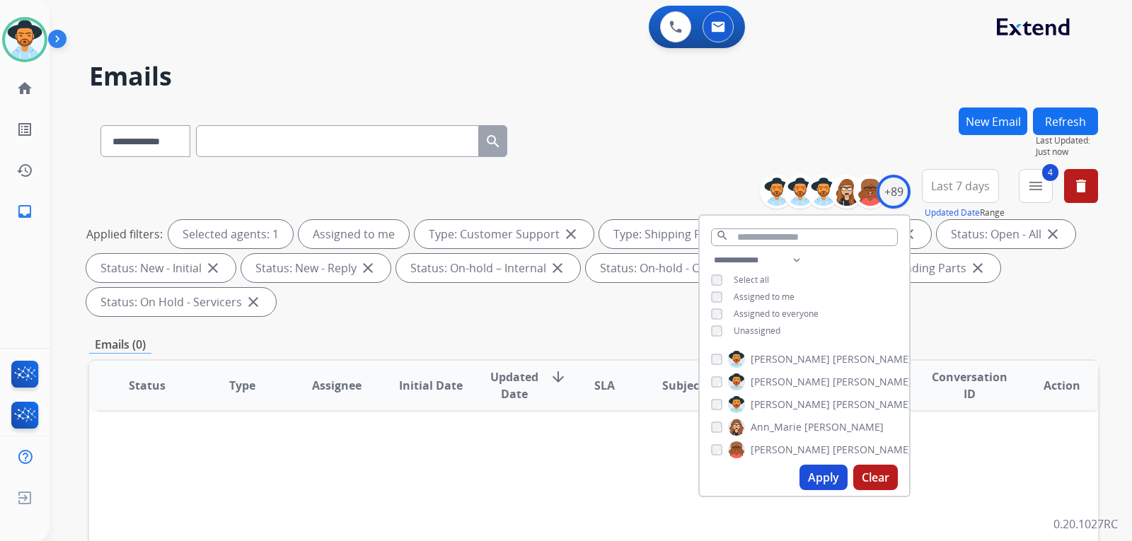
click at [789, 97] on div "**********" at bounding box center [574, 321] width 1048 height 541
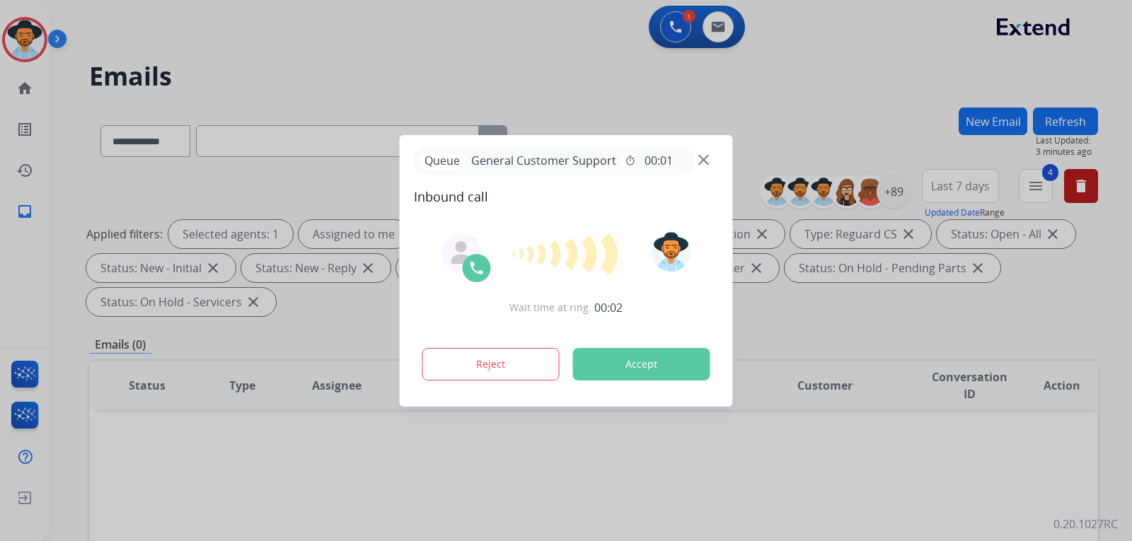
click at [708, 162] on img at bounding box center [703, 159] width 11 height 11
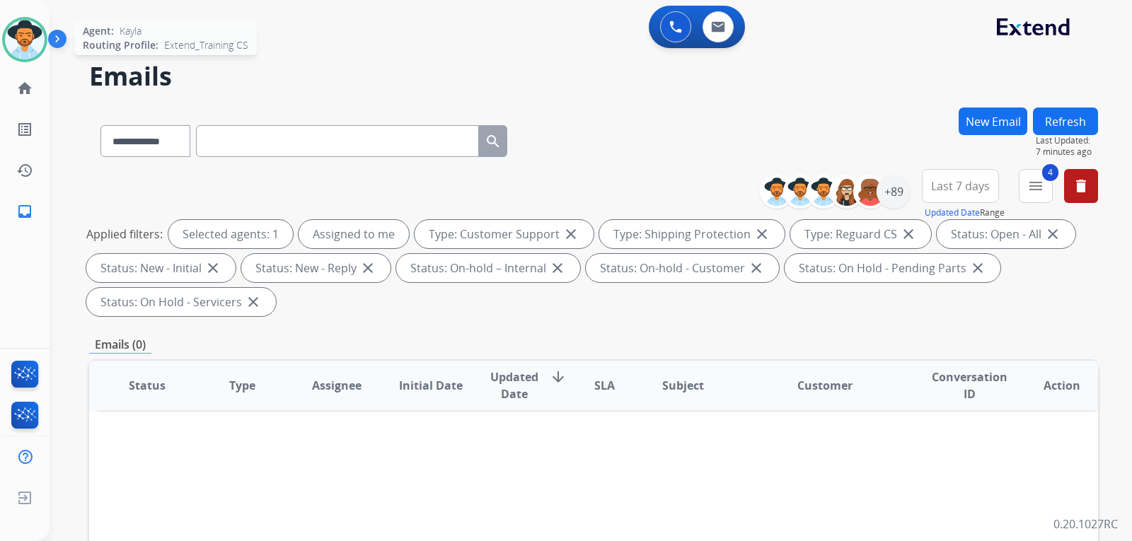
click at [36, 34] on img at bounding box center [25, 40] width 40 height 40
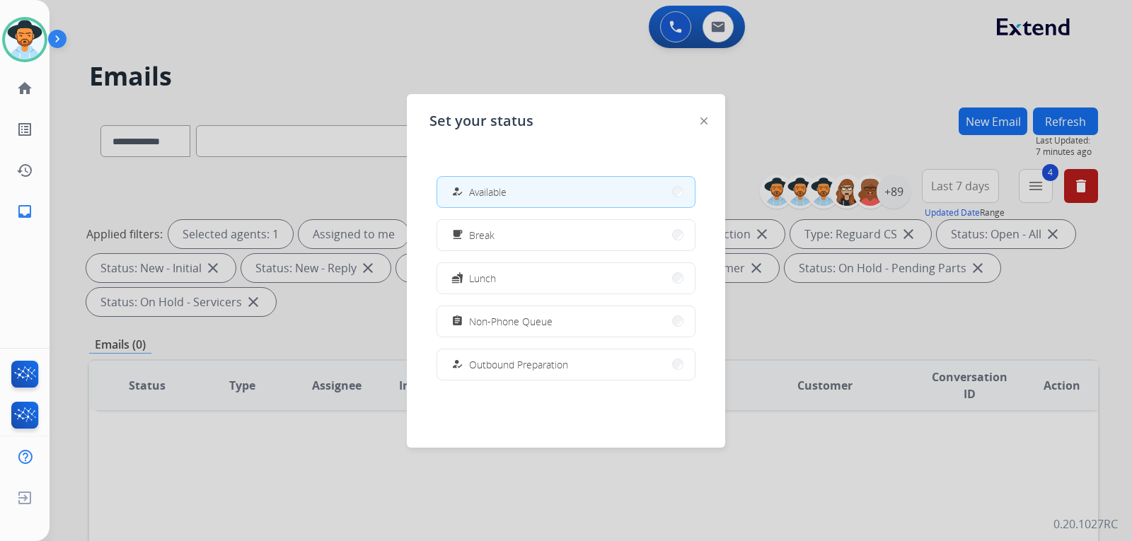
scroll to position [267, 0]
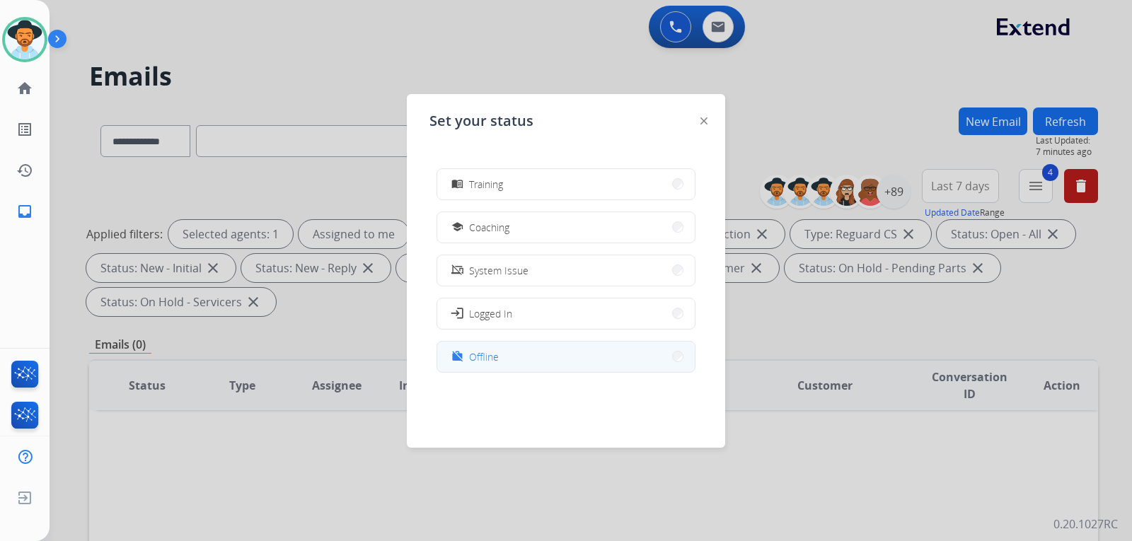
click at [534, 352] on button "work_off Offline" at bounding box center [565, 357] width 257 height 30
